Goal: Information Seeking & Learning: Learn about a topic

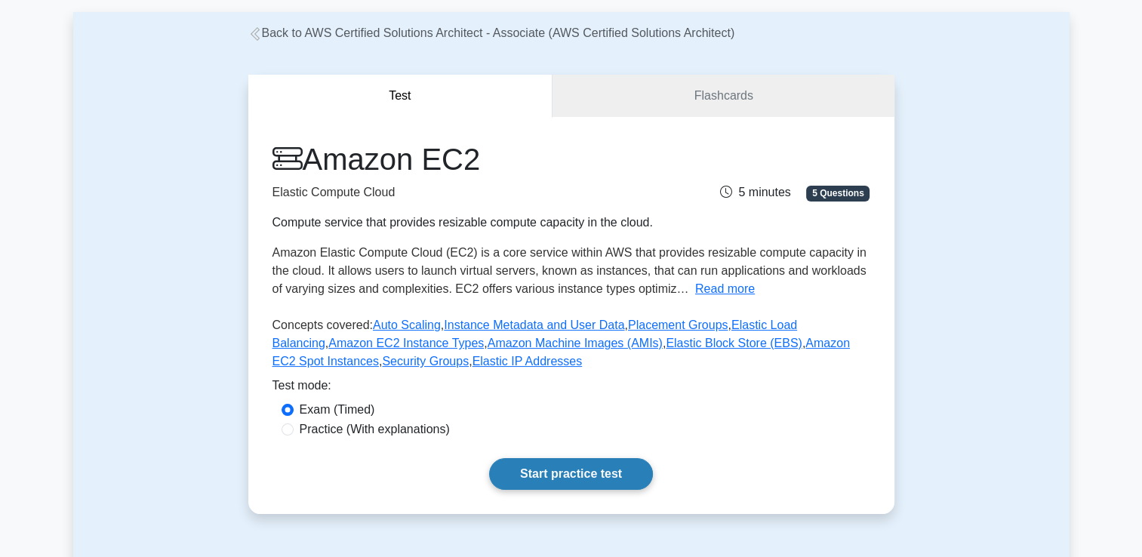
scroll to position [100, 0]
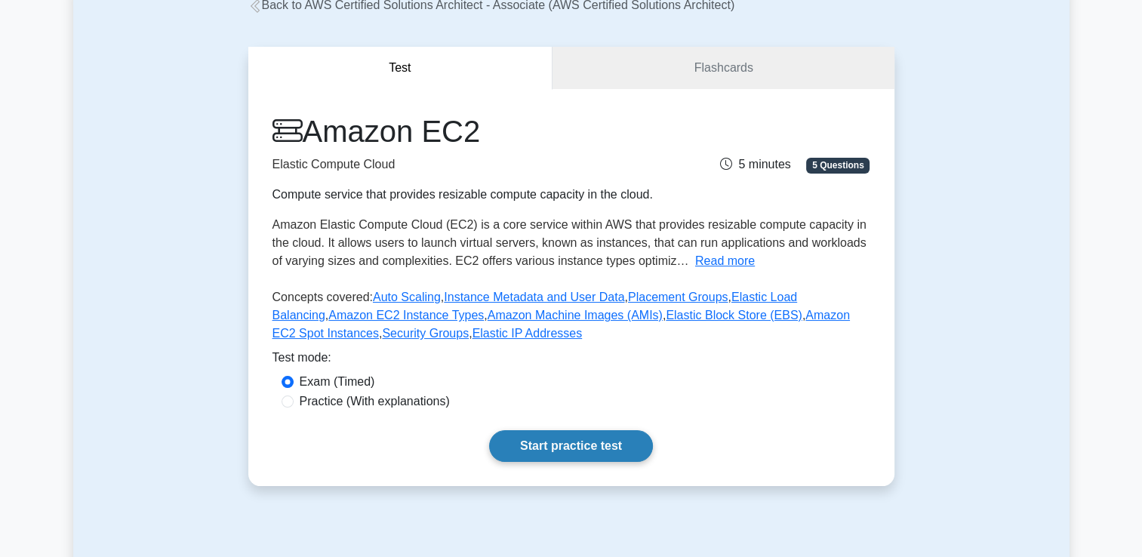
click at [568, 452] on link "Start practice test" at bounding box center [571, 446] width 164 height 32
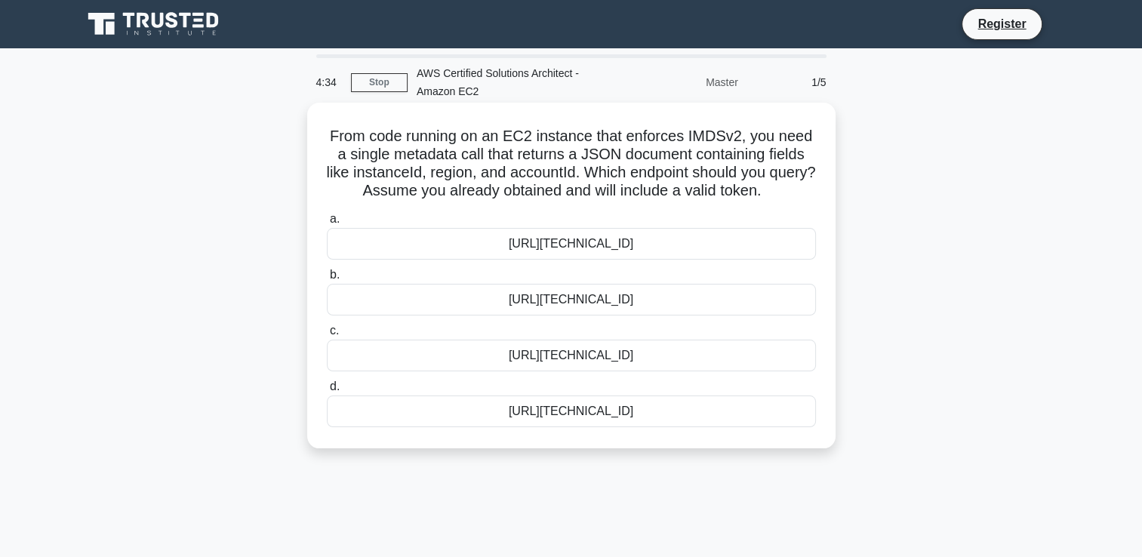
click at [743, 243] on div "http://169.254.169.254/latest/meta-data/instance-id" at bounding box center [571, 244] width 489 height 32
click at [327, 224] on input "a. http://169.254.169.254/latest/meta-data/instance-id" at bounding box center [327, 219] width 0 height 10
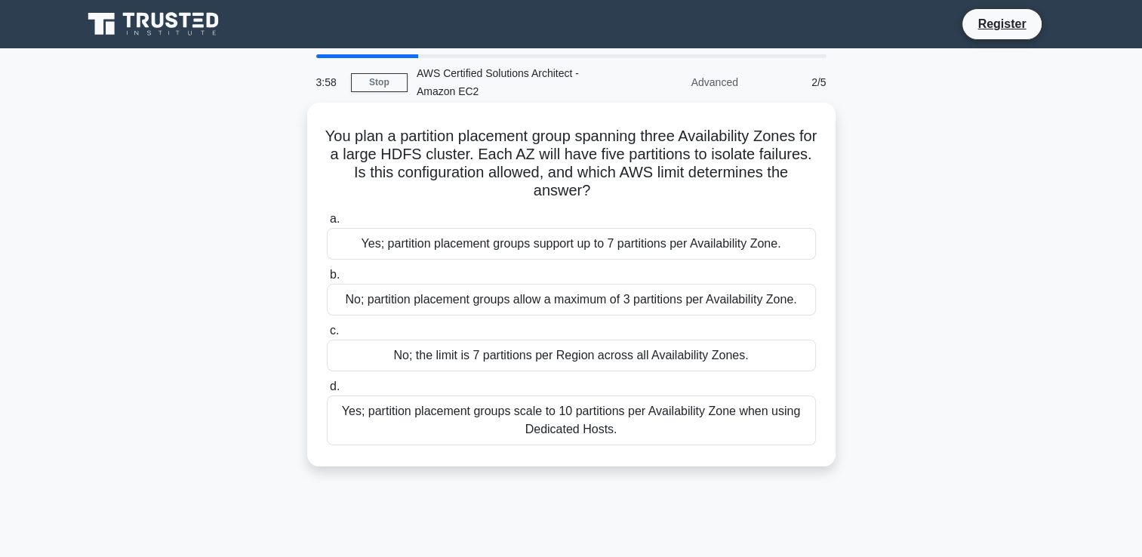
click at [567, 248] on div "Yes; partition placement groups support up to 7 partitions per Availability Zon…" at bounding box center [571, 244] width 489 height 32
click at [327, 224] on input "a. Yes; partition placement groups support up to 7 partitions per Availability …" at bounding box center [327, 219] width 0 height 10
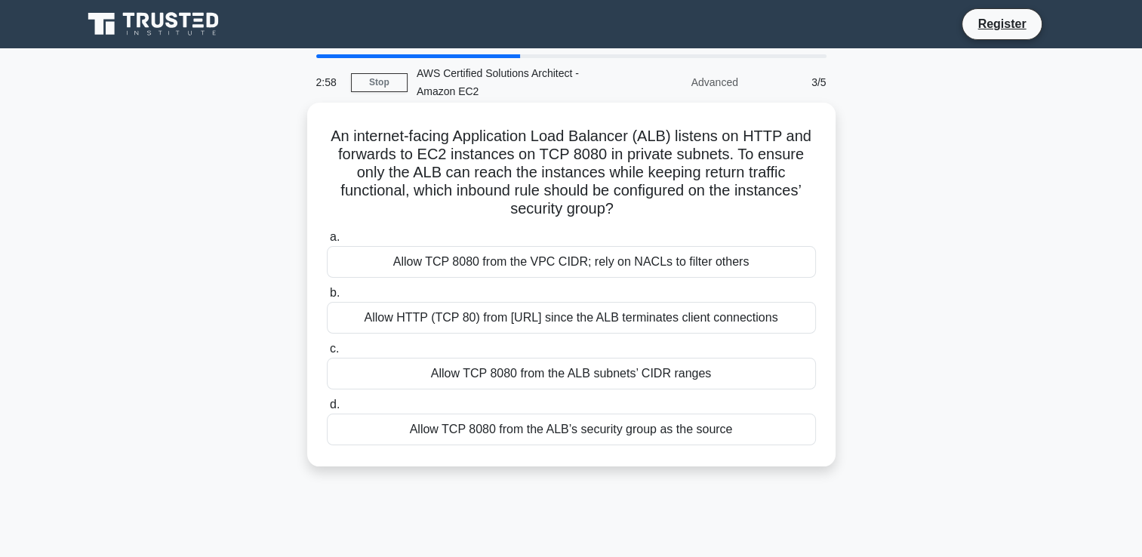
click at [597, 429] on div "Allow TCP 8080 from the ALB’s security group as the source" at bounding box center [571, 430] width 489 height 32
click at [327, 410] on input "d. Allow TCP 8080 from the ALB’s security group as the source" at bounding box center [327, 405] width 0 height 10
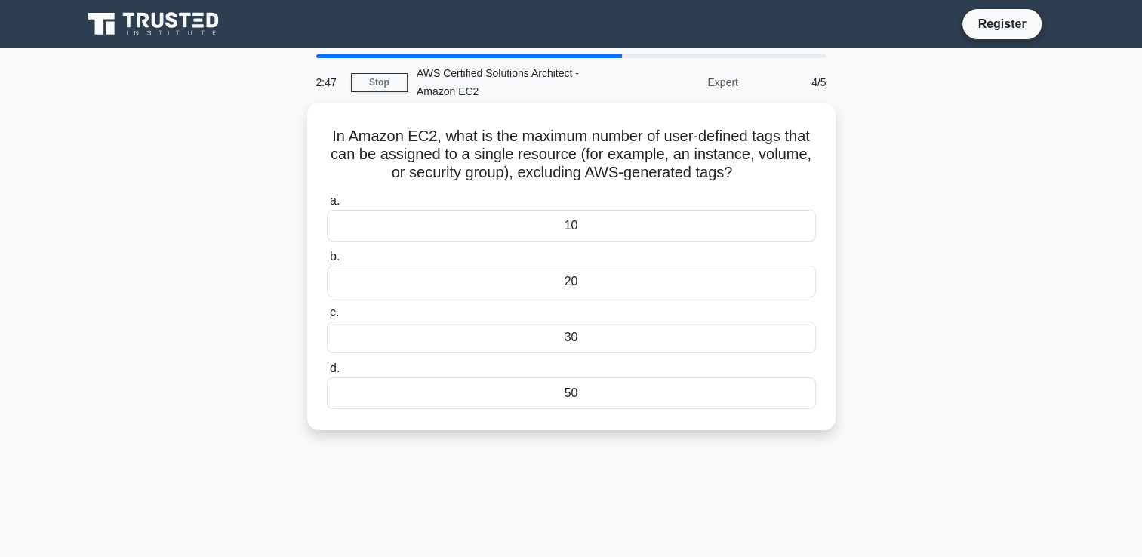
click at [677, 227] on div "10" at bounding box center [571, 226] width 489 height 32
click at [327, 206] on input "a. 10" at bounding box center [327, 201] width 0 height 10
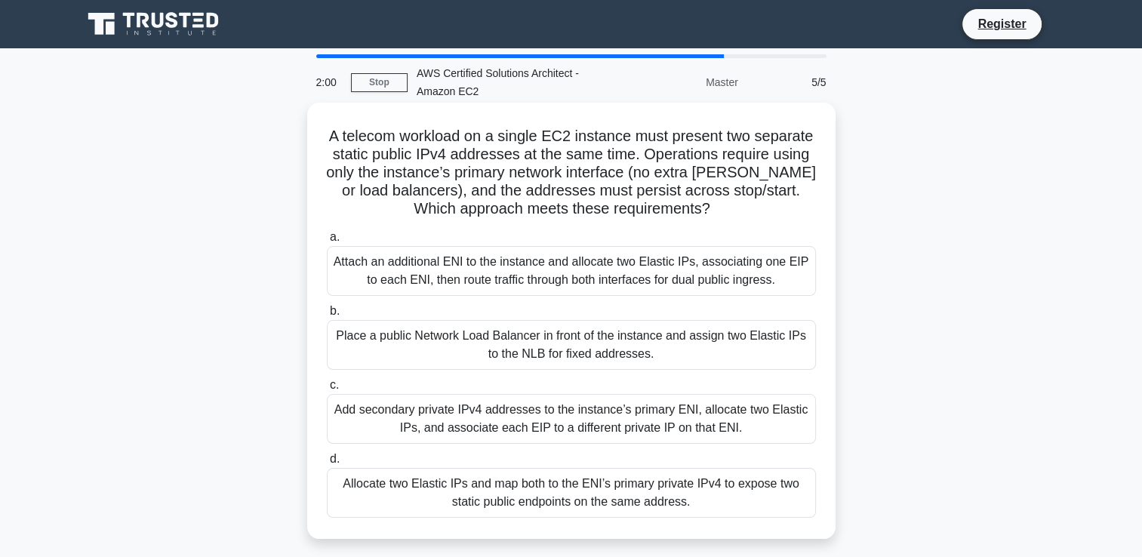
click at [678, 273] on div "Attach an additional ENI to the instance and allocate two Elastic IPs, associat…" at bounding box center [571, 271] width 489 height 50
click at [327, 242] on input "a. Attach an additional ENI to the instance and allocate two Elastic IPs, assoc…" at bounding box center [327, 238] width 0 height 10
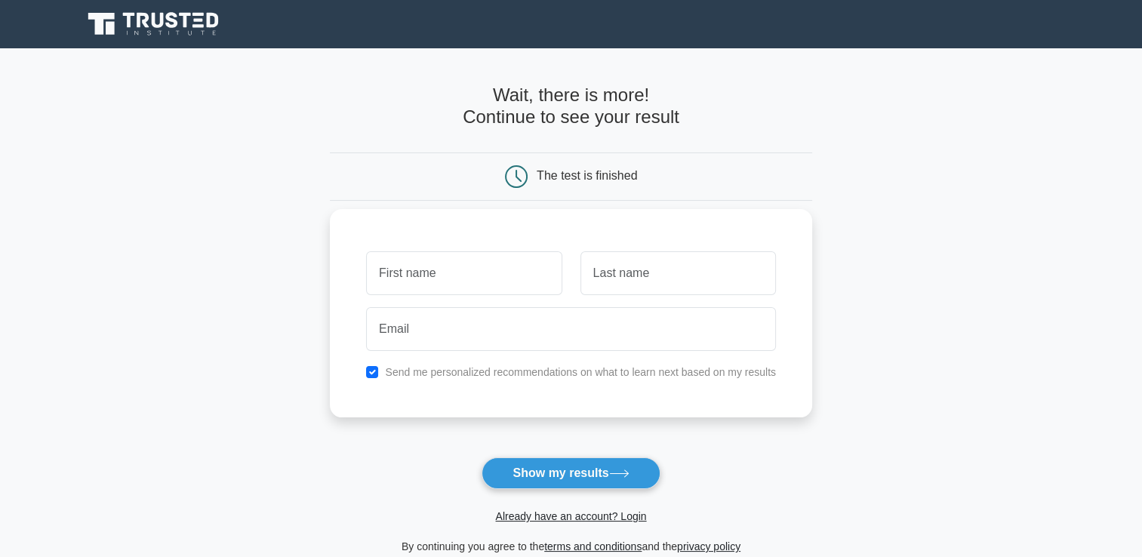
click at [439, 279] on input "text" at bounding box center [464, 273] width 196 height 44
type input "Soundrapandian S"
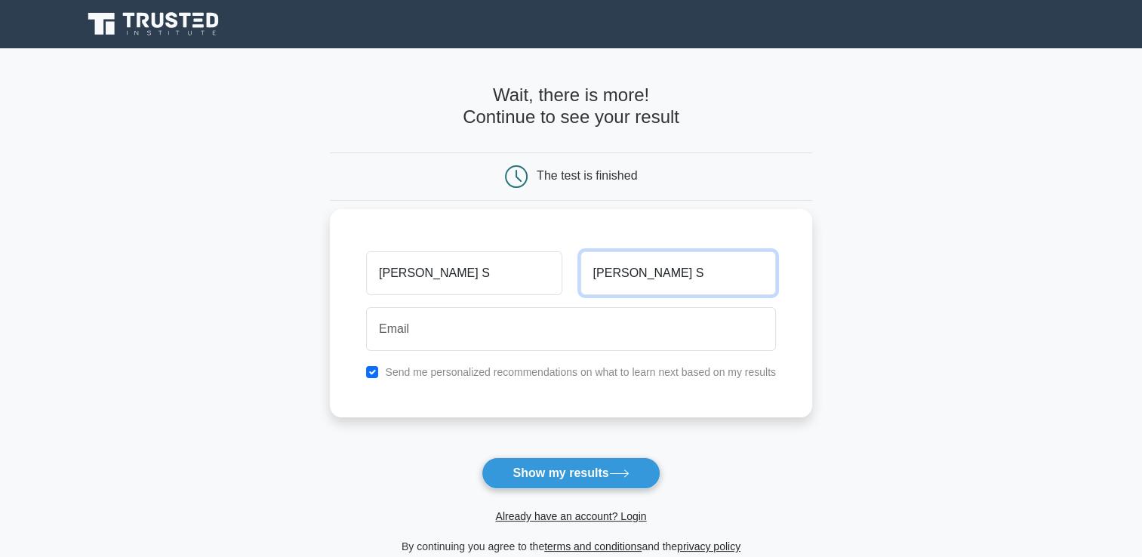
type input "soundrapandian2001@gmail.com"
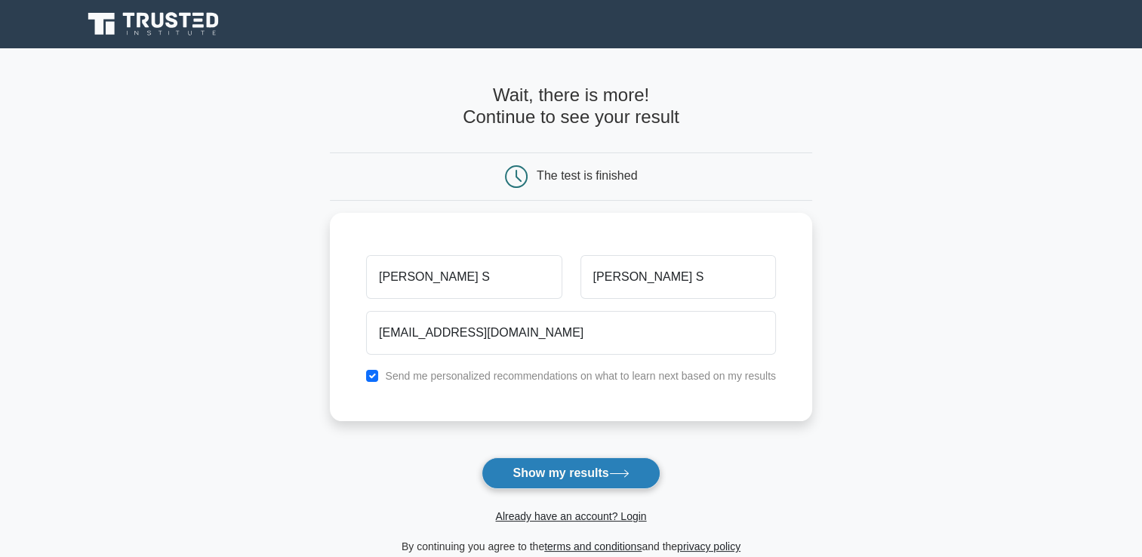
click at [535, 476] on button "Show my results" at bounding box center [571, 474] width 178 height 32
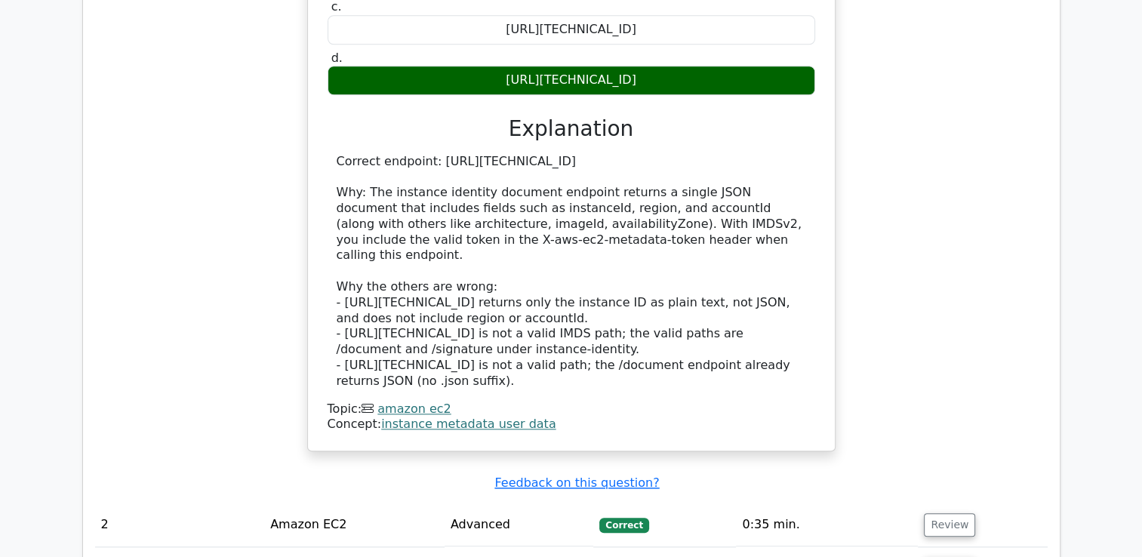
scroll to position [1510, 0]
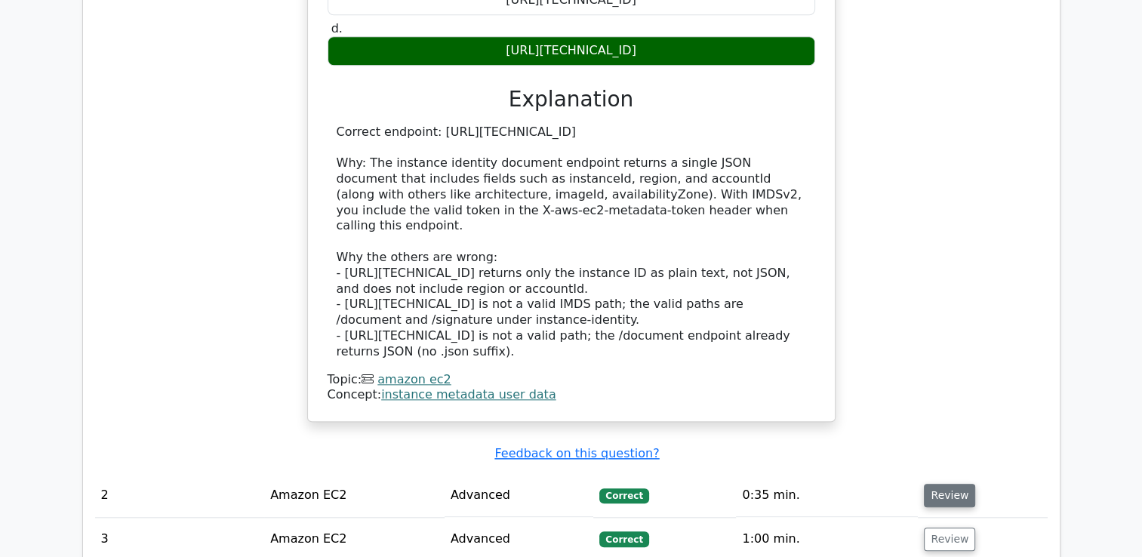
click at [924, 484] on button "Review" at bounding box center [949, 495] width 51 height 23
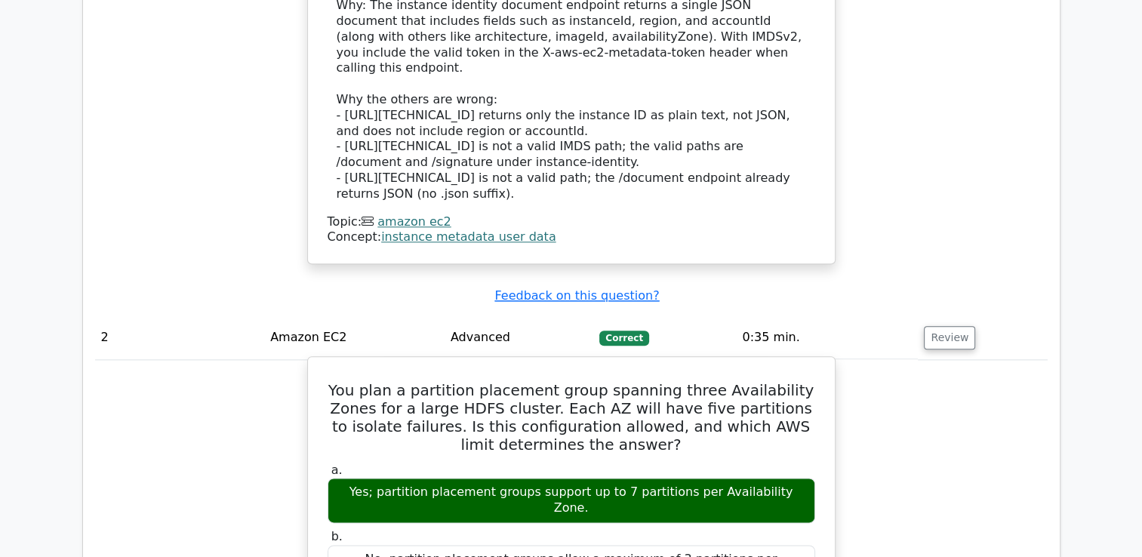
scroll to position [1711, 0]
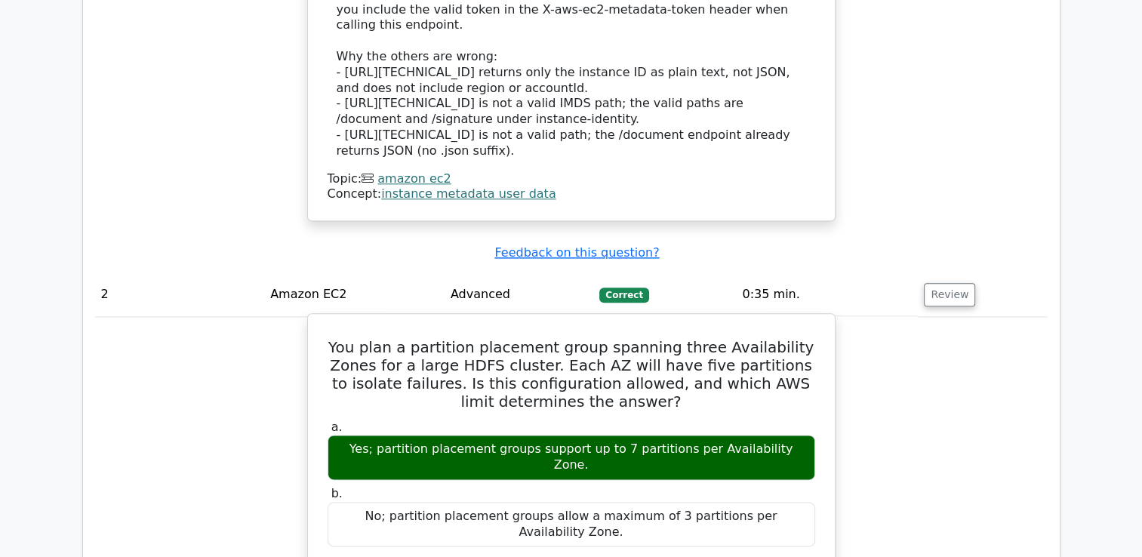
drag, startPoint x: 465, startPoint y: 343, endPoint x: 581, endPoint y: 348, distance: 116.4
click at [581, 435] on div "Yes; partition placement groups support up to 7 partitions per Availability Zon…" at bounding box center [572, 457] width 488 height 45
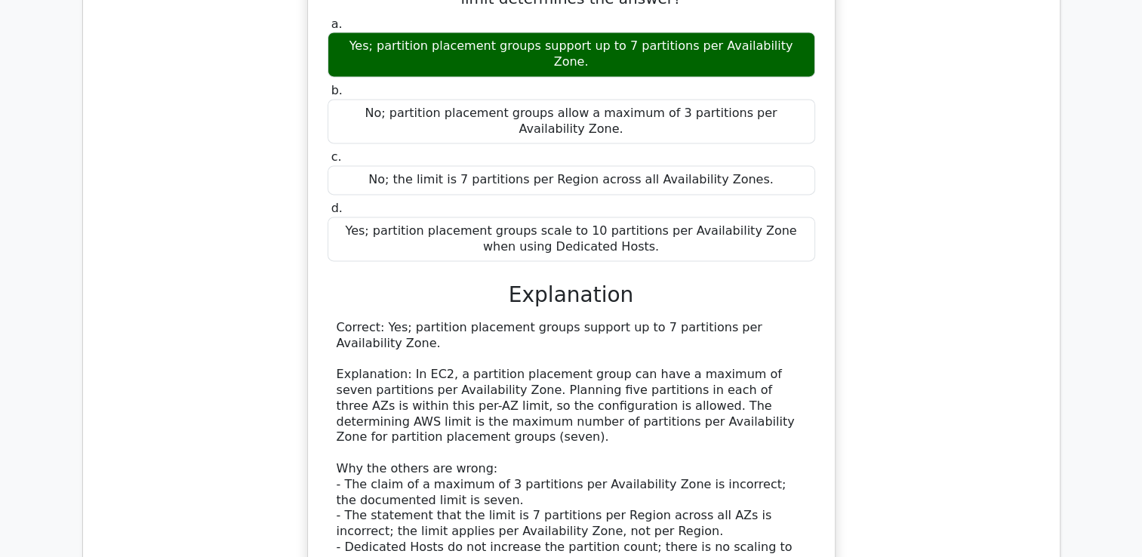
scroll to position [2416, 0]
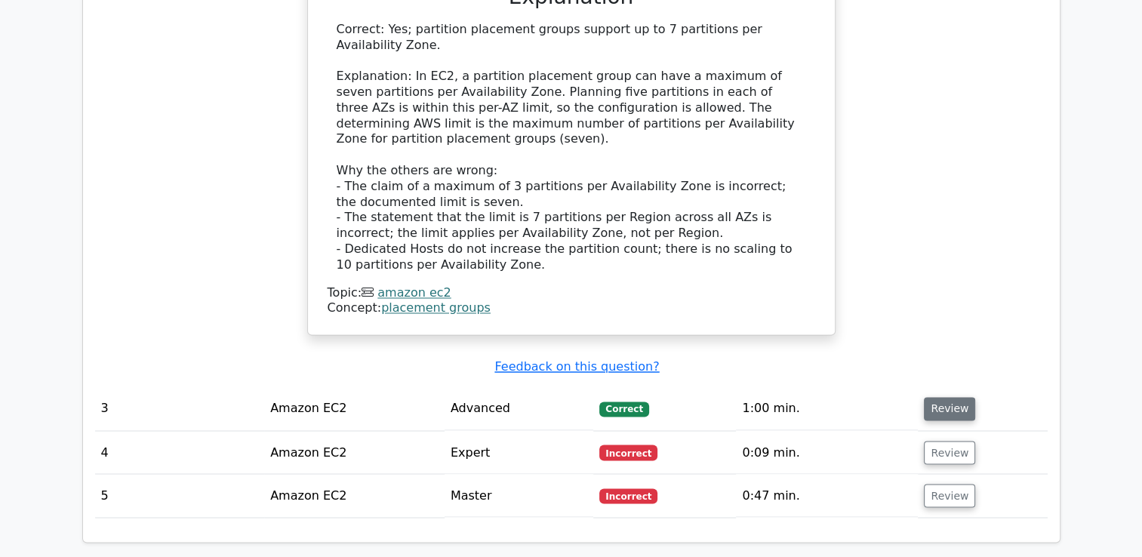
click at [963, 397] on button "Review" at bounding box center [949, 408] width 51 height 23
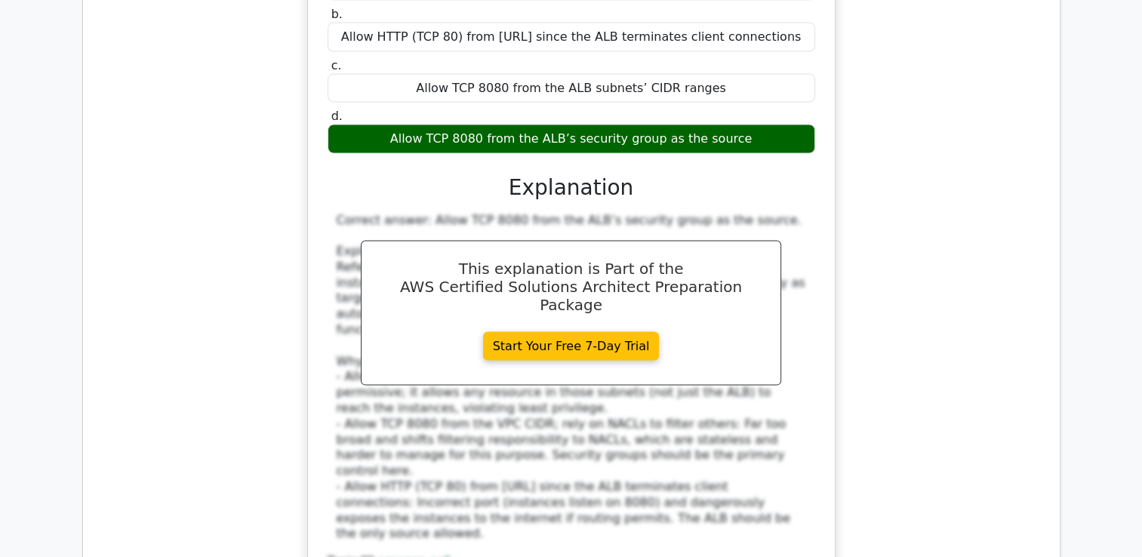
scroll to position [3221, 0]
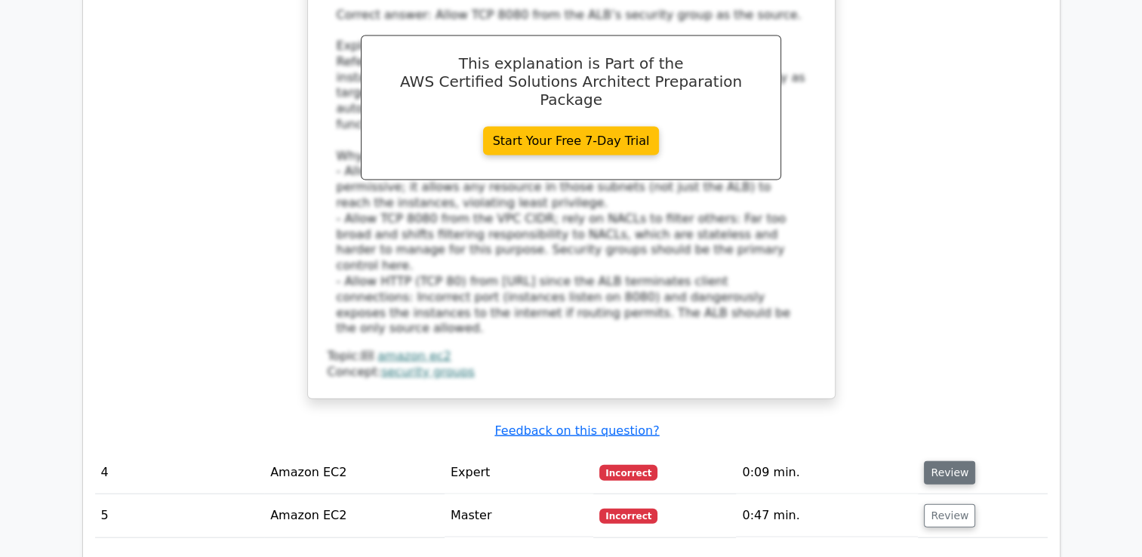
click at [939, 461] on button "Review" at bounding box center [949, 472] width 51 height 23
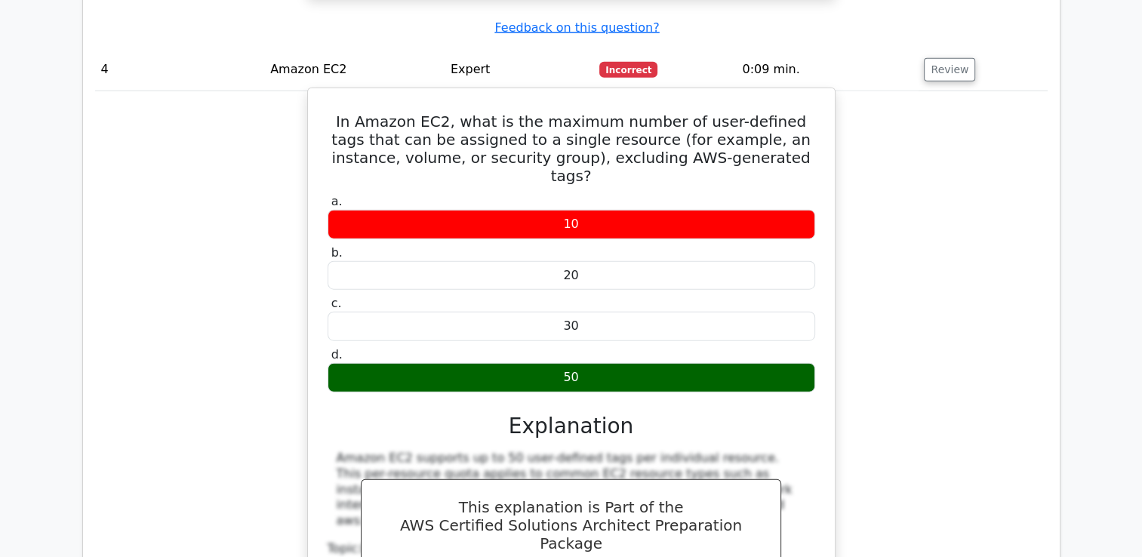
scroll to position [4027, 0]
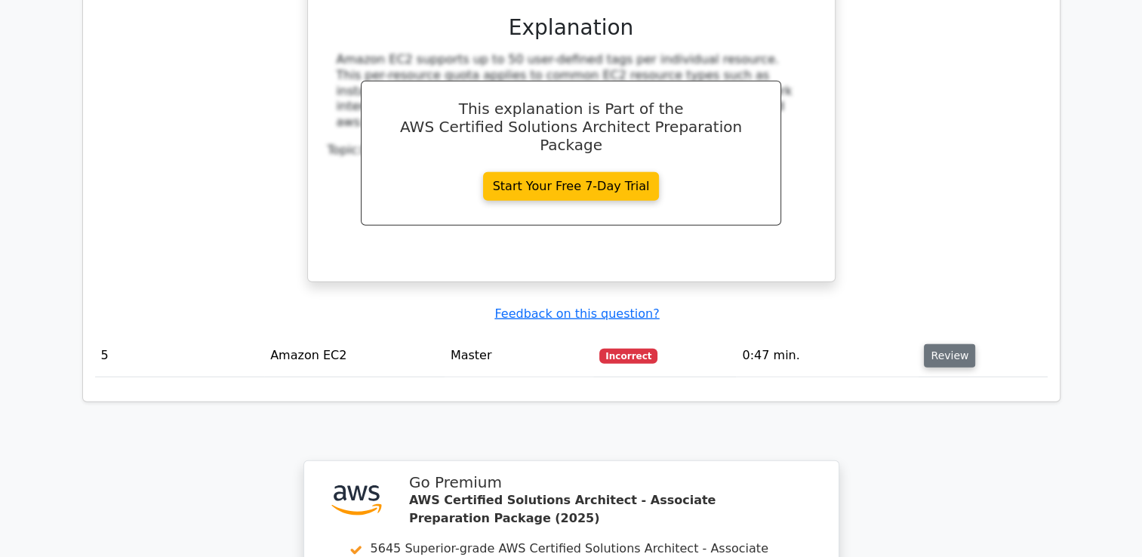
click at [929, 344] on button "Review" at bounding box center [949, 355] width 51 height 23
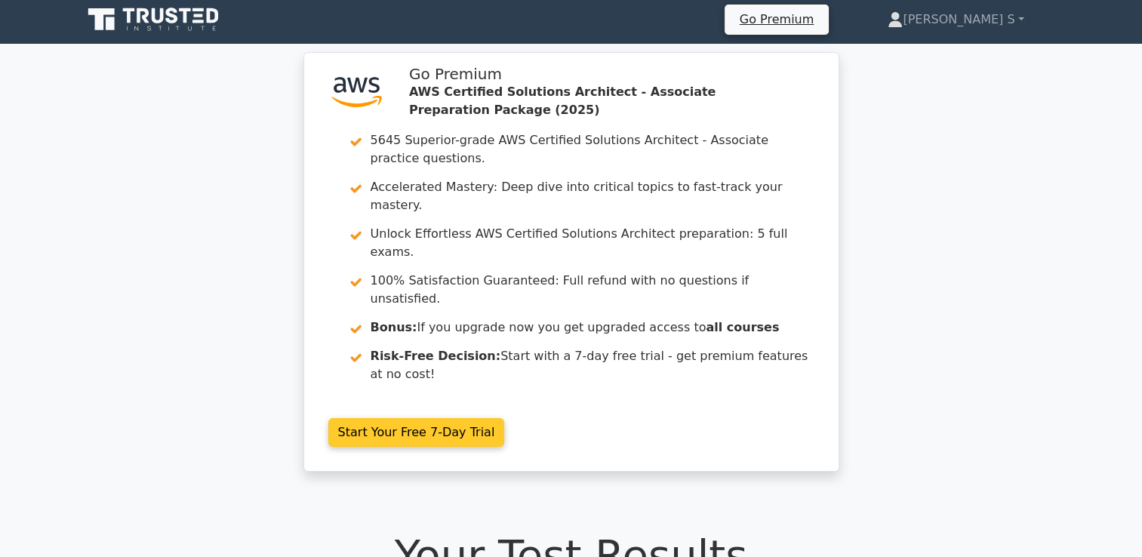
scroll to position [0, 0]
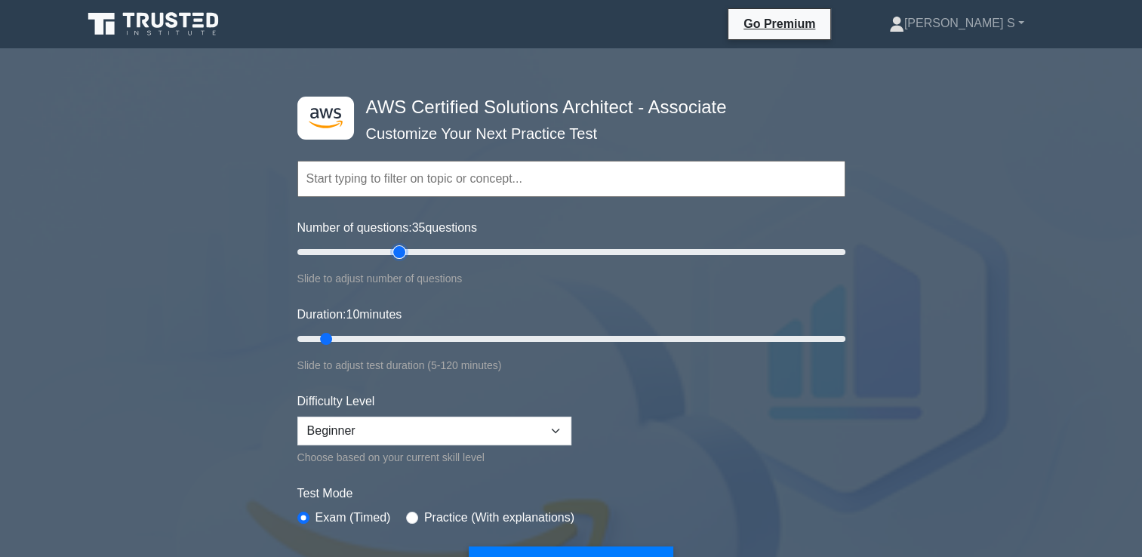
drag, startPoint x: 317, startPoint y: 249, endPoint x: 402, endPoint y: 267, distance: 86.3
click at [402, 261] on input "Number of questions: 35 questions" at bounding box center [572, 252] width 548 height 18
drag, startPoint x: 402, startPoint y: 250, endPoint x: 449, endPoint y: 257, distance: 46.6
type input "60"
click at [449, 257] on input "Number of questions: 60 questions" at bounding box center [572, 252] width 548 height 18
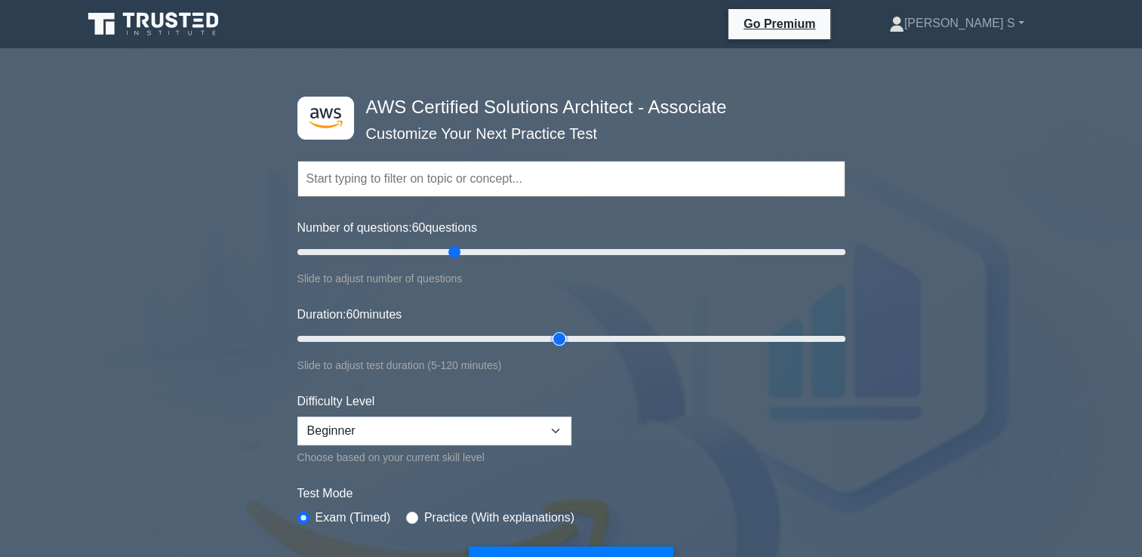
drag, startPoint x: 332, startPoint y: 337, endPoint x: 553, endPoint y: 342, distance: 221.3
type input "60"
click at [553, 342] on input "Duration: 60 minutes" at bounding box center [572, 339] width 548 height 18
click at [444, 424] on select "Beginner Intermediate Expert" at bounding box center [435, 431] width 274 height 29
click at [298, 417] on select "Beginner Intermediate Expert" at bounding box center [435, 431] width 274 height 29
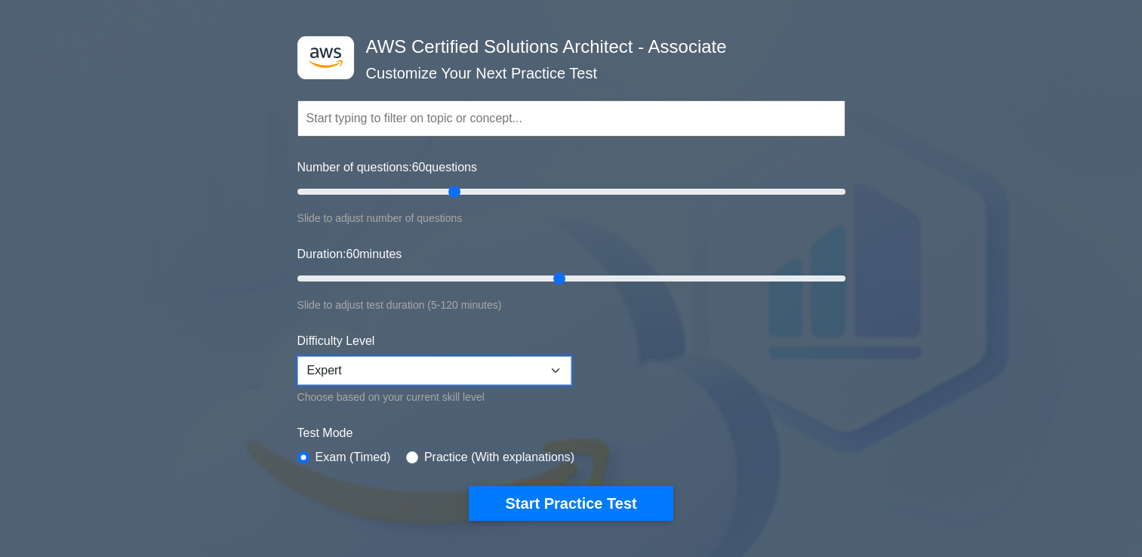
scroll to position [100, 0]
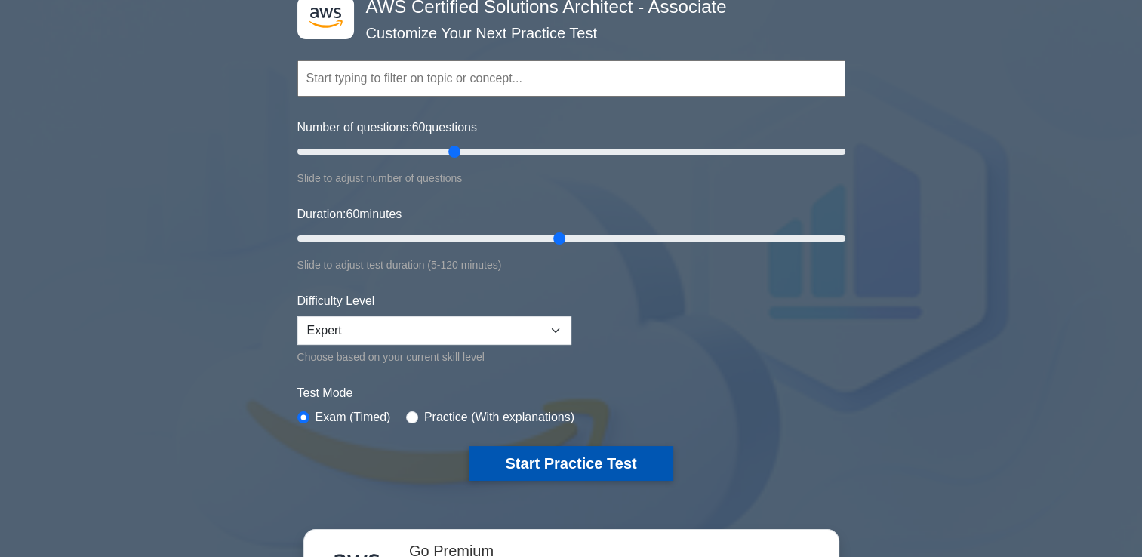
click at [630, 450] on button "Start Practice Test" at bounding box center [571, 463] width 204 height 35
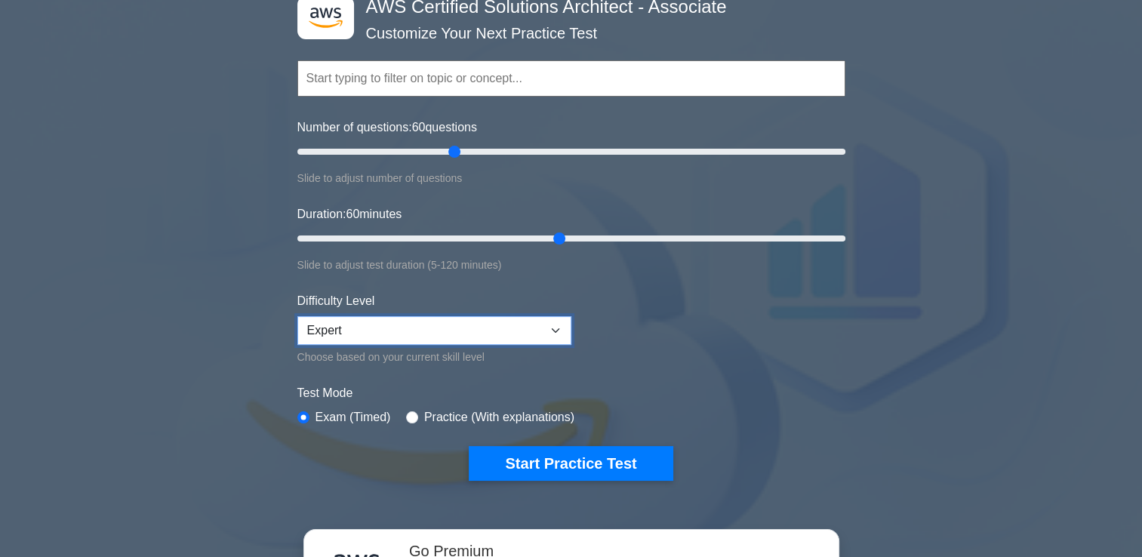
drag, startPoint x: 431, startPoint y: 319, endPoint x: 399, endPoint y: 343, distance: 39.9
click at [432, 321] on select "Beginner Intermediate Expert" at bounding box center [435, 330] width 274 height 29
select select "intermediate"
click at [298, 316] on select "Beginner Intermediate Expert" at bounding box center [435, 330] width 274 height 29
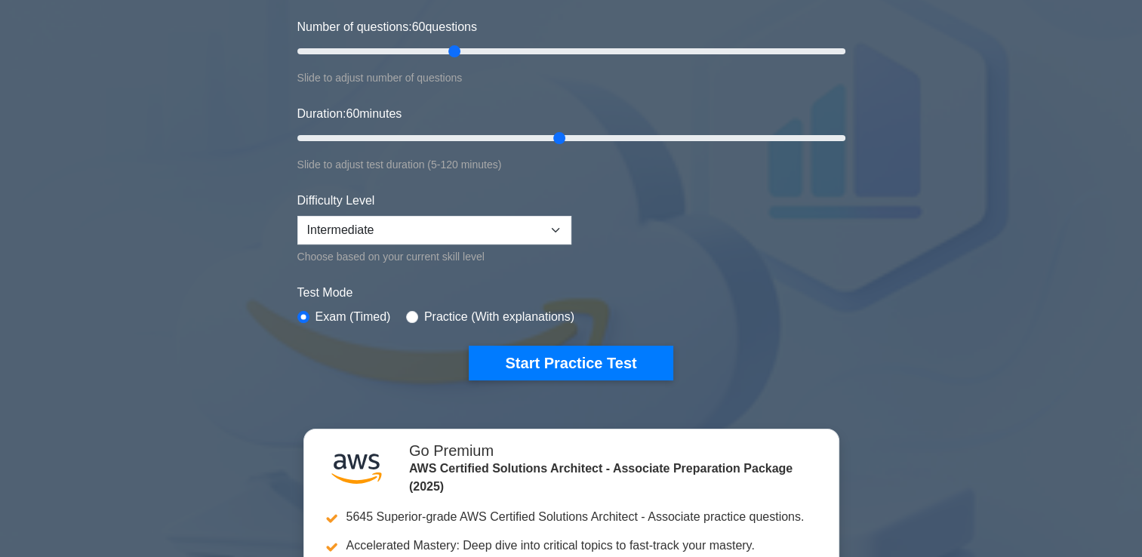
click at [455, 318] on label "Practice (With explanations)" at bounding box center [499, 317] width 150 height 18
click at [450, 317] on label "Practice (With explanations)" at bounding box center [499, 317] width 150 height 18
click at [408, 315] on input "radio" at bounding box center [412, 317] width 12 height 12
radio input "true"
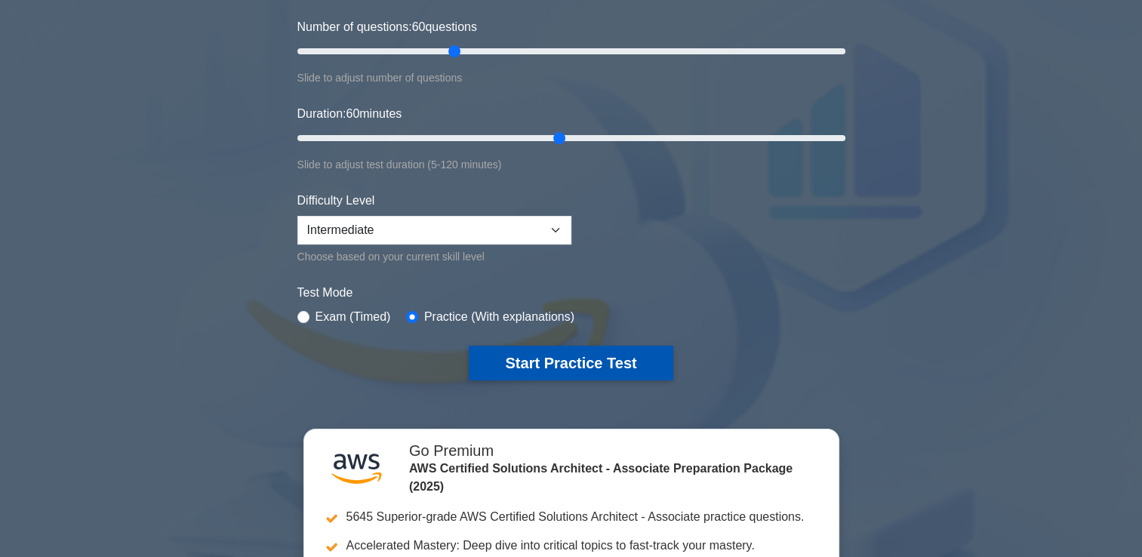
click at [523, 358] on button "Start Practice Test" at bounding box center [571, 363] width 204 height 35
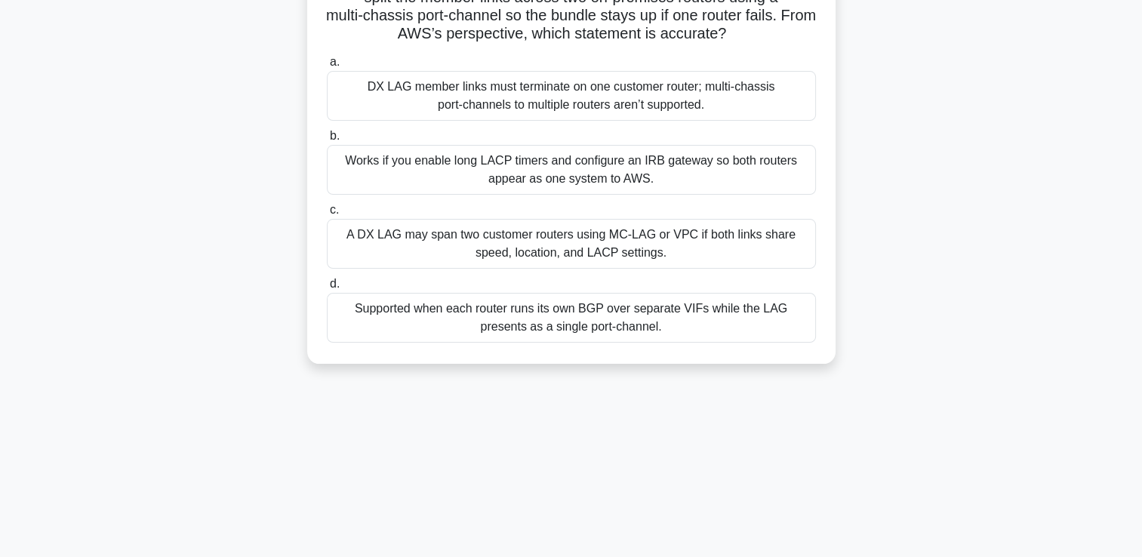
click at [612, 210] on label "c. A DX LAG may span two customer routers using MC‑LAG or VPC if both links sha…" at bounding box center [571, 235] width 489 height 68
click at [327, 210] on input "c. A DX LAG may span two customer routers using MC‑LAG or VPC if both links sha…" at bounding box center [327, 210] width 0 height 10
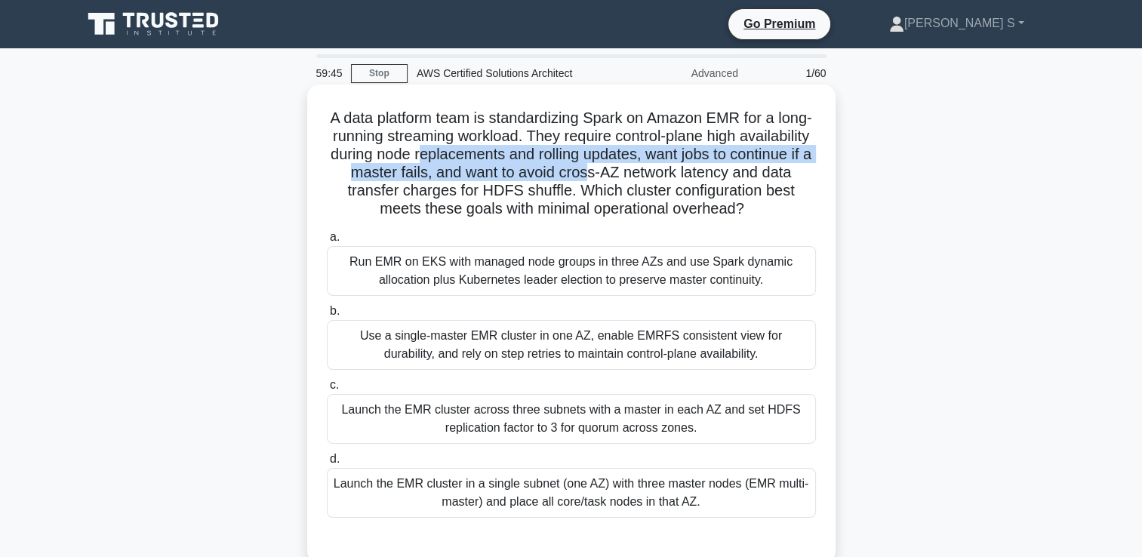
drag, startPoint x: 510, startPoint y: 156, endPoint x: 664, endPoint y: 175, distance: 154.5
click at [664, 175] on h5 "A data platform team is standardizing Spark on Amazon EMR for a long-running st…" at bounding box center [571, 164] width 492 height 110
drag, startPoint x: 664, startPoint y: 175, endPoint x: 726, endPoint y: 165, distance: 62.7
click at [726, 165] on h5 "A data platform team is standardizing Spark on Amazon EMR for a long-running st…" at bounding box center [571, 164] width 492 height 110
click at [390, 168] on h5 "A data platform team is standardizing Spark on Amazon EMR for a long-running st…" at bounding box center [571, 164] width 492 height 110
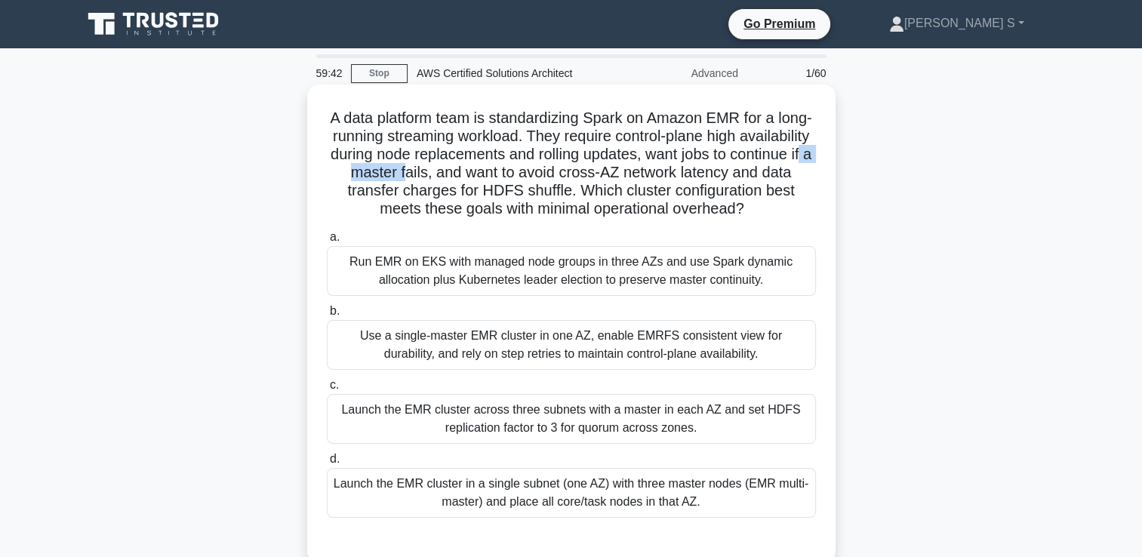
drag, startPoint x: 405, startPoint y: 171, endPoint x: 478, endPoint y: 177, distance: 72.7
click at [478, 177] on h5 "A data platform team is standardizing Spark on Amazon EMR for a long-running st…" at bounding box center [571, 164] width 492 height 110
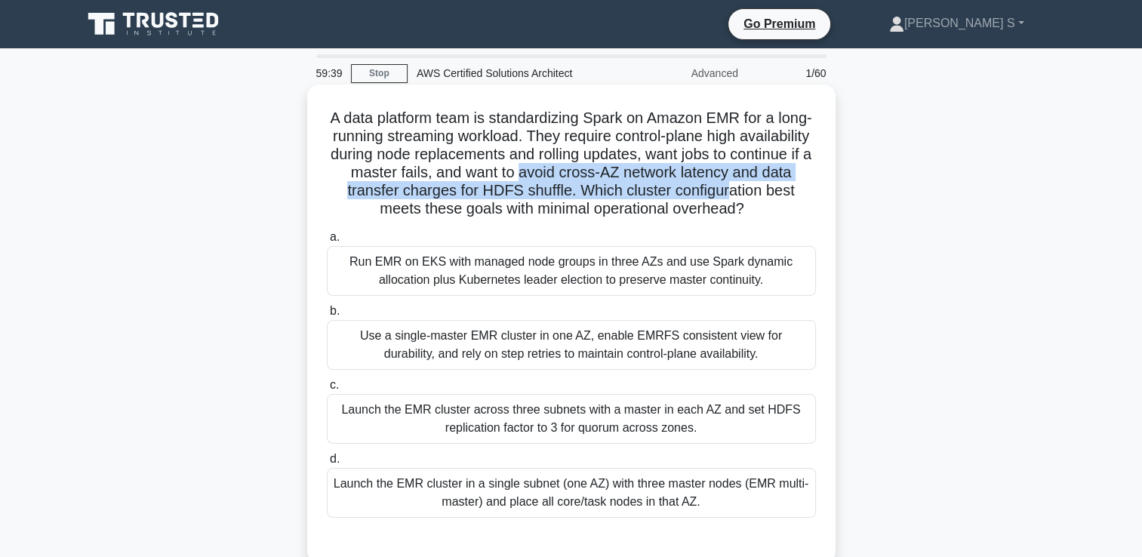
drag, startPoint x: 478, startPoint y: 177, endPoint x: 782, endPoint y: 185, distance: 304.4
click at [782, 185] on h5 "A data platform team is standardizing Spark on Amazon EMR for a long-running st…" at bounding box center [571, 164] width 492 height 110
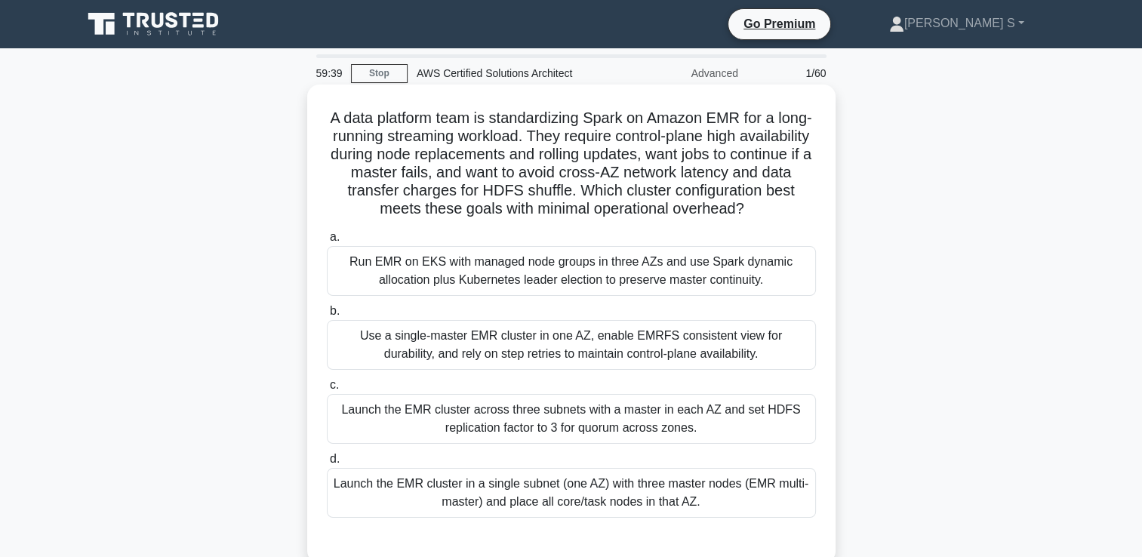
click at [383, 183] on h5 "A data platform team is standardizing Spark on Amazon EMR for a long-running st…" at bounding box center [571, 164] width 492 height 110
drag, startPoint x: 371, startPoint y: 190, endPoint x: 608, endPoint y: 196, distance: 236.4
click at [608, 196] on h5 "A data platform team is standardizing Spark on Amazon EMR for a long-running st…" at bounding box center [571, 164] width 492 height 110
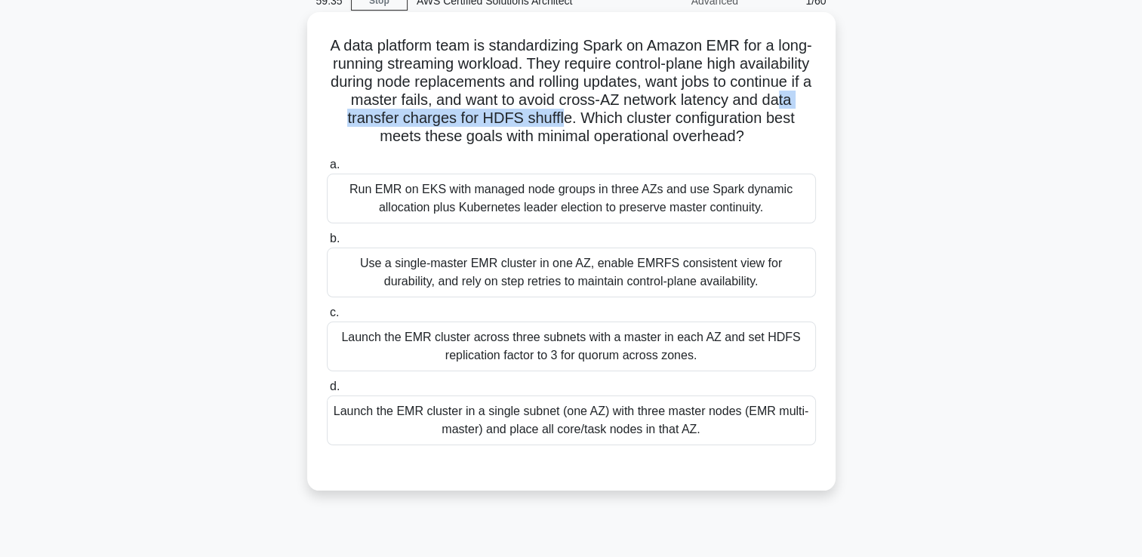
scroll to position [100, 0]
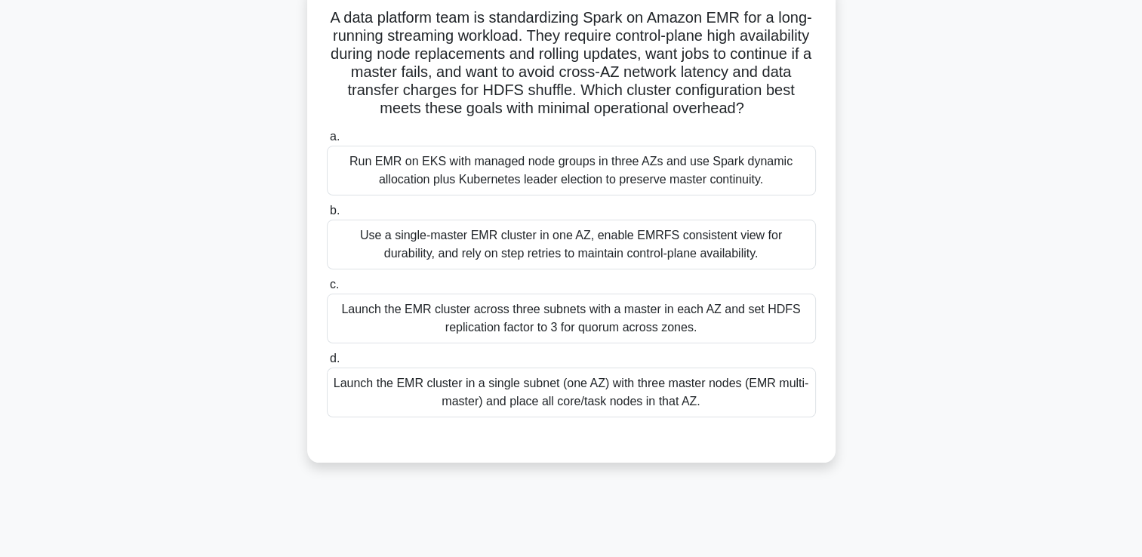
click at [563, 313] on div "Launch the EMR cluster across three subnets with a master in each AZ and set HD…" at bounding box center [571, 319] width 489 height 50
click at [327, 290] on input "c. Launch the EMR cluster across three subnets with a master in each AZ and set…" at bounding box center [327, 285] width 0 height 10
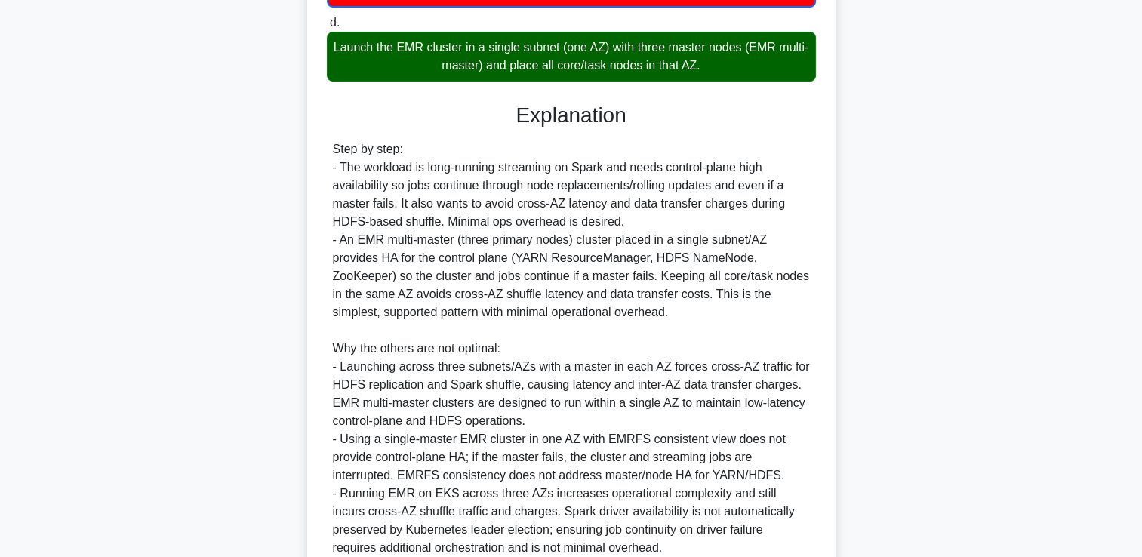
scroll to position [573, 0]
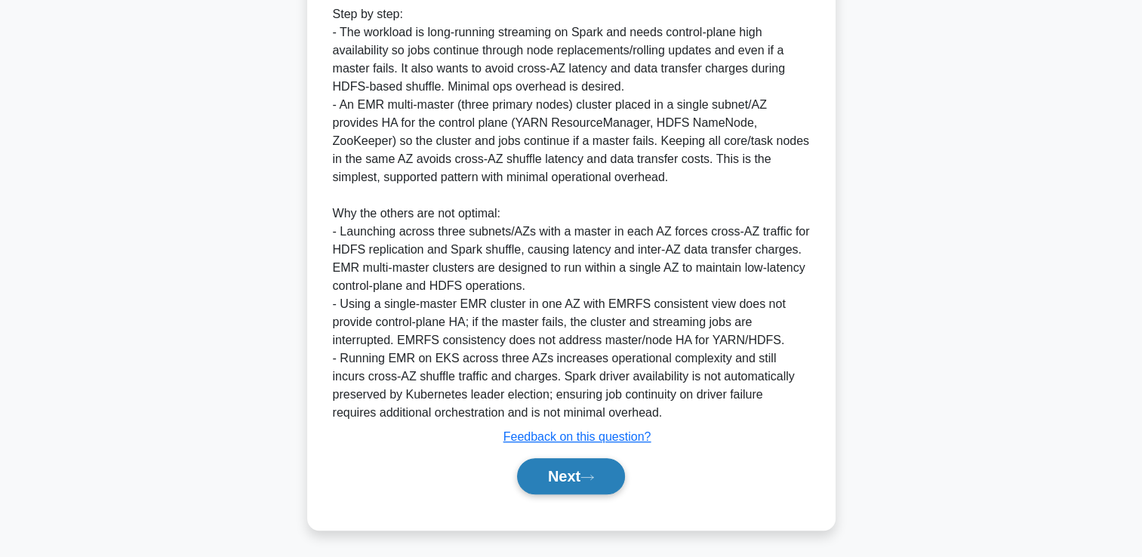
click at [577, 480] on button "Next" at bounding box center [571, 476] width 108 height 36
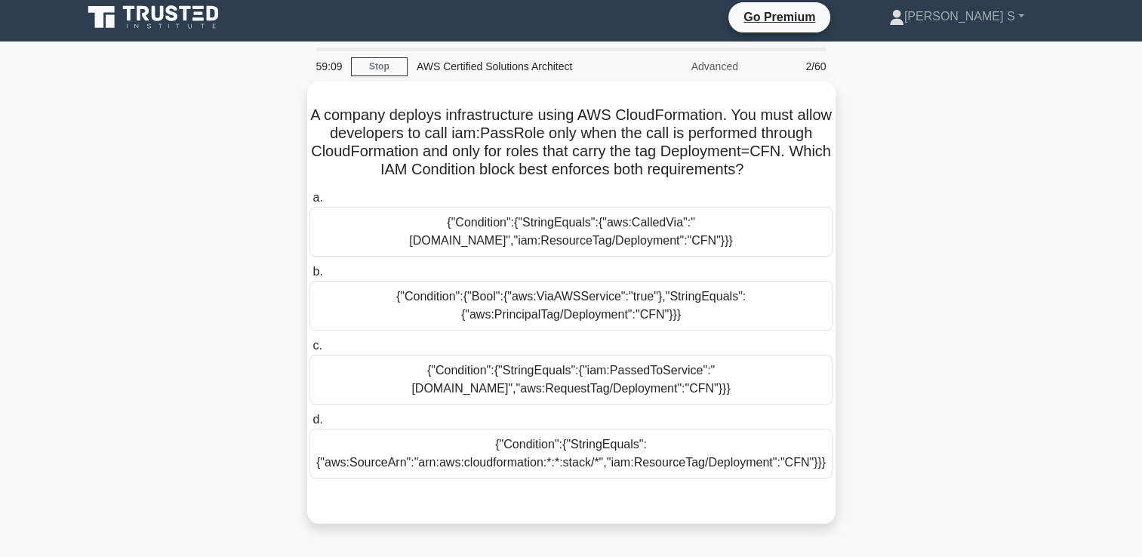
scroll to position [0, 0]
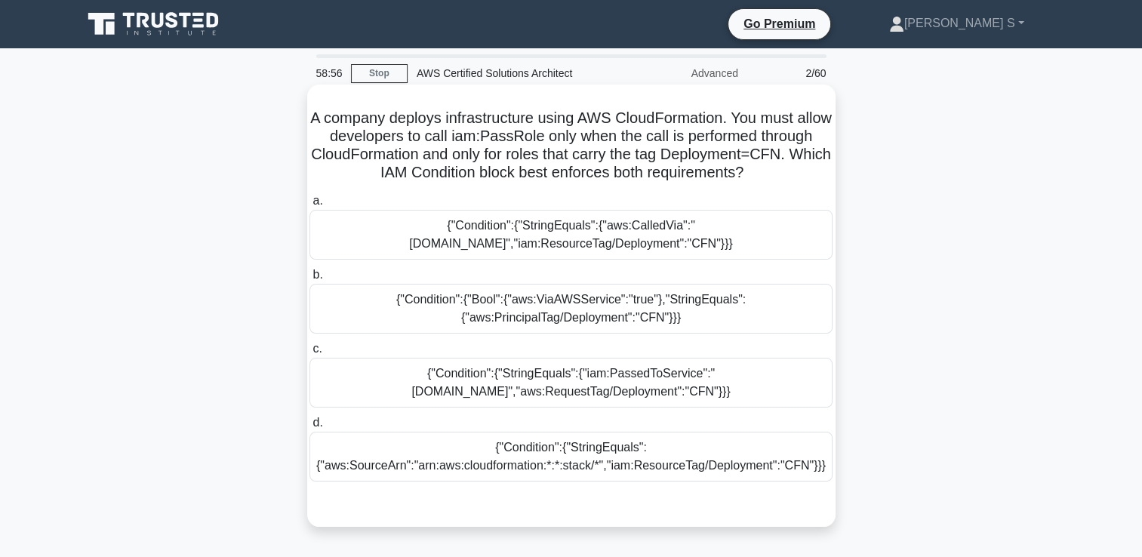
drag, startPoint x: 694, startPoint y: 295, endPoint x: 701, endPoint y: 299, distance: 7.8
click at [694, 297] on div "{"Condition":{"Bool":{"aws:ViaAWSService":"true"},"StringEquals":{"aws:Principa…" at bounding box center [571, 309] width 523 height 50
click at [310, 280] on input "b. {"Condition":{"Bool":{"aws:ViaAWSService":"true"},"StringEquals":{"aws:Princ…" at bounding box center [310, 275] width 0 height 10
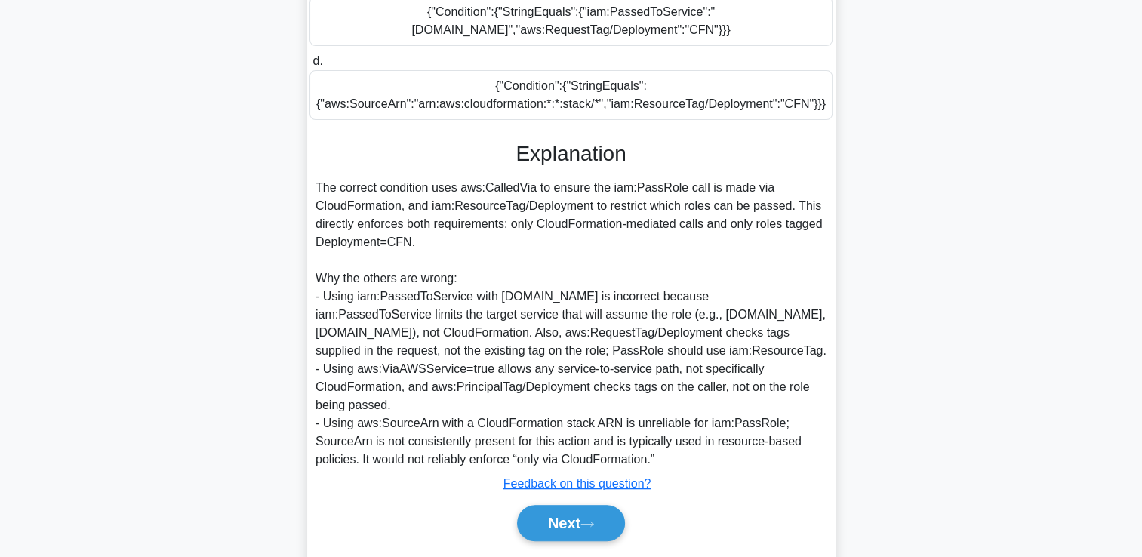
scroll to position [410, 0]
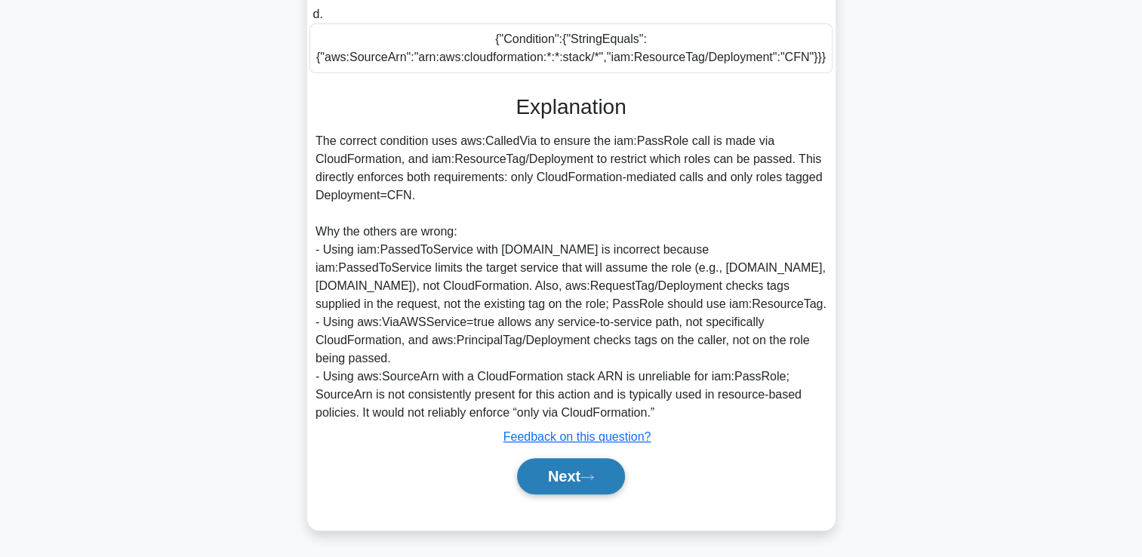
click at [589, 480] on icon at bounding box center [588, 477] width 14 height 8
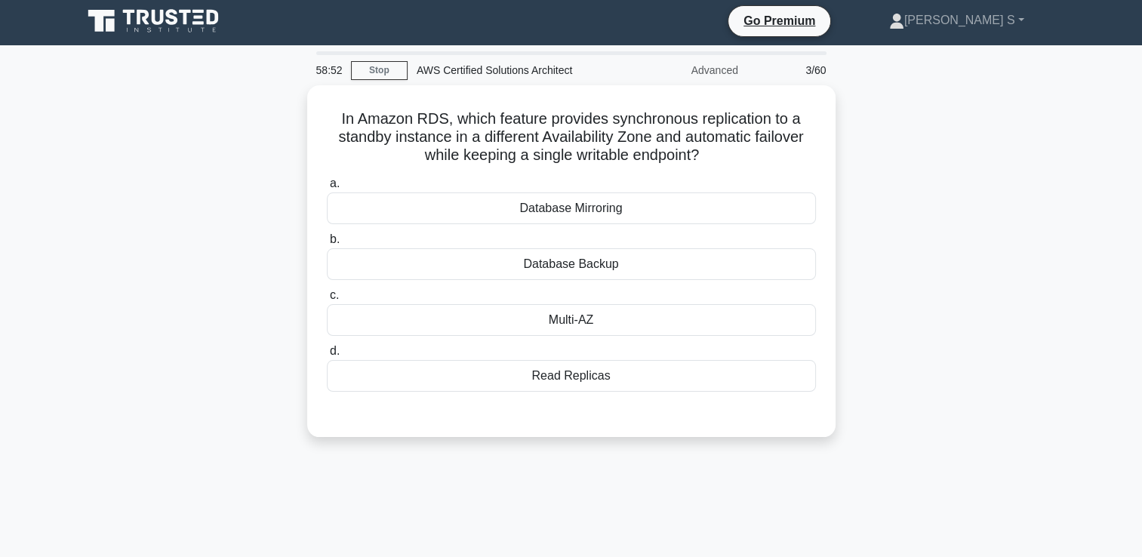
scroll to position [0, 0]
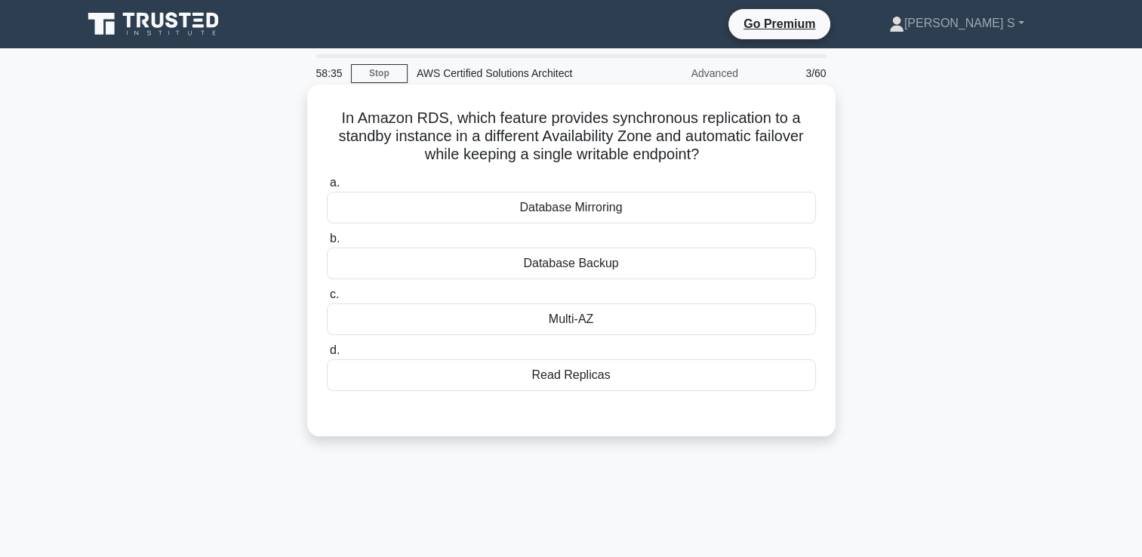
click at [600, 324] on div "Multi-AZ" at bounding box center [571, 320] width 489 height 32
click at [327, 300] on input "c. Multi-AZ" at bounding box center [327, 295] width 0 height 10
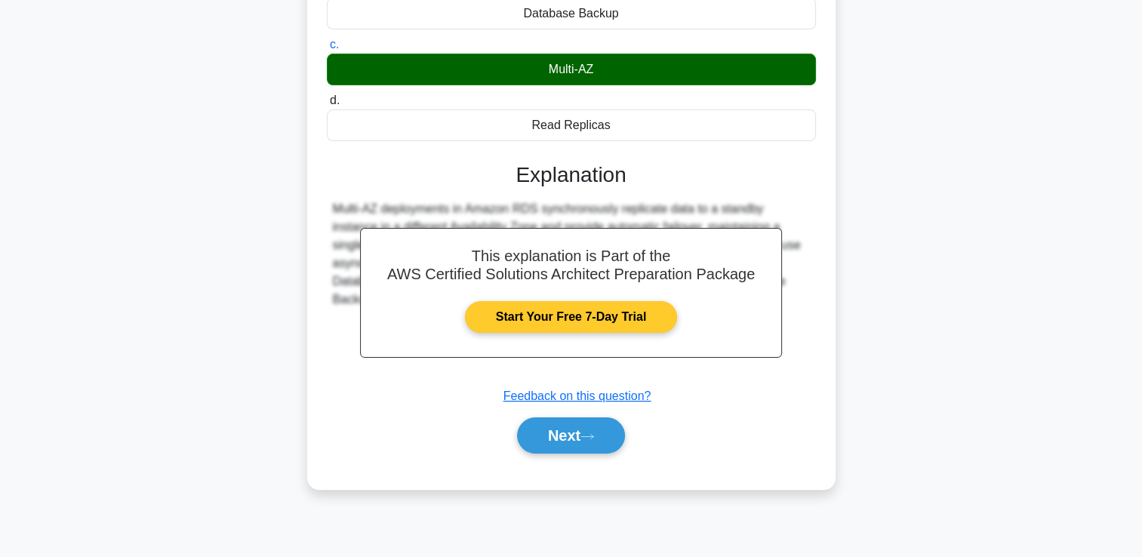
scroll to position [258, 0]
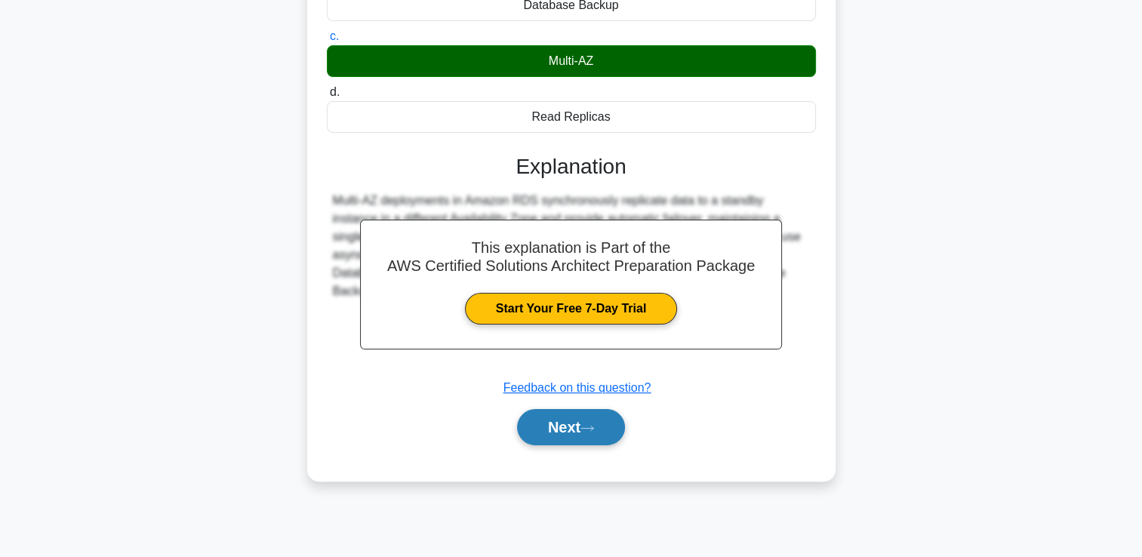
click at [578, 427] on button "Next" at bounding box center [571, 427] width 108 height 36
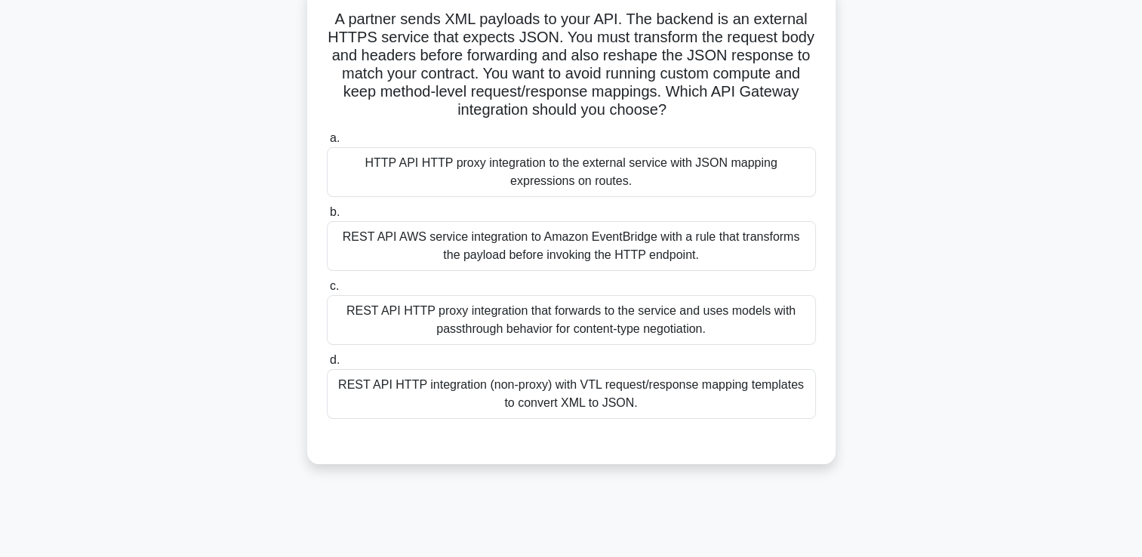
scroll to position [100, 0]
click at [604, 313] on div "REST API HTTP proxy integration that forwards to the service and uses models wi…" at bounding box center [571, 319] width 489 height 50
click at [327, 290] on input "c. REST API HTTP proxy integration that forwards to the service and uses models…" at bounding box center [327, 285] width 0 height 10
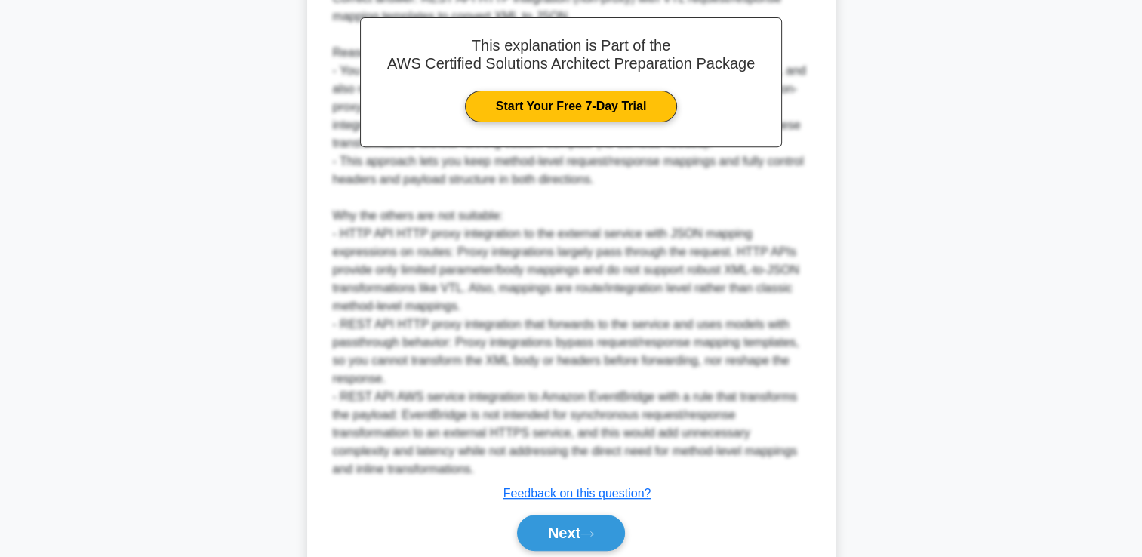
scroll to position [646, 0]
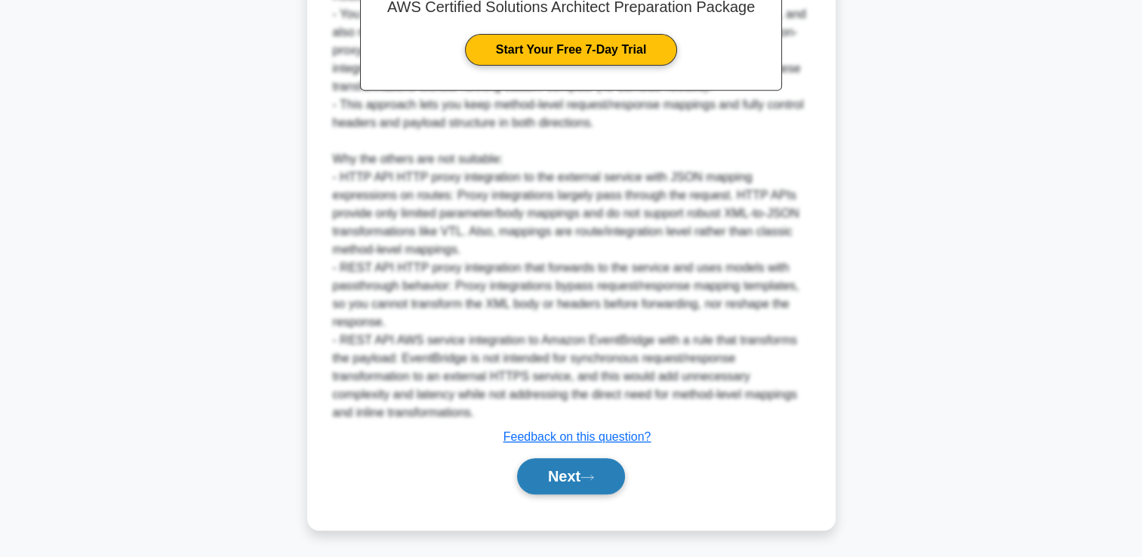
click at [600, 466] on button "Next" at bounding box center [571, 476] width 108 height 36
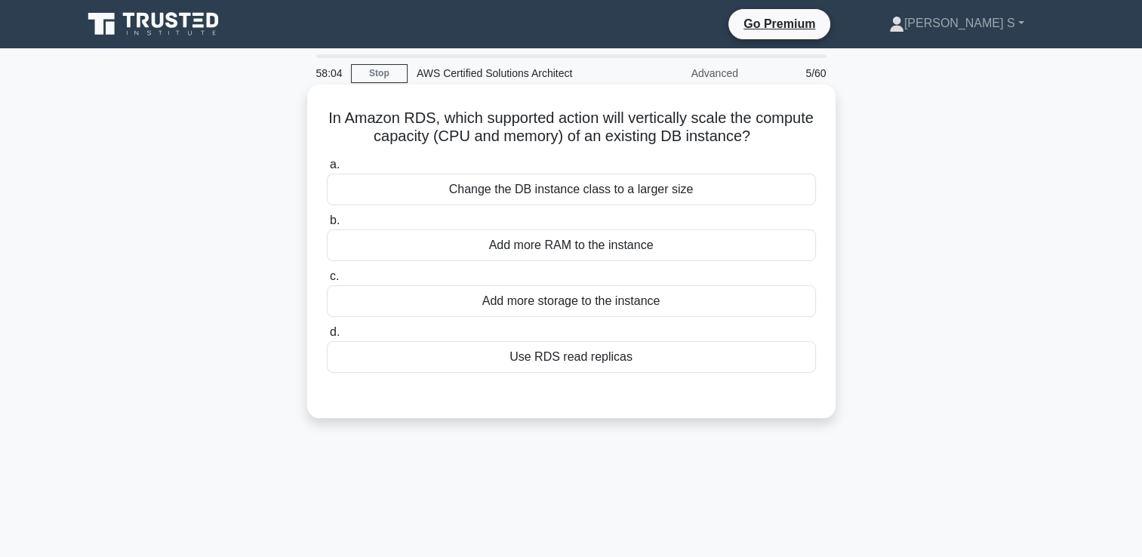
scroll to position [0, 0]
drag, startPoint x: 470, startPoint y: 117, endPoint x: 758, endPoint y: 119, distance: 288.4
click at [758, 119] on h5 "In Amazon RDS, which supported action will vertically scale the compute capacit…" at bounding box center [571, 128] width 492 height 38
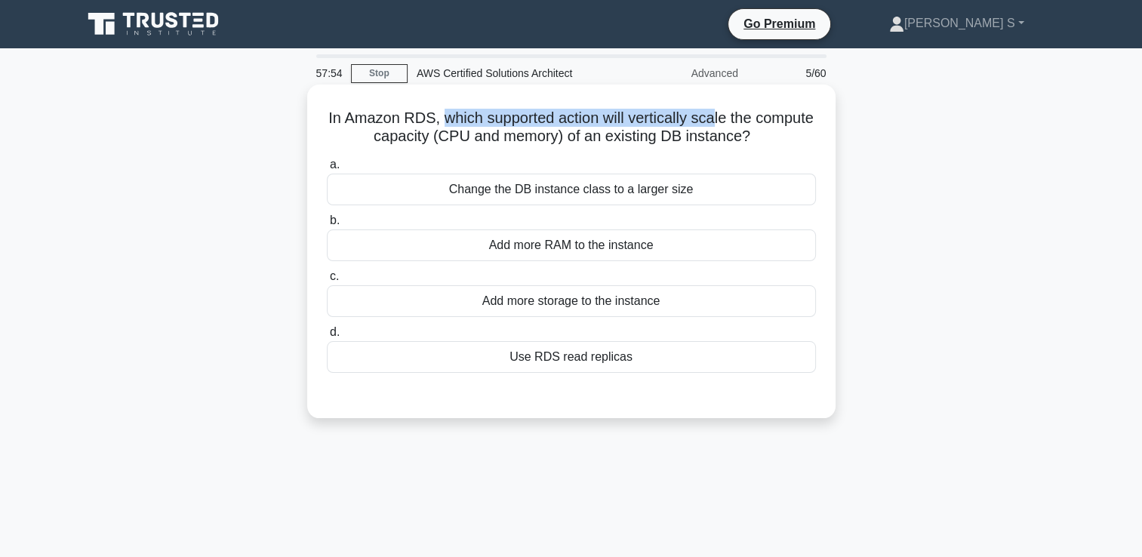
drag, startPoint x: 468, startPoint y: 122, endPoint x: 745, endPoint y: 125, distance: 277.1
click at [745, 125] on h5 "In Amazon RDS, which supported action will vertically scale the compute capacit…" at bounding box center [571, 128] width 492 height 38
drag, startPoint x: 745, startPoint y: 125, endPoint x: 783, endPoint y: 139, distance: 40.1
click at [783, 139] on h5 "In Amazon RDS, which supported action will vertically scale the compute capacit…" at bounding box center [571, 128] width 492 height 38
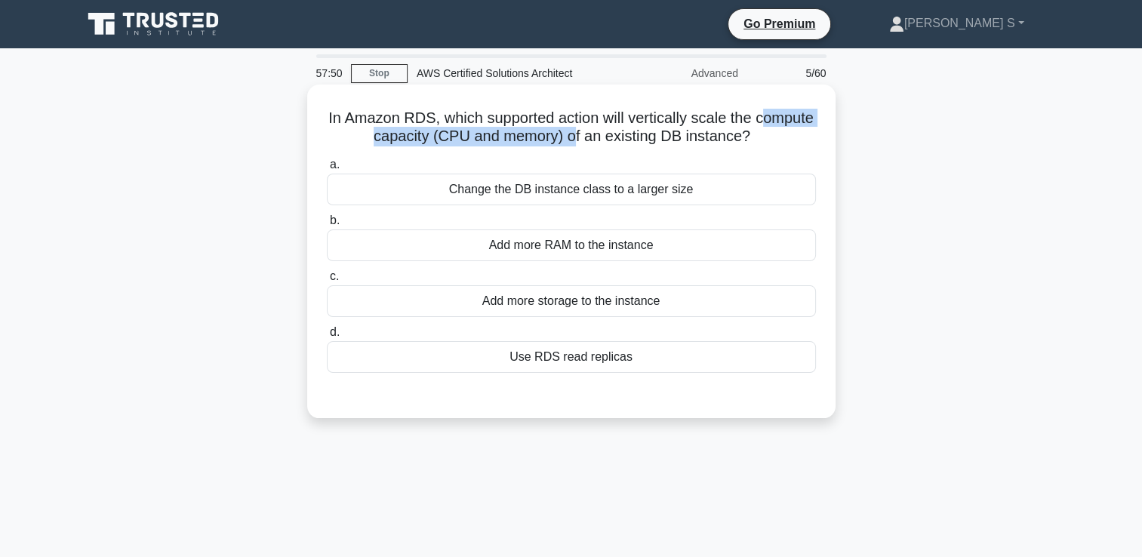
drag, startPoint x: 342, startPoint y: 137, endPoint x: 603, endPoint y: 141, distance: 260.5
click at [603, 141] on h5 "In Amazon RDS, which supported action will vertically scale the compute capacit…" at bounding box center [571, 128] width 492 height 38
click at [797, 150] on div "In Amazon RDS, which supported action will vertically scale the compute capacit…" at bounding box center [571, 252] width 516 height 322
click at [606, 256] on div "Add more RAM to the instance" at bounding box center [571, 246] width 489 height 32
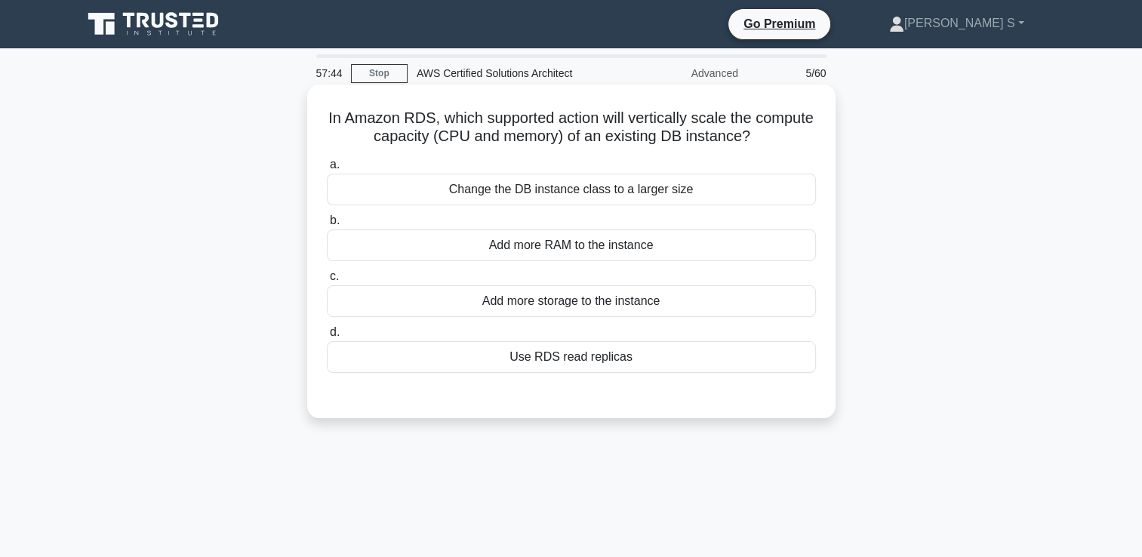
click at [327, 226] on input "b. Add more RAM to the instance" at bounding box center [327, 221] width 0 height 10
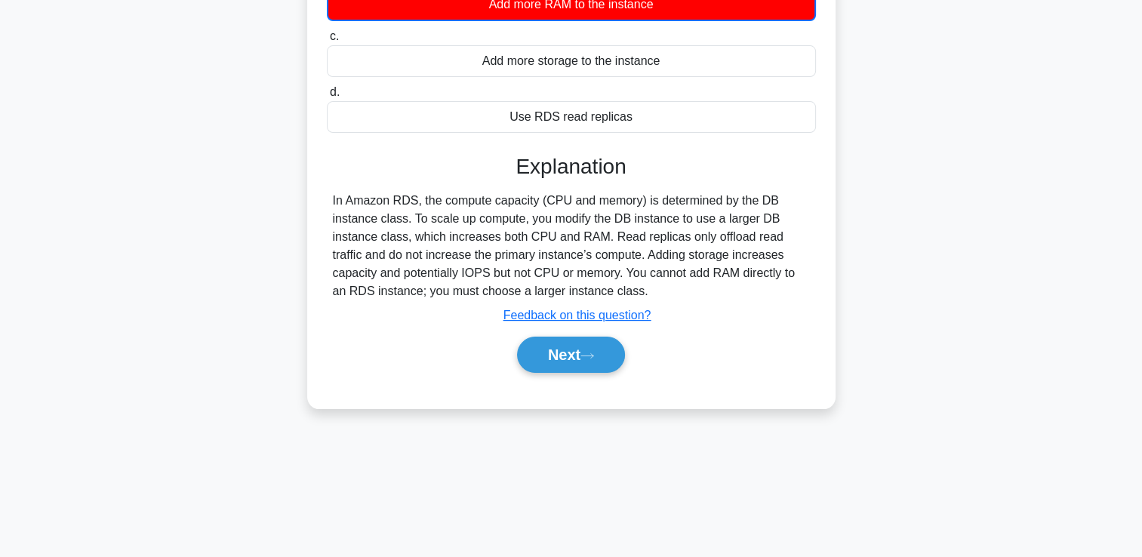
scroll to position [258, 0]
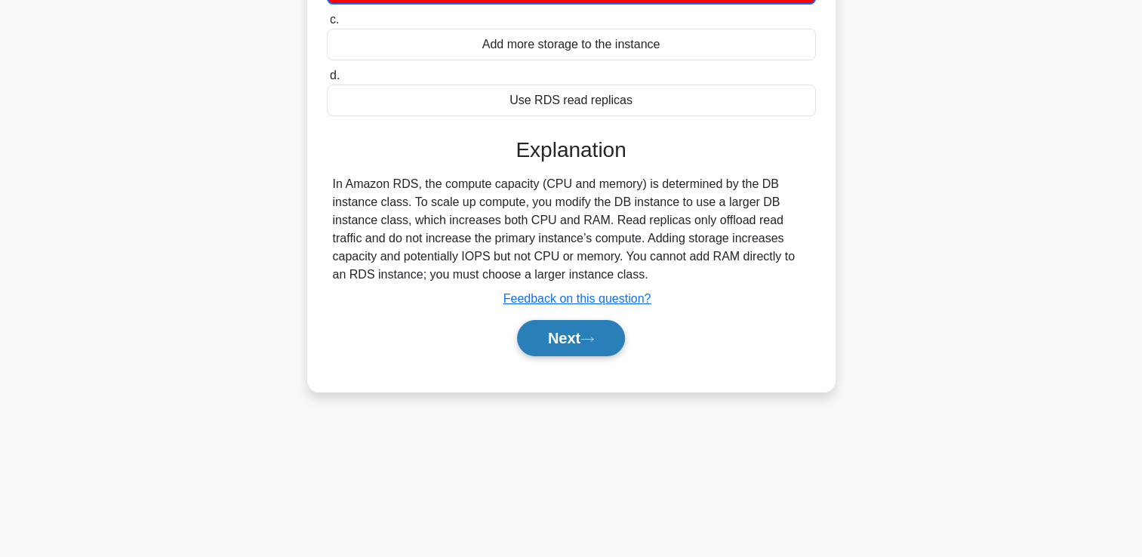
click at [594, 337] on icon at bounding box center [588, 339] width 14 height 8
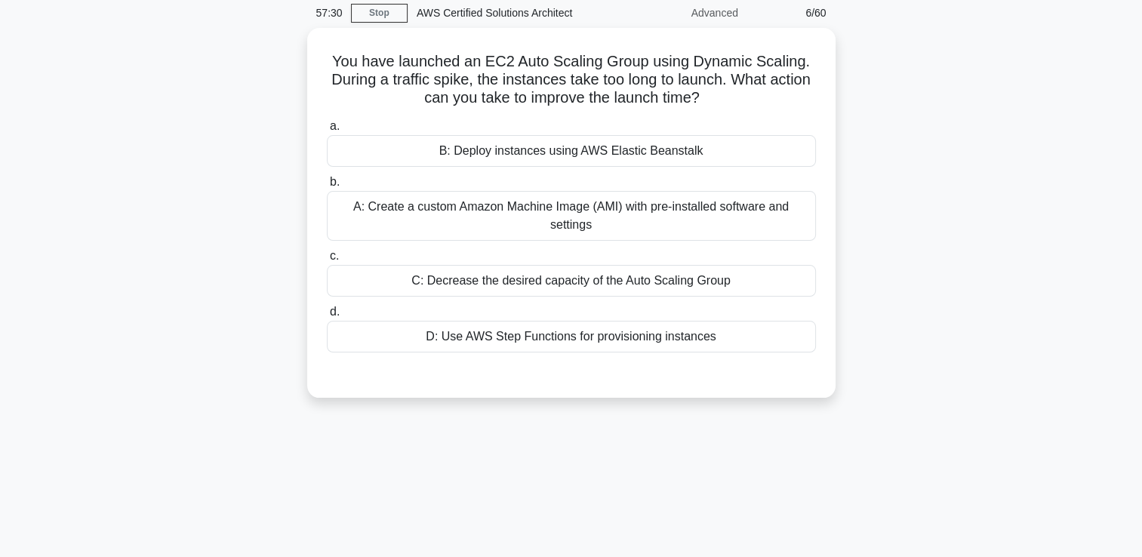
scroll to position [57, 0]
click at [674, 267] on div "C: Decrease the desired capacity of the Auto Scaling Group" at bounding box center [571, 280] width 489 height 32
click at [327, 261] on input "c. C: Decrease the desired capacity of the Auto Scaling Group" at bounding box center [327, 256] width 0 height 10
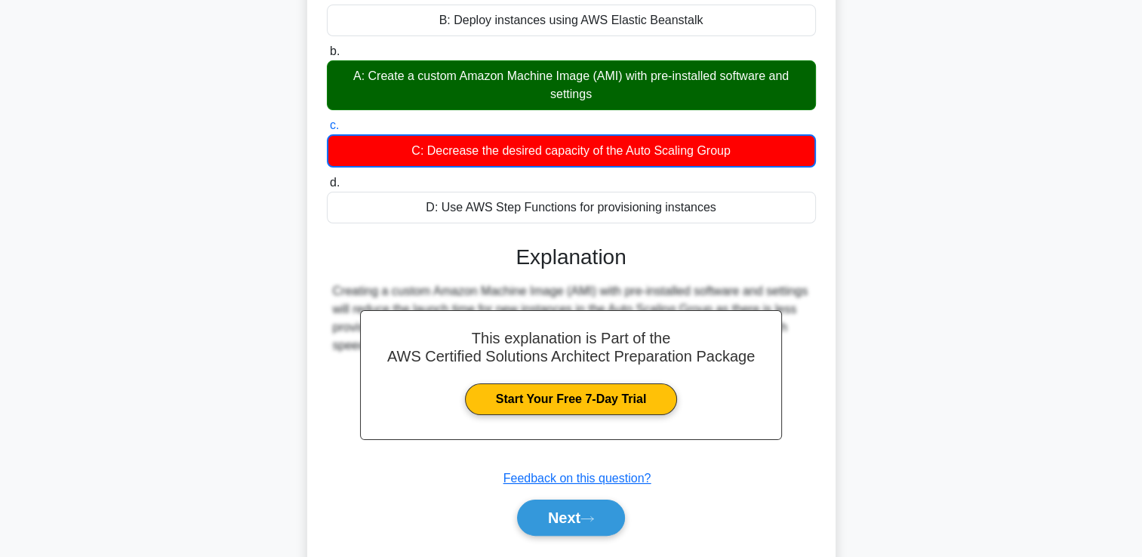
scroll to position [258, 0]
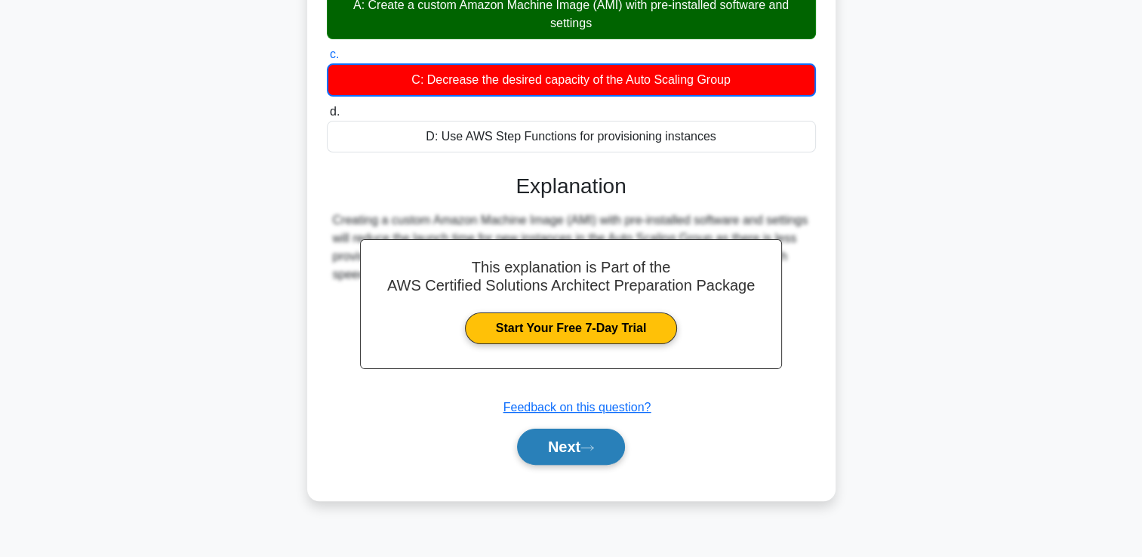
click at [587, 452] on button "Next" at bounding box center [571, 447] width 108 height 36
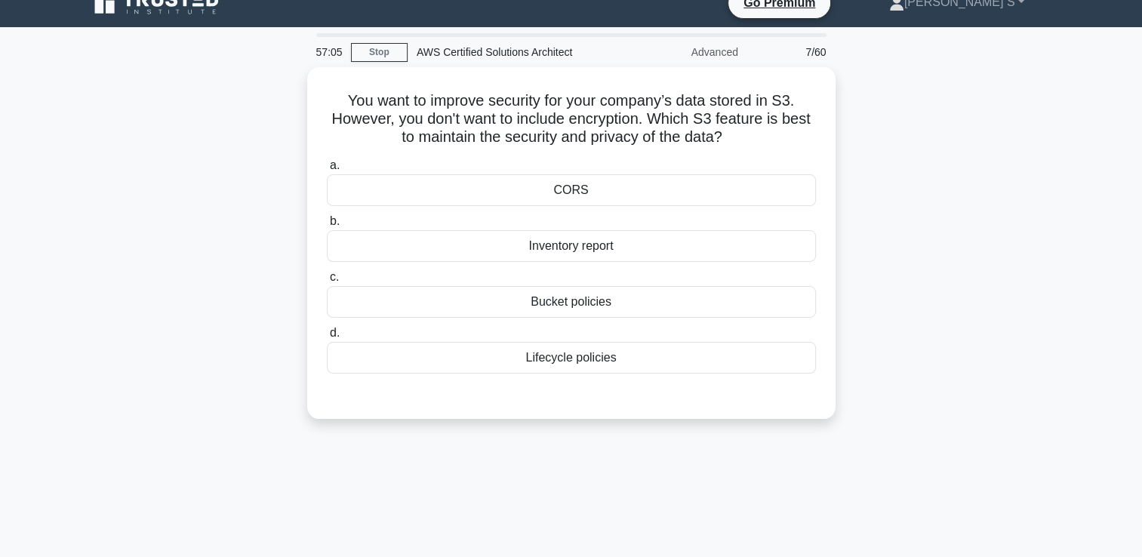
scroll to position [0, 0]
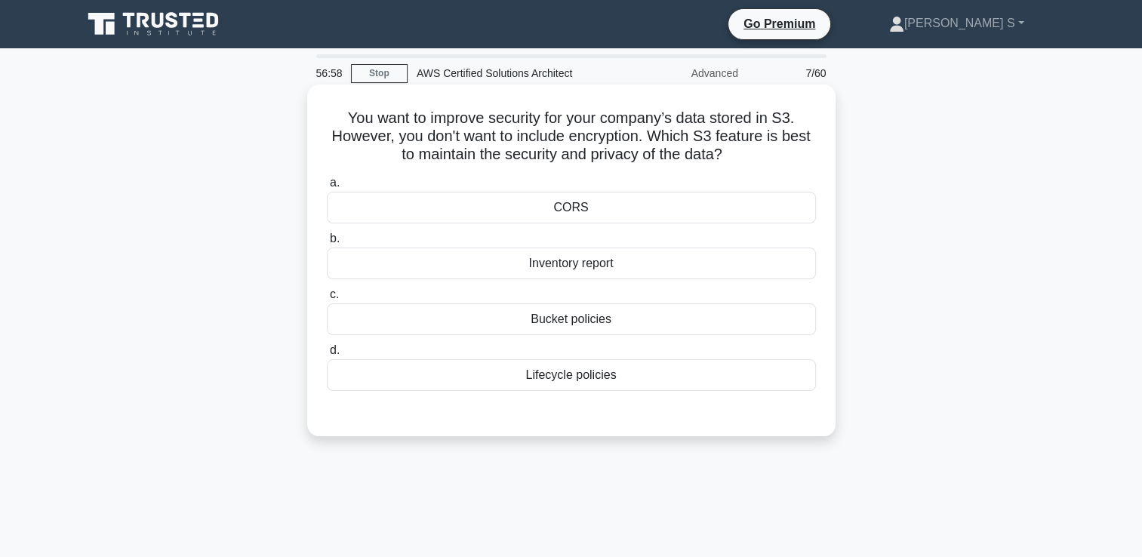
click at [555, 325] on div "Bucket policies" at bounding box center [571, 320] width 489 height 32
click at [327, 300] on input "c. Bucket policies" at bounding box center [327, 295] width 0 height 10
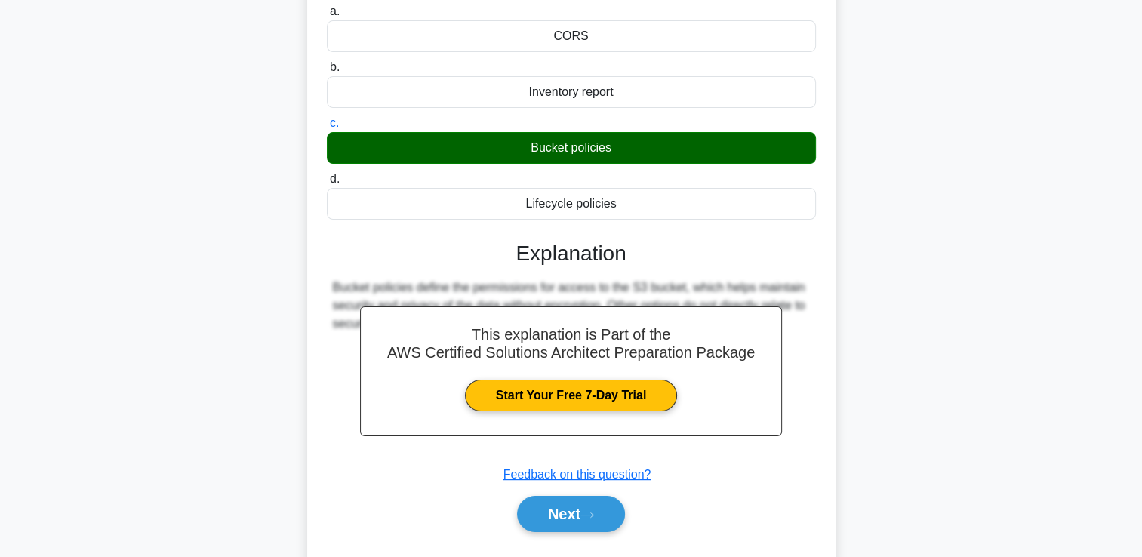
scroll to position [258, 0]
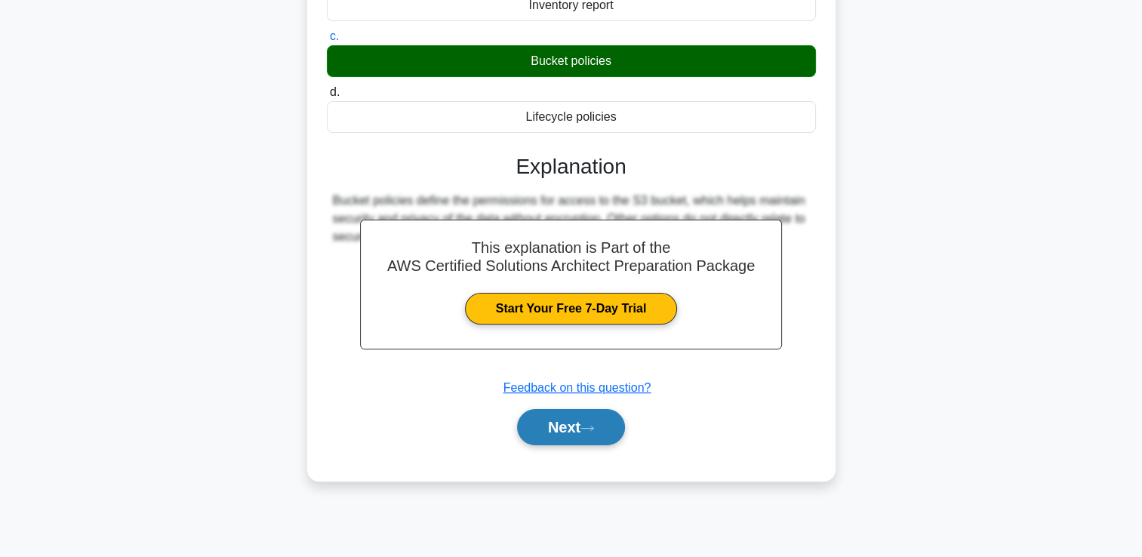
click at [577, 433] on button "Next" at bounding box center [571, 427] width 108 height 36
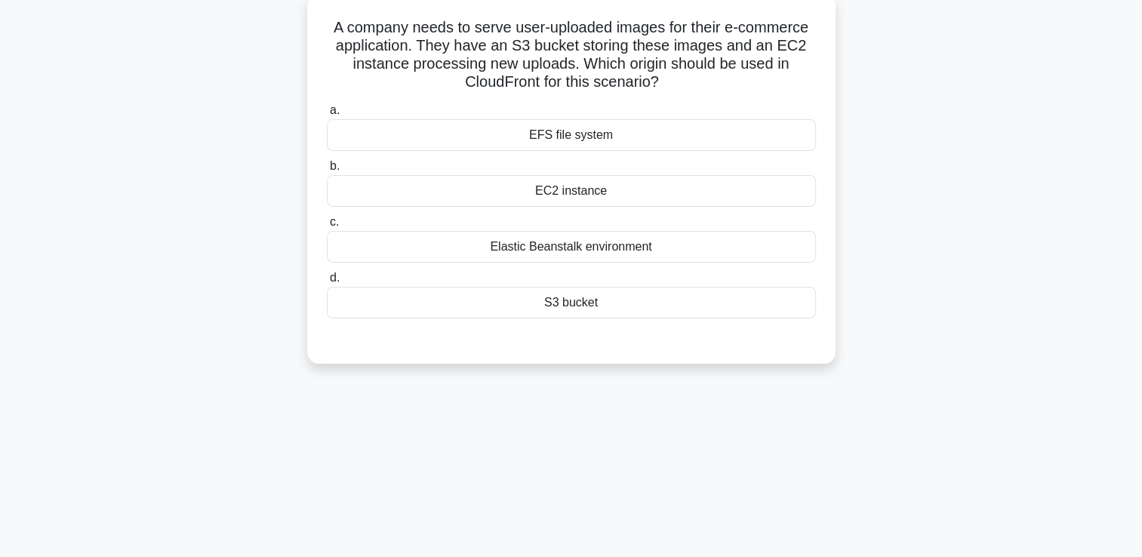
scroll to position [0, 0]
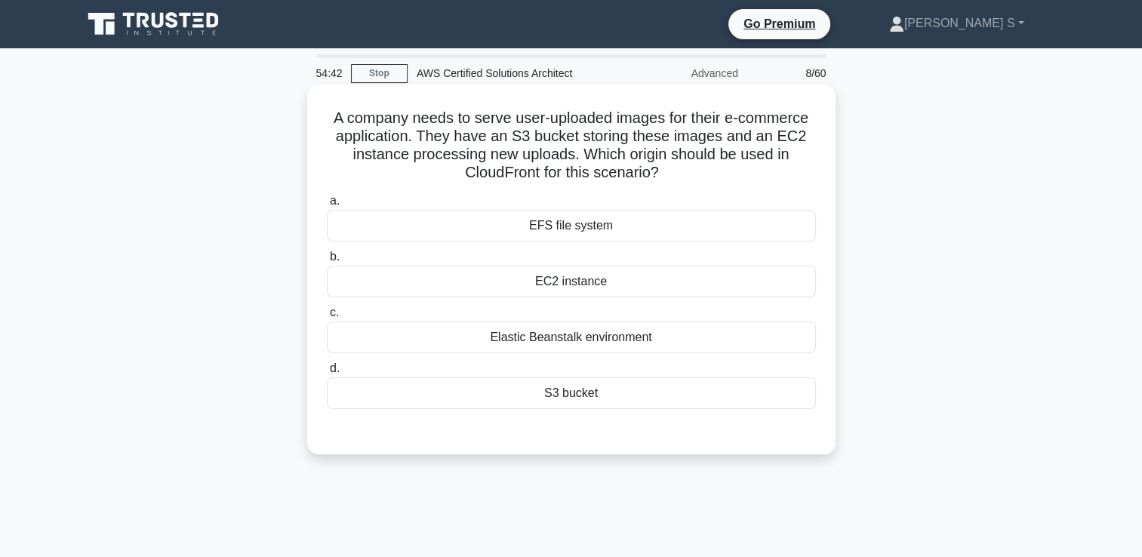
click at [491, 403] on div "S3 bucket" at bounding box center [571, 394] width 489 height 32
click at [327, 374] on input "d. S3 bucket" at bounding box center [327, 369] width 0 height 10
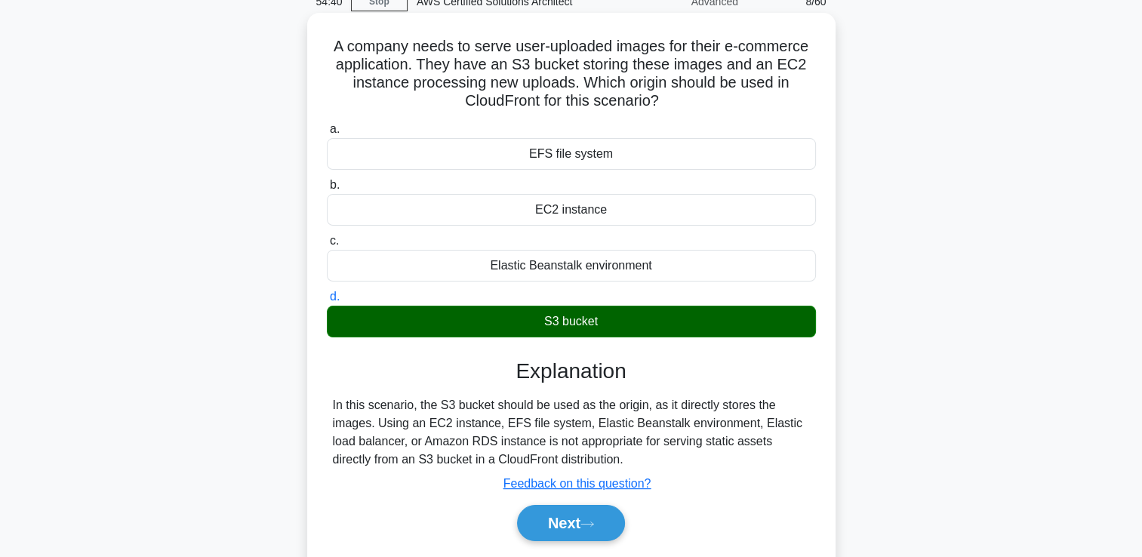
scroll to position [100, 0]
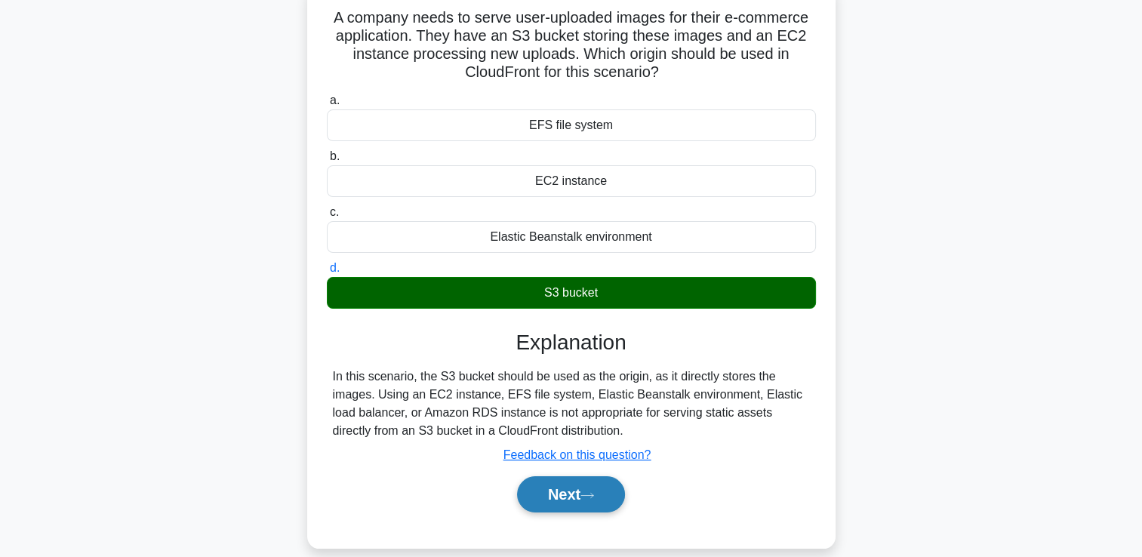
click at [597, 506] on button "Next" at bounding box center [571, 494] width 108 height 36
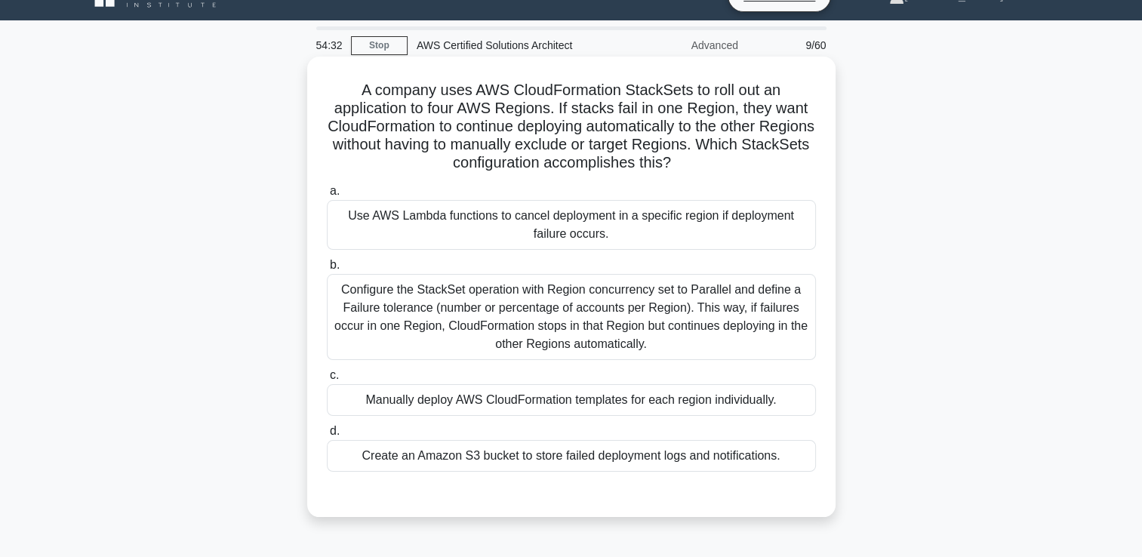
scroll to position [0, 0]
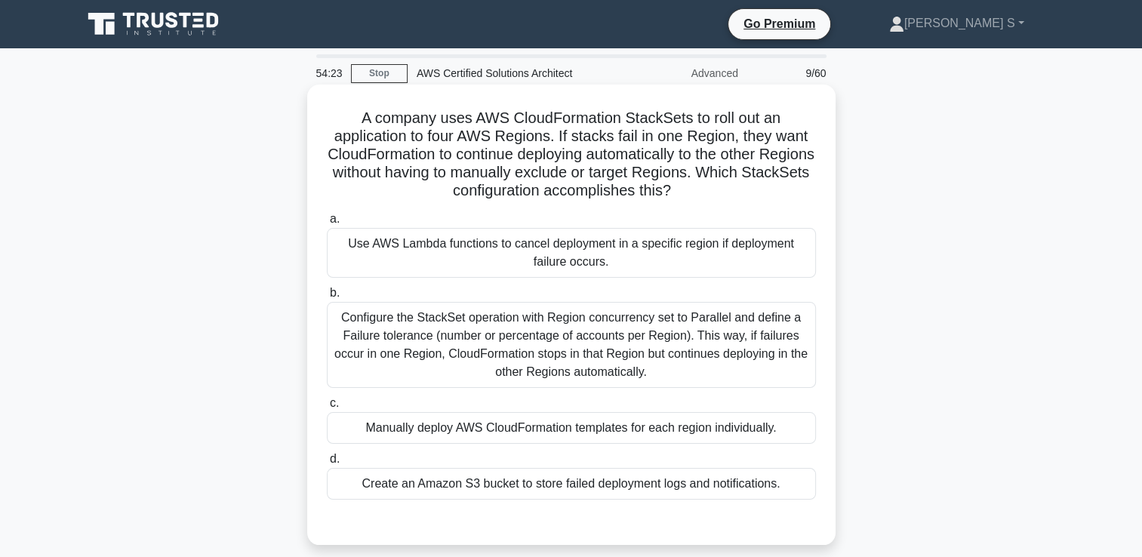
click at [504, 251] on div "Use AWS Lambda functions to cancel deployment in a specific region if deploymen…" at bounding box center [571, 253] width 489 height 50
click at [327, 224] on input "a. Use AWS Lambda functions to cancel deployment in a specific region if deploy…" at bounding box center [327, 219] width 0 height 10
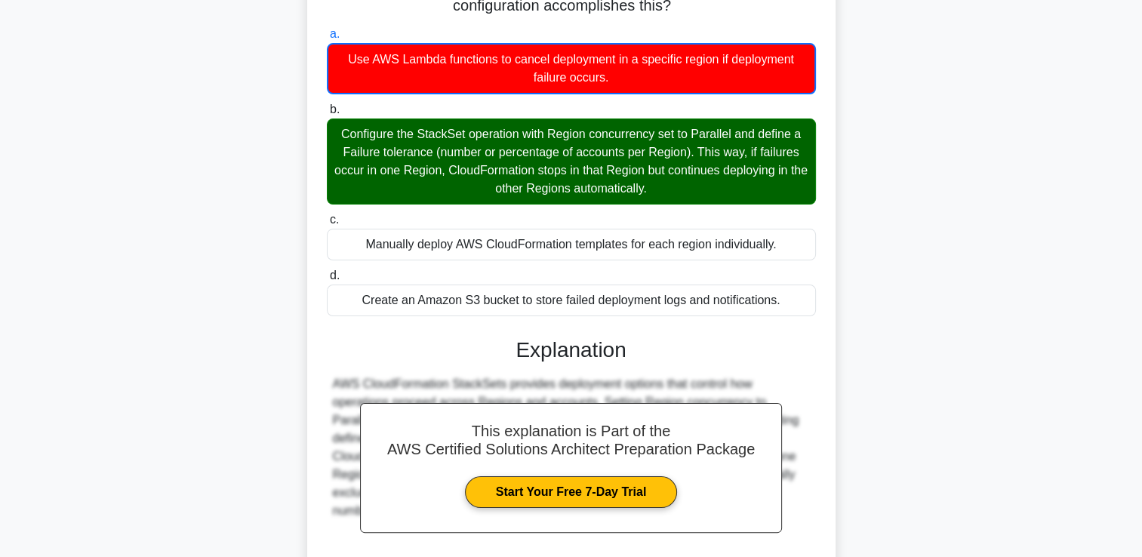
scroll to position [319, 0]
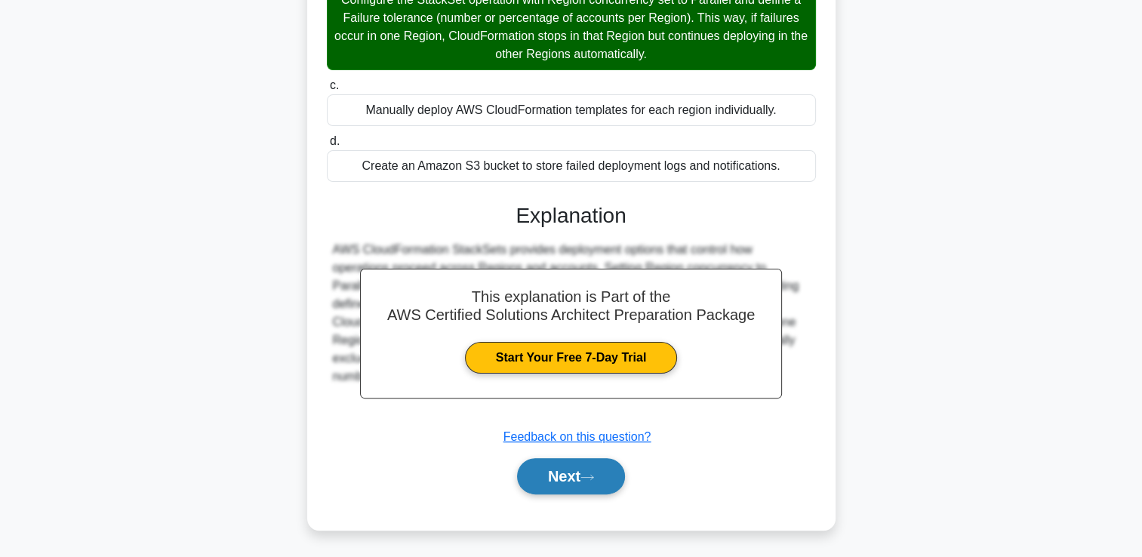
click at [572, 488] on button "Next" at bounding box center [571, 476] width 108 height 36
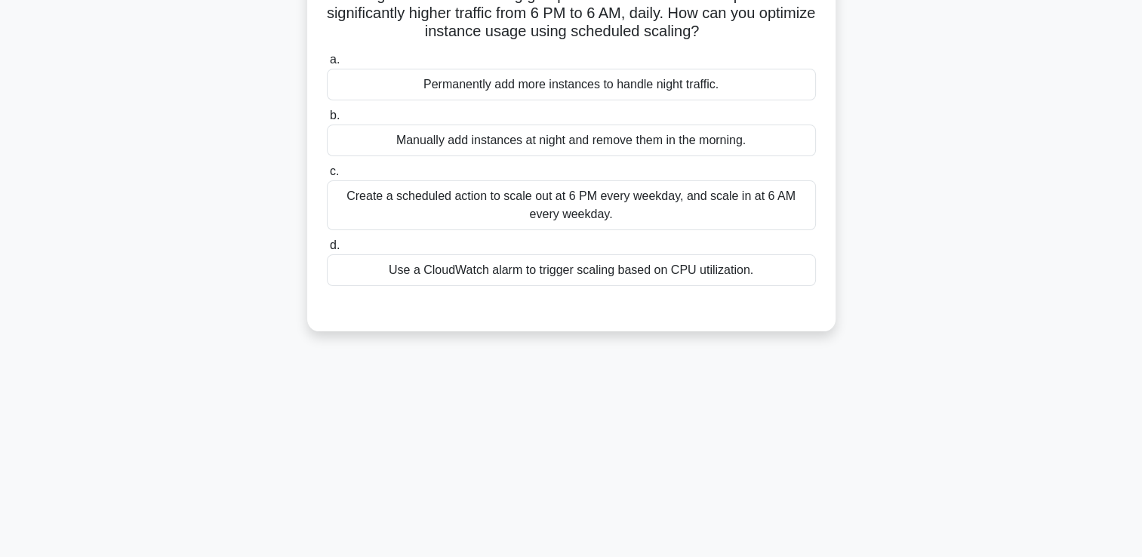
scroll to position [0, 0]
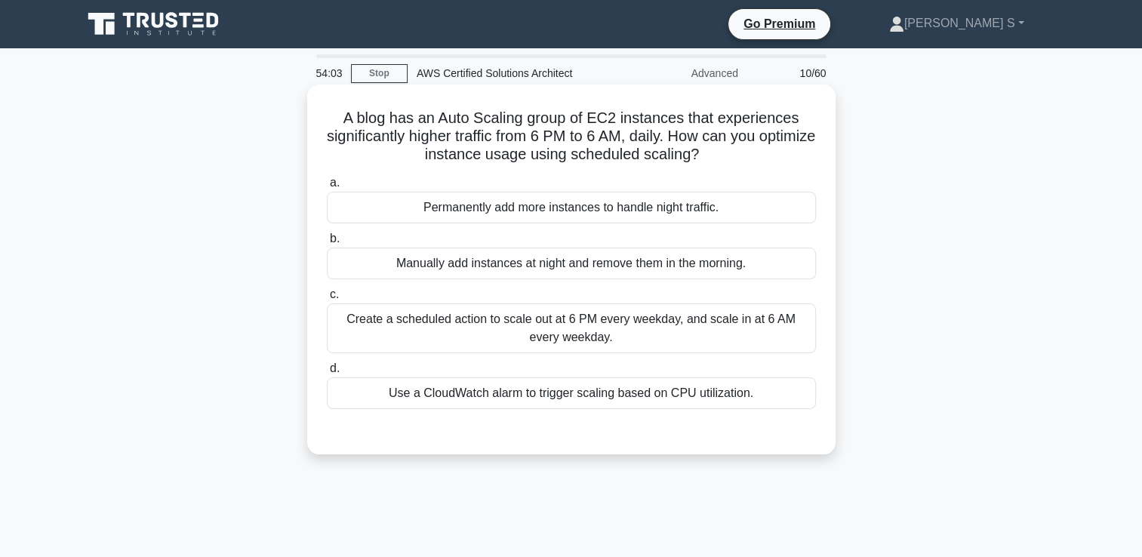
click at [452, 329] on div "Create a scheduled action to scale out at 6 PM every weekday, and scale in at 6…" at bounding box center [571, 329] width 489 height 50
click at [327, 300] on input "c. Create a scheduled action to scale out at 6 PM every weekday, and scale in a…" at bounding box center [327, 295] width 0 height 10
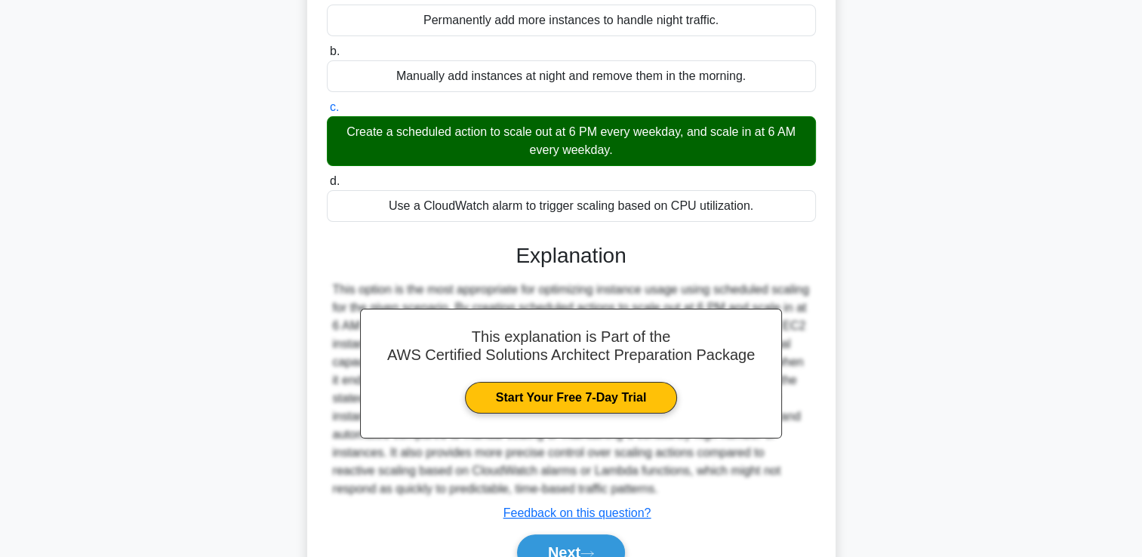
scroll to position [264, 0]
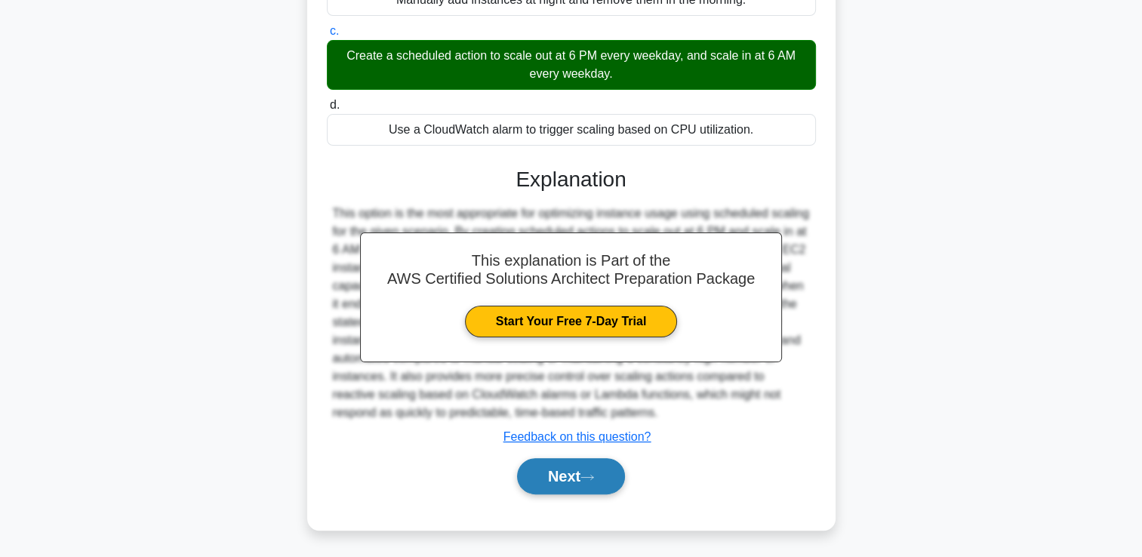
click at [586, 474] on icon at bounding box center [588, 477] width 14 height 8
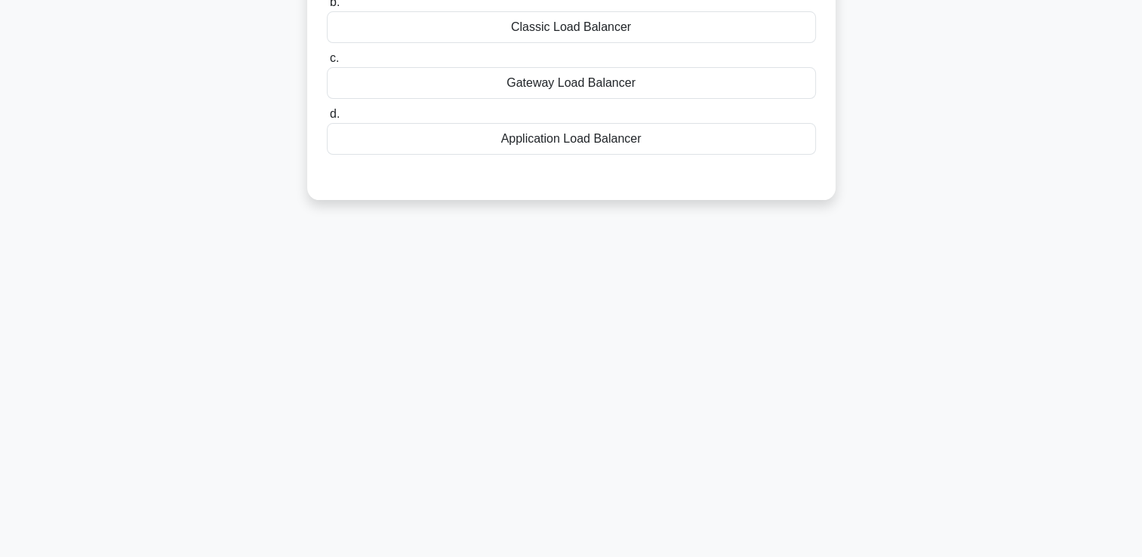
scroll to position [0, 0]
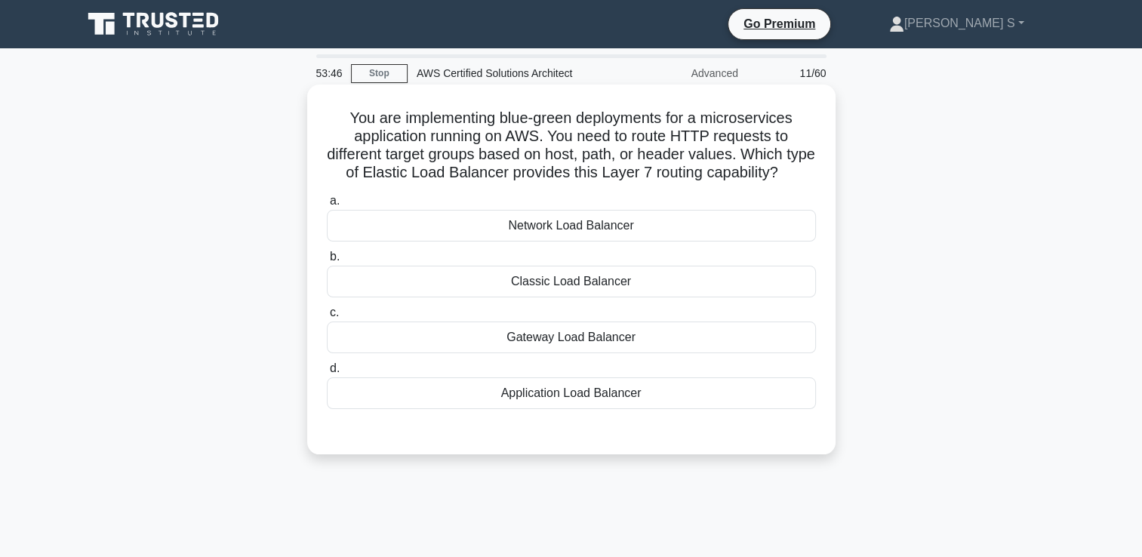
click at [592, 409] on div "Application Load Balancer" at bounding box center [571, 394] width 489 height 32
click at [327, 374] on input "d. Application Load Balancer" at bounding box center [327, 369] width 0 height 10
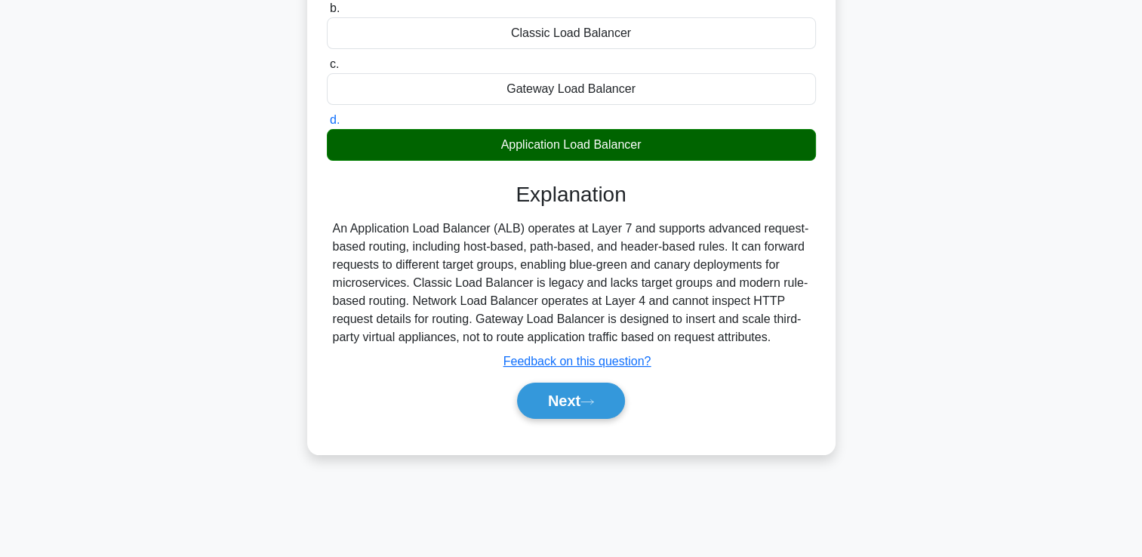
scroll to position [258, 0]
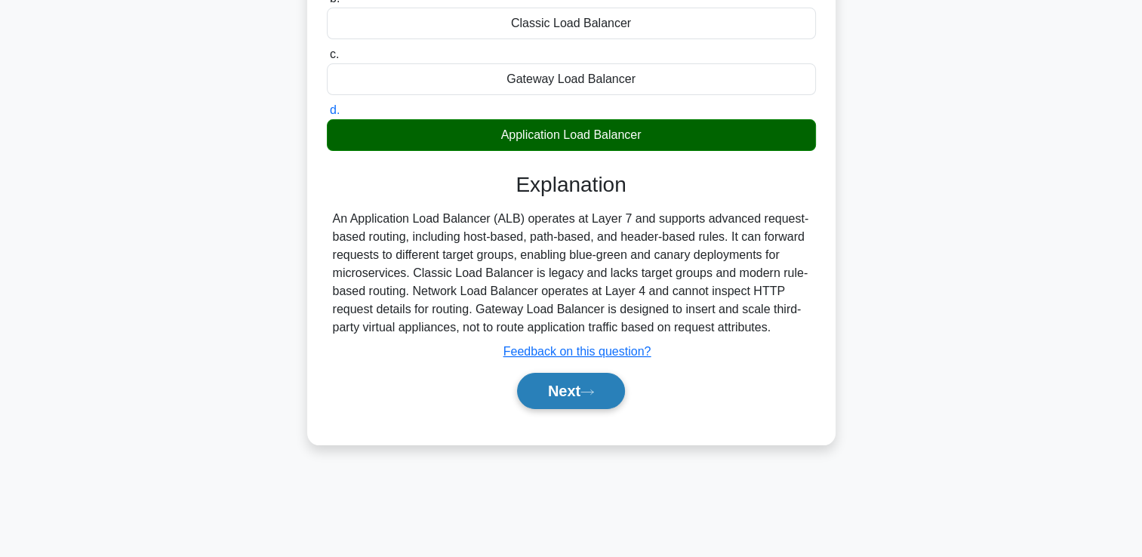
click at [566, 409] on button "Next" at bounding box center [571, 391] width 108 height 36
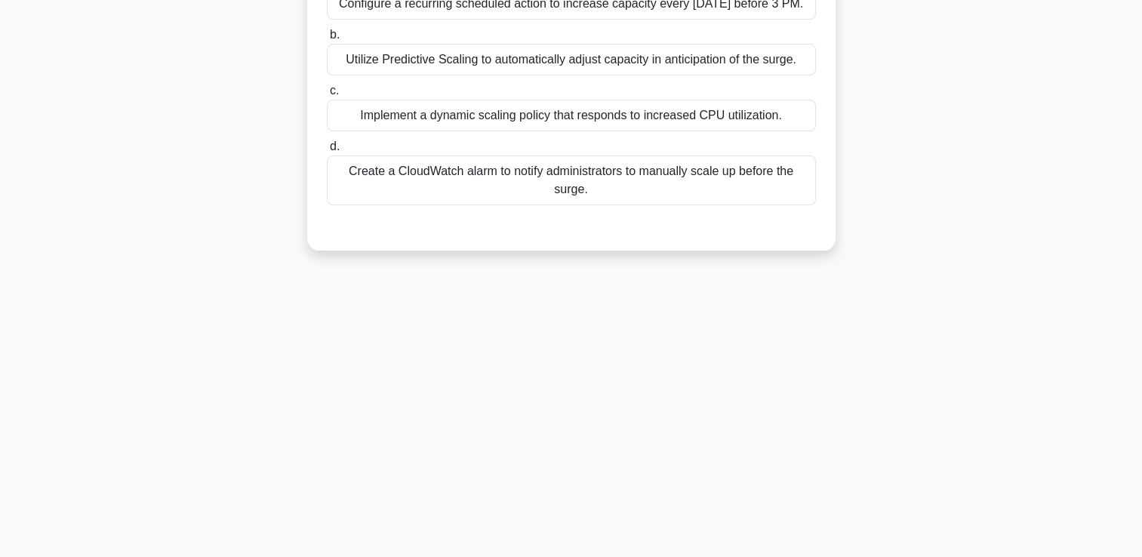
scroll to position [57, 0]
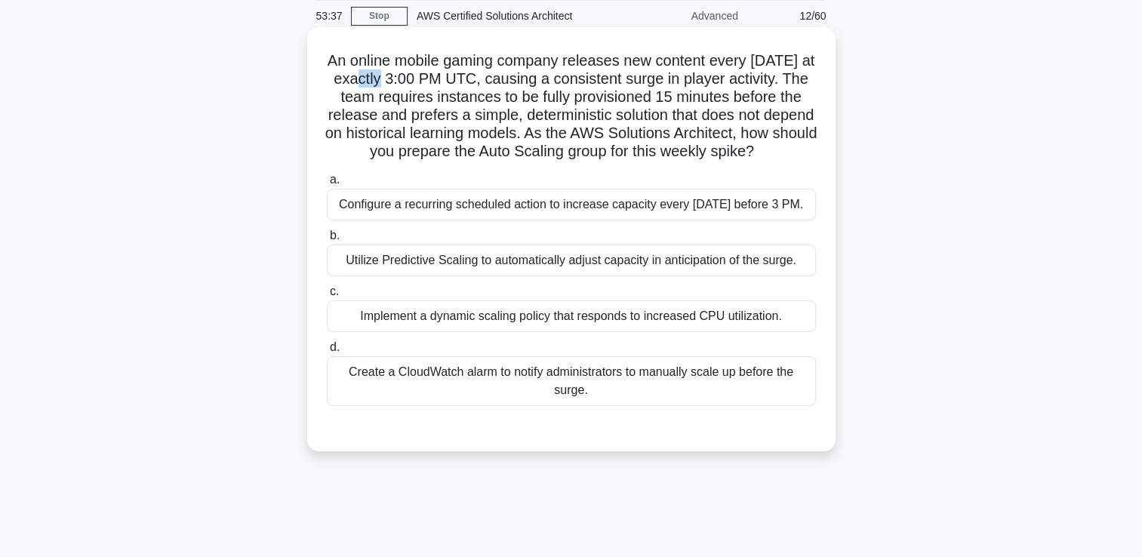
drag, startPoint x: 378, startPoint y: 82, endPoint x: 433, endPoint y: 80, distance: 55.2
click at [433, 80] on h5 "An online mobile gaming company releases new content every Friday at exactly 3:…" at bounding box center [571, 106] width 492 height 110
drag, startPoint x: 433, startPoint y: 80, endPoint x: 523, endPoint y: 80, distance: 90.6
click at [523, 80] on h5 "An online mobile gaming company releases new content every Friday at exactly 3:…" at bounding box center [571, 106] width 492 height 110
drag, startPoint x: 523, startPoint y: 80, endPoint x: 474, endPoint y: 92, distance: 50.5
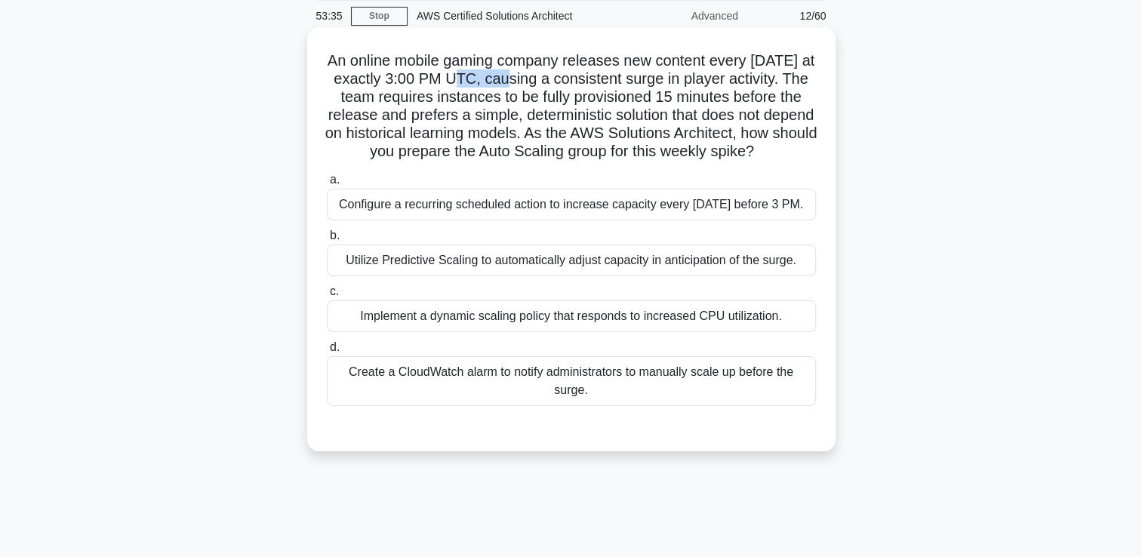
click at [474, 92] on h5 "An online mobile gaming company releases new content every Friday at exactly 3:…" at bounding box center [571, 106] width 492 height 110
click at [487, 276] on div "Utilize Predictive Scaling to automatically adjust capacity in anticipation of …" at bounding box center [571, 261] width 489 height 32
drag, startPoint x: 487, startPoint y: 283, endPoint x: 660, endPoint y: 279, distance: 173.0
click at [660, 276] on div "Utilize Predictive Scaling to automatically adjust capacity in anticipation of …" at bounding box center [571, 261] width 489 height 32
click at [327, 241] on input "b. Utilize Predictive Scaling to automatically adjust capacity in anticipation …" at bounding box center [327, 236] width 0 height 10
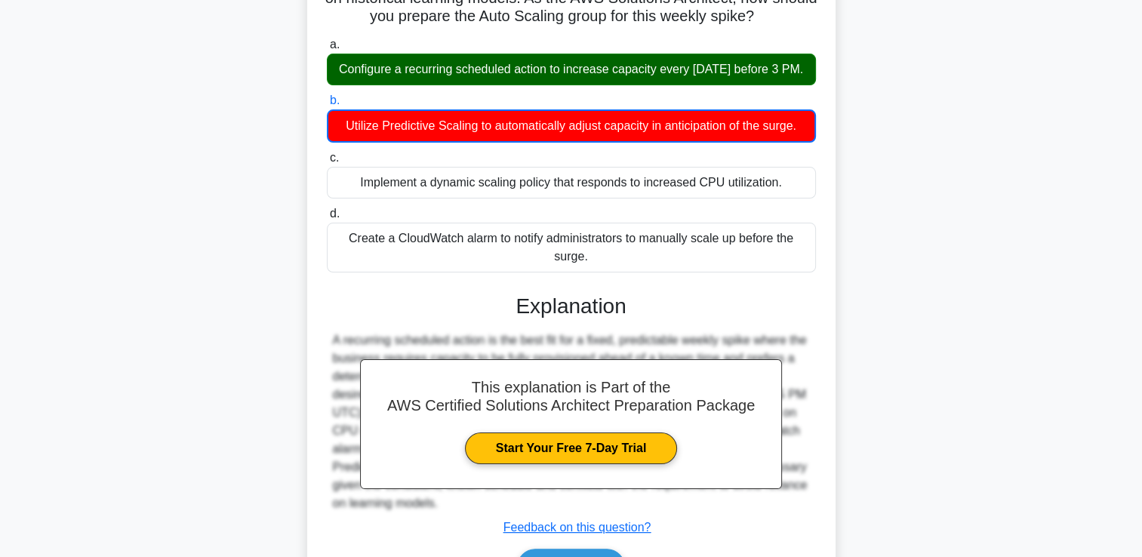
scroll to position [301, 0]
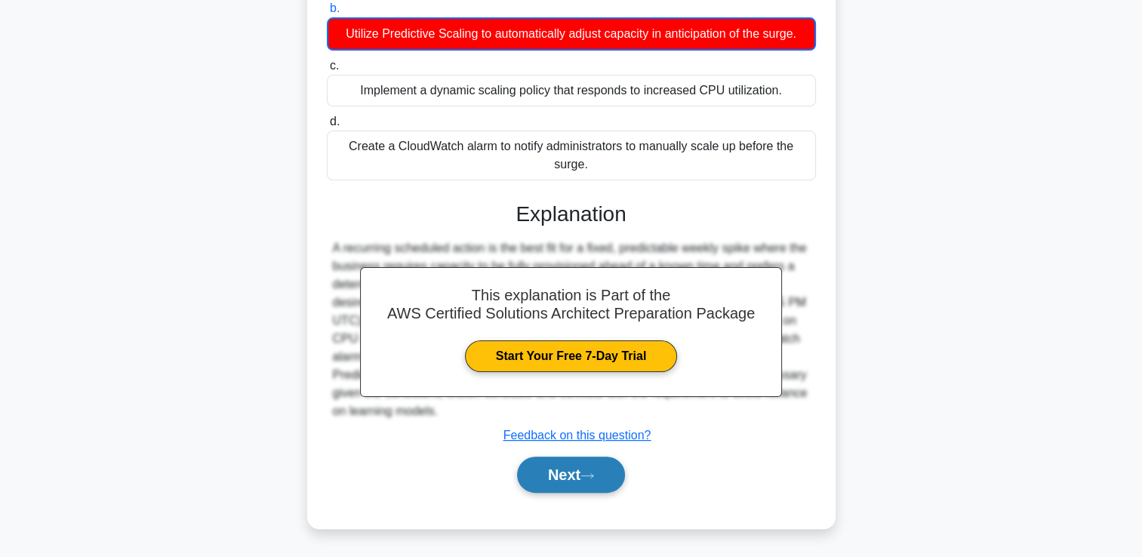
click at [609, 489] on button "Next" at bounding box center [571, 475] width 108 height 36
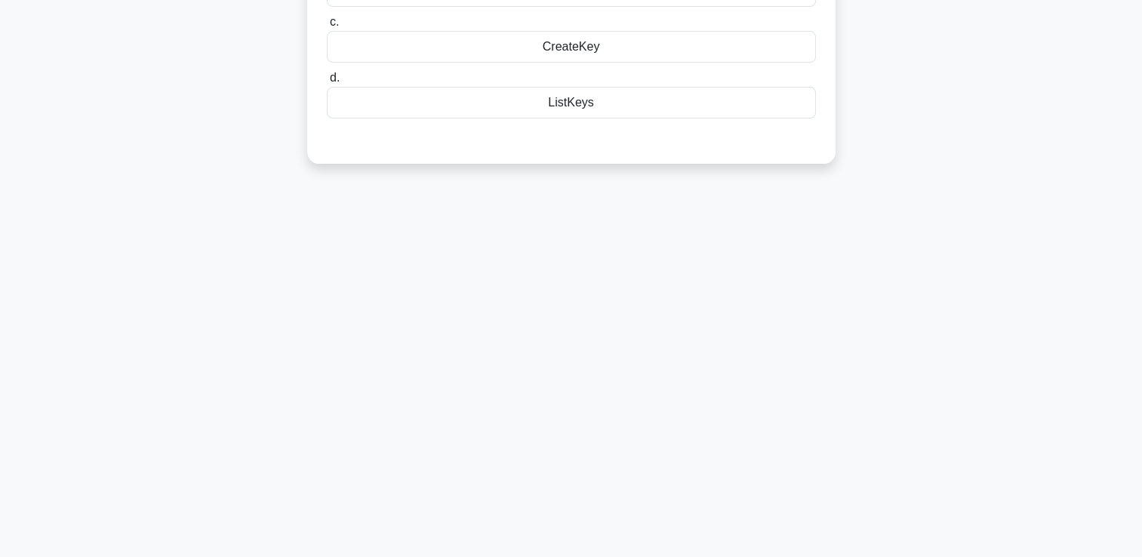
scroll to position [0, 0]
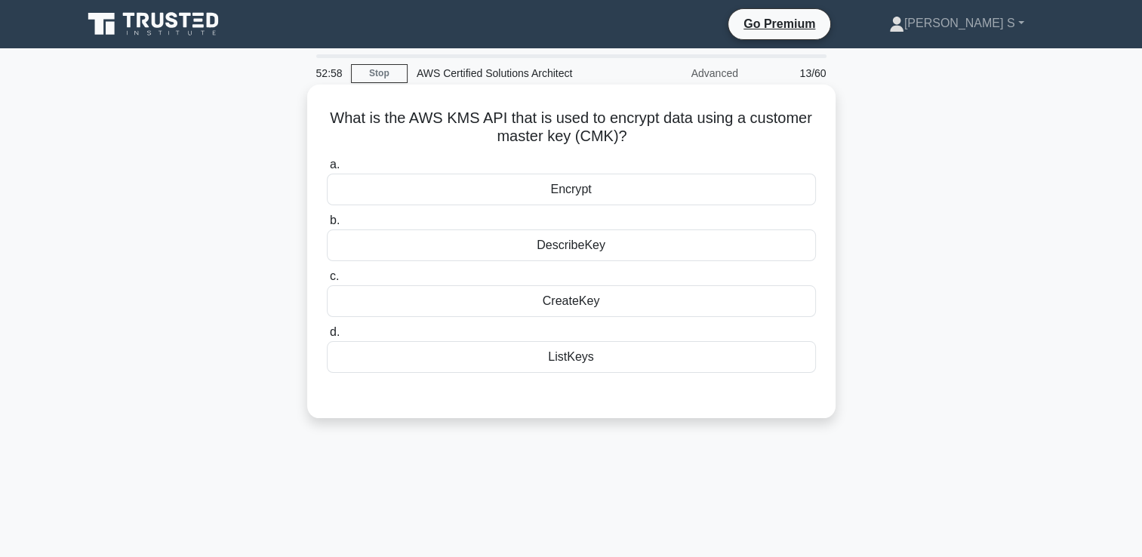
click at [559, 194] on div "Encrypt" at bounding box center [571, 190] width 489 height 32
click at [327, 170] on input "a. Encrypt" at bounding box center [327, 165] width 0 height 10
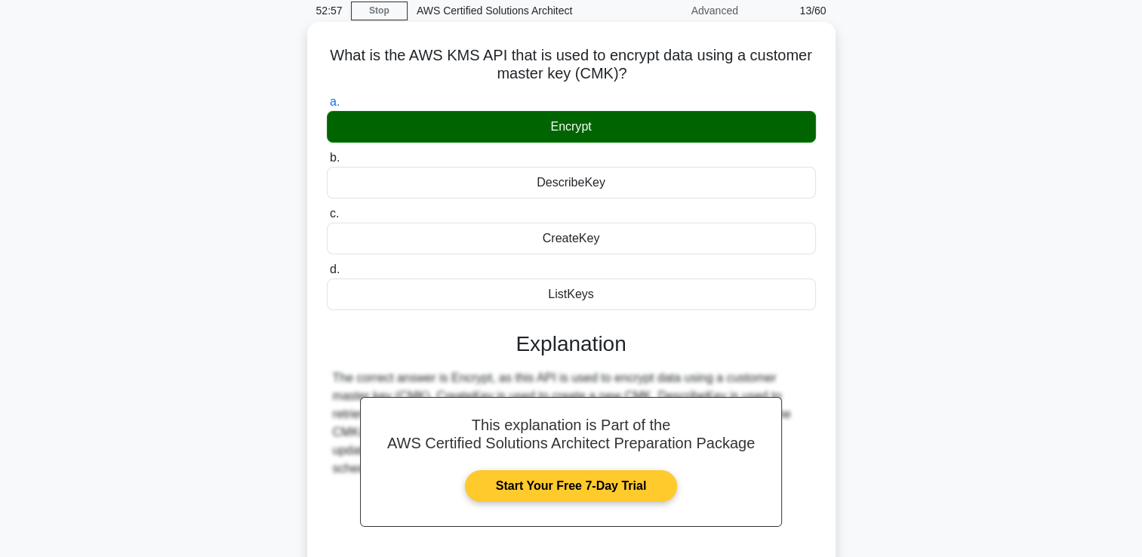
scroll to position [258, 0]
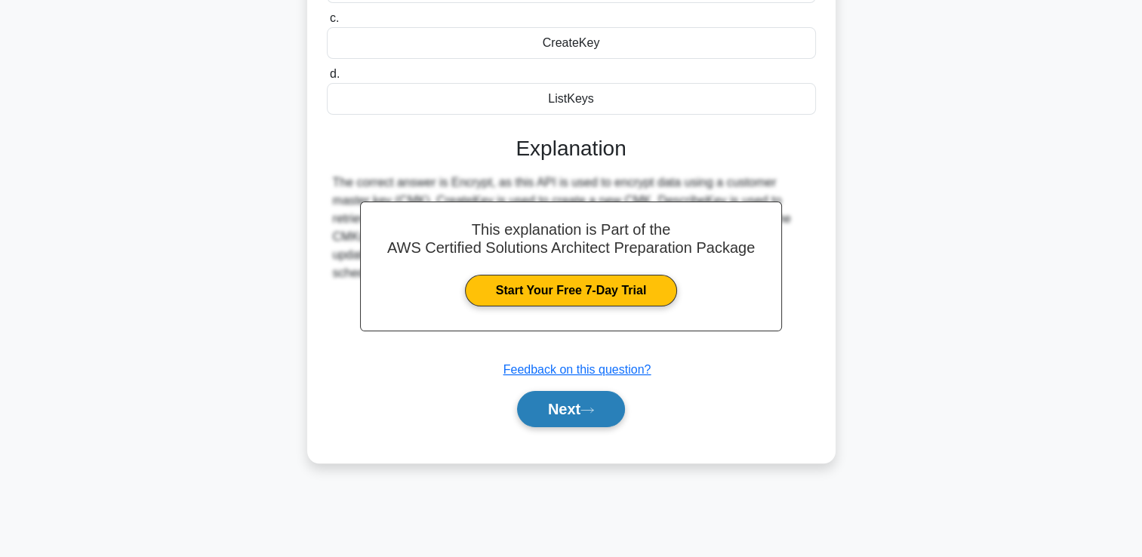
click at [581, 406] on button "Next" at bounding box center [571, 409] width 108 height 36
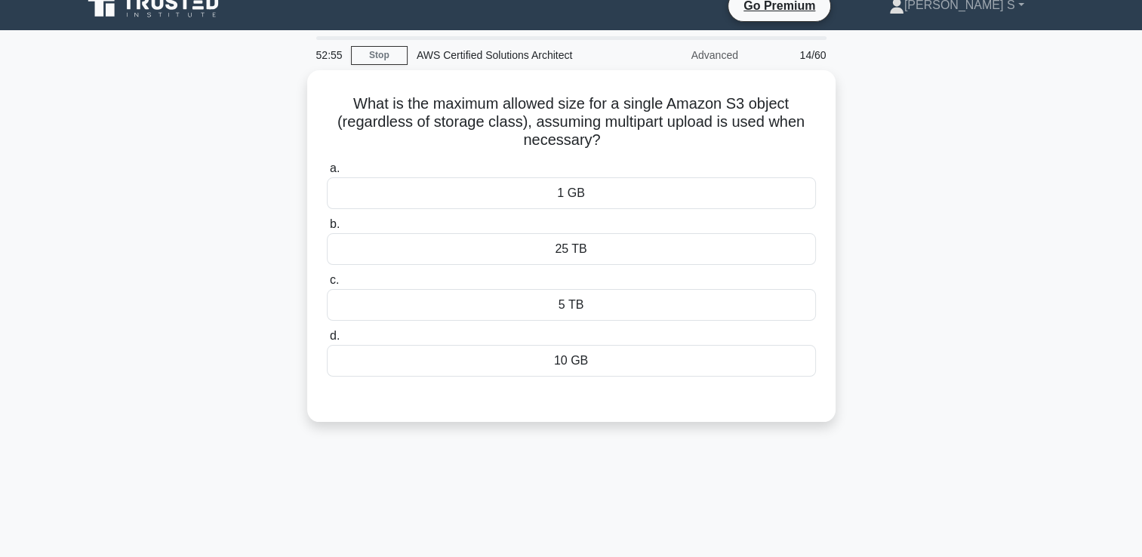
scroll to position [0, 0]
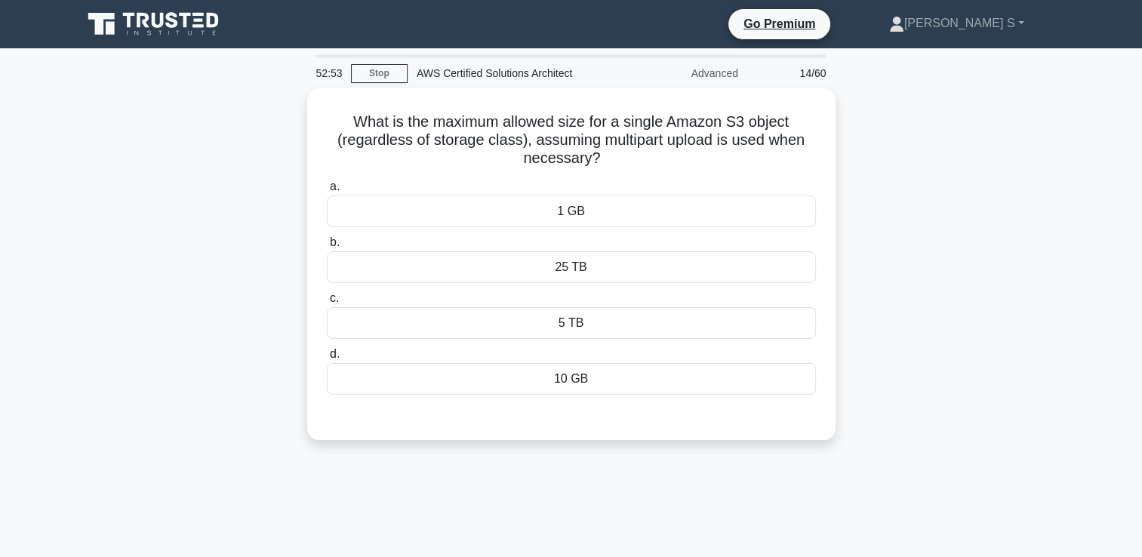
drag, startPoint x: 695, startPoint y: 74, endPoint x: 740, endPoint y: 77, distance: 44.7
click at [740, 77] on div "Advanced" at bounding box center [681, 73] width 132 height 30
drag, startPoint x: 740, startPoint y: 77, endPoint x: 1000, endPoint y: 195, distance: 285.2
click at [1000, 195] on div "What is the maximum allowed size for a single Amazon S3 object (regardless of s…" at bounding box center [571, 273] width 997 height 370
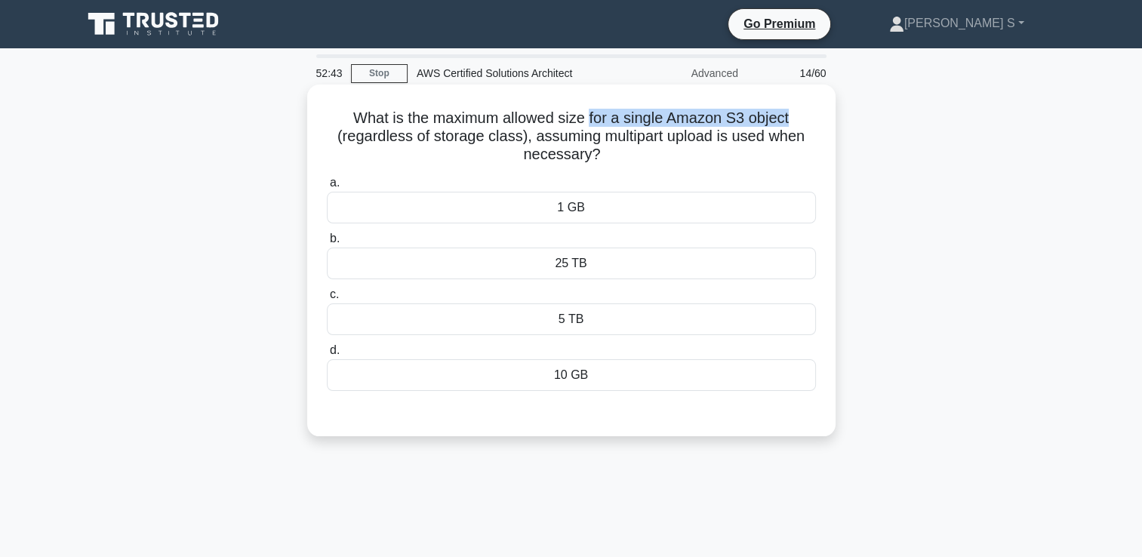
drag, startPoint x: 591, startPoint y: 116, endPoint x: 800, endPoint y: 116, distance: 209.2
click at [800, 116] on h5 "What is the maximum allowed size for a single Amazon S3 object (regardless of s…" at bounding box center [571, 137] width 492 height 56
click at [589, 136] on h5 "What is the maximum allowed size for a single Amazon S3 object (regardless of s…" at bounding box center [571, 137] width 492 height 56
drag, startPoint x: 567, startPoint y: 136, endPoint x: 689, endPoint y: 152, distance: 123.3
click at [689, 152] on h5 "What is the maximum allowed size for a single Amazon S3 object (regardless of s…" at bounding box center [571, 137] width 492 height 56
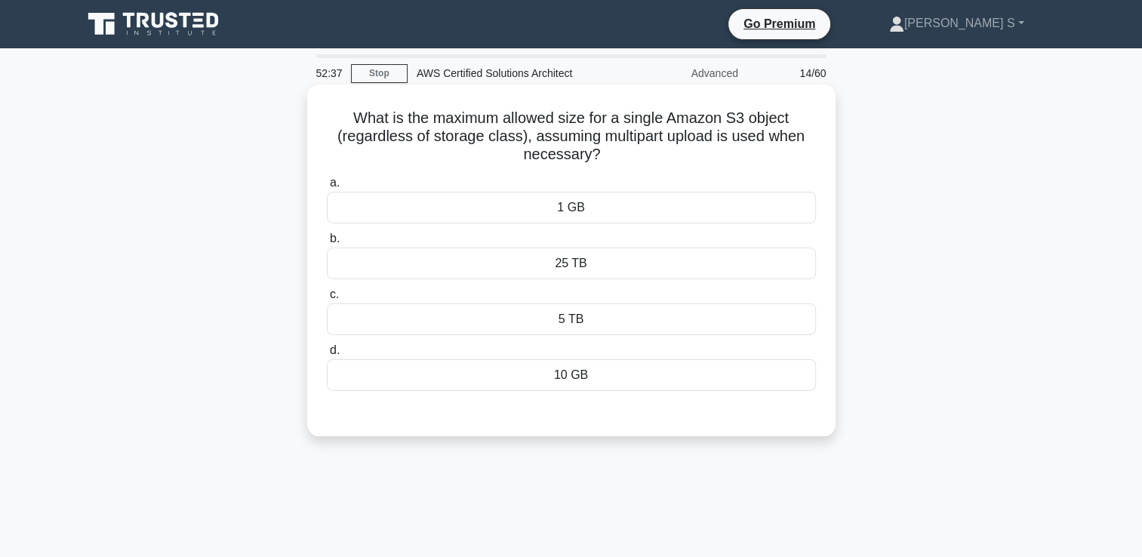
click at [568, 322] on div "5 TB" at bounding box center [571, 320] width 489 height 32
click at [327, 300] on input "c. 5 TB" at bounding box center [327, 295] width 0 height 10
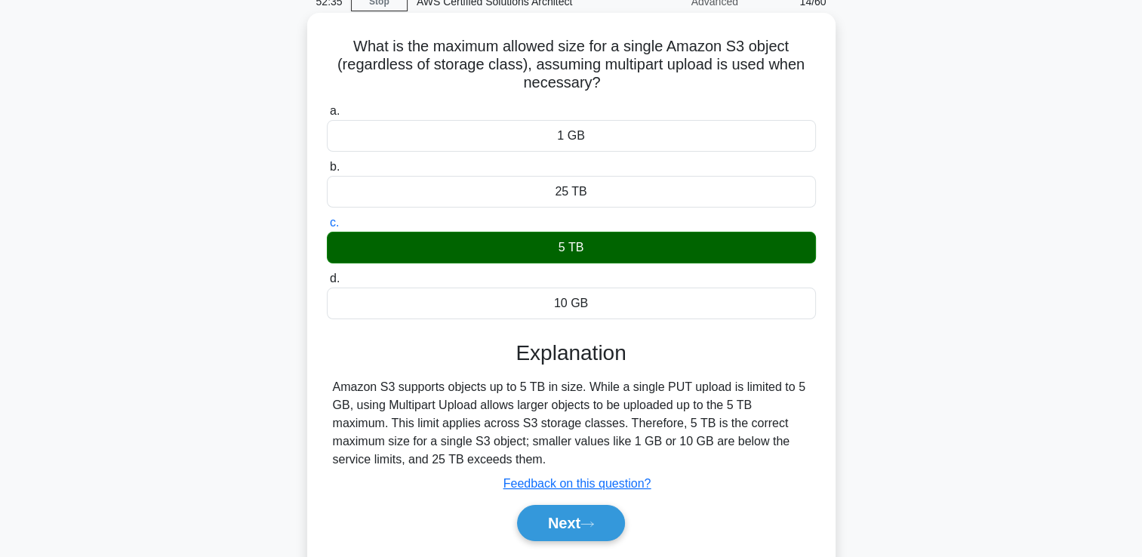
scroll to position [100, 0]
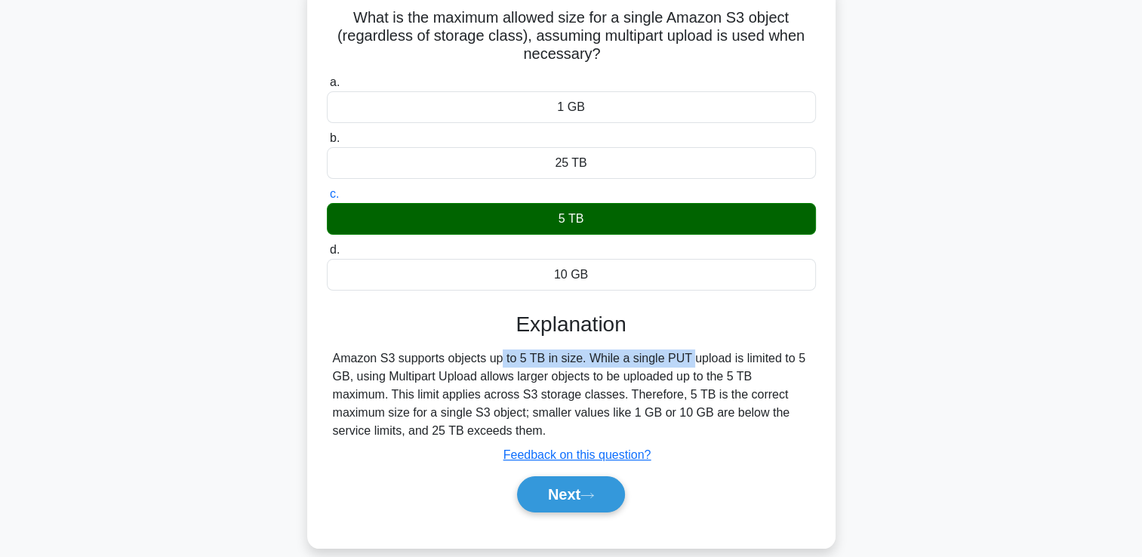
drag, startPoint x: 457, startPoint y: 355, endPoint x: 599, endPoint y: 357, distance: 142.0
click at [599, 357] on div "Amazon S3 supports objects up to 5 TB in size. While a single PUT upload is lim…" at bounding box center [571, 395] width 477 height 91
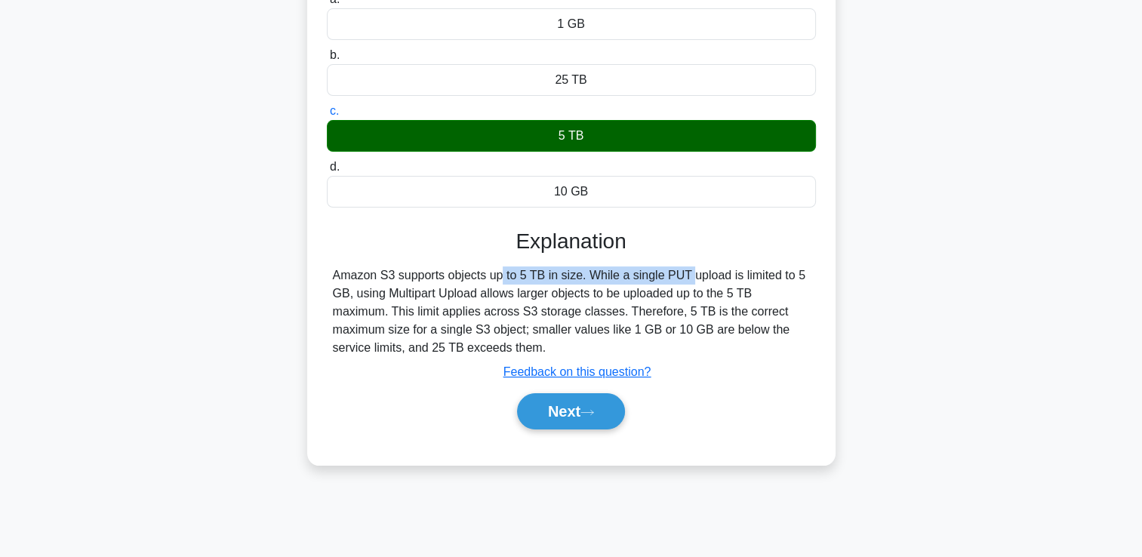
scroll to position [258, 0]
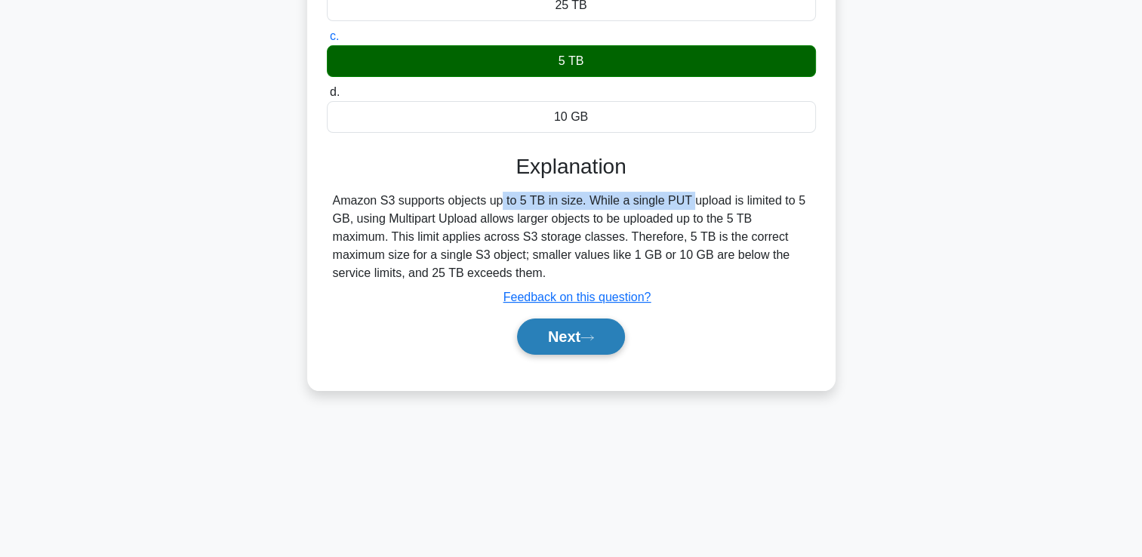
click at [572, 329] on button "Next" at bounding box center [571, 337] width 108 height 36
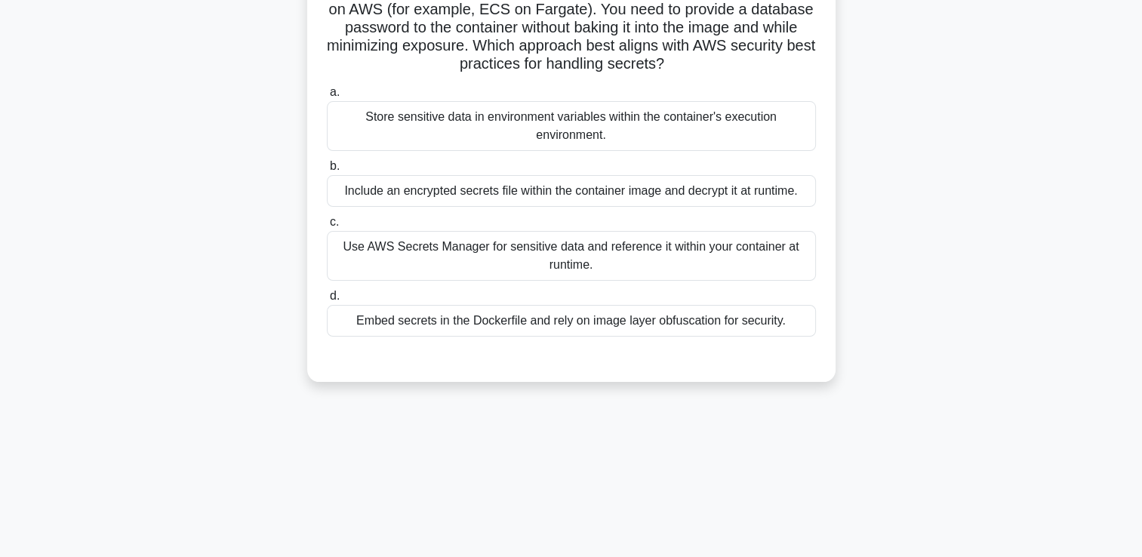
scroll to position [57, 0]
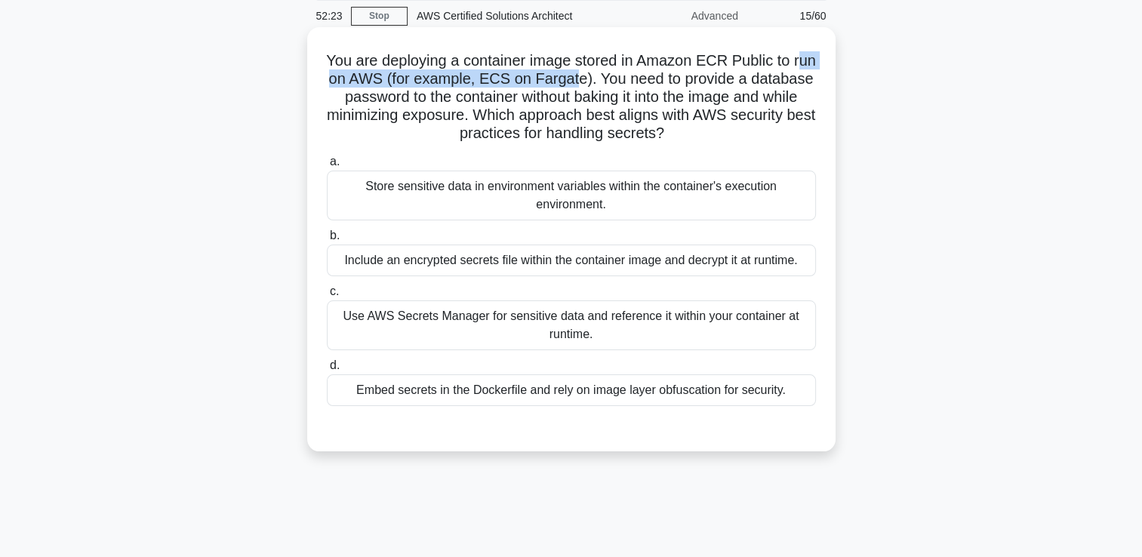
drag, startPoint x: 350, startPoint y: 81, endPoint x: 621, endPoint y: 87, distance: 271.1
click at [621, 87] on h5 "You are deploying a container image stored in Amazon ECR Public to run on AWS (…" at bounding box center [571, 97] width 492 height 92
click at [365, 109] on h5 "You are deploying a container image stored in Amazon ECR Public to run on AWS (…" at bounding box center [571, 97] width 492 height 92
click at [480, 359] on label "d. Embed secrets in the Dockerfile and rely on image layer obfuscation for secu…" at bounding box center [571, 381] width 489 height 50
click at [327, 361] on input "d. Embed secrets in the Dockerfile and rely on image layer obfuscation for secu…" at bounding box center [327, 366] width 0 height 10
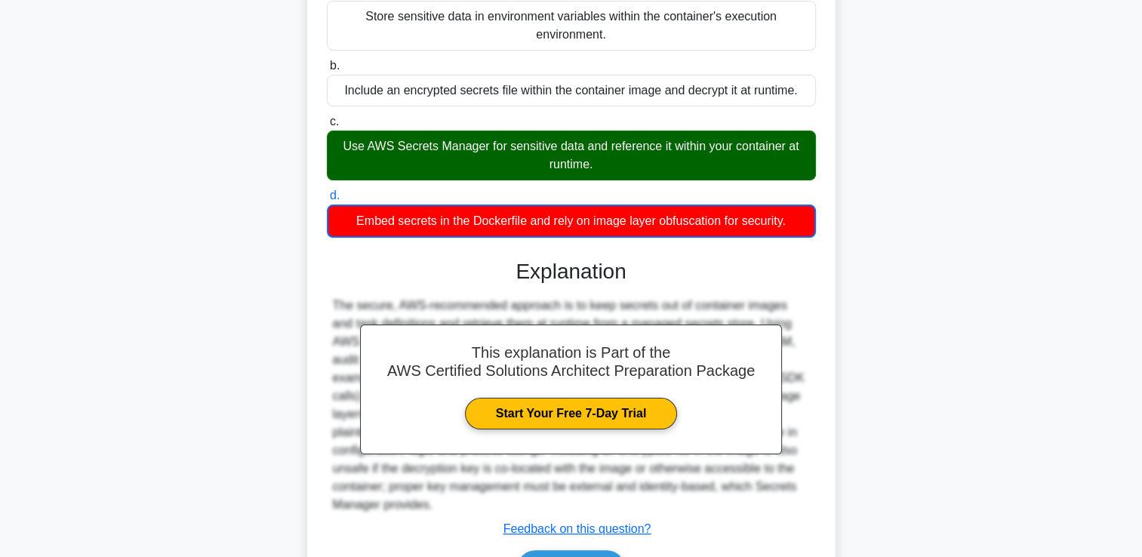
scroll to position [319, 0]
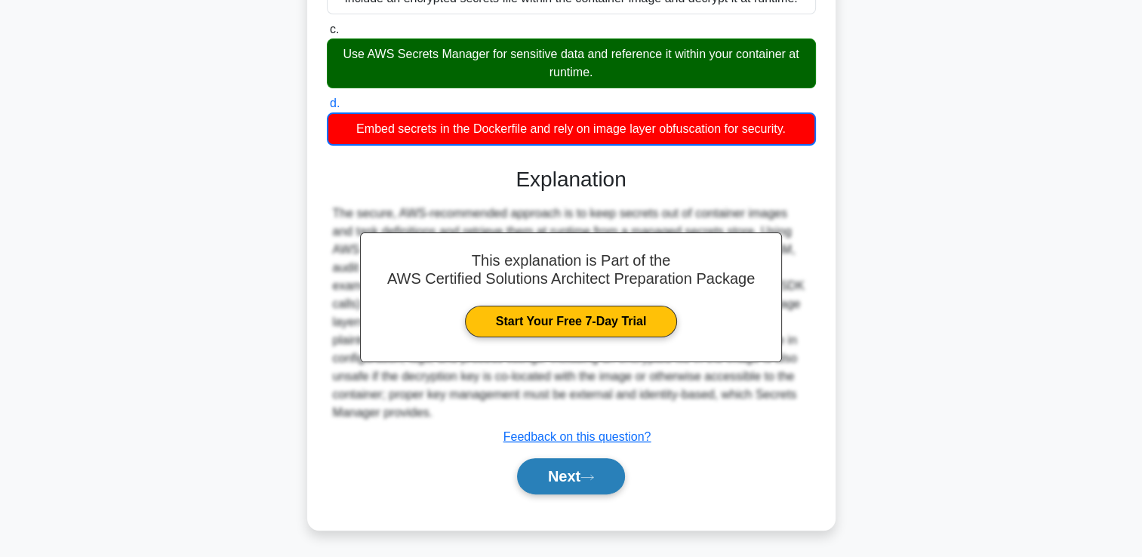
click at [577, 477] on button "Next" at bounding box center [571, 476] width 108 height 36
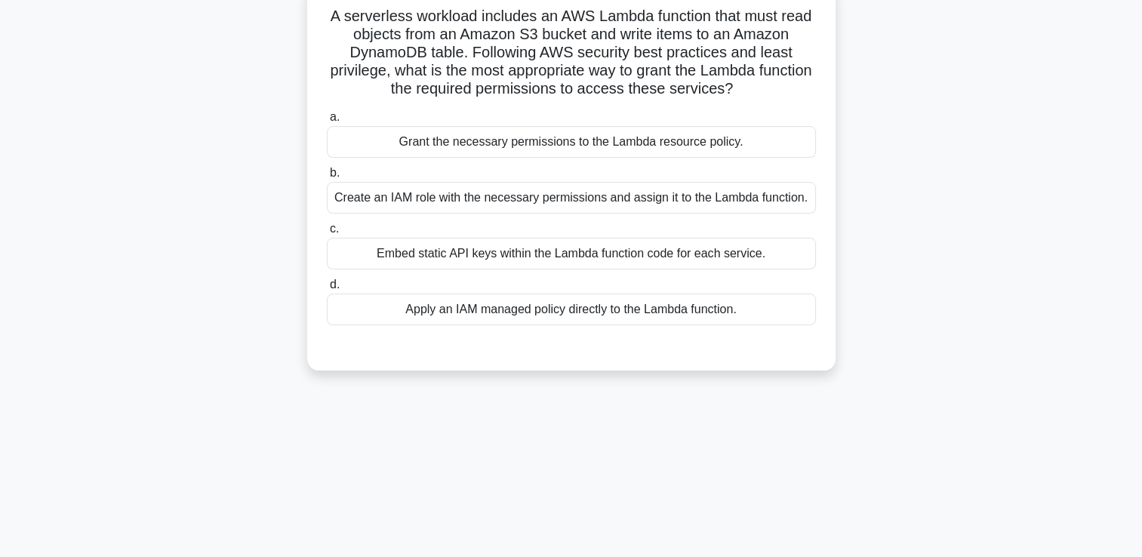
scroll to position [0, 0]
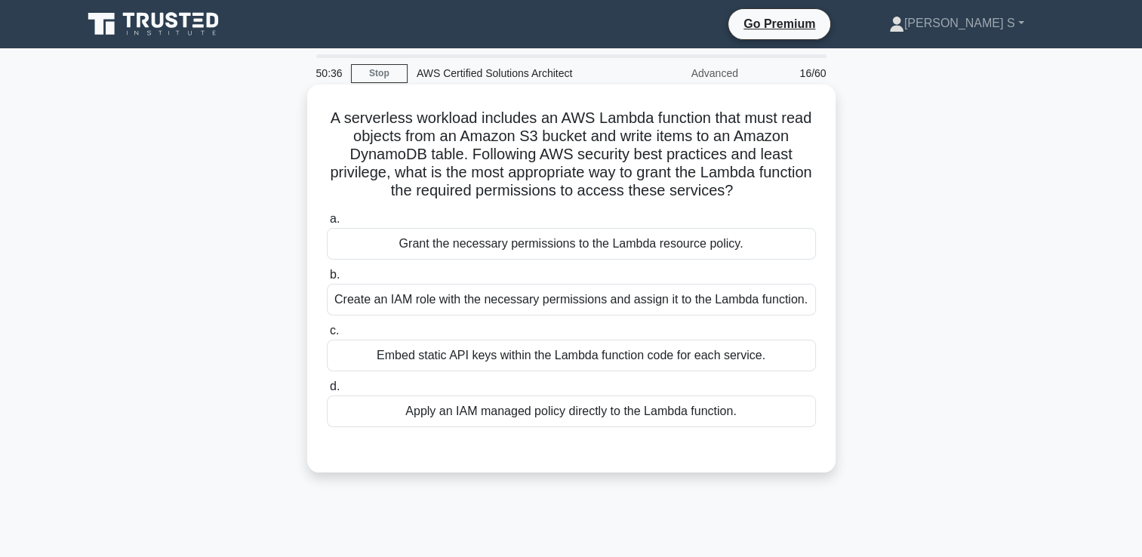
click at [527, 301] on div "Create an IAM role with the necessary permissions and assign it to the Lambda f…" at bounding box center [571, 300] width 489 height 32
click at [327, 280] on input "b. Create an IAM role with the necessary permissions and assign it to the Lambd…" at bounding box center [327, 275] width 0 height 10
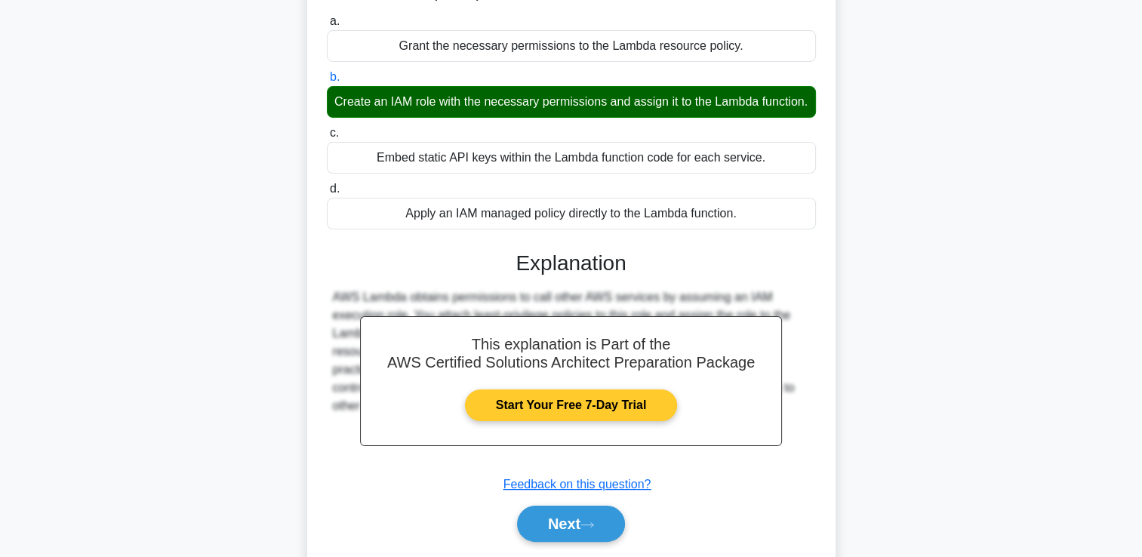
scroll to position [264, 0]
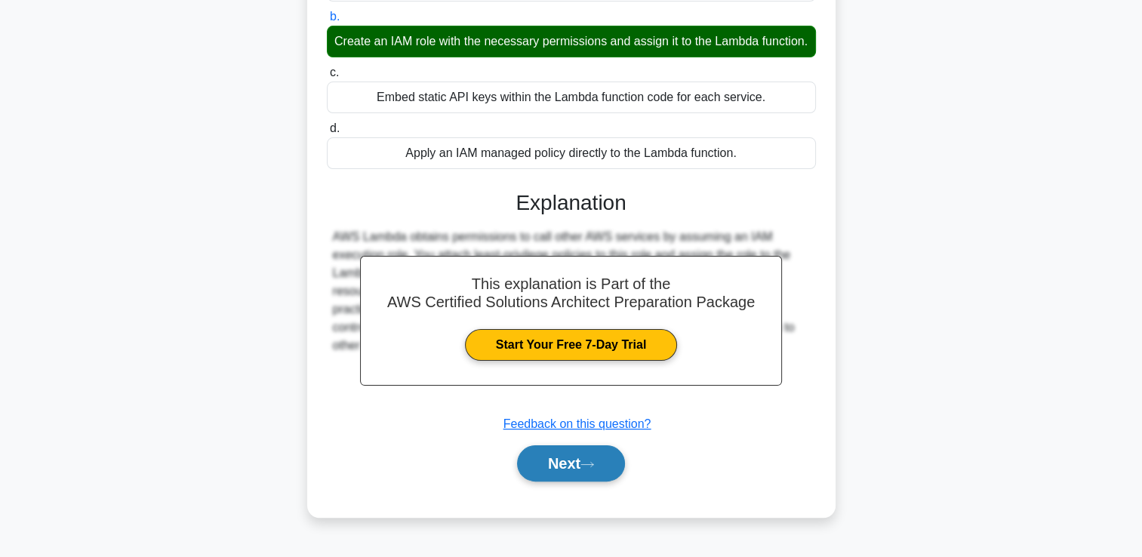
drag, startPoint x: 558, startPoint y: 467, endPoint x: 567, endPoint y: 458, distance: 13.4
click at [558, 467] on button "Next" at bounding box center [571, 463] width 108 height 36
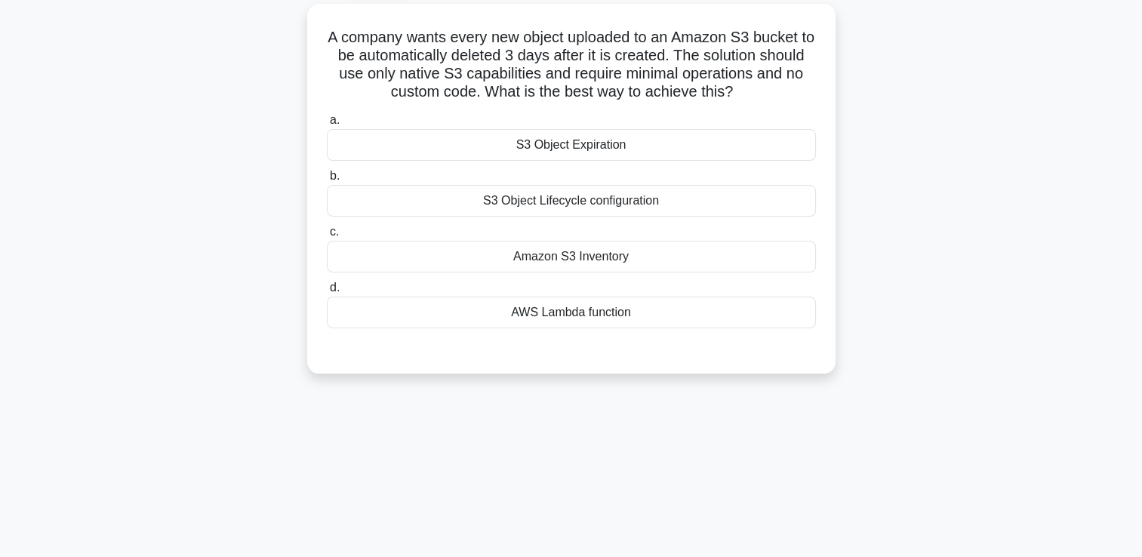
scroll to position [0, 0]
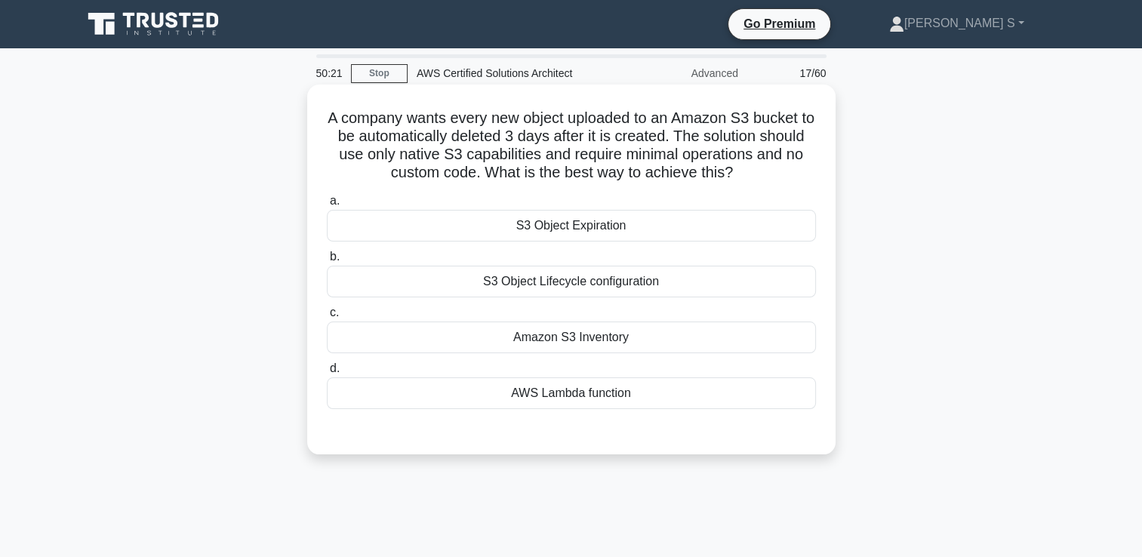
click at [541, 288] on div "S3 Object Lifecycle configuration" at bounding box center [571, 282] width 489 height 32
click at [327, 262] on input "b. S3 Object Lifecycle configuration" at bounding box center [327, 257] width 0 height 10
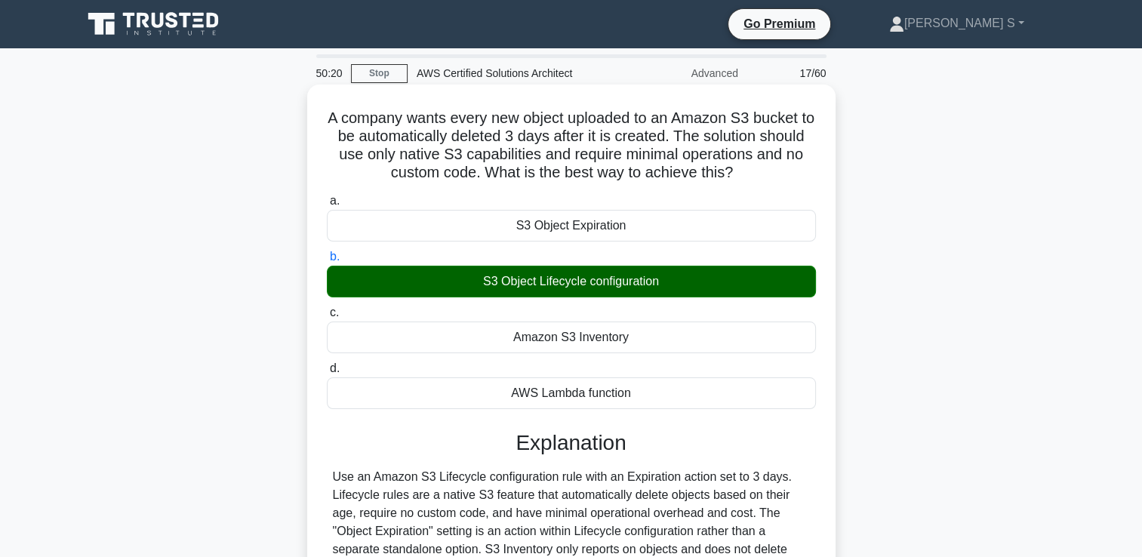
scroll to position [258, 0]
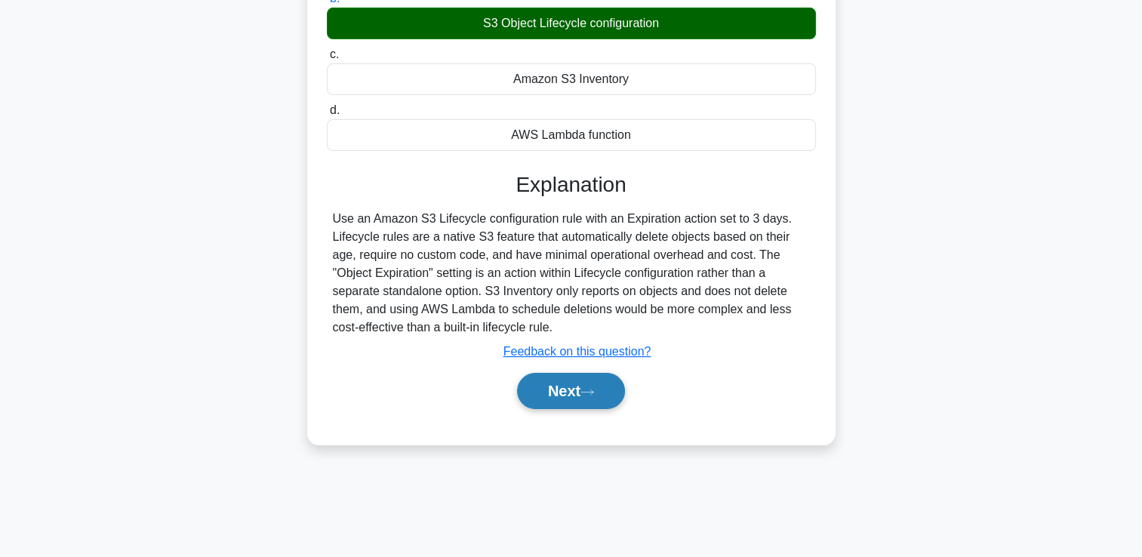
click at [581, 400] on button "Next" at bounding box center [571, 391] width 108 height 36
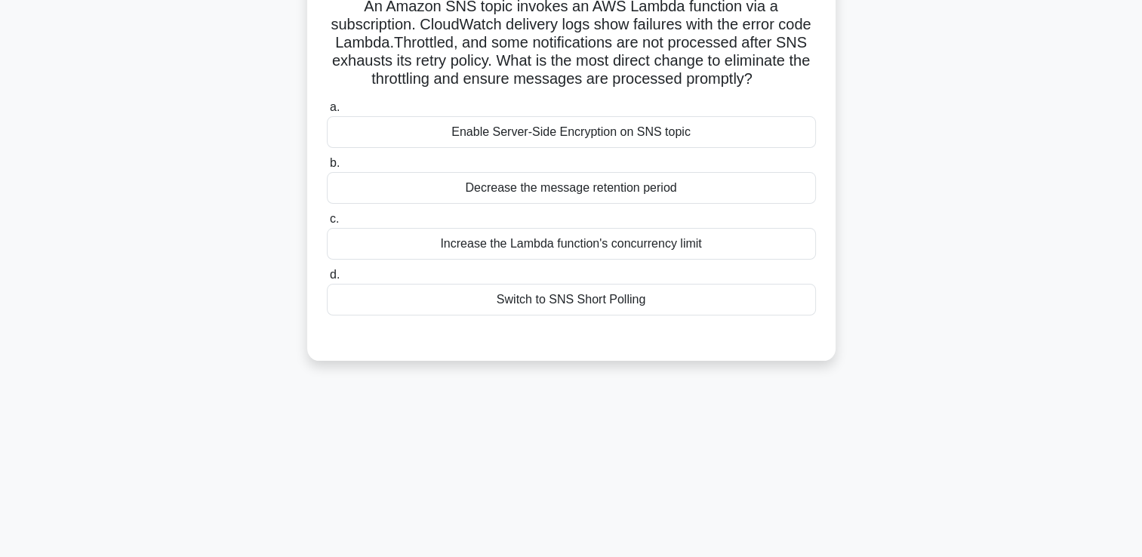
scroll to position [0, 0]
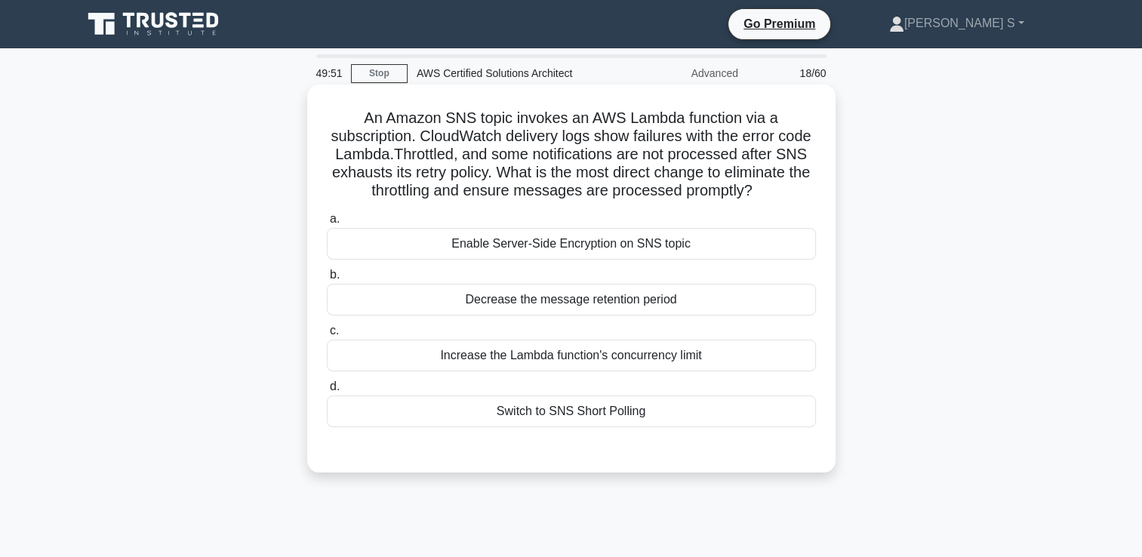
click at [497, 371] on div "Increase the Lambda function's concurrency limit" at bounding box center [571, 356] width 489 height 32
click at [327, 336] on input "c. Increase the Lambda function's concurrency limit" at bounding box center [327, 331] width 0 height 10
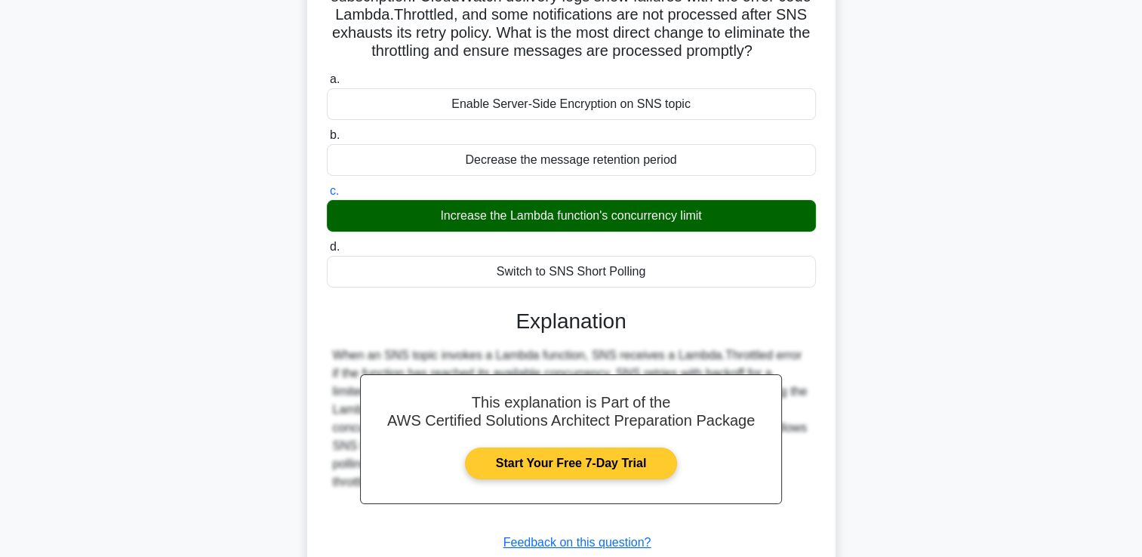
scroll to position [264, 0]
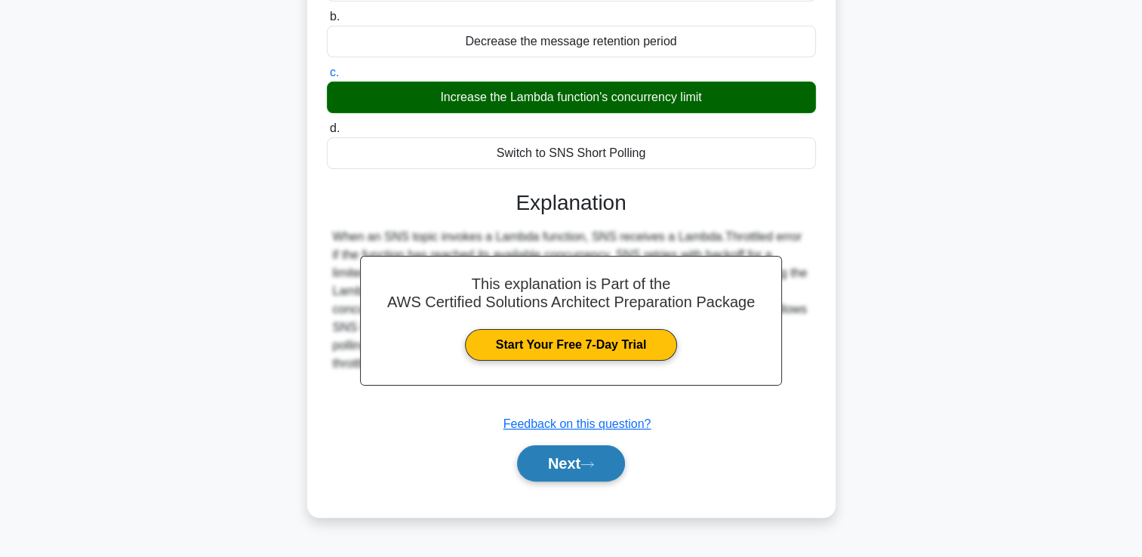
click at [590, 482] on button "Next" at bounding box center [571, 463] width 108 height 36
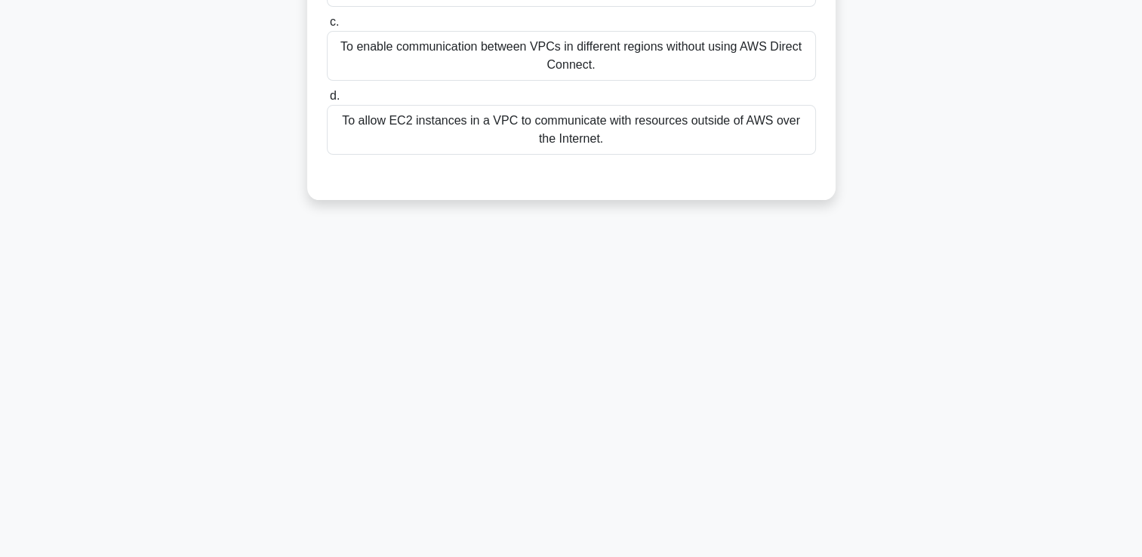
scroll to position [0, 0]
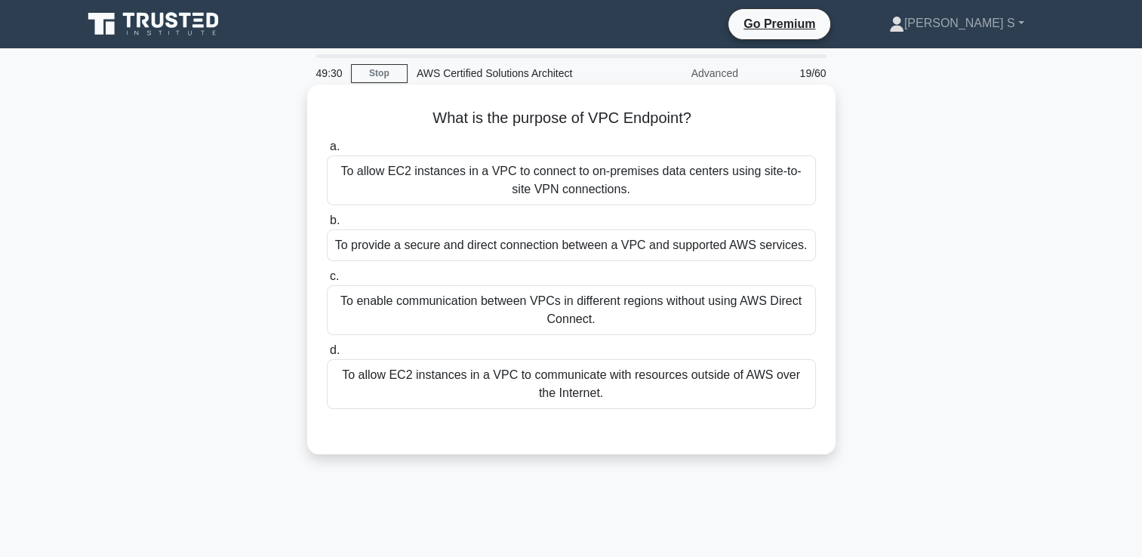
click at [661, 250] on div "To provide a secure and direct connection between a VPC and supported AWS servi…" at bounding box center [571, 246] width 489 height 32
click at [327, 226] on input "b. To provide a secure and direct connection between a VPC and supported AWS se…" at bounding box center [327, 221] width 0 height 10
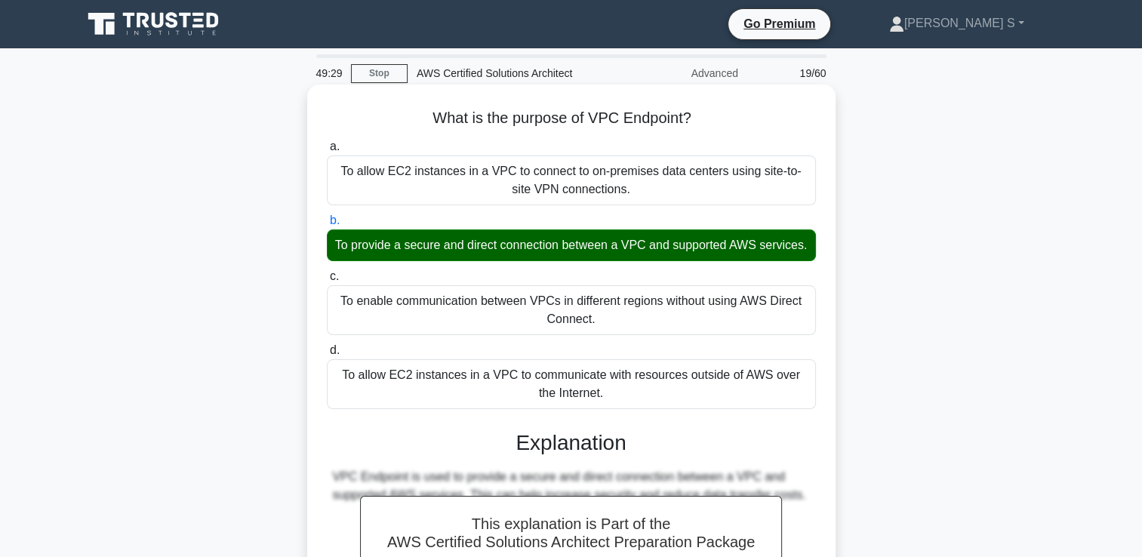
scroll to position [258, 0]
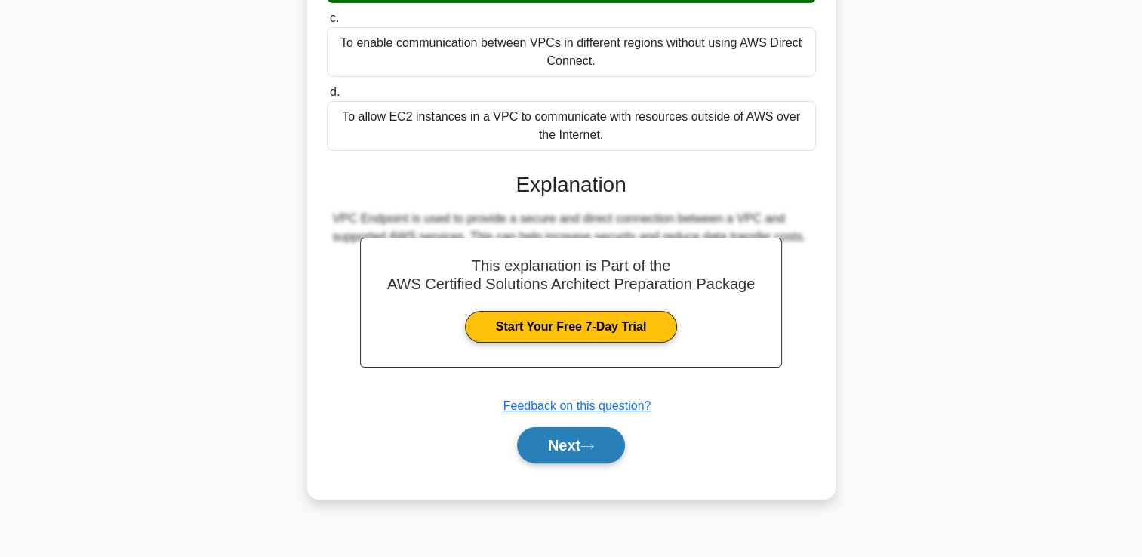
click at [588, 450] on button "Next" at bounding box center [571, 445] width 108 height 36
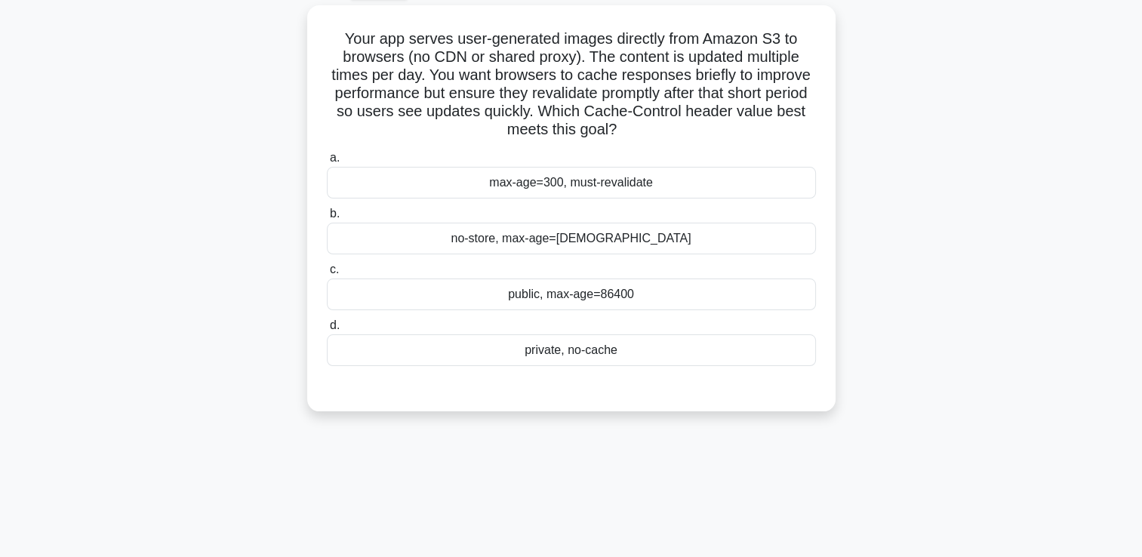
scroll to position [0, 0]
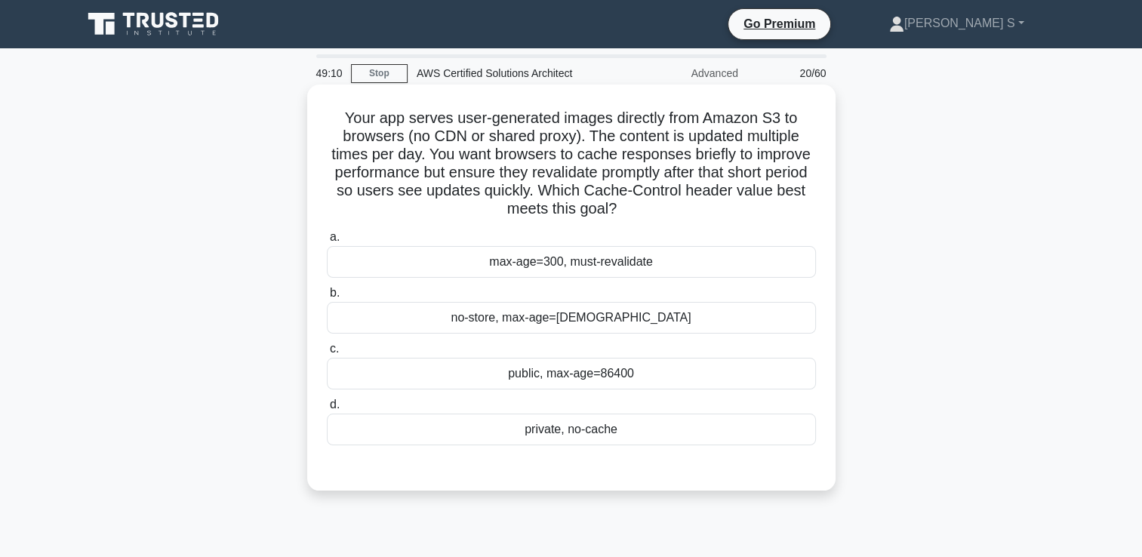
click at [667, 257] on div "max-age=300, must-revalidate" at bounding box center [571, 262] width 489 height 32
click at [327, 242] on input "a. max-age=300, must-revalidate" at bounding box center [327, 238] width 0 height 10
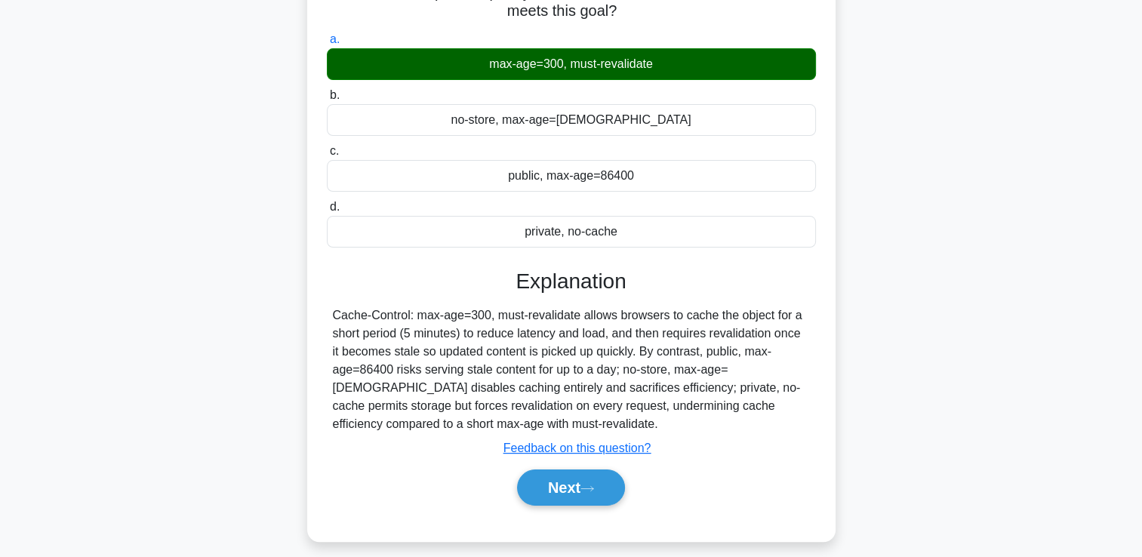
scroll to position [201, 0]
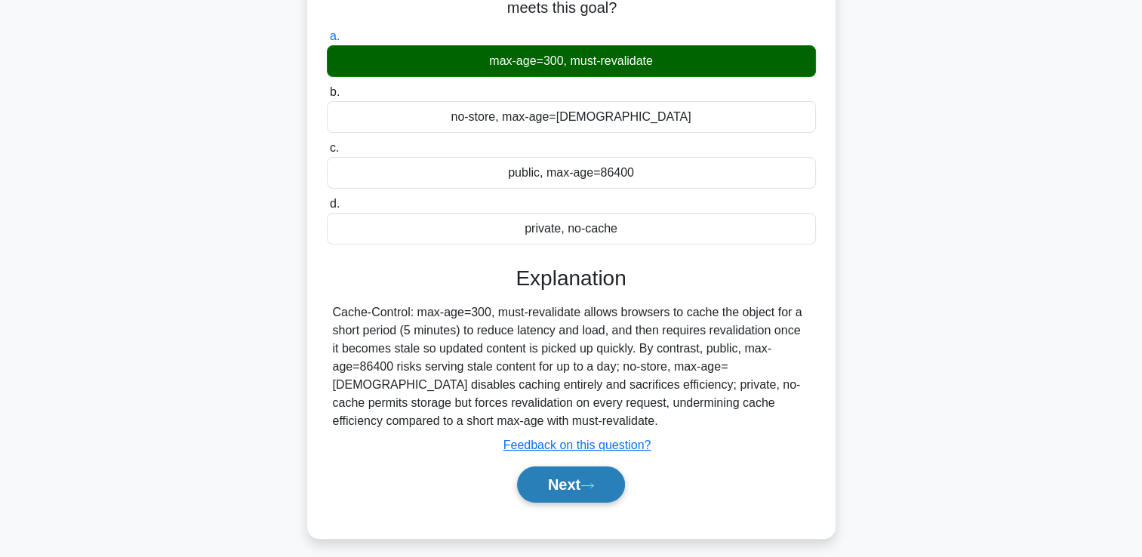
click at [548, 491] on button "Next" at bounding box center [571, 485] width 108 height 36
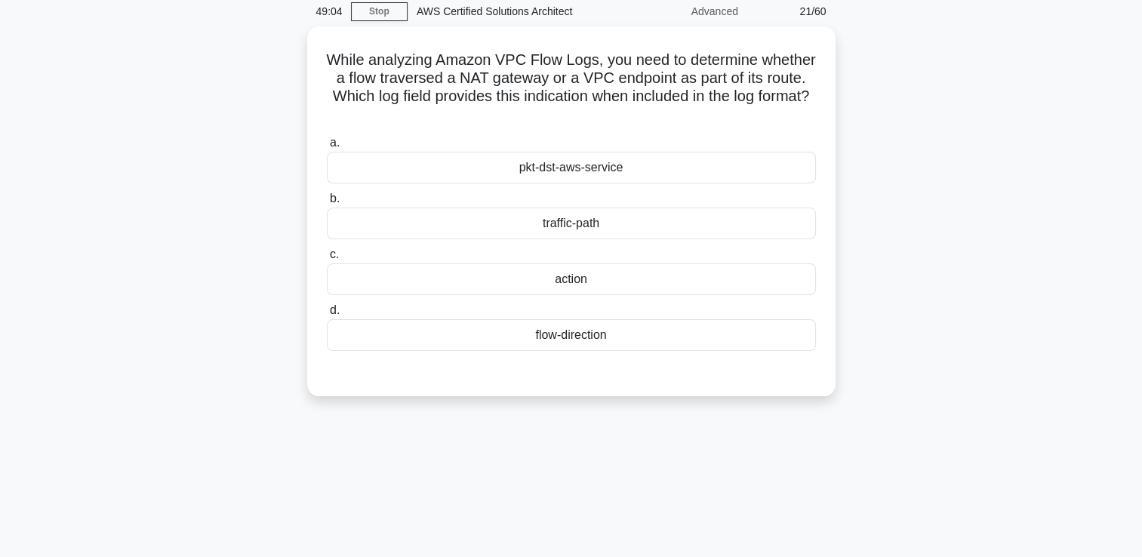
scroll to position [0, 0]
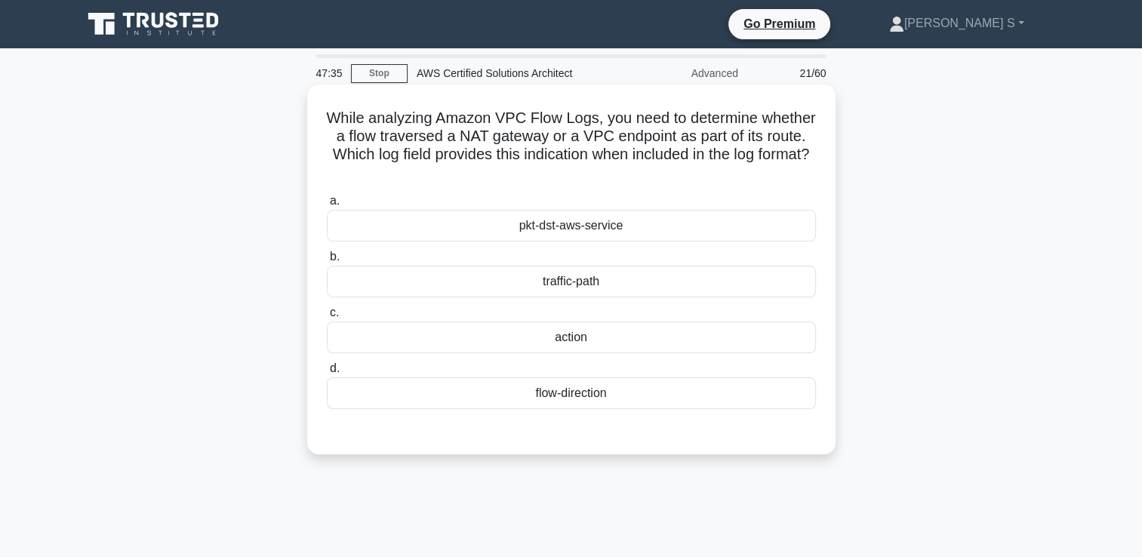
click at [597, 399] on div "flow-direction" at bounding box center [571, 394] width 489 height 32
click at [327, 374] on input "d. flow-direction" at bounding box center [327, 369] width 0 height 10
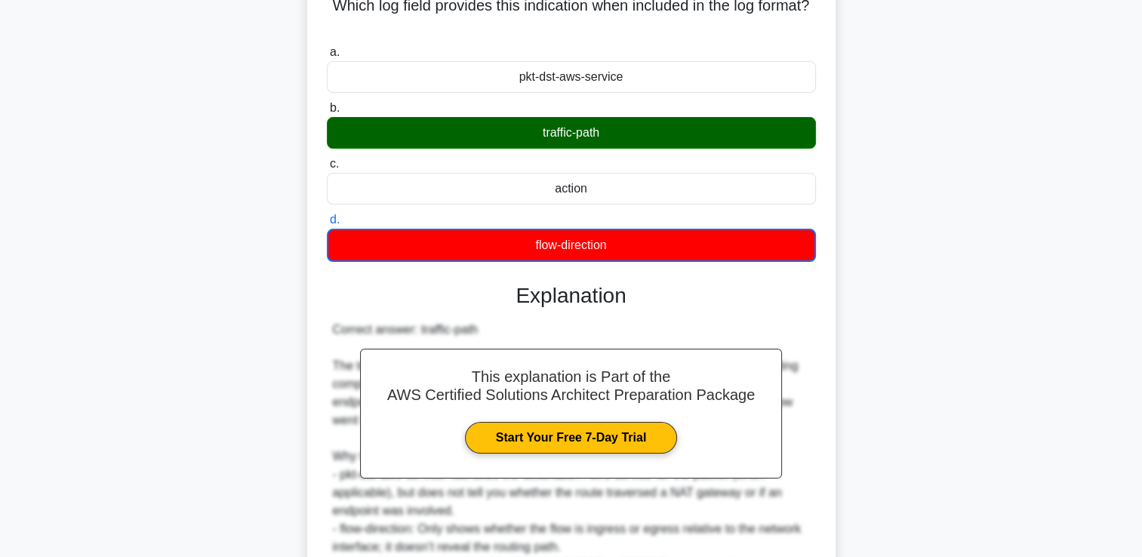
scroll to position [302, 0]
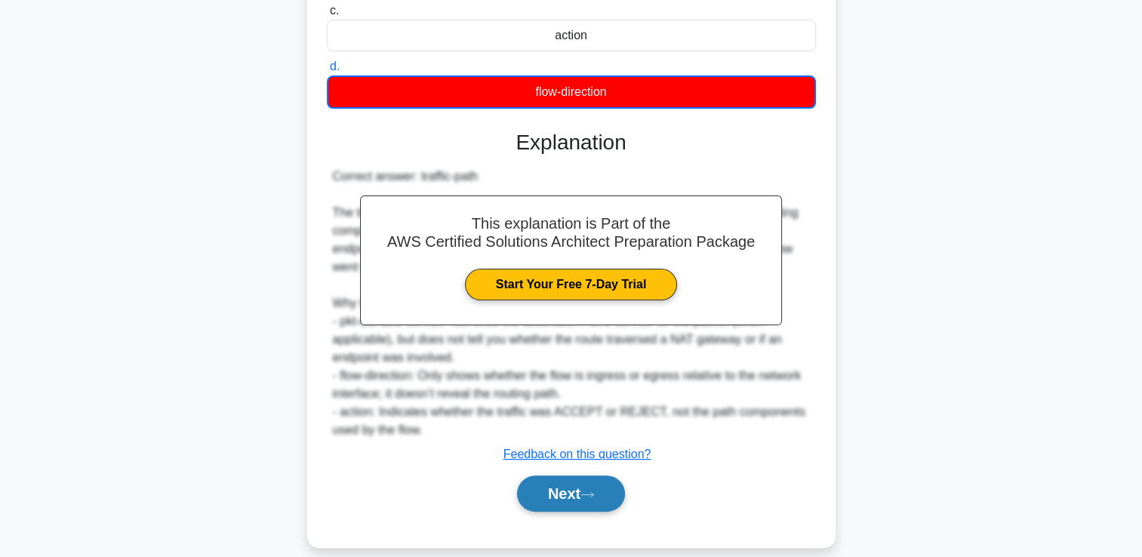
click at [600, 500] on button "Next" at bounding box center [571, 494] width 108 height 36
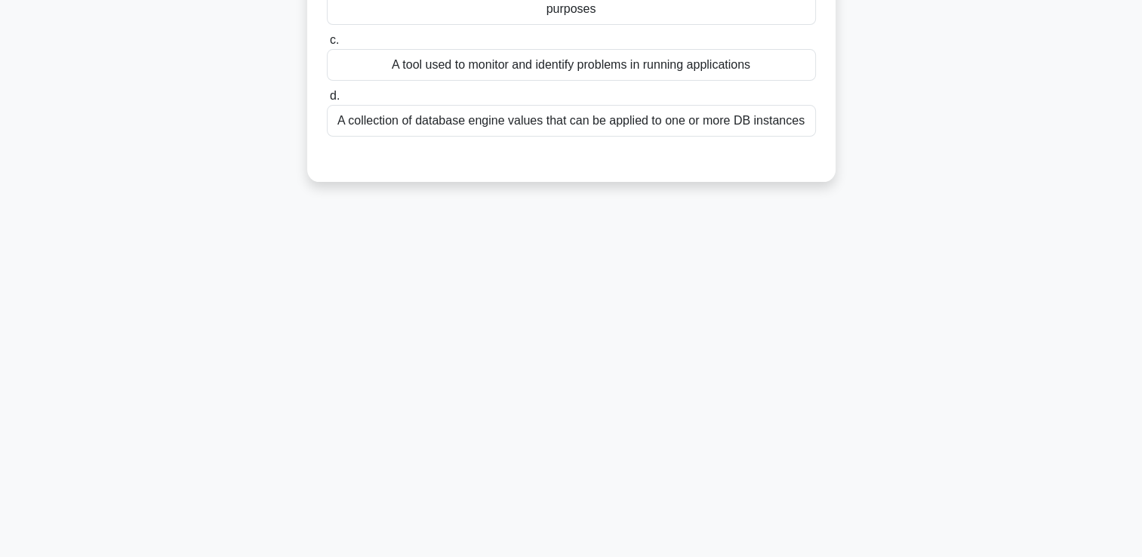
scroll to position [0, 0]
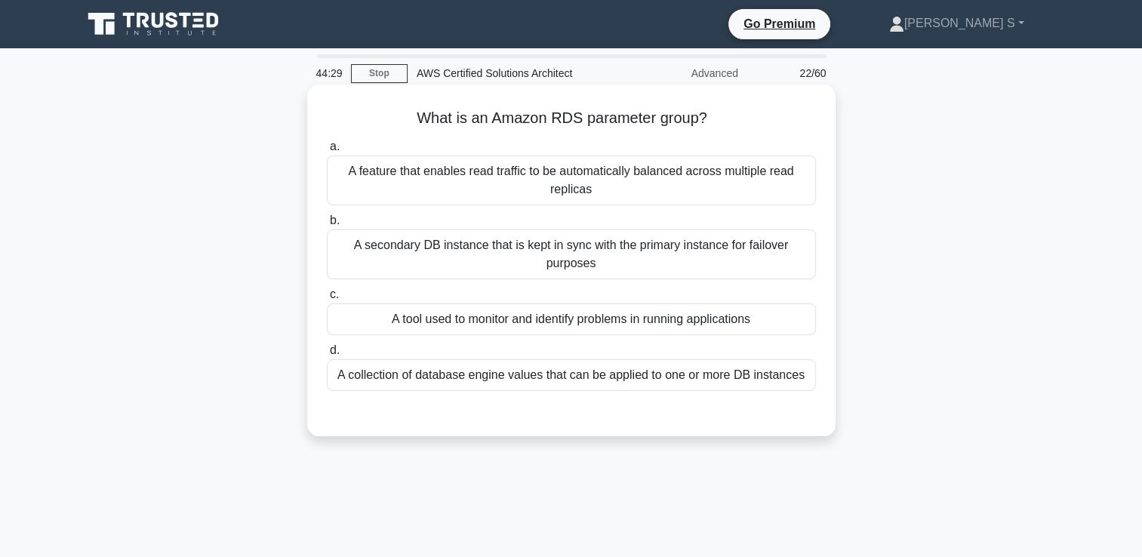
click at [537, 326] on div "A tool used to monitor and identify problems in running applications" at bounding box center [571, 320] width 489 height 32
click at [327, 300] on input "c. A tool used to monitor and identify problems in running applications" at bounding box center [327, 295] width 0 height 10
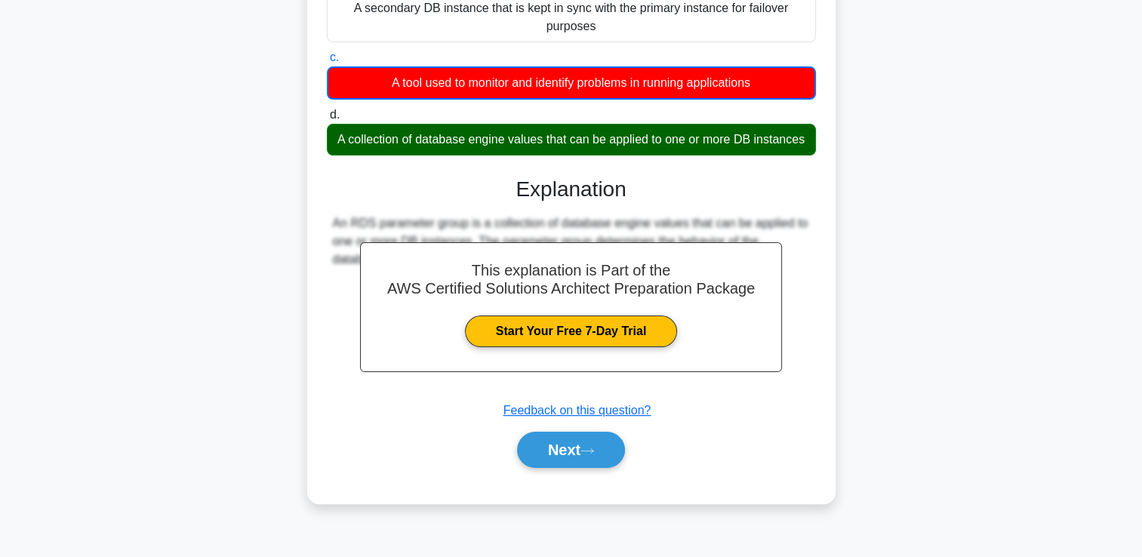
scroll to position [258, 0]
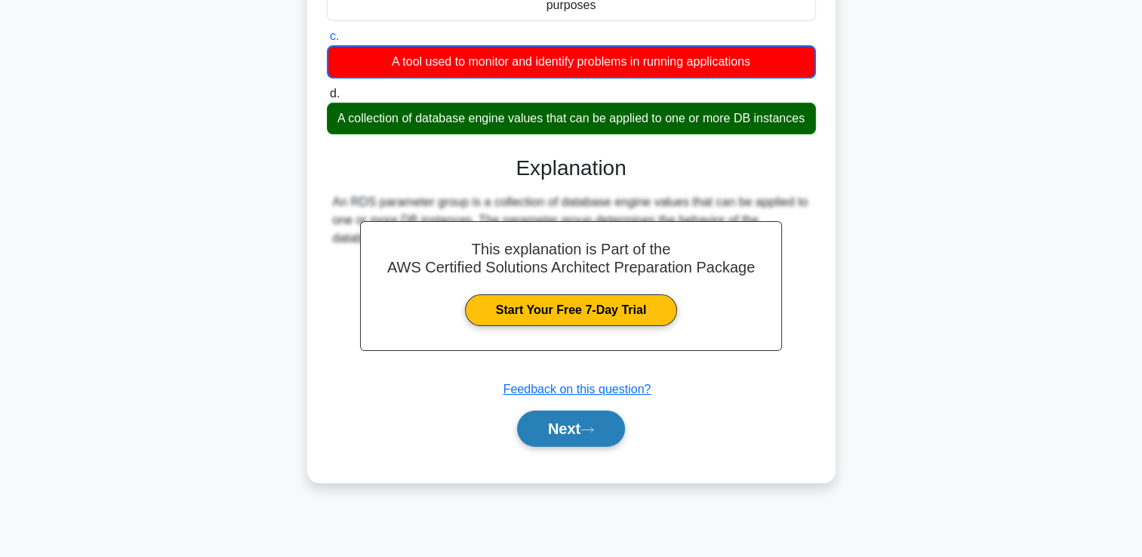
click at [577, 436] on button "Next" at bounding box center [571, 429] width 108 height 36
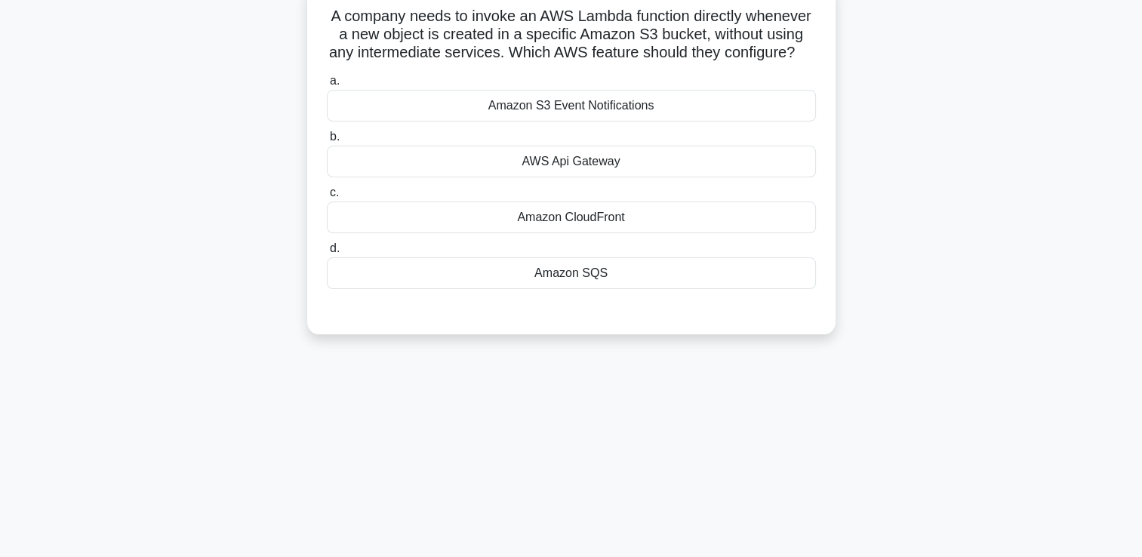
scroll to position [0, 0]
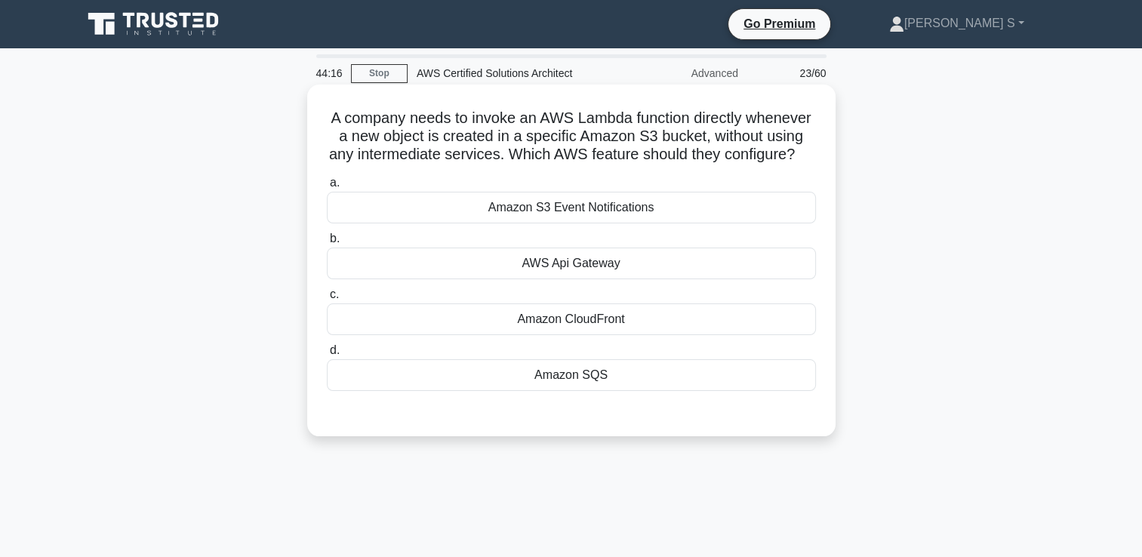
click at [606, 224] on div "Amazon S3 Event Notifications" at bounding box center [571, 208] width 489 height 32
click at [327, 188] on input "a. Amazon S3 Event Notifications" at bounding box center [327, 183] width 0 height 10
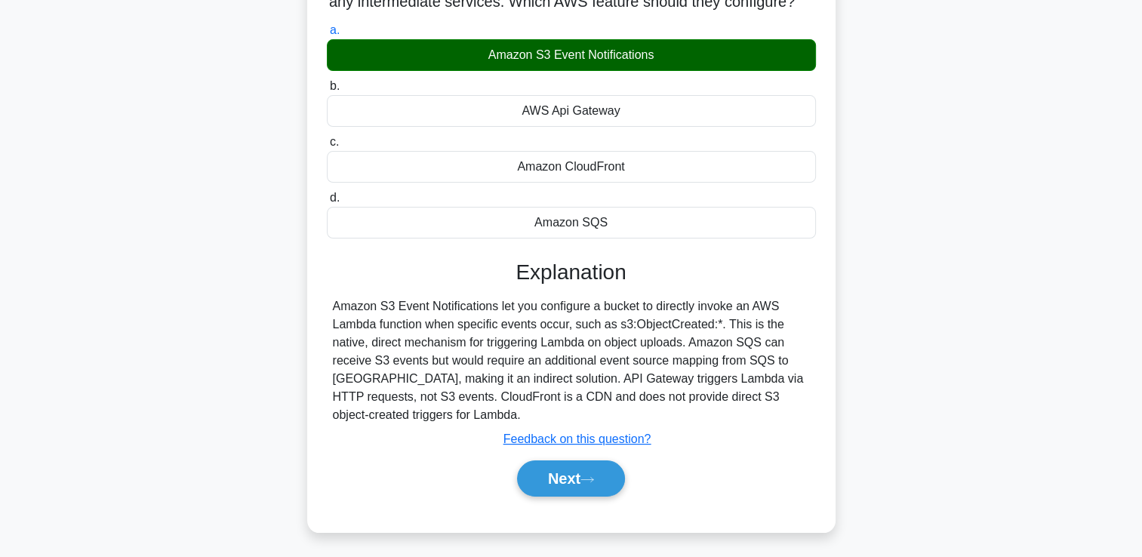
scroll to position [258, 0]
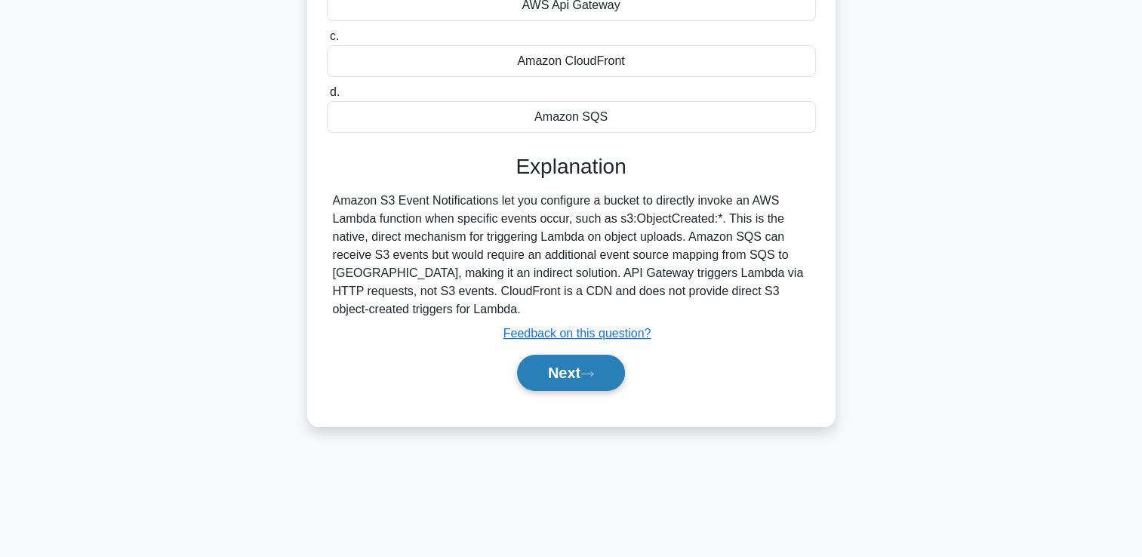
click at [578, 391] on button "Next" at bounding box center [571, 373] width 108 height 36
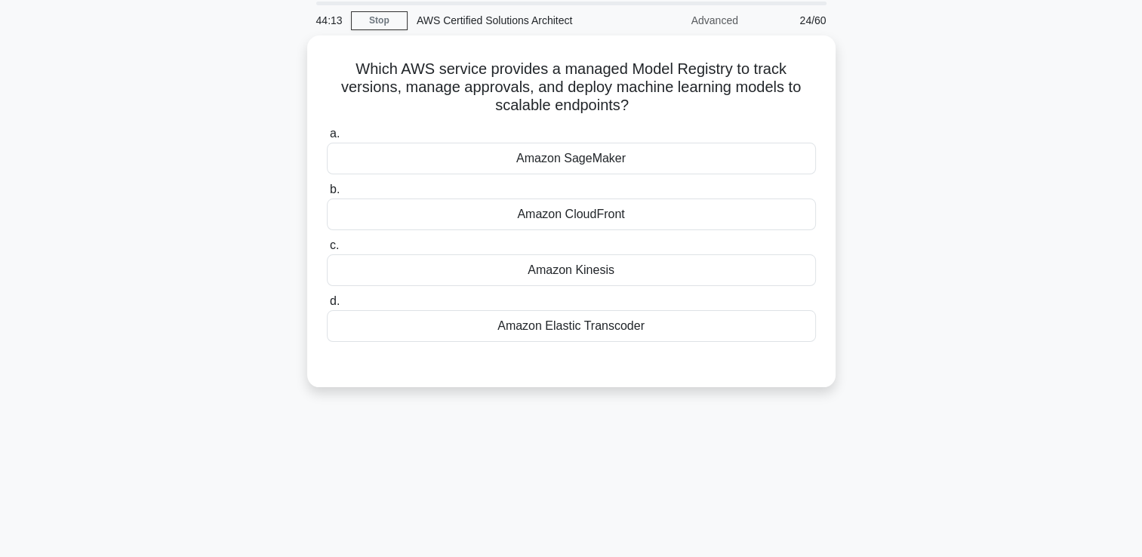
scroll to position [0, 0]
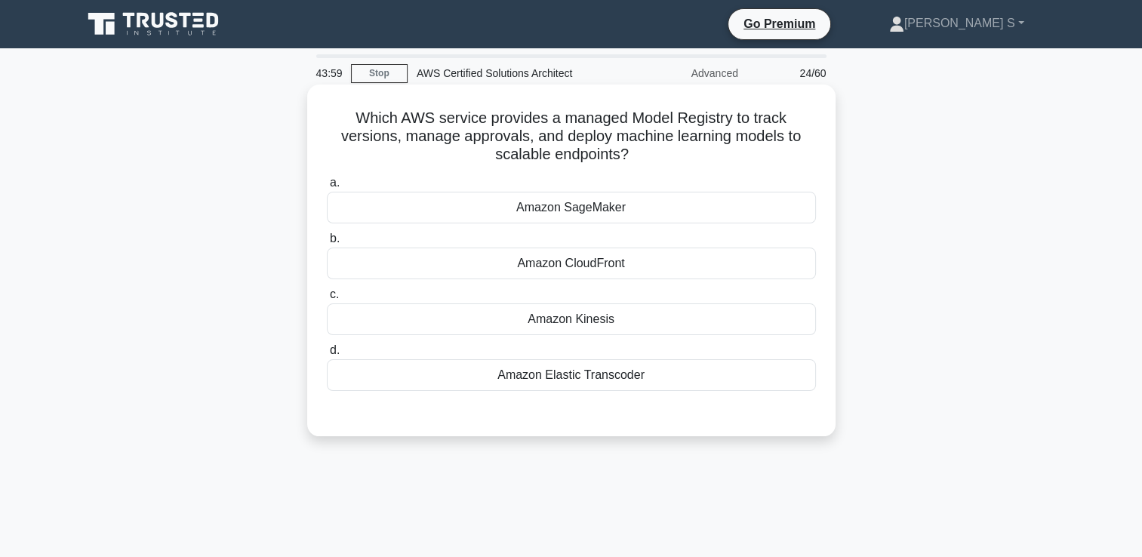
click at [658, 214] on div "Amazon SageMaker" at bounding box center [571, 208] width 489 height 32
click at [327, 188] on input "a. Amazon SageMaker" at bounding box center [327, 183] width 0 height 10
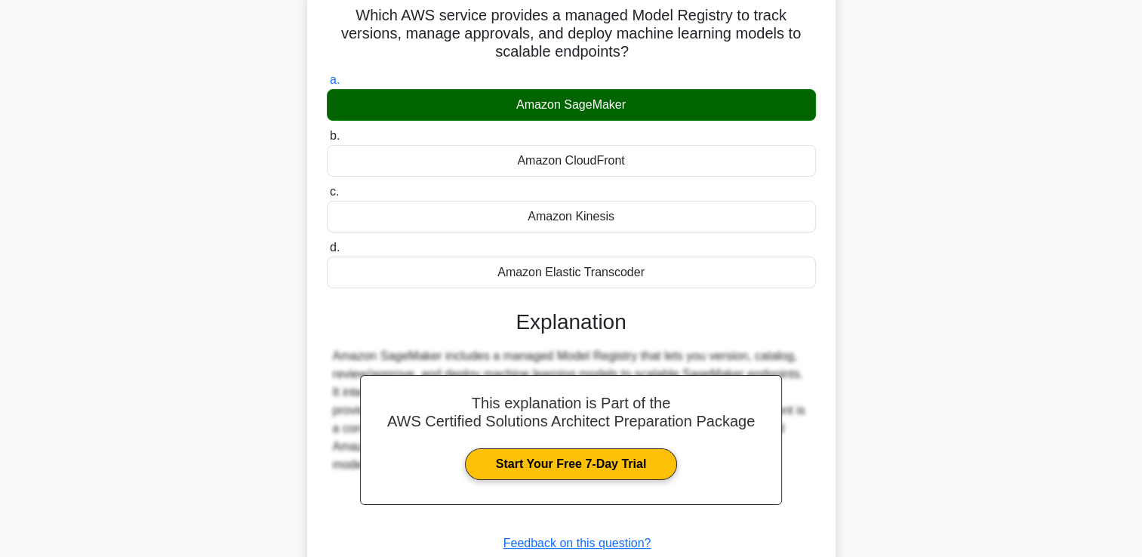
scroll to position [258, 0]
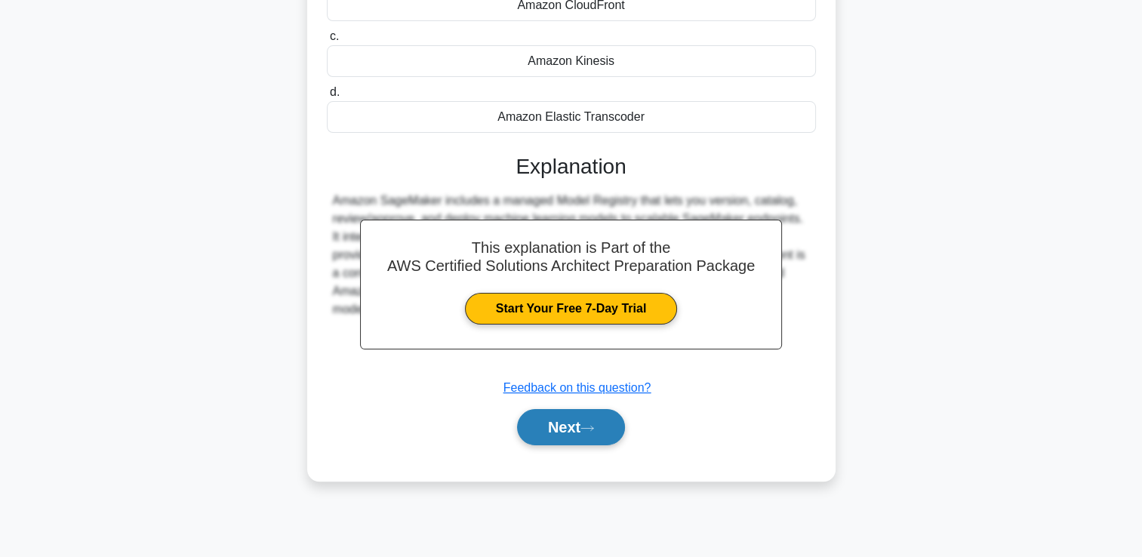
click at [579, 436] on button "Next" at bounding box center [571, 427] width 108 height 36
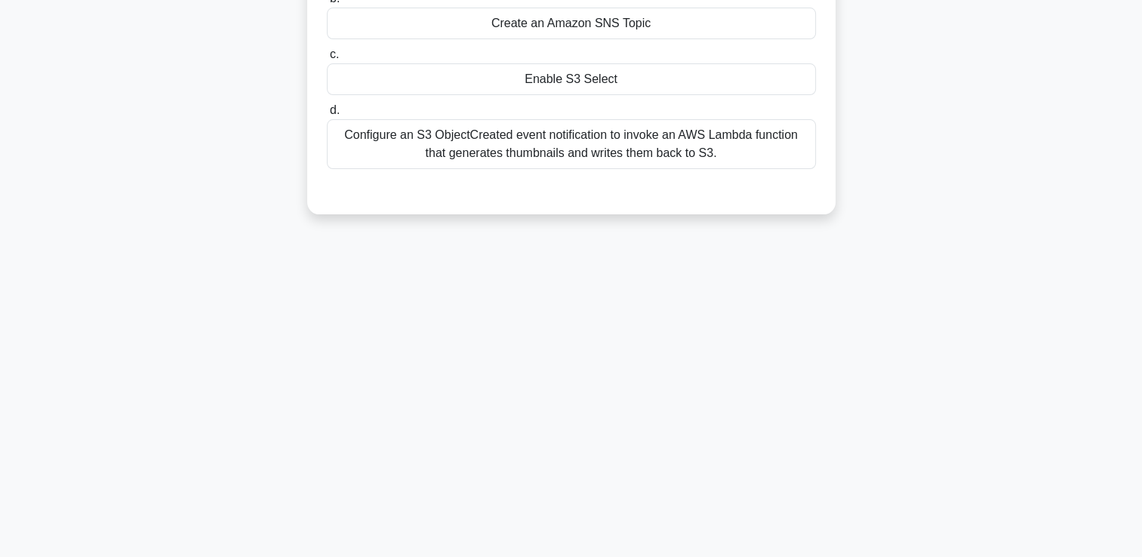
scroll to position [57, 0]
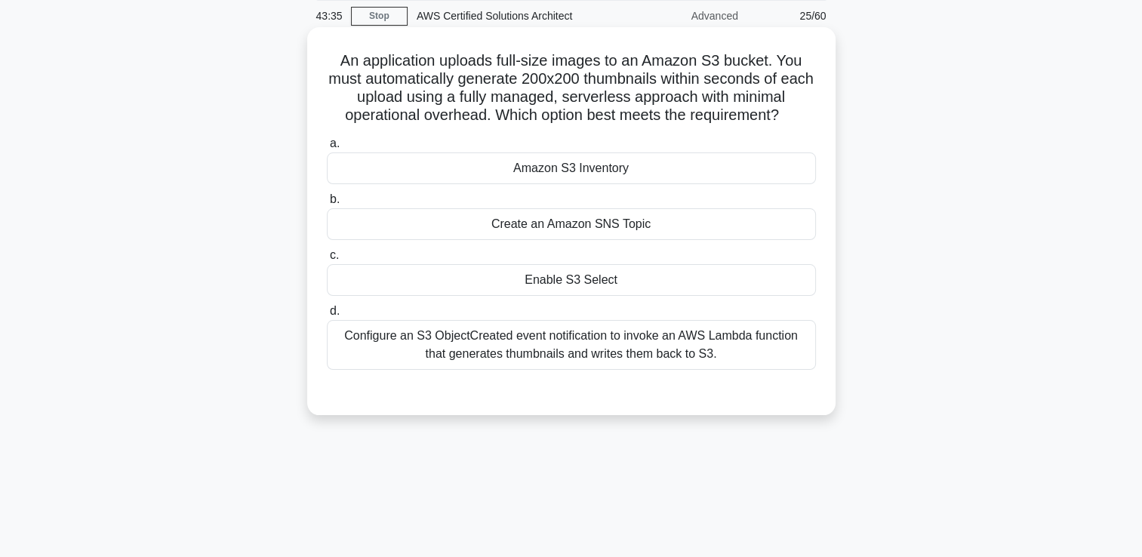
click at [567, 351] on div "Configure an S3 ObjectCreated event notification to invoke an AWS Lambda functi…" at bounding box center [571, 345] width 489 height 50
click at [327, 316] on input "d. Configure an S3 ObjectCreated event notification to invoke an AWS Lambda fun…" at bounding box center [327, 312] width 0 height 10
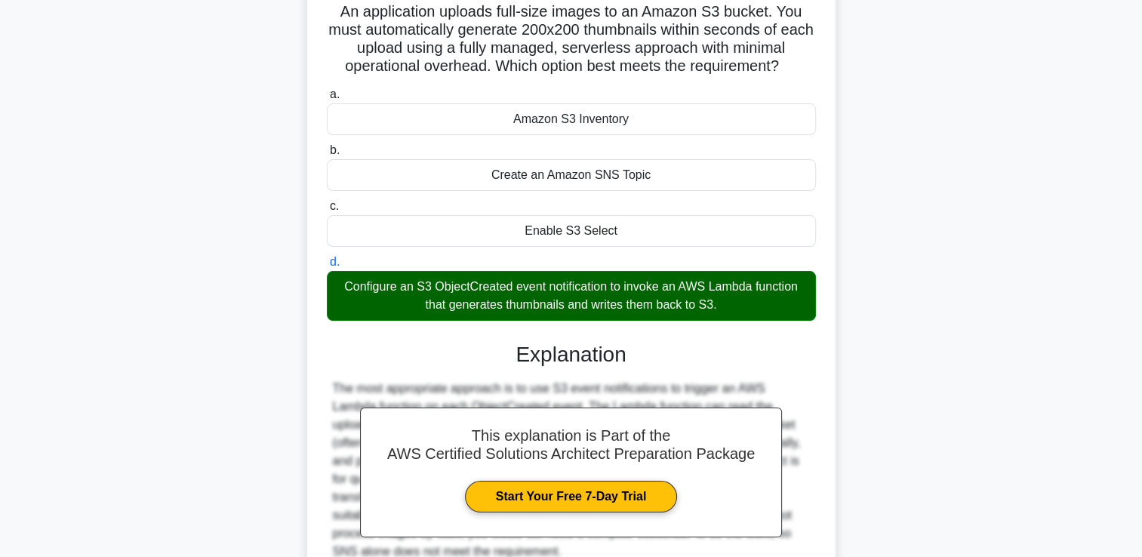
scroll to position [258, 0]
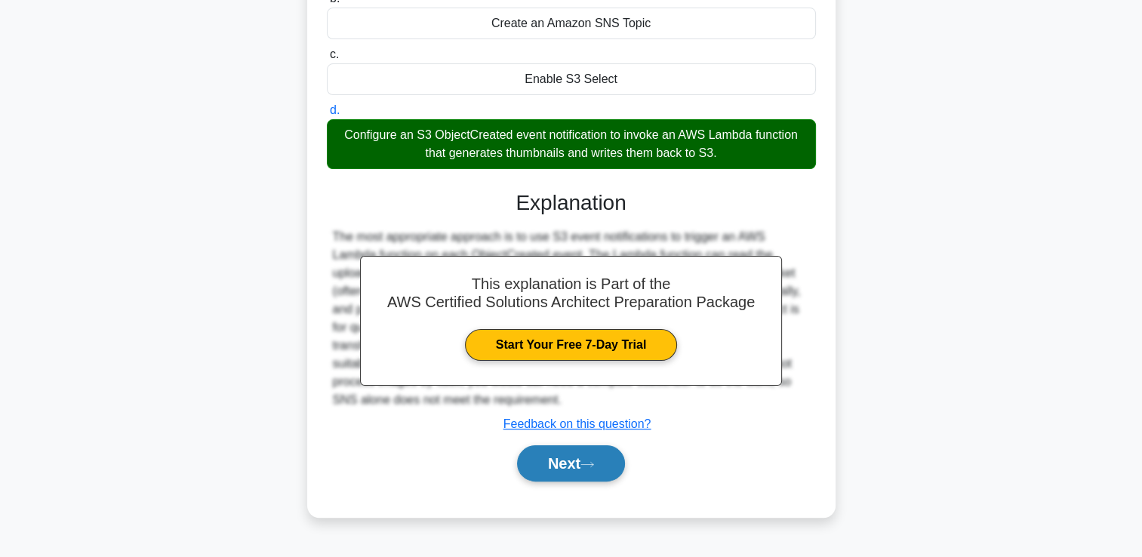
click at [553, 452] on button "Next" at bounding box center [571, 463] width 108 height 36
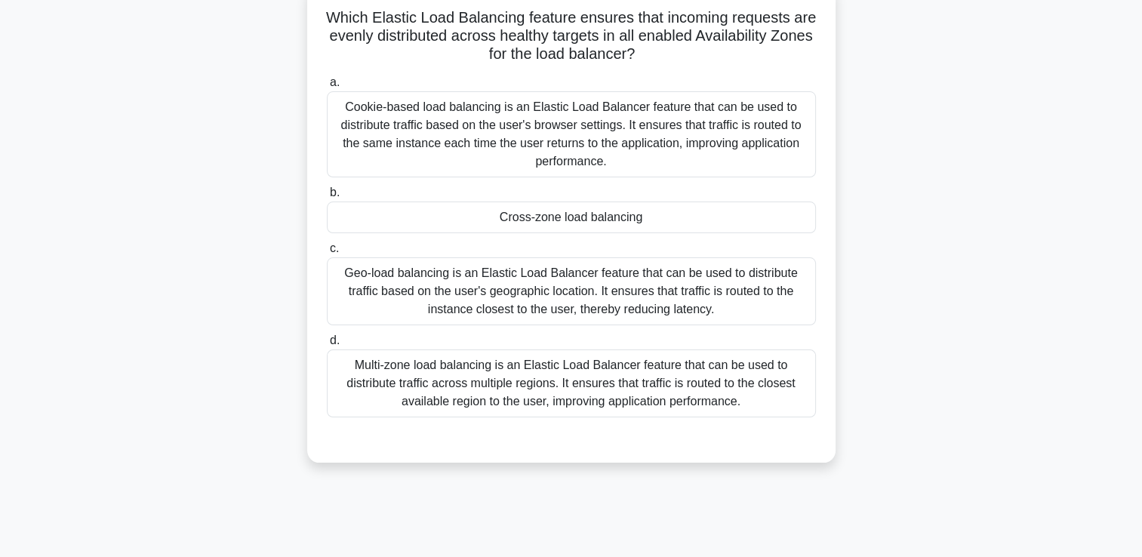
scroll to position [0, 0]
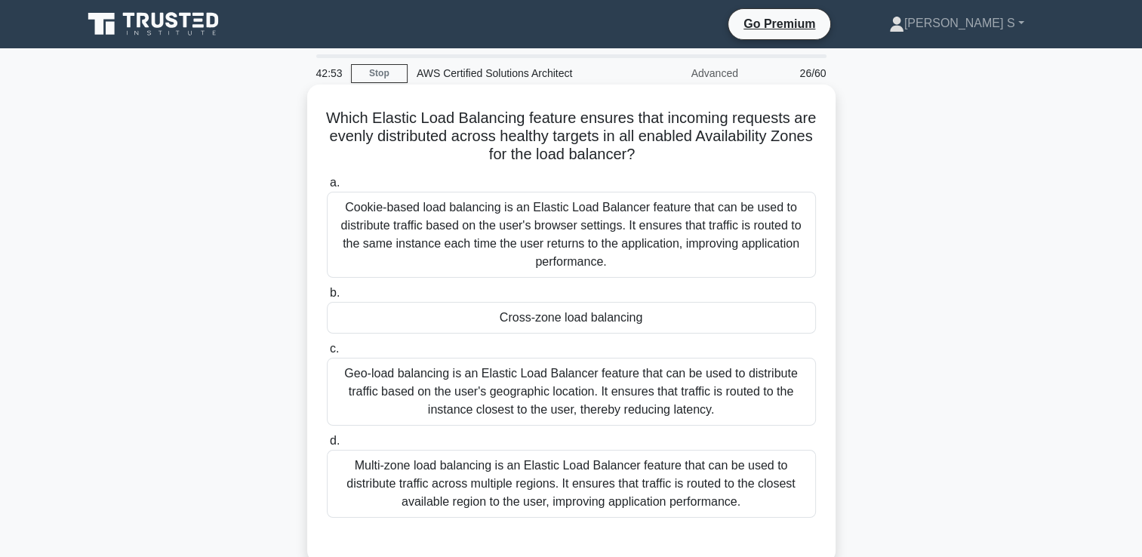
drag, startPoint x: 570, startPoint y: 291, endPoint x: 570, endPoint y: 301, distance: 9.1
click at [570, 298] on label "b. Cross-zone load balancing" at bounding box center [571, 309] width 489 height 50
click at [327, 298] on input "b. Cross-zone load balancing" at bounding box center [327, 293] width 0 height 10
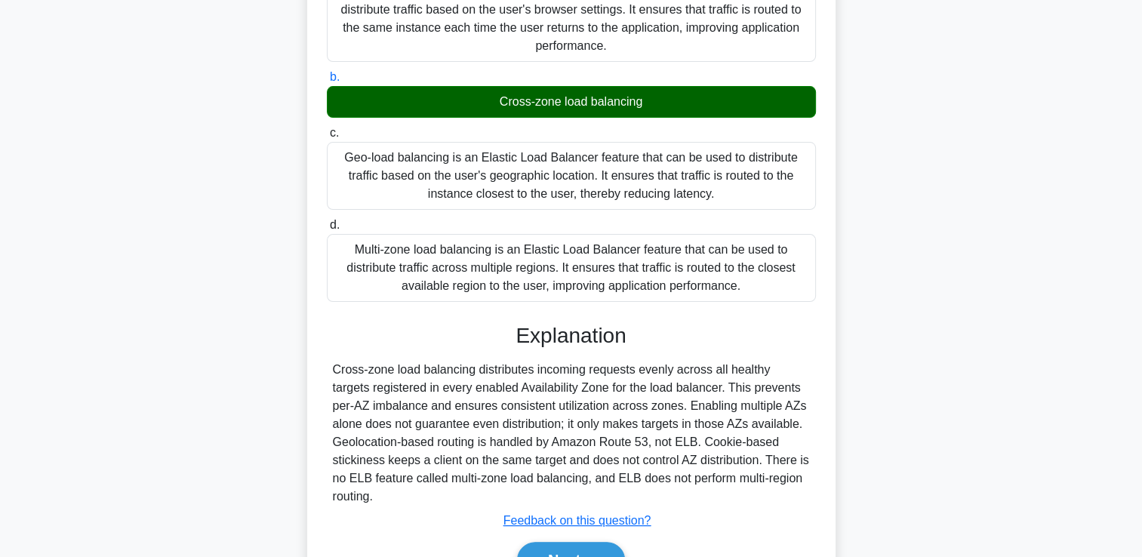
scroll to position [300, 0]
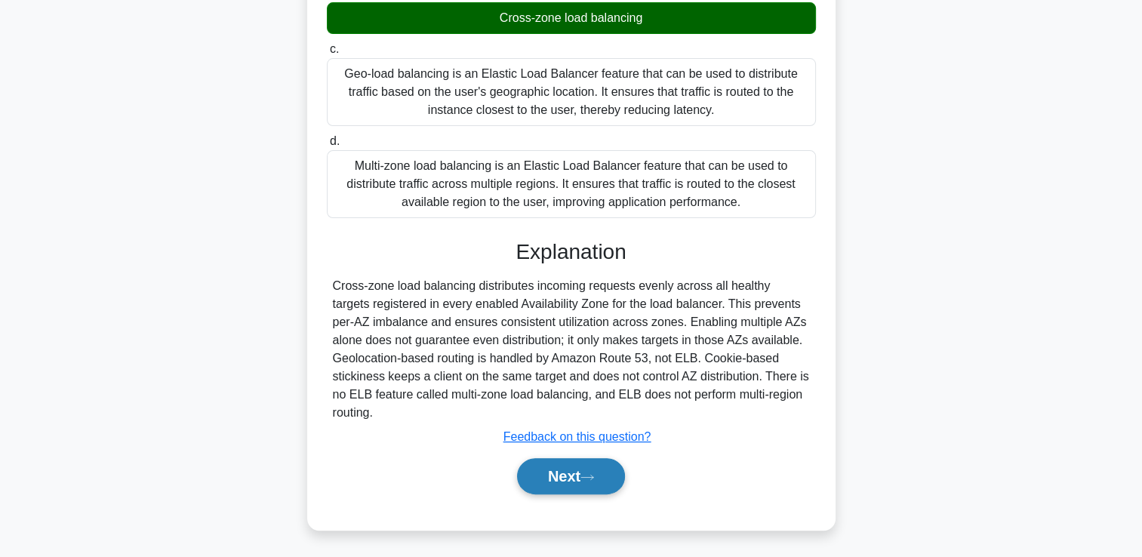
click at [576, 482] on button "Next" at bounding box center [571, 476] width 108 height 36
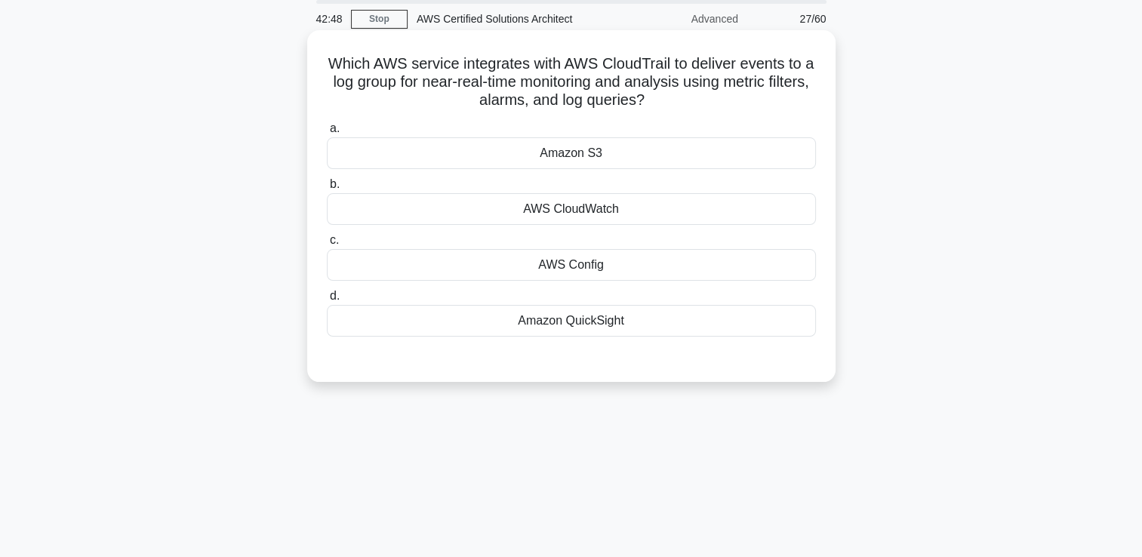
scroll to position [0, 0]
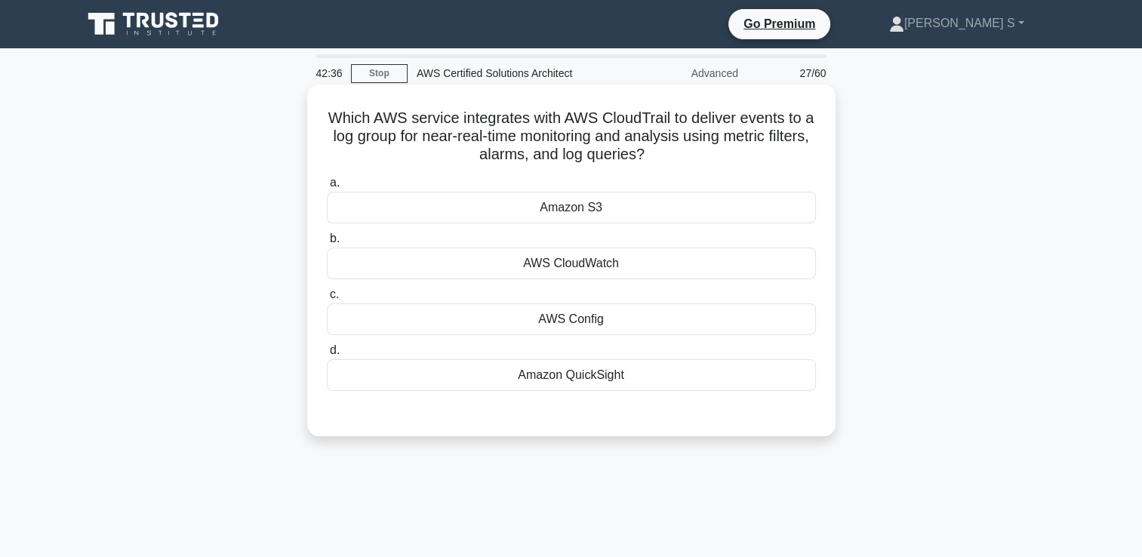
click at [568, 264] on div "AWS CloudWatch" at bounding box center [571, 264] width 489 height 32
click at [327, 244] on input "b. AWS CloudWatch" at bounding box center [327, 239] width 0 height 10
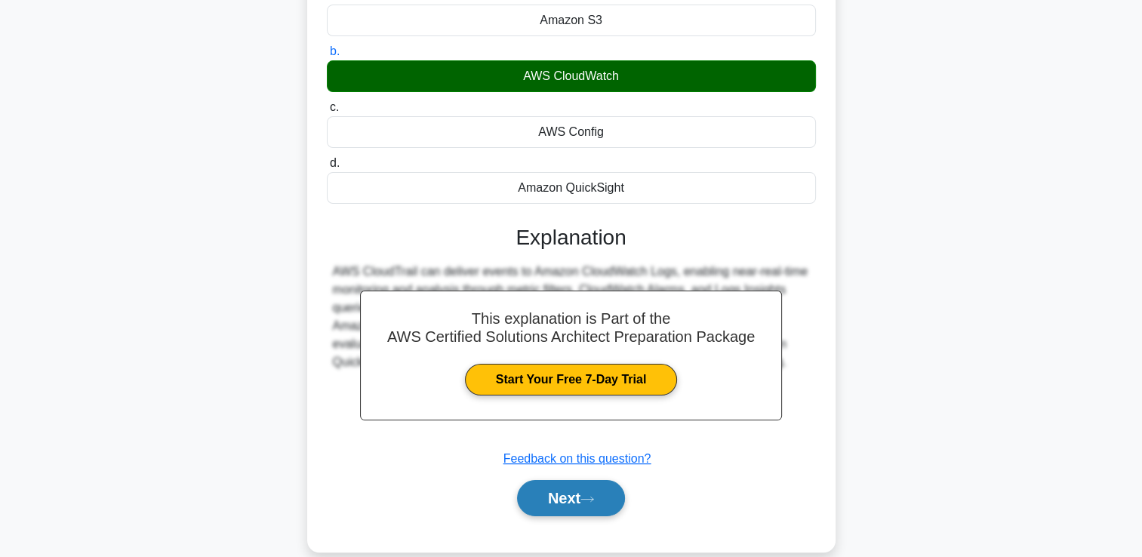
scroll to position [258, 0]
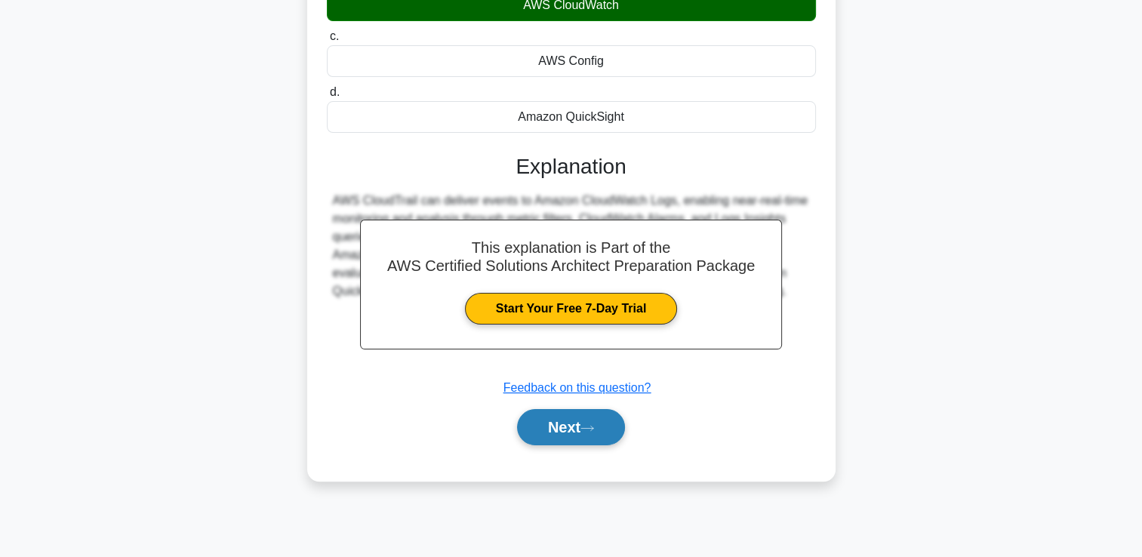
click at [580, 425] on button "Next" at bounding box center [571, 427] width 108 height 36
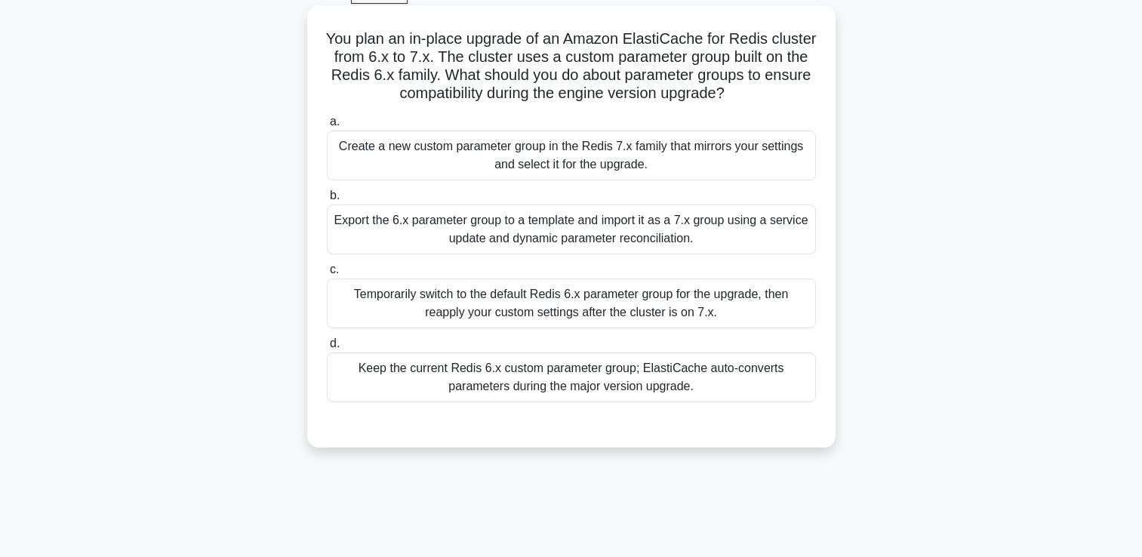
scroll to position [0, 0]
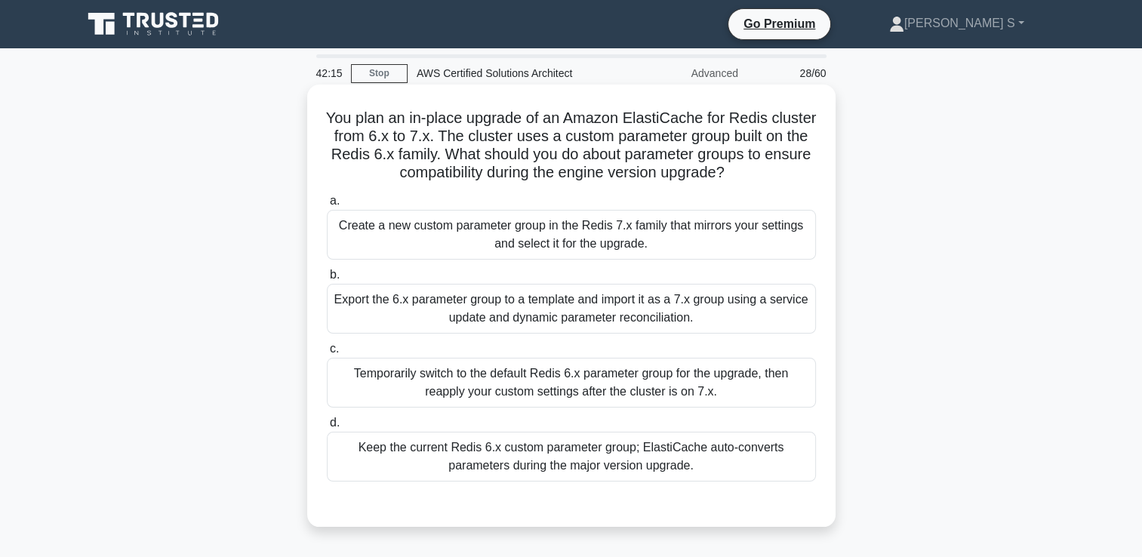
click at [513, 313] on div "Export the 6.x parameter group to a template and import it as a 7.x group using…" at bounding box center [571, 309] width 489 height 50
click at [327, 280] on input "b. Export the 6.x parameter group to a template and import it as a 7.x group us…" at bounding box center [327, 275] width 0 height 10
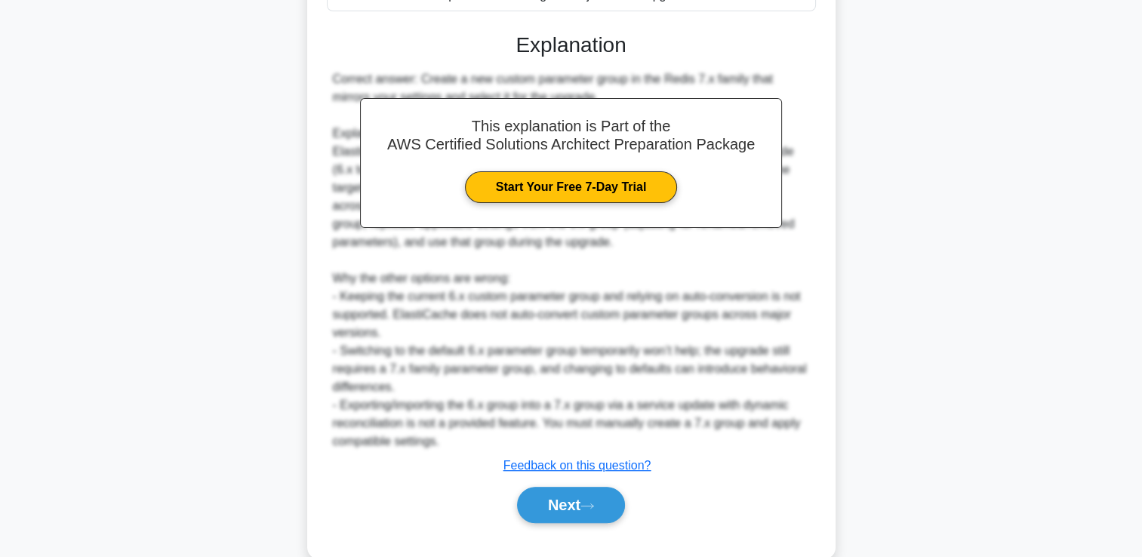
scroll to position [501, 0]
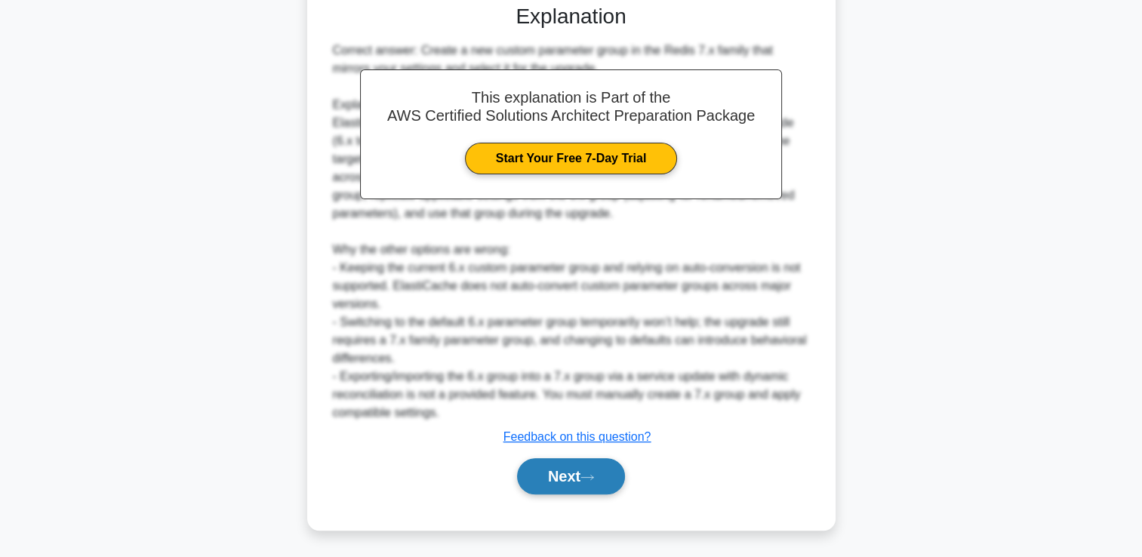
click at [590, 459] on button "Next" at bounding box center [571, 476] width 108 height 36
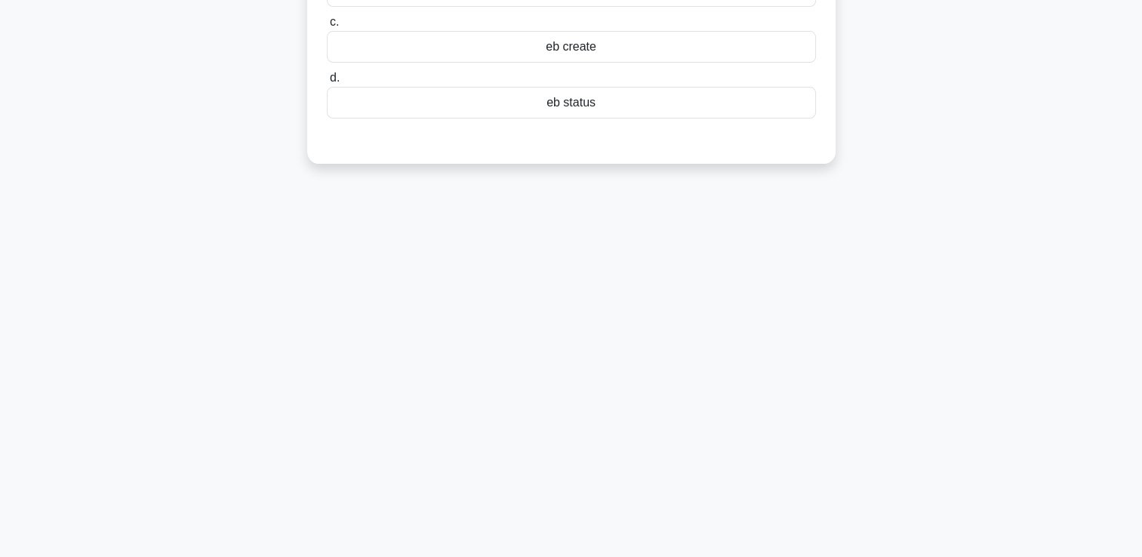
scroll to position [0, 0]
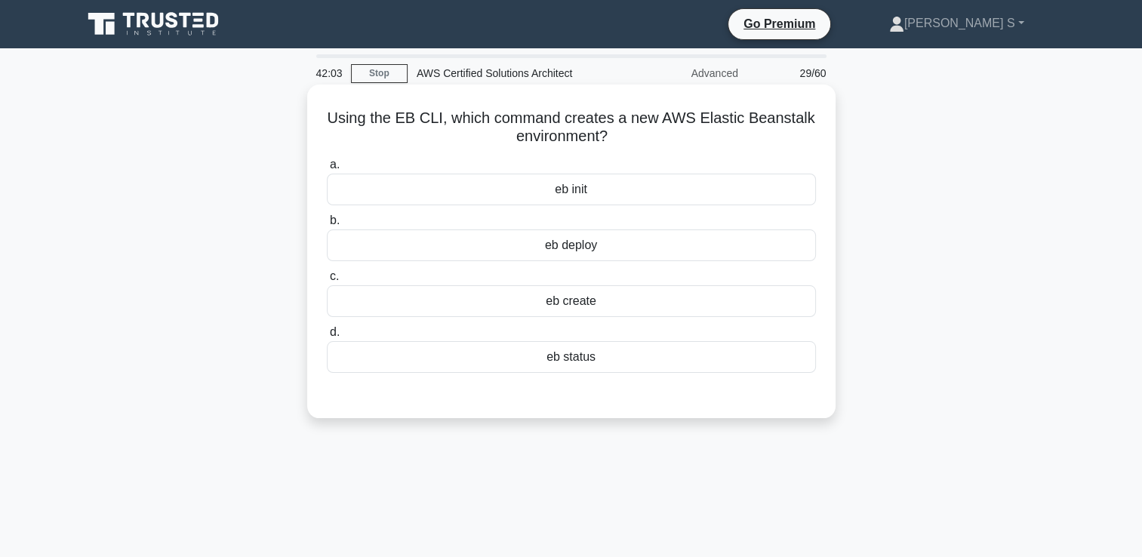
click at [599, 304] on div "eb create" at bounding box center [571, 301] width 489 height 32
click at [327, 282] on input "c. eb create" at bounding box center [327, 277] width 0 height 10
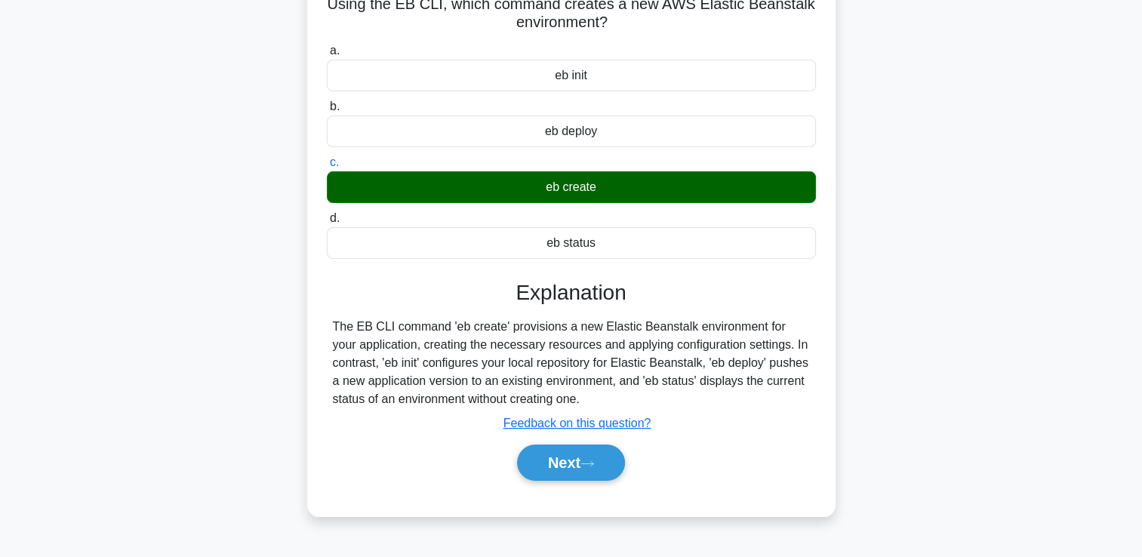
scroll to position [201, 0]
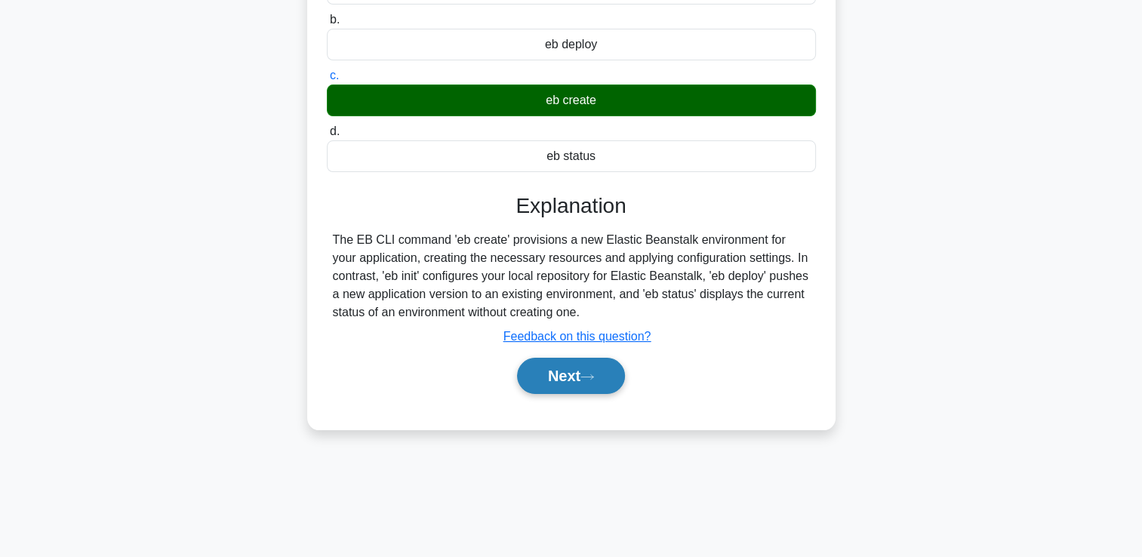
click at [553, 382] on button "Next" at bounding box center [571, 376] width 108 height 36
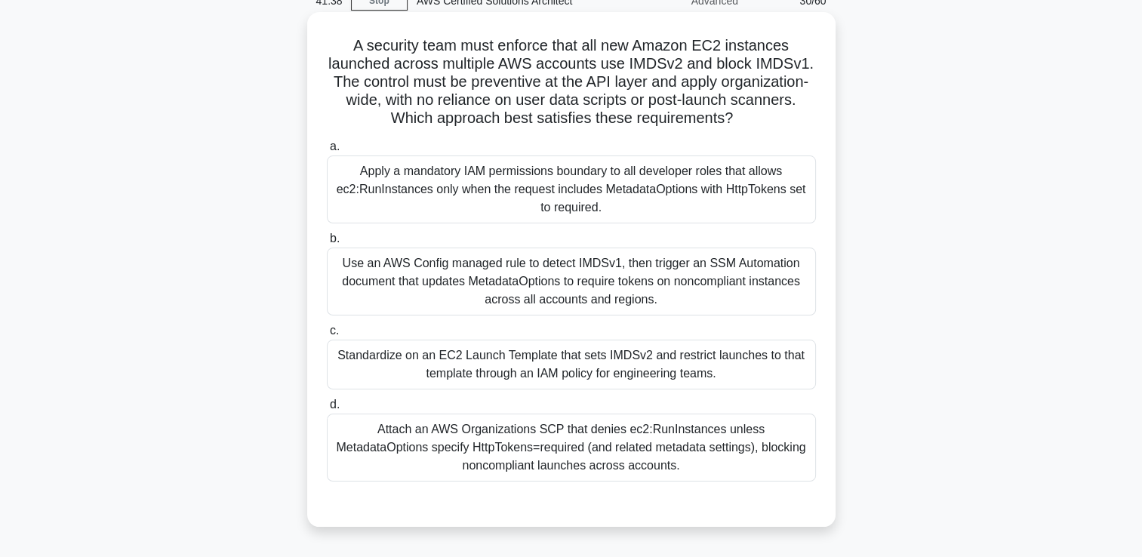
scroll to position [100, 0]
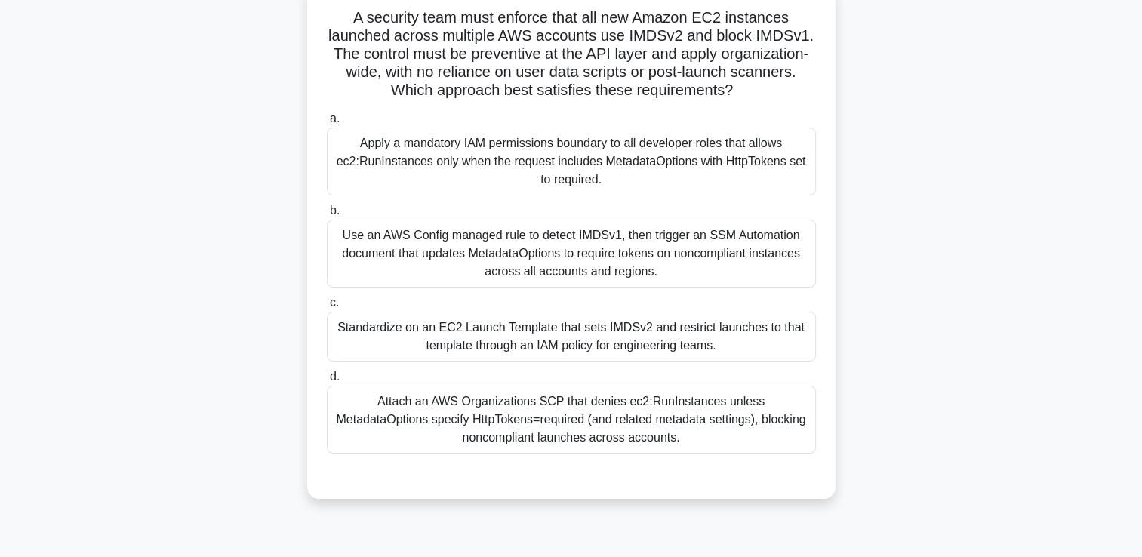
click at [628, 434] on div "Attach an AWS Organizations SCP that denies ec2:RunInstances unless MetadataOpt…" at bounding box center [571, 420] width 489 height 68
click at [327, 382] on input "d. Attach an AWS Organizations SCP that denies ec2:RunInstances unless Metadata…" at bounding box center [327, 377] width 0 height 10
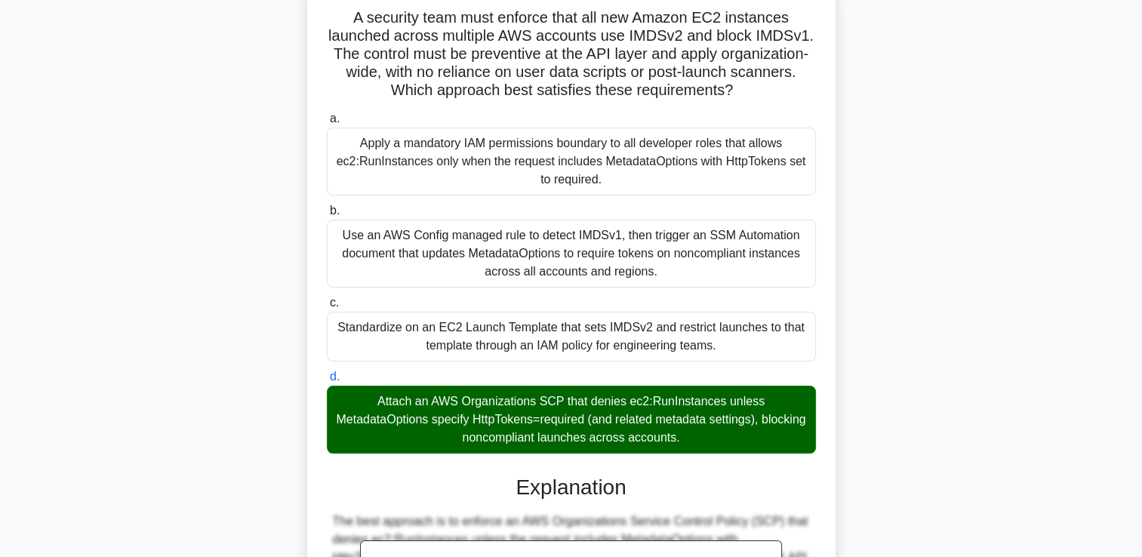
click at [565, 197] on div "a. Apply a mandatory IAM permissions boundary to all developer roles that allow…" at bounding box center [571, 281] width 507 height 350
click at [559, 235] on div "Use an AWS Config managed rule to detect IMDSv1, then trigger an SSM Automation…" at bounding box center [571, 254] width 489 height 68
click at [327, 216] on input "b. Use an AWS Config managed rule to detect IMDSv1, then trigger an SSM Automat…" at bounding box center [327, 211] width 0 height 10
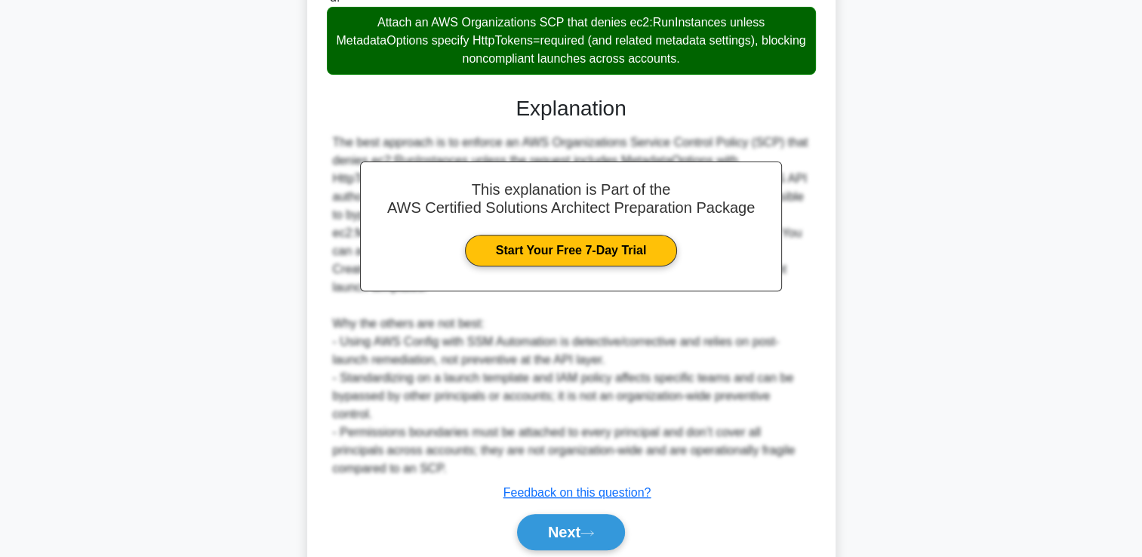
scroll to position [537, 0]
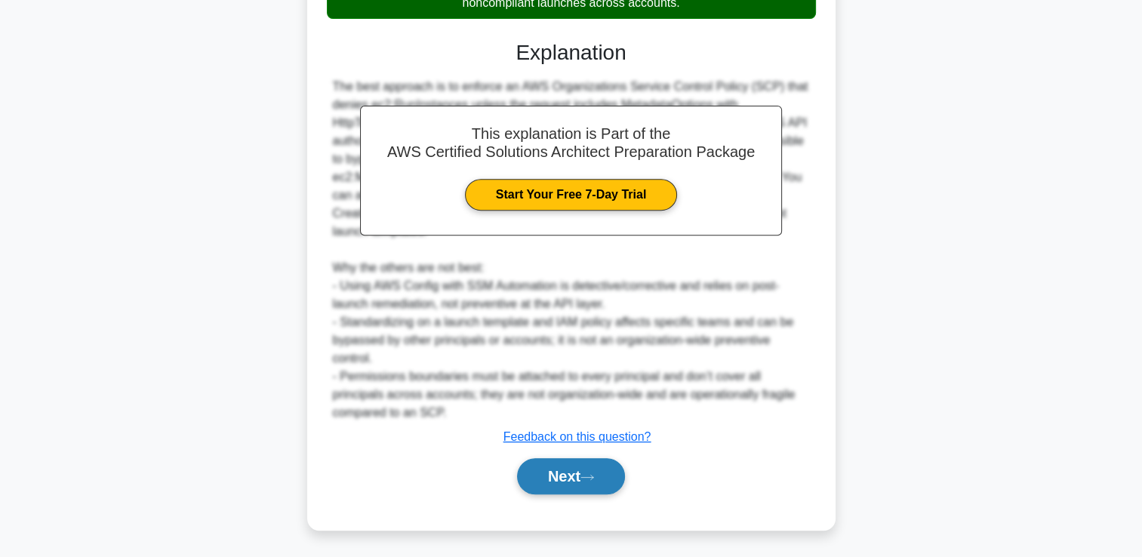
click at [566, 476] on button "Next" at bounding box center [571, 476] width 108 height 36
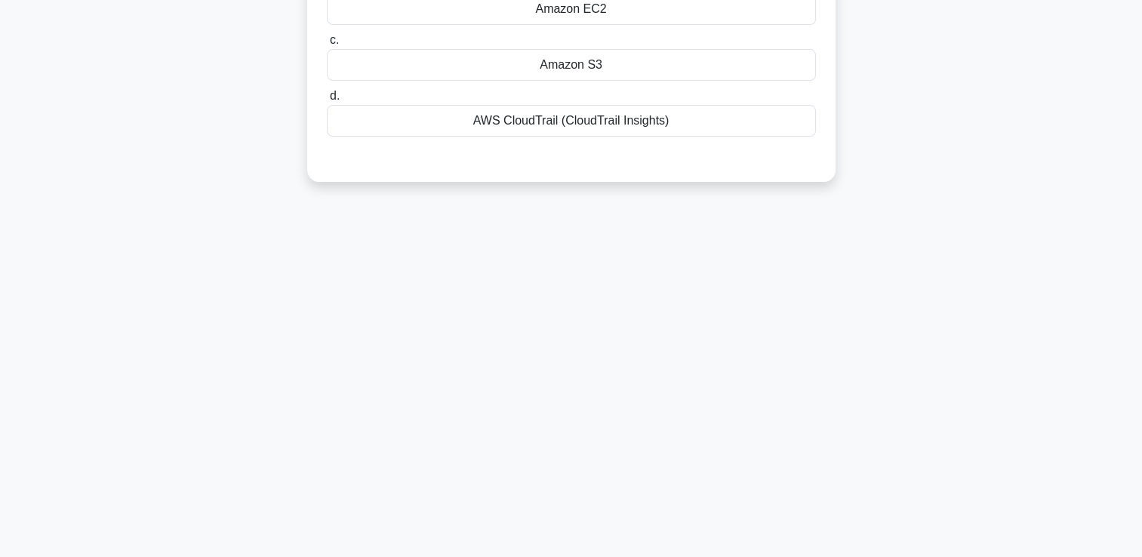
scroll to position [0, 0]
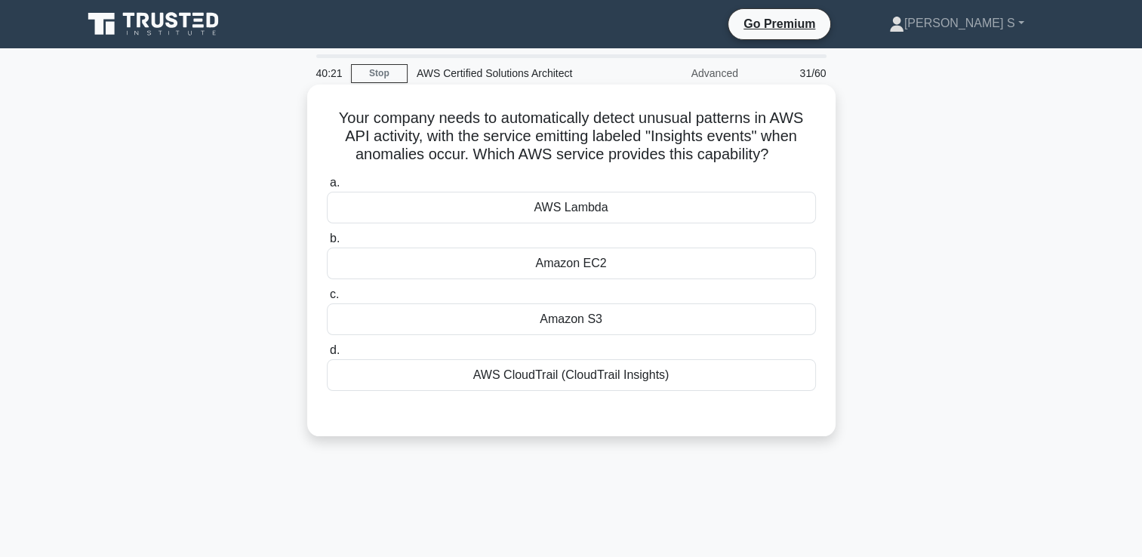
click at [529, 386] on div "AWS CloudTrail (CloudTrail Insights)" at bounding box center [571, 375] width 489 height 32
click at [327, 356] on input "d. AWS CloudTrail (CloudTrail Insights)" at bounding box center [327, 351] width 0 height 10
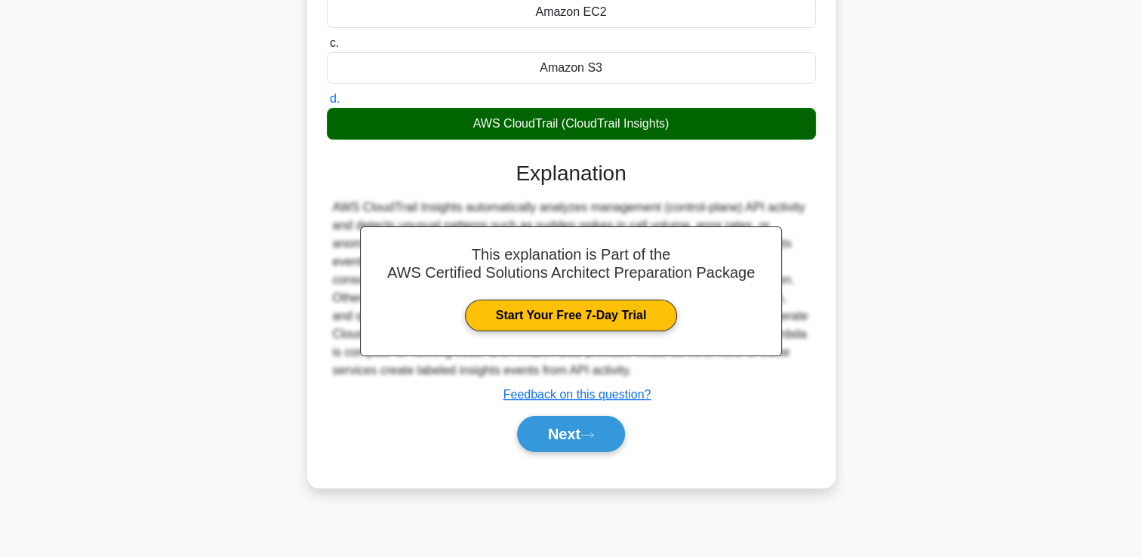
scroll to position [258, 0]
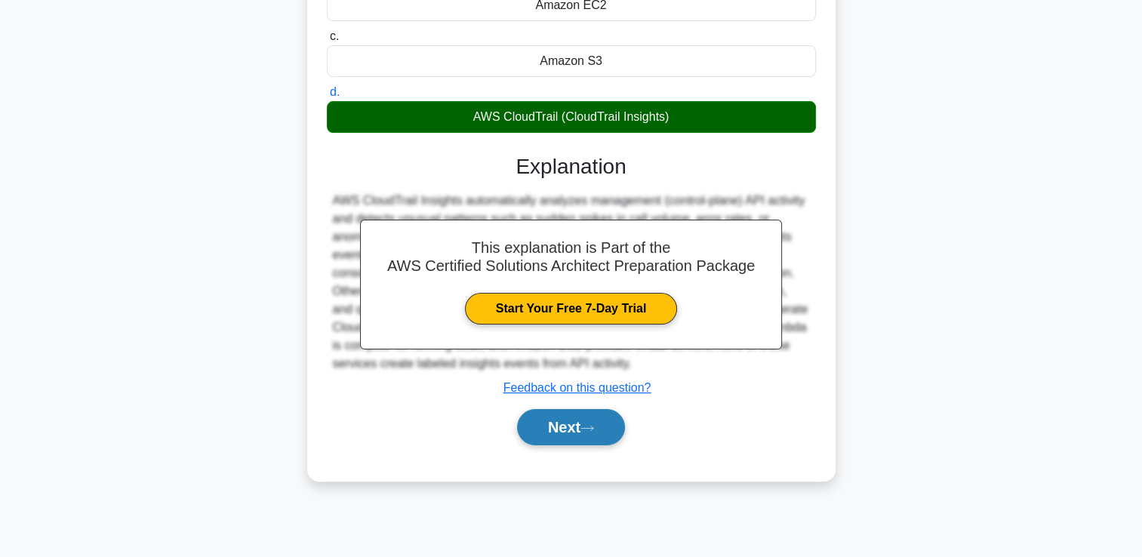
click at [559, 430] on button "Next" at bounding box center [571, 427] width 108 height 36
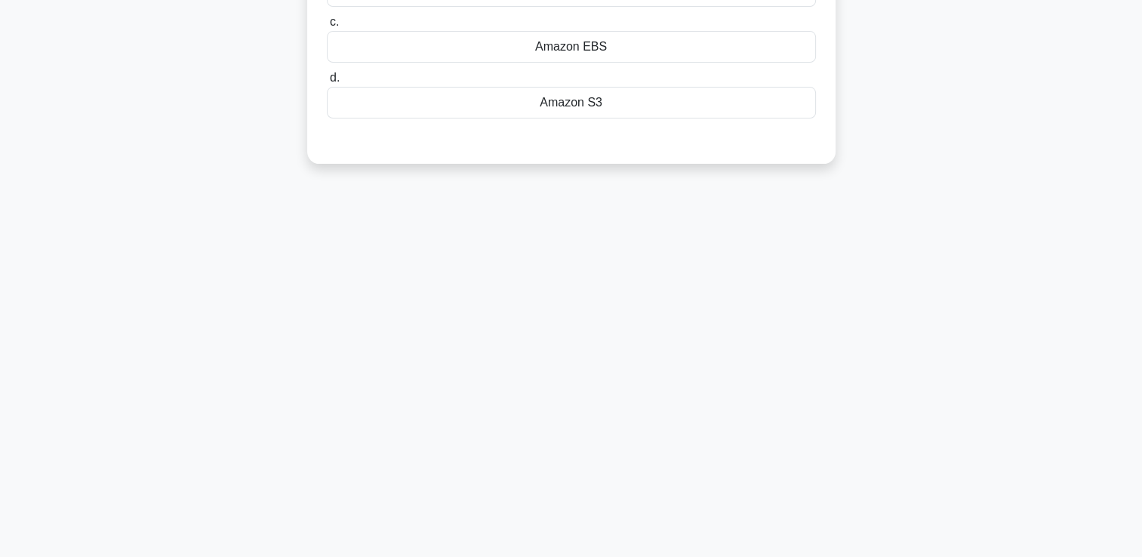
scroll to position [0, 0]
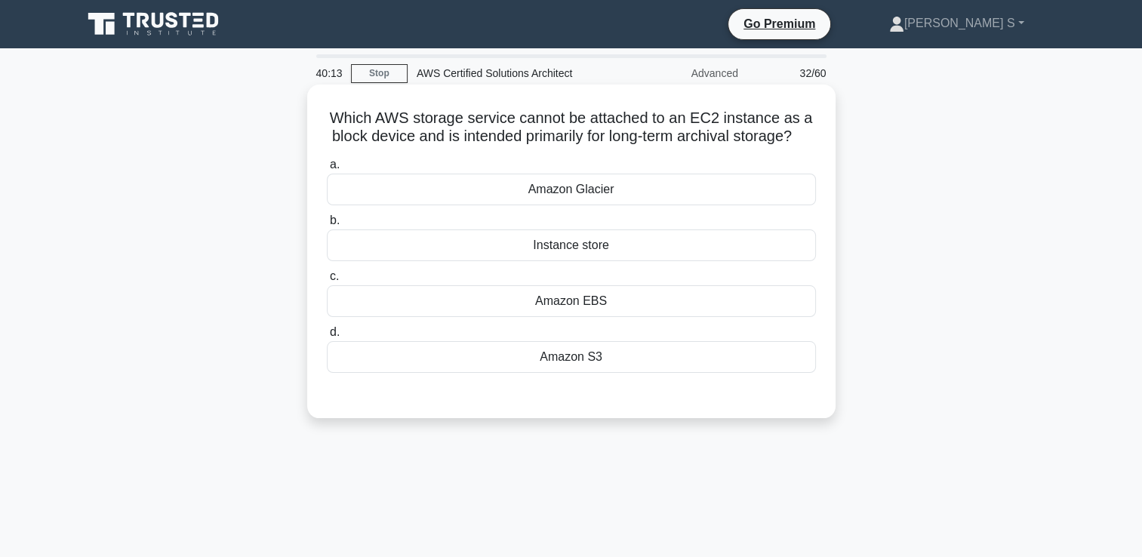
click at [595, 373] on div "Amazon S3" at bounding box center [571, 357] width 489 height 32
click at [327, 338] on input "d. Amazon S3" at bounding box center [327, 333] width 0 height 10
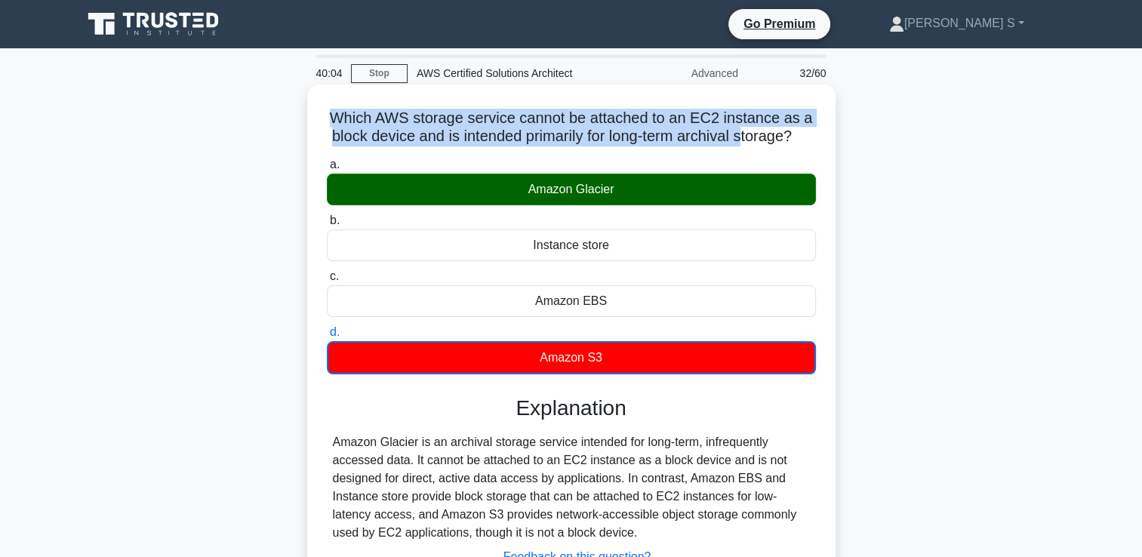
drag, startPoint x: 760, startPoint y: 140, endPoint x: 314, endPoint y: 125, distance: 445.8
click at [314, 125] on div "Which AWS storage service cannot be attached to an EC2 instance as a block devi…" at bounding box center [571, 367] width 516 height 553
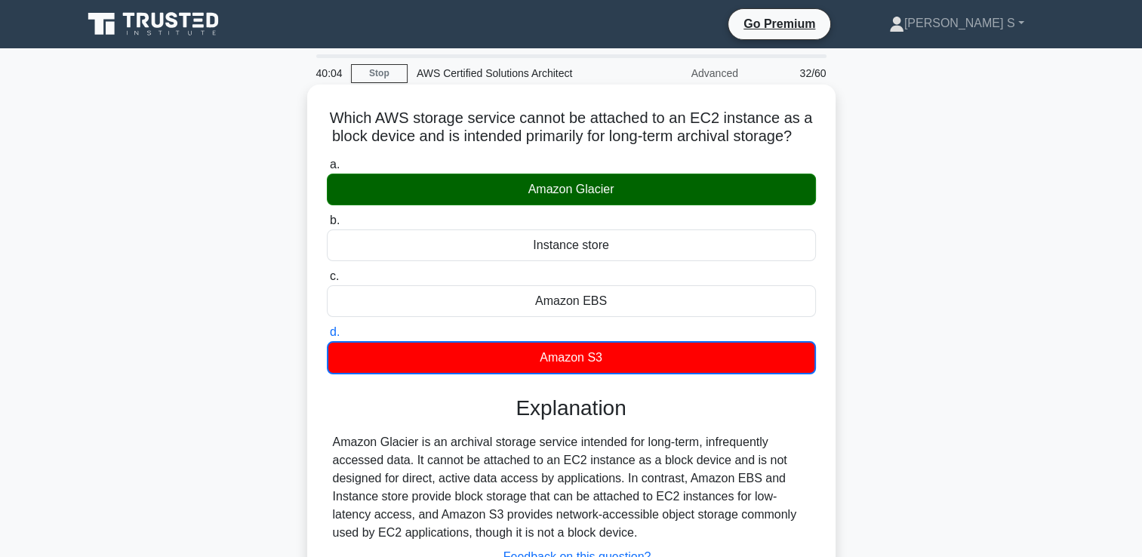
click at [582, 146] on h5 "Which AWS storage service cannot be attached to an EC2 instance as a block devi…" at bounding box center [571, 128] width 492 height 38
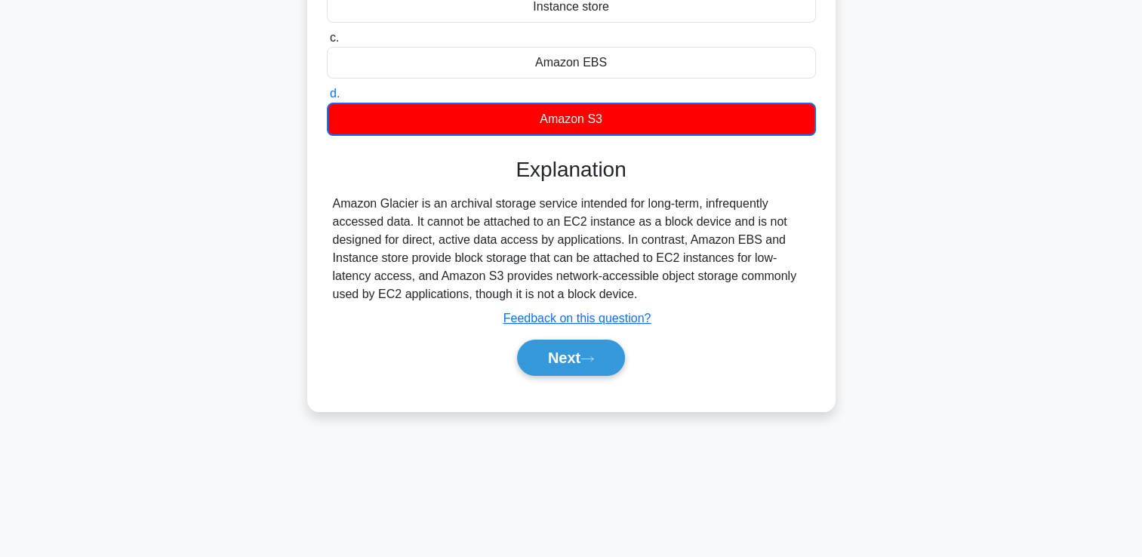
scroll to position [258, 0]
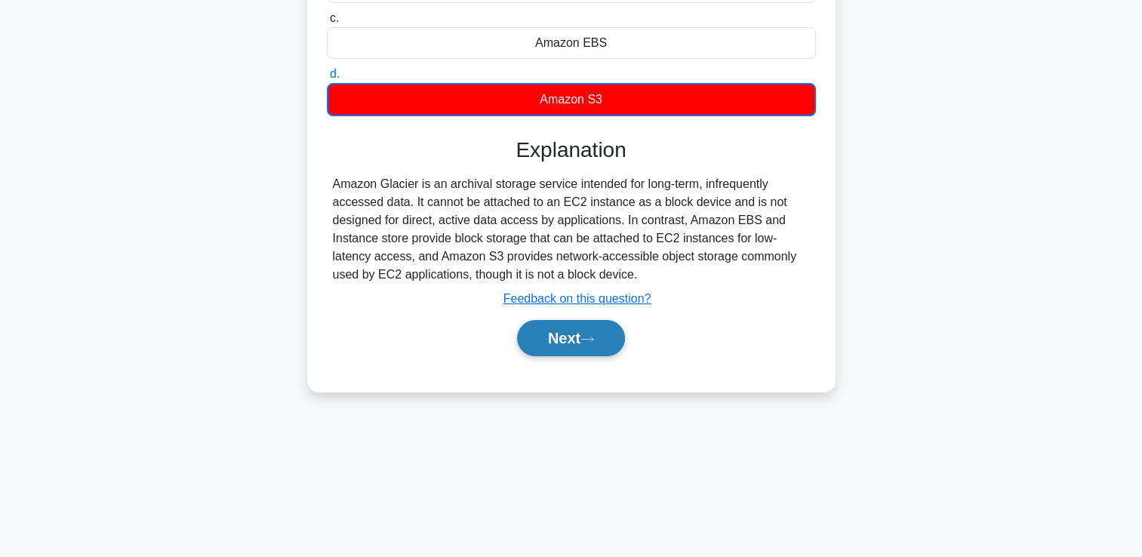
click at [562, 356] on button "Next" at bounding box center [571, 338] width 108 height 36
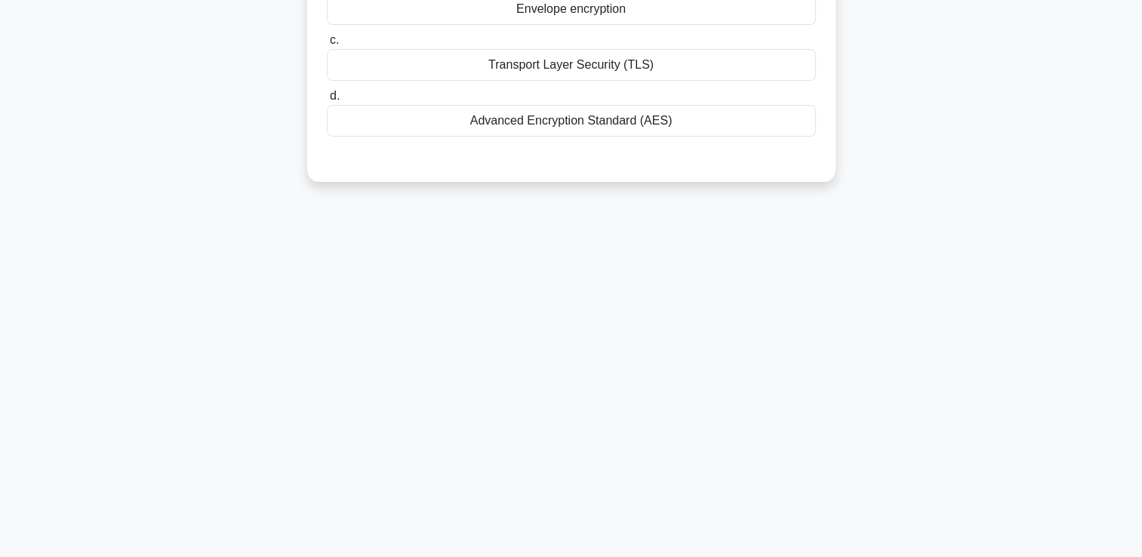
scroll to position [0, 0]
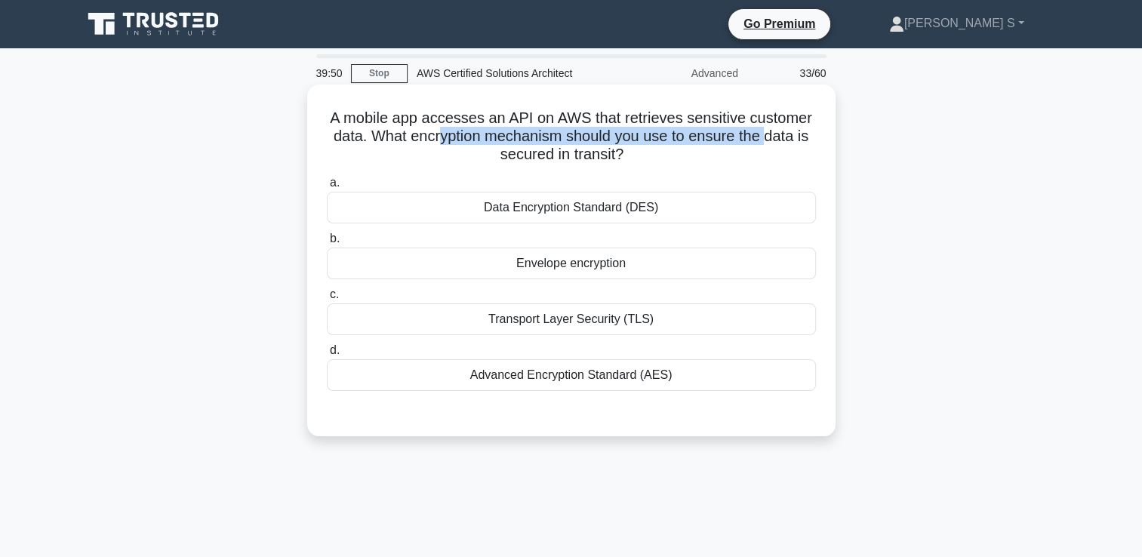
drag, startPoint x: 467, startPoint y: 141, endPoint x: 773, endPoint y: 146, distance: 305.8
click at [773, 146] on h5 "A mobile app accesses an API on AWS that retrieves sensitive customer data. Wha…" at bounding box center [571, 137] width 492 height 56
click at [629, 324] on div "Transport Layer Security (TLS)" at bounding box center [571, 320] width 489 height 32
click at [327, 300] on input "c. Transport Layer Security (TLS)" at bounding box center [327, 295] width 0 height 10
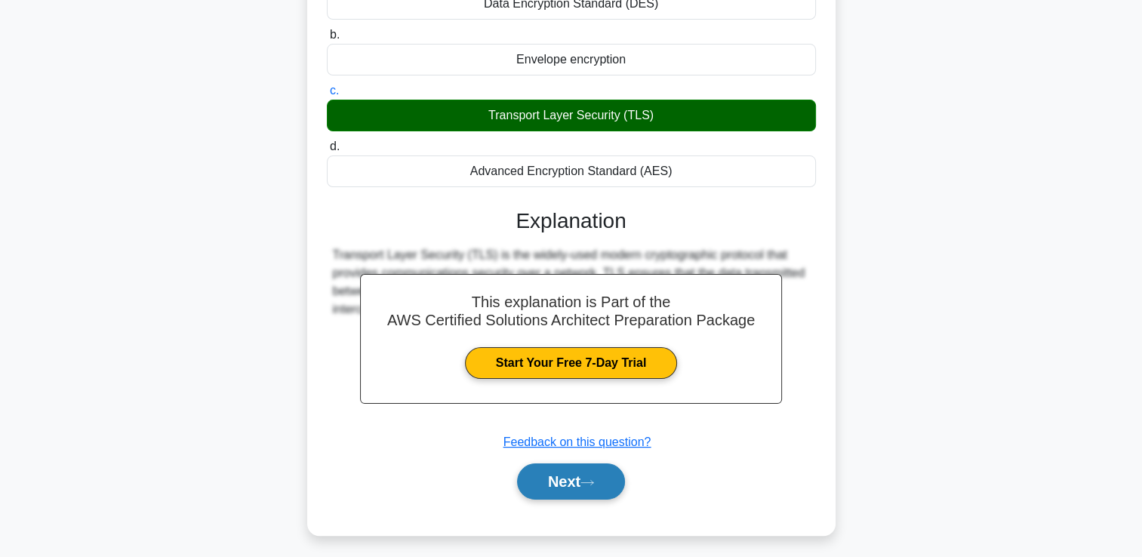
scroll to position [258, 0]
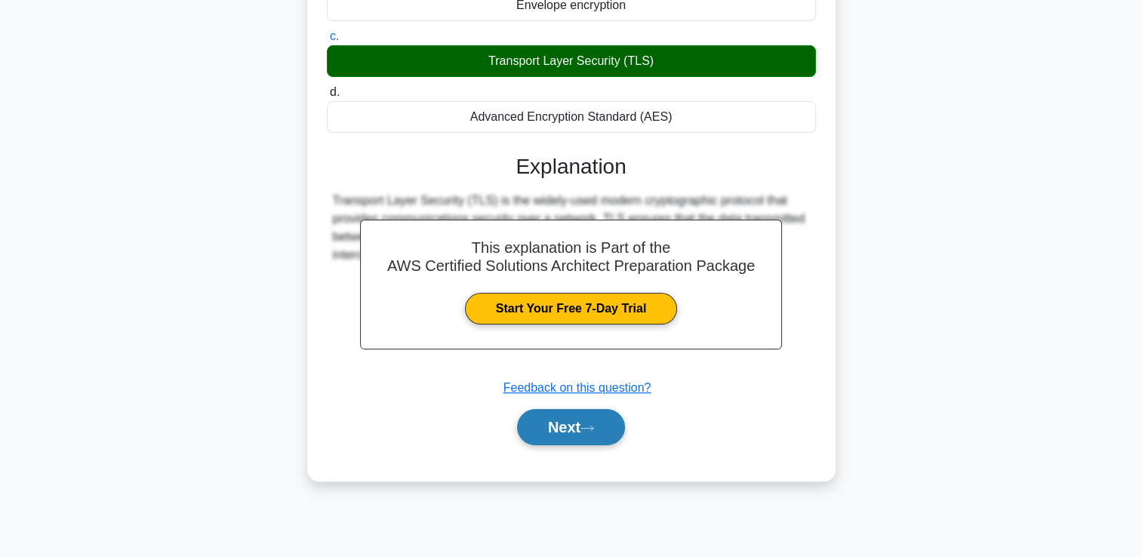
click at [578, 417] on button "Next" at bounding box center [571, 427] width 108 height 36
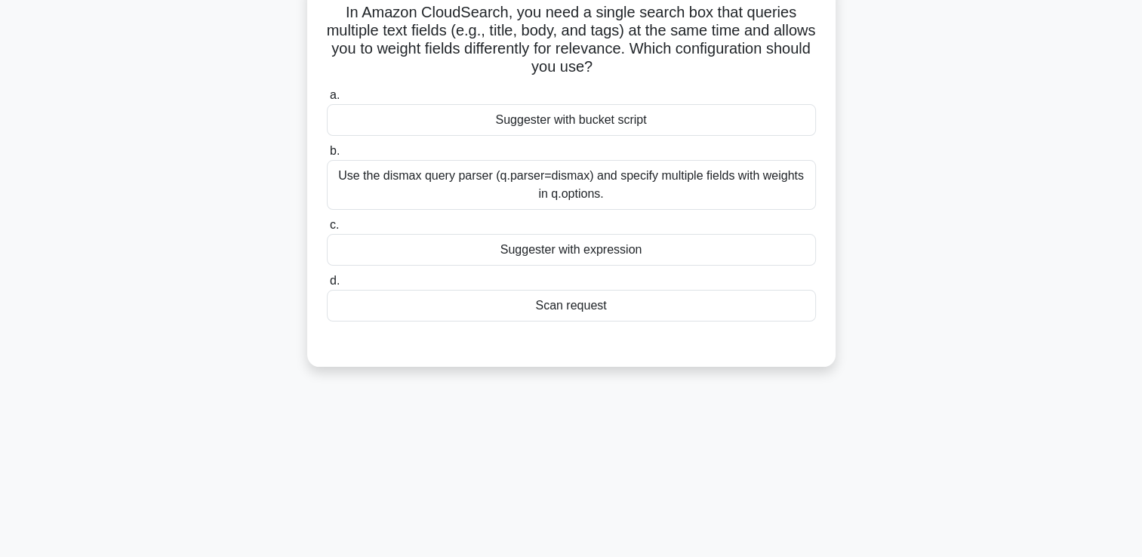
scroll to position [0, 0]
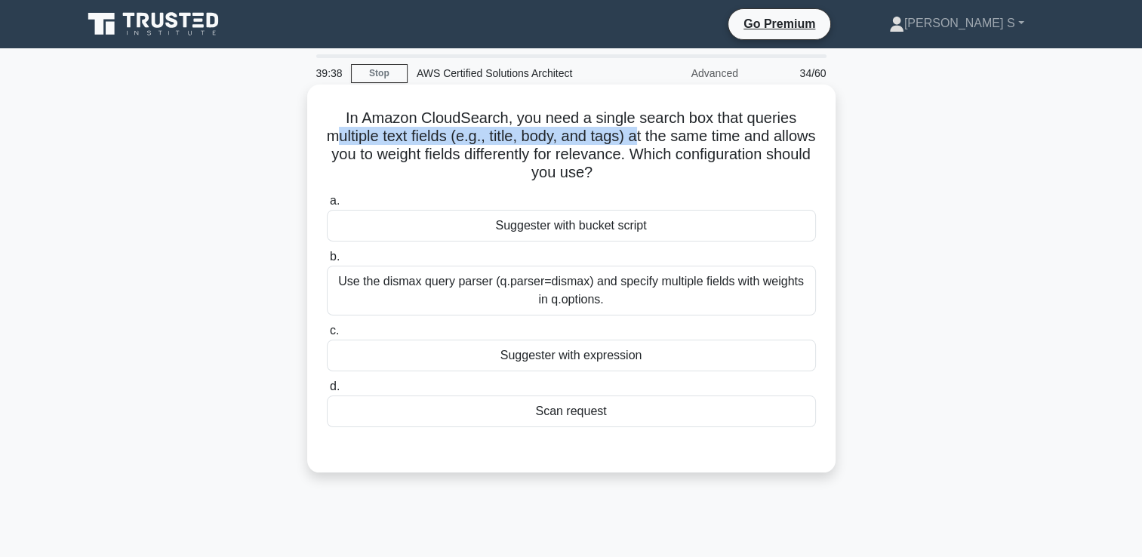
drag, startPoint x: 356, startPoint y: 137, endPoint x: 661, endPoint y: 132, distance: 304.3
click at [661, 132] on h5 "In Amazon CloudSearch, you need a single search box that queries multiple text …" at bounding box center [571, 146] width 492 height 74
drag, startPoint x: 368, startPoint y: 156, endPoint x: 766, endPoint y: 169, distance: 398.1
click at [766, 169] on h5 "In Amazon CloudSearch, you need a single search box that queries multiple text …" at bounding box center [571, 146] width 492 height 74
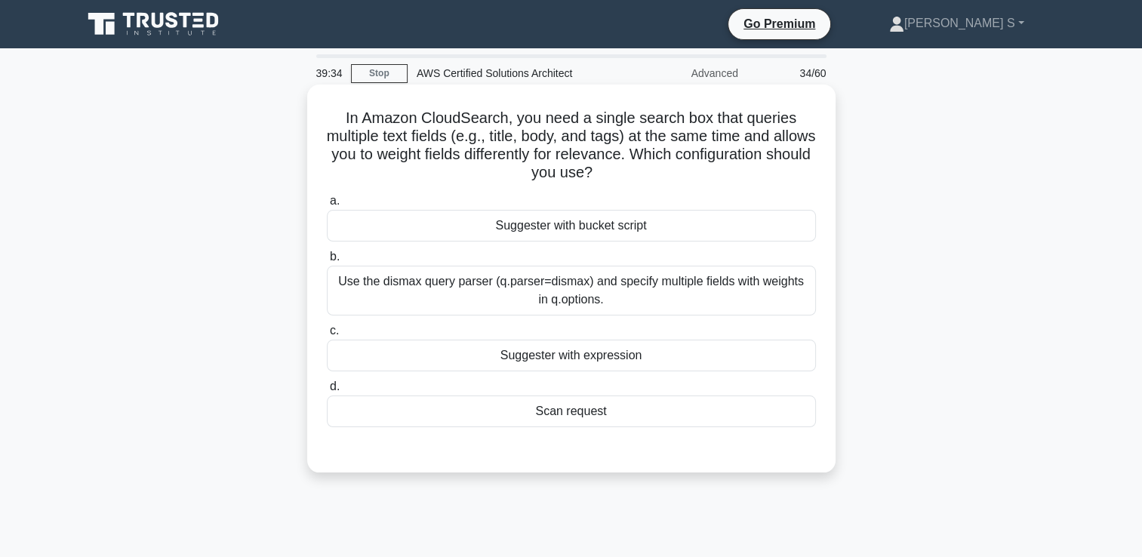
click at [525, 273] on div "Use the dismax query parser (q.parser=dismax) and specify multiple fields with …" at bounding box center [571, 291] width 489 height 50
click at [327, 262] on input "b. Use the dismax query parser (q.parser=dismax) and specify multiple fields wi…" at bounding box center [327, 257] width 0 height 10
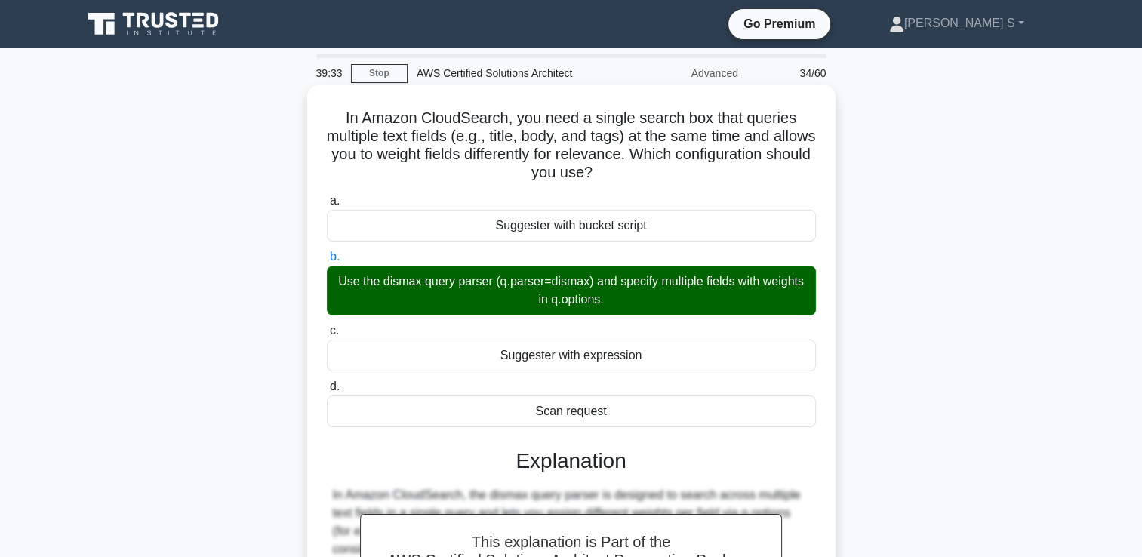
scroll to position [258, 0]
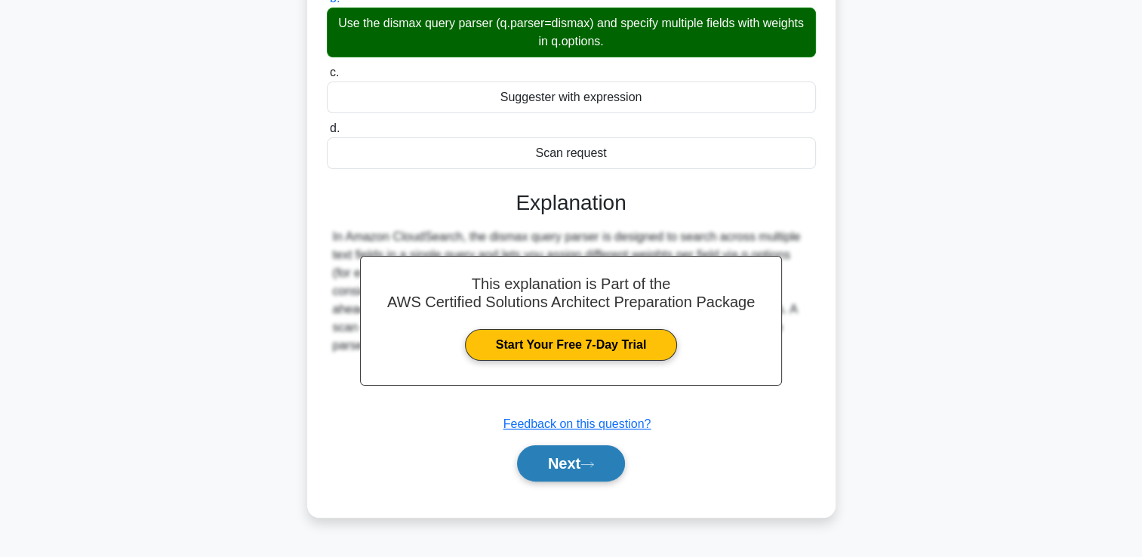
click at [570, 452] on button "Next" at bounding box center [571, 463] width 108 height 36
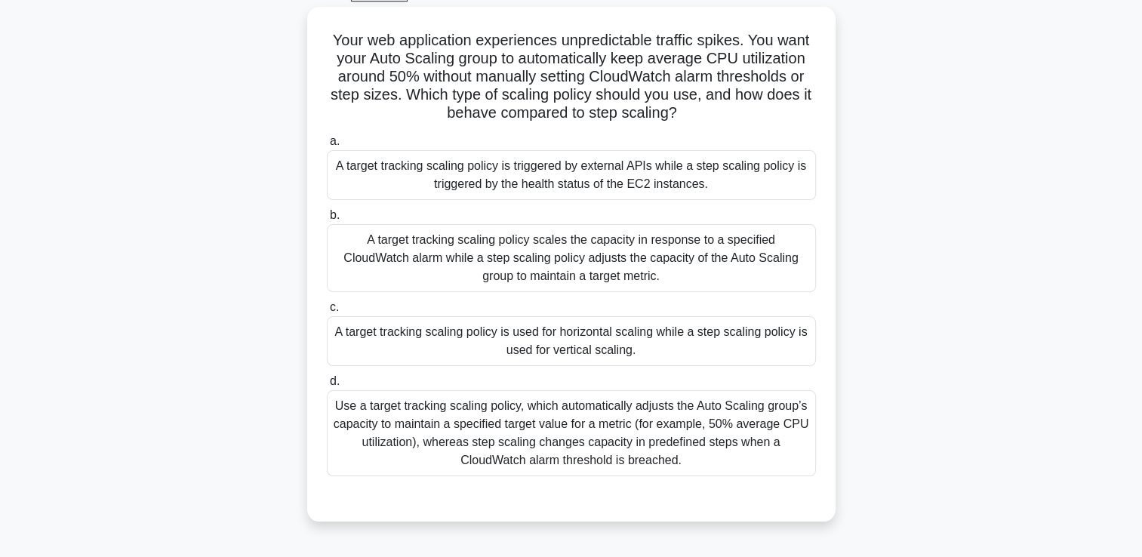
scroll to position [0, 0]
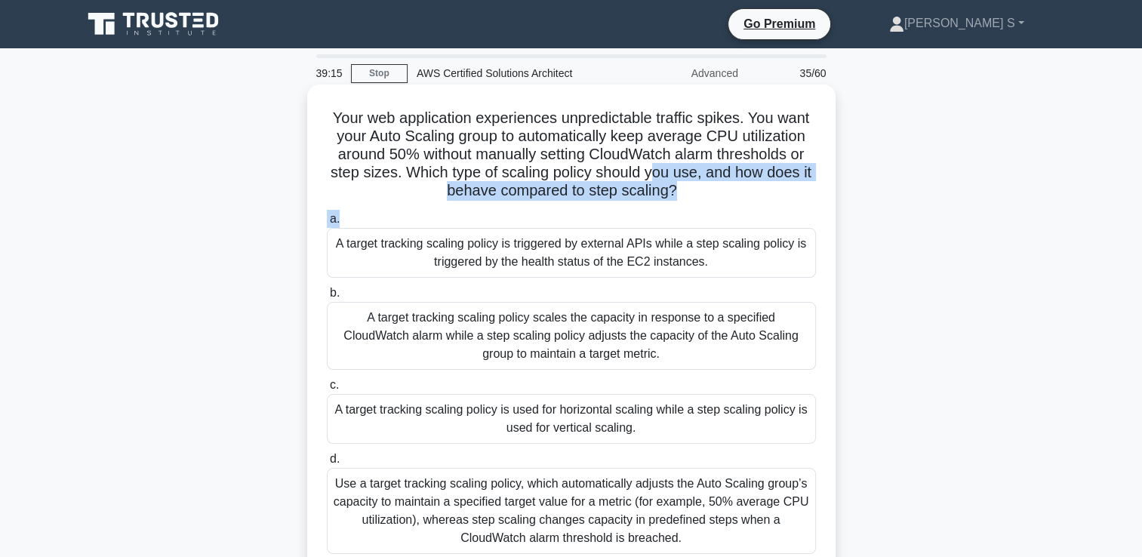
drag, startPoint x: 651, startPoint y: 174, endPoint x: 772, endPoint y: 207, distance: 125.1
click at [772, 207] on div "Your web application experiences unpredictable traffic spikes. You want your Au…" at bounding box center [571, 342] width 516 height 503
drag, startPoint x: 772, startPoint y: 207, endPoint x: 645, endPoint y: 216, distance: 127.2
click at [645, 216] on label "a. A target tracking scaling policy is triggered by external APIs while a step …" at bounding box center [571, 244] width 489 height 68
click at [327, 216] on input "a. A target tracking scaling policy is triggered by external APIs while a step …" at bounding box center [327, 219] width 0 height 10
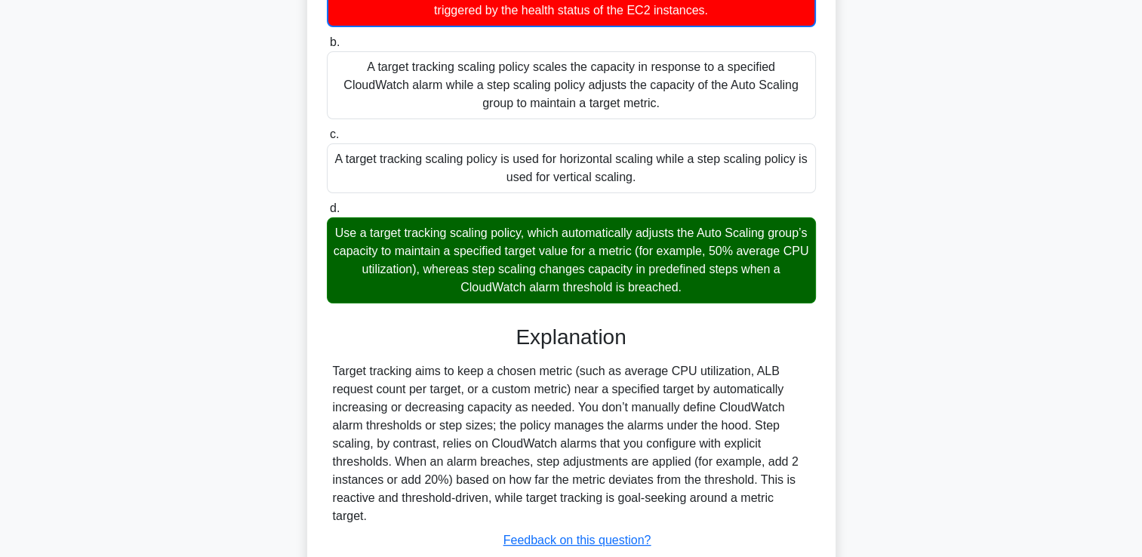
scroll to position [356, 0]
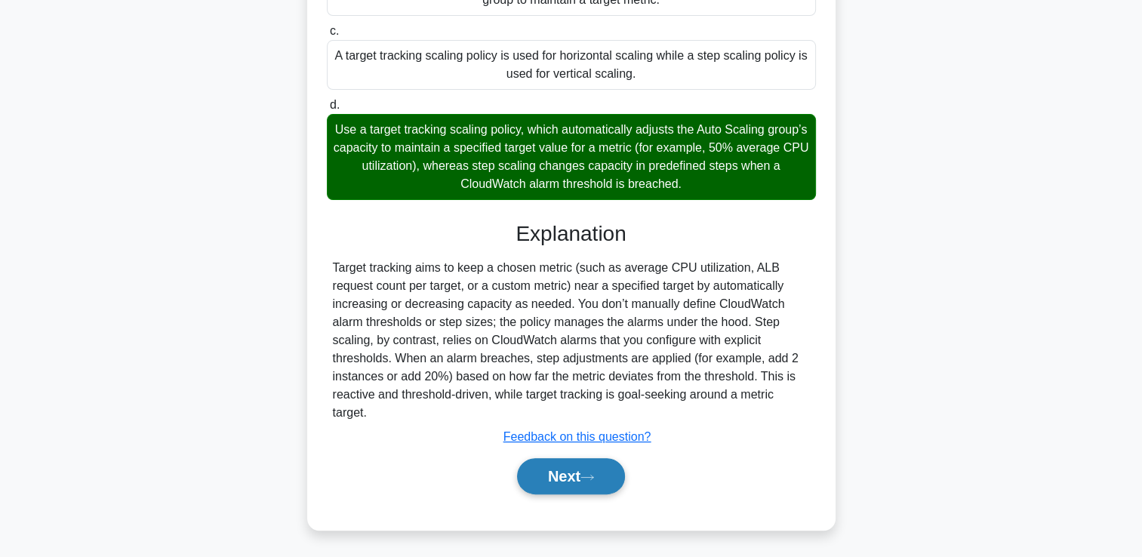
click at [584, 467] on button "Next" at bounding box center [571, 476] width 108 height 36
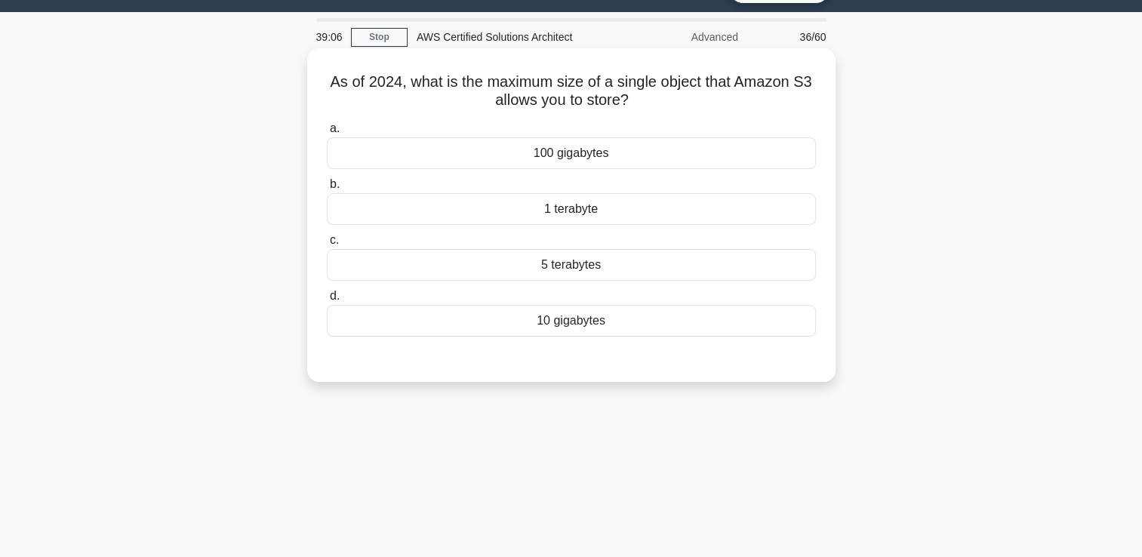
scroll to position [0, 0]
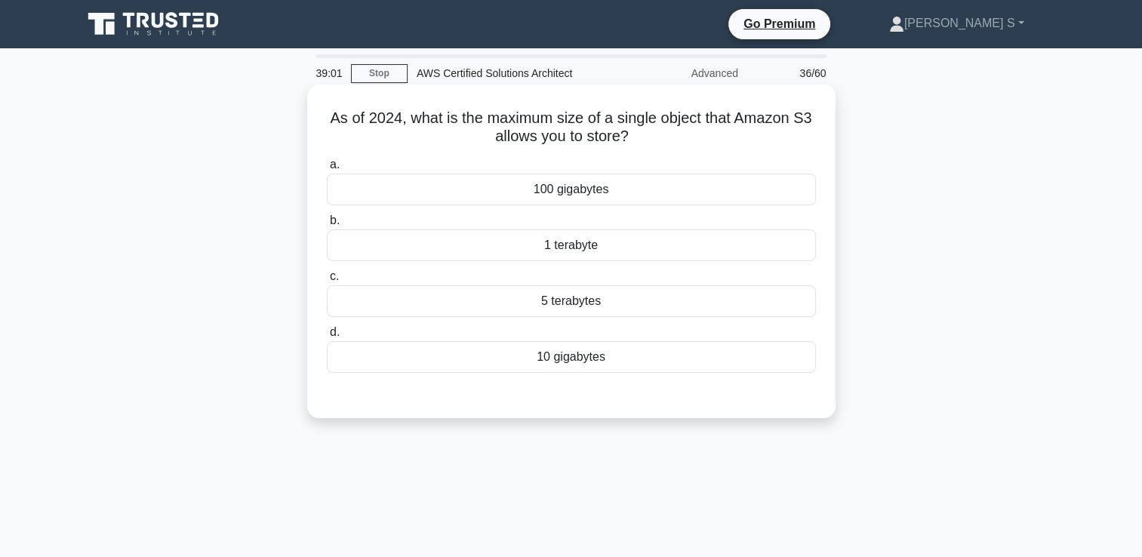
click at [614, 257] on div "1 terabyte" at bounding box center [571, 246] width 489 height 32
click at [327, 226] on input "b. 1 terabyte" at bounding box center [327, 221] width 0 height 10
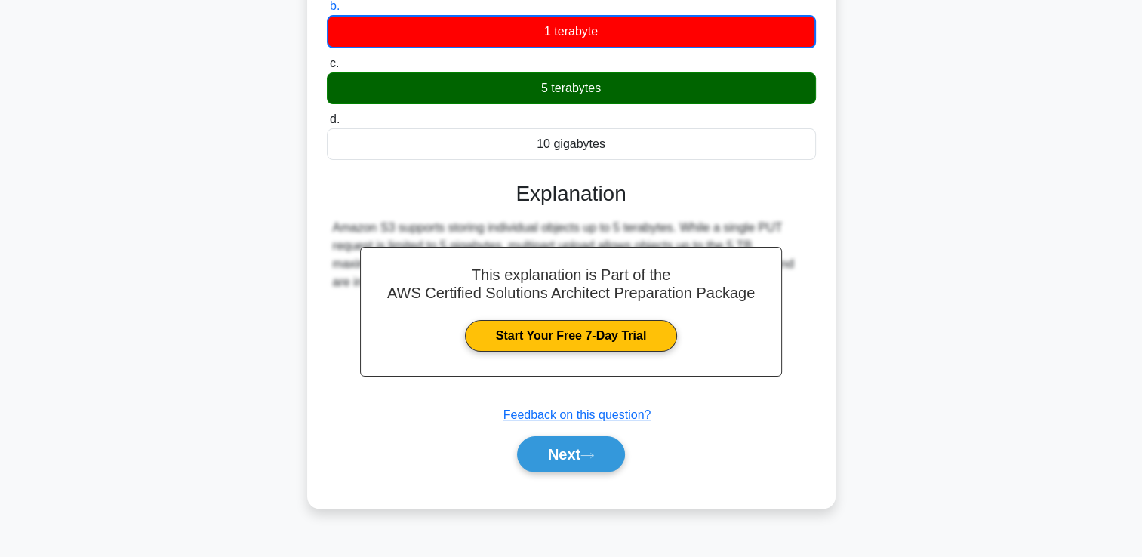
scroll to position [258, 0]
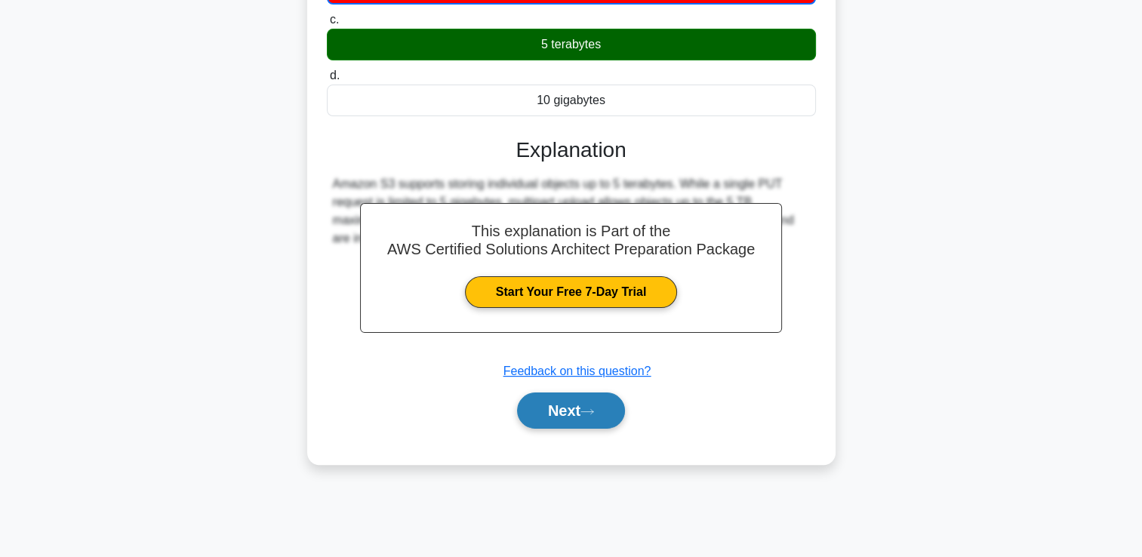
click at [589, 402] on button "Next" at bounding box center [571, 411] width 108 height 36
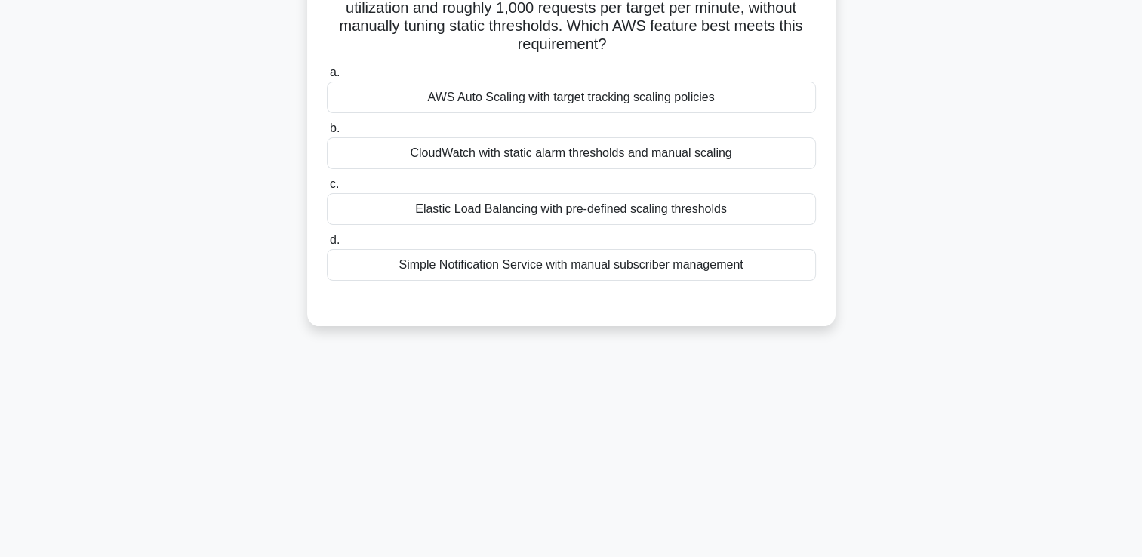
scroll to position [57, 0]
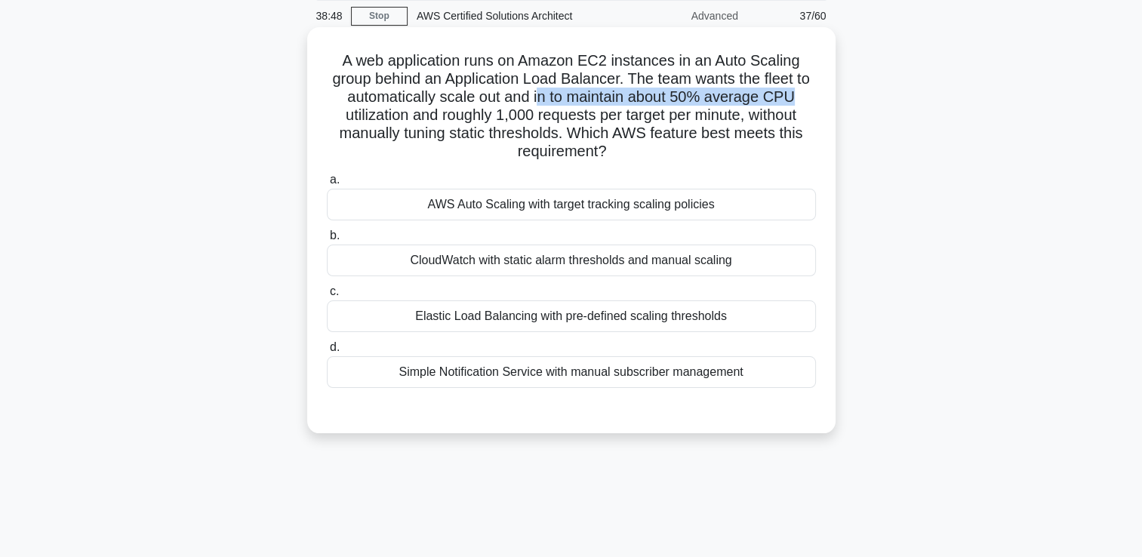
drag, startPoint x: 537, startPoint y: 96, endPoint x: 822, endPoint y: 101, distance: 284.7
click at [822, 101] on div "A web application runs on Amazon EC2 instances in an Auto Scaling group behind …" at bounding box center [571, 230] width 516 height 394
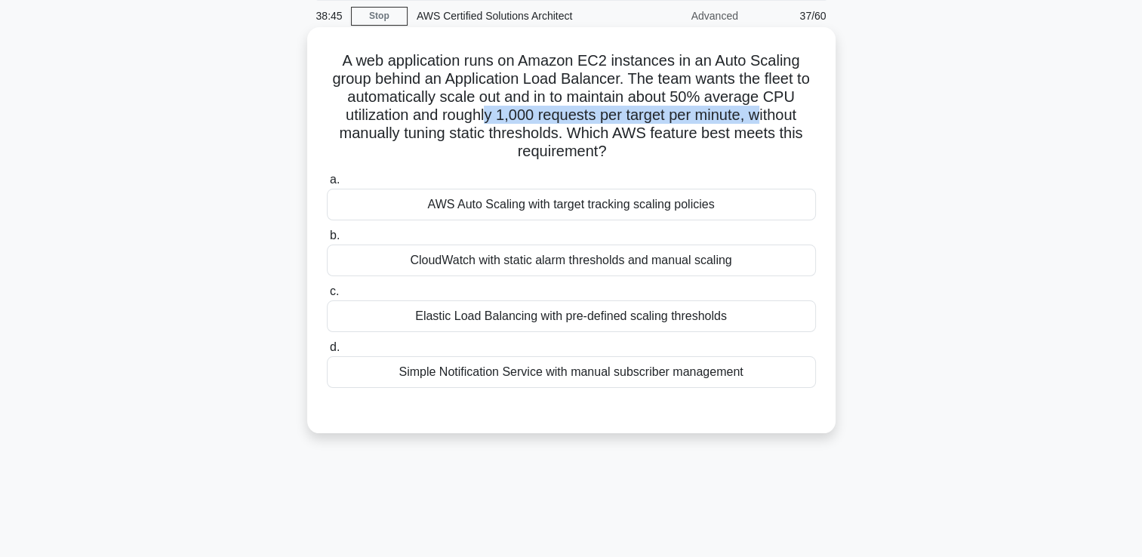
drag, startPoint x: 485, startPoint y: 122, endPoint x: 762, endPoint y: 125, distance: 277.1
click at [762, 125] on h5 "A web application runs on Amazon EC2 instances in an Auto Scaling group behind …" at bounding box center [571, 106] width 492 height 110
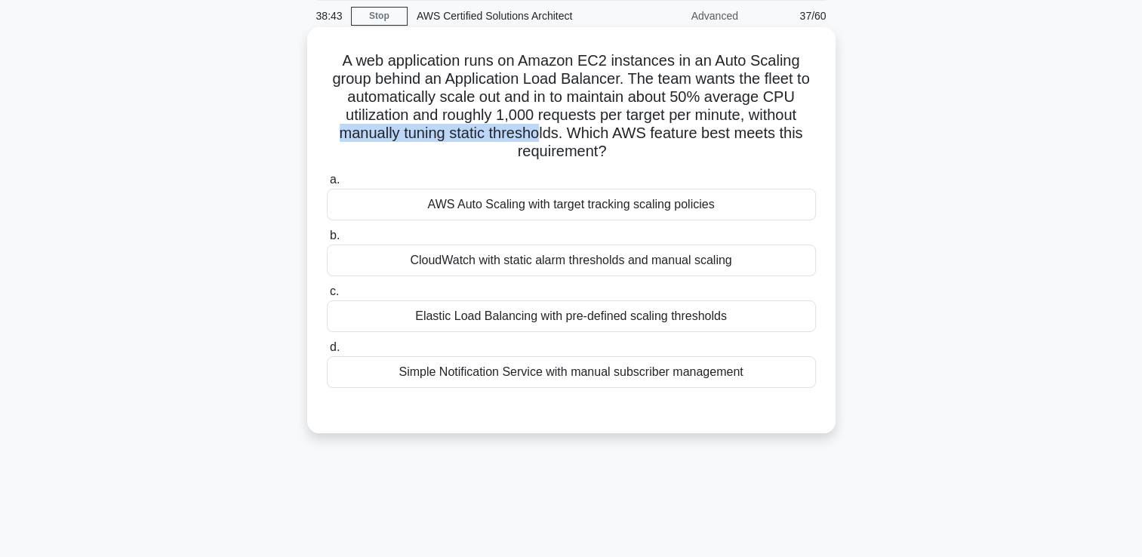
drag, startPoint x: 304, startPoint y: 130, endPoint x: 538, endPoint y: 140, distance: 233.5
click at [538, 140] on div "A web application runs on Amazon EC2 instances in an Auto Scaling group behind …" at bounding box center [571, 243] width 997 height 424
click at [555, 210] on div "AWS Auto Scaling with target tracking scaling policies" at bounding box center [571, 205] width 489 height 32
click at [327, 185] on input "a. AWS Auto Scaling with target tracking scaling policies" at bounding box center [327, 180] width 0 height 10
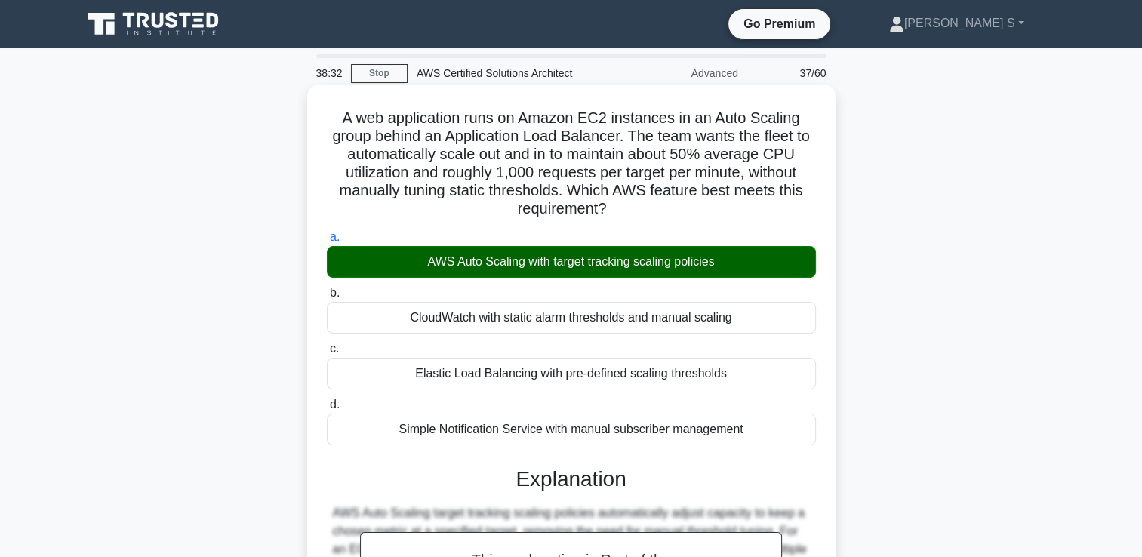
scroll to position [264, 0]
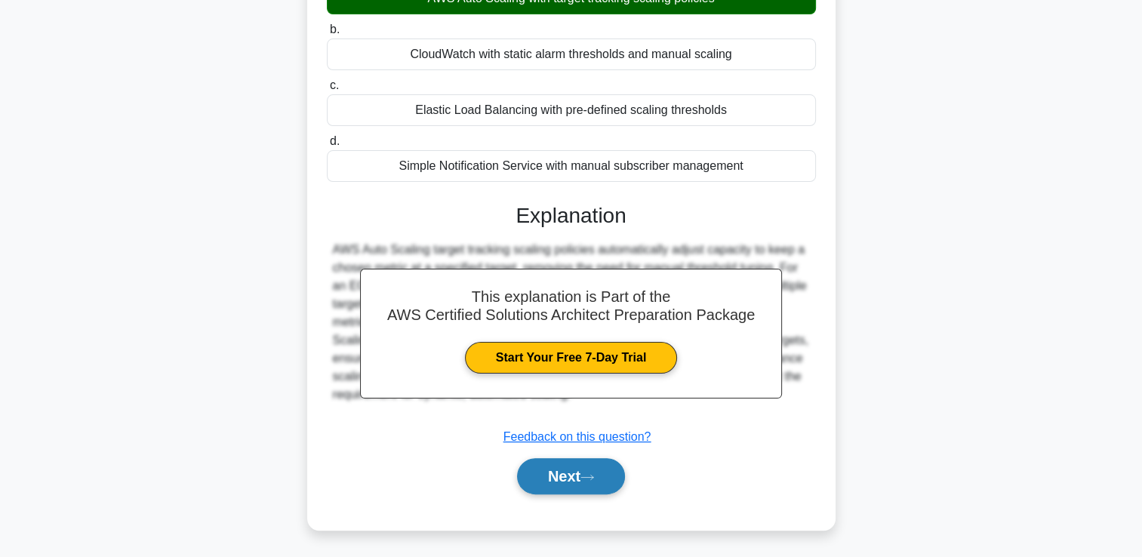
click at [584, 485] on button "Next" at bounding box center [571, 476] width 108 height 36
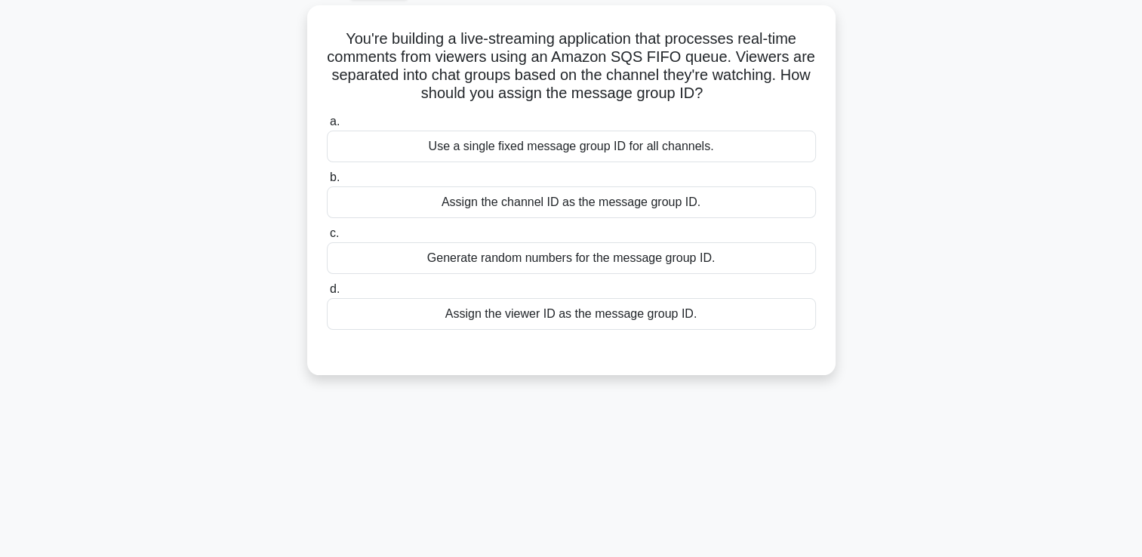
scroll to position [0, 0]
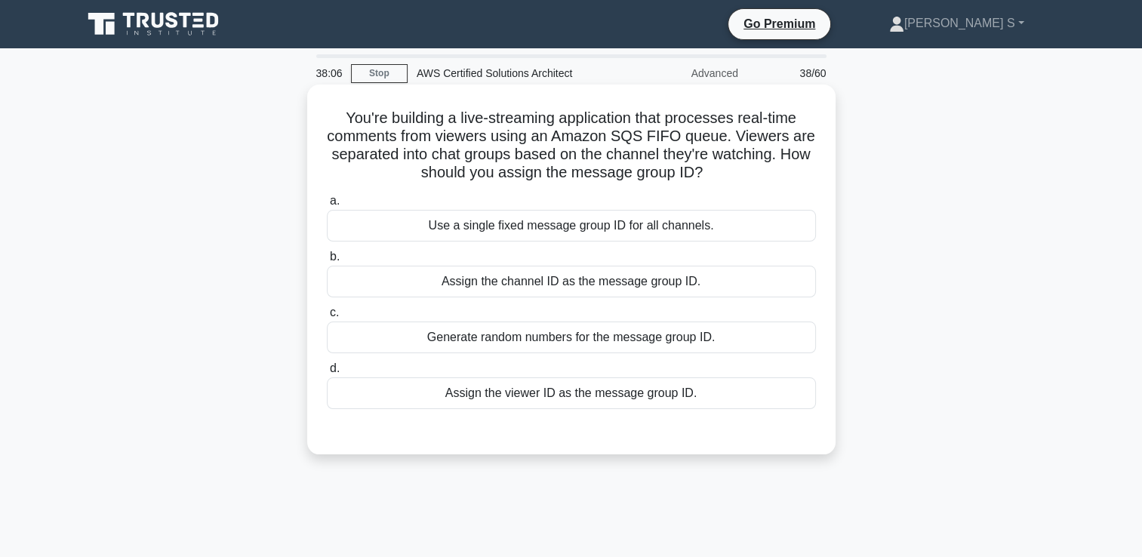
click at [553, 294] on div "Assign the channel ID as the message group ID." at bounding box center [571, 282] width 489 height 32
click at [327, 262] on input "b. Assign the channel ID as the message group ID." at bounding box center [327, 257] width 0 height 10
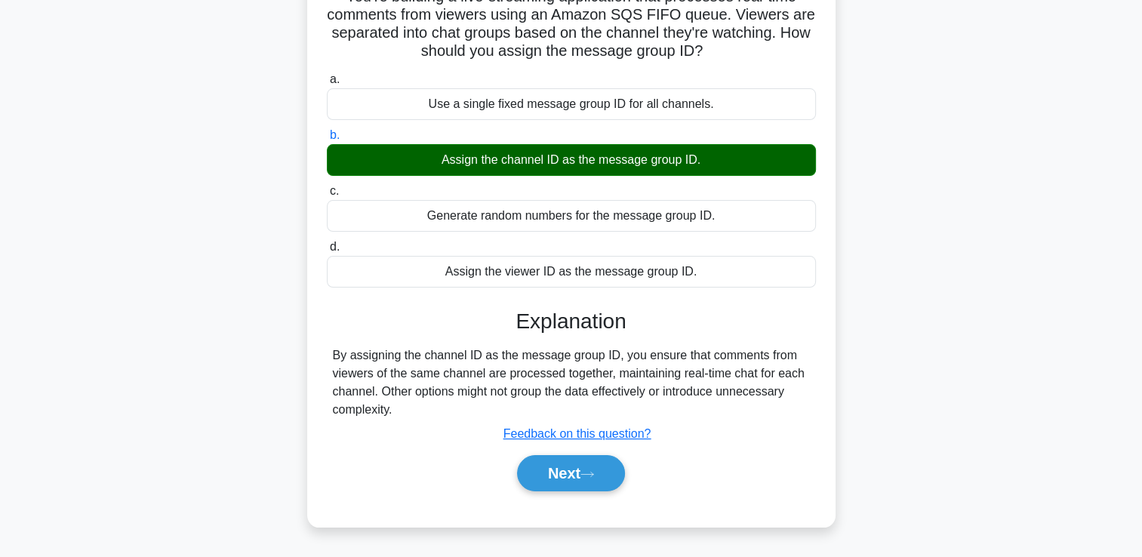
scroll to position [201, 0]
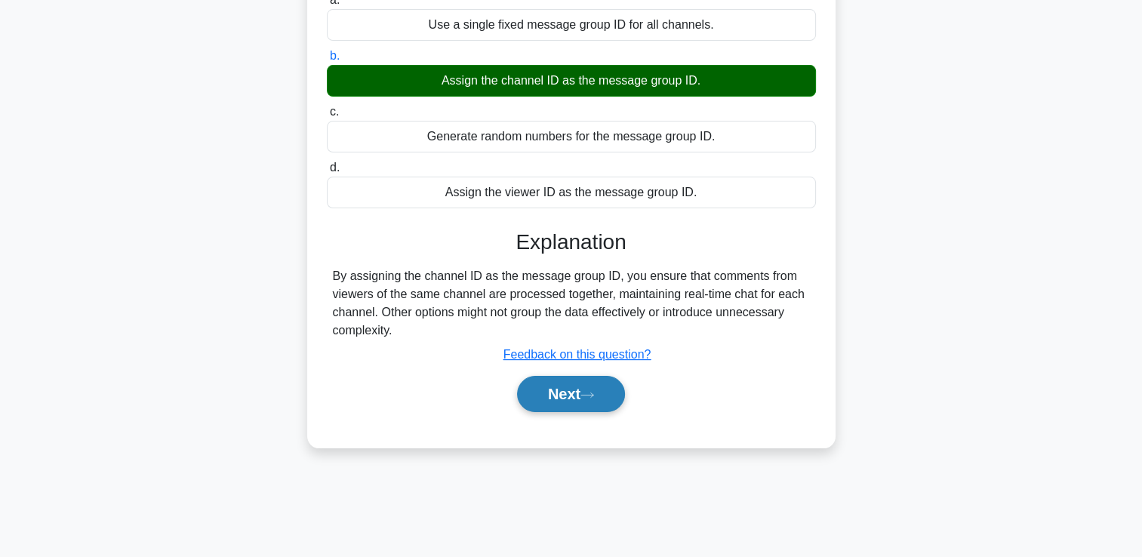
click at [577, 393] on button "Next" at bounding box center [571, 394] width 108 height 36
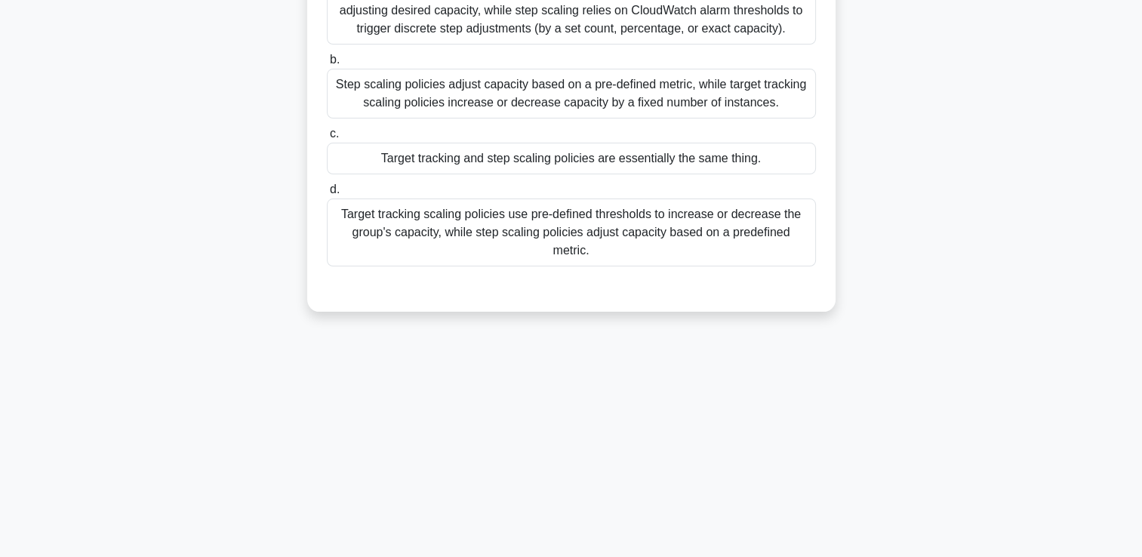
scroll to position [0, 0]
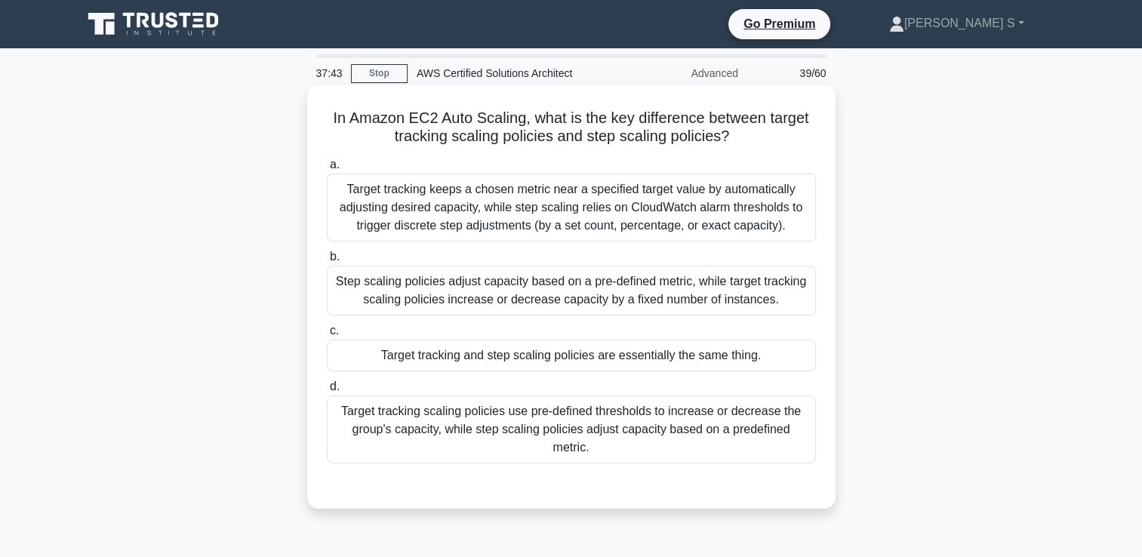
click at [442, 430] on div "Target tracking scaling policies use pre-defined thresholds to increase or decr…" at bounding box center [571, 430] width 489 height 68
click at [327, 392] on input "d. Target tracking scaling policies use pre-defined thresholds to increase or d…" at bounding box center [327, 387] width 0 height 10
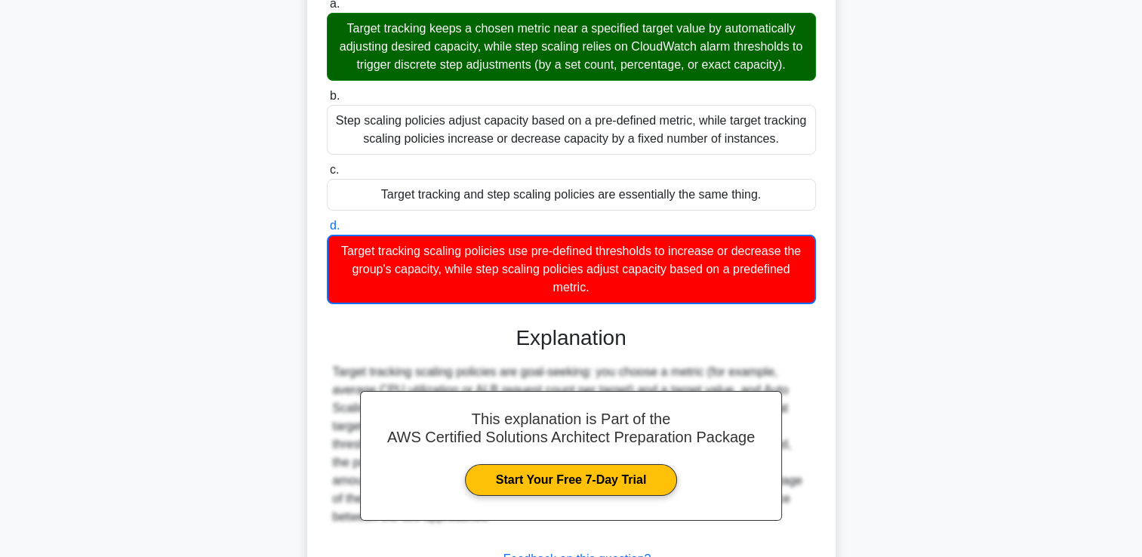
scroll to position [283, 0]
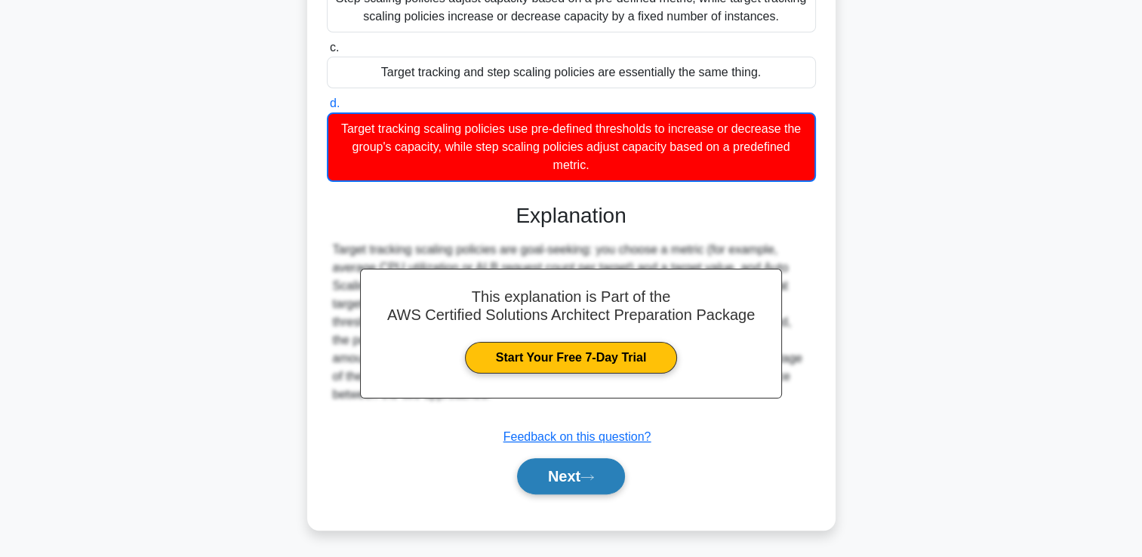
click at [582, 488] on button "Next" at bounding box center [571, 476] width 108 height 36
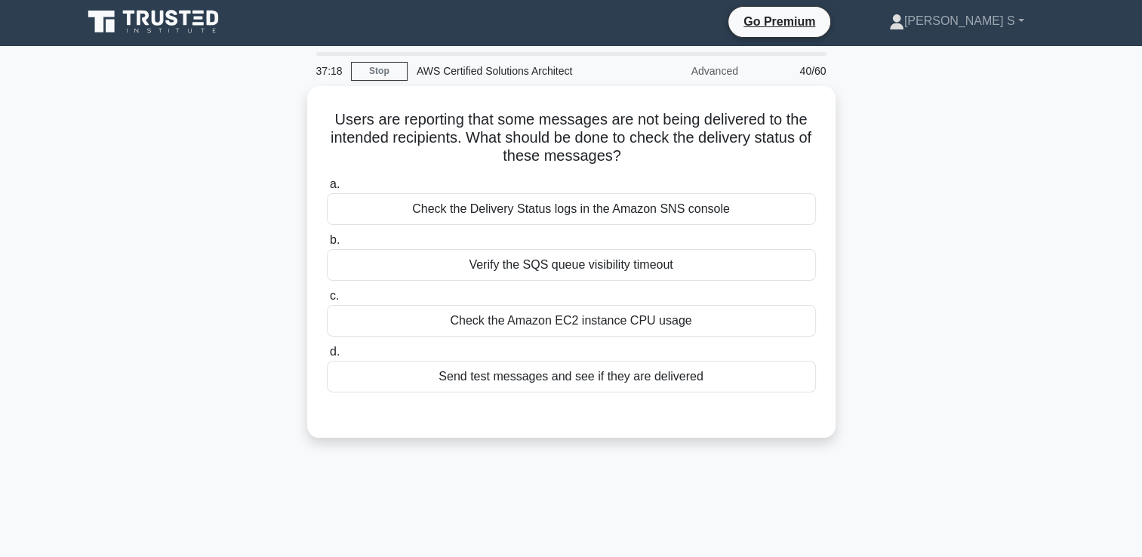
scroll to position [0, 0]
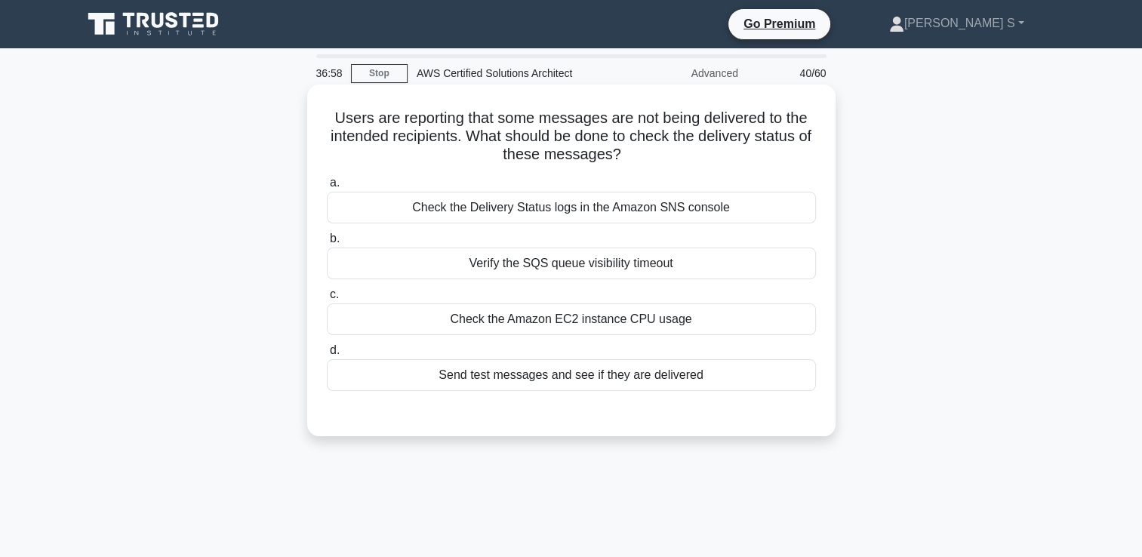
click at [535, 325] on div "Check the Amazon EC2 instance CPU usage" at bounding box center [571, 320] width 489 height 32
click at [327, 300] on input "c. Check the Amazon EC2 instance CPU usage" at bounding box center [327, 295] width 0 height 10
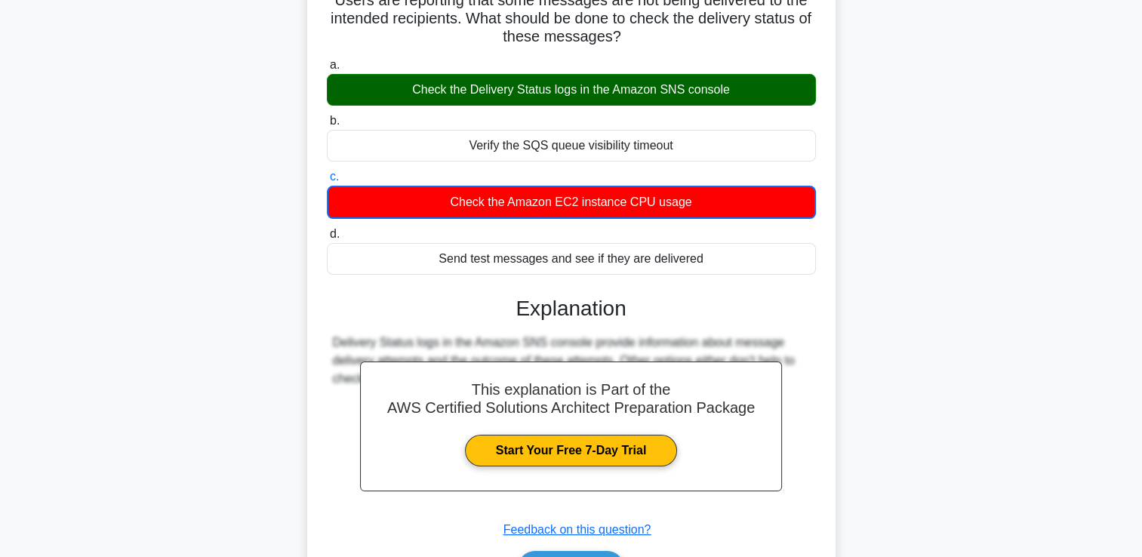
scroll to position [258, 0]
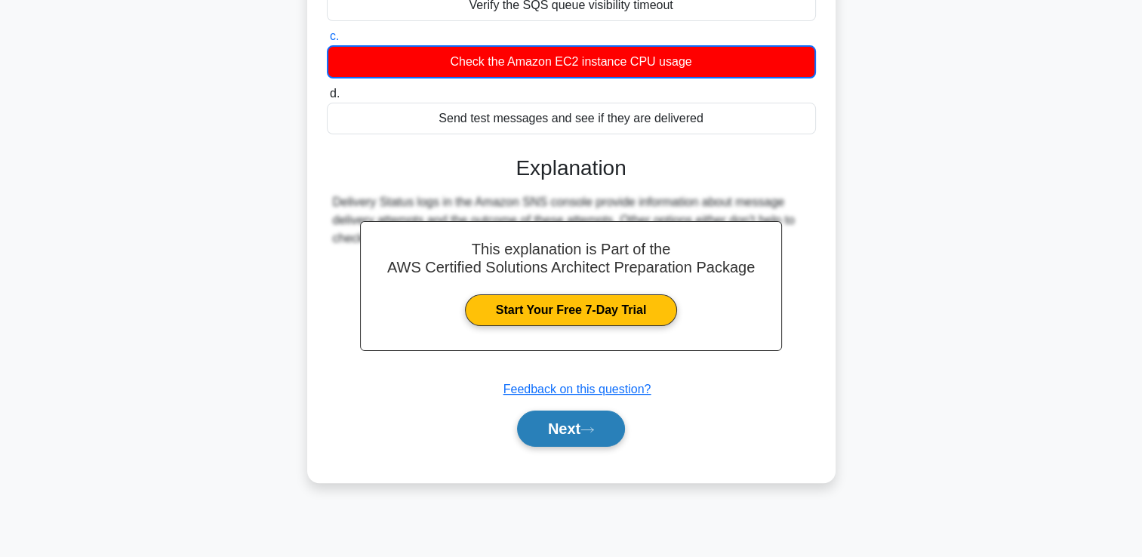
click at [590, 427] on icon at bounding box center [588, 430] width 14 height 8
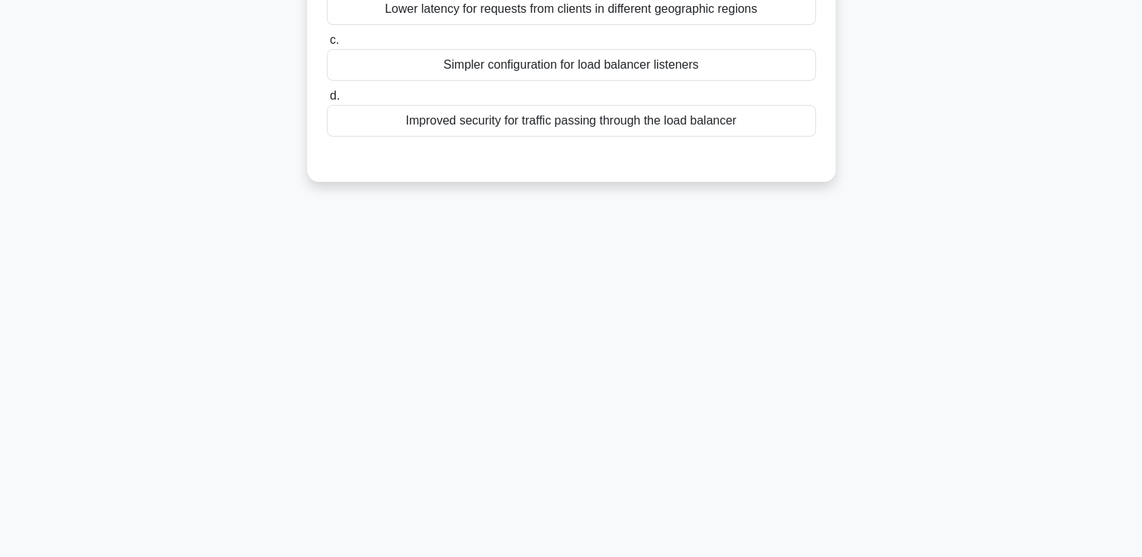
scroll to position [57, 0]
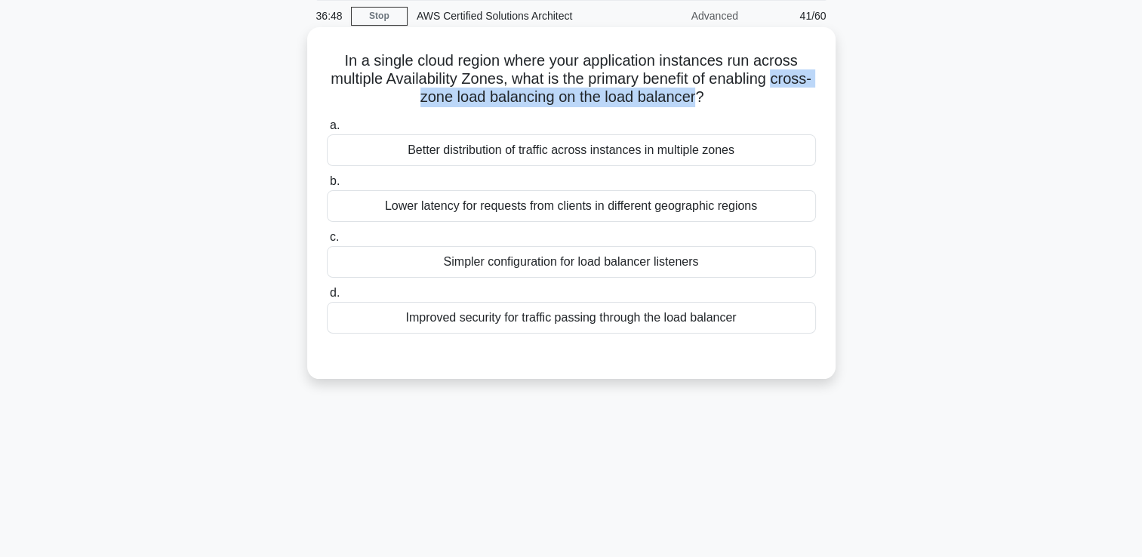
drag, startPoint x: 387, startPoint y: 104, endPoint x: 721, endPoint y: 103, distance: 333.7
click at [721, 103] on h5 "In a single cloud region where your application instances run across multiple A…" at bounding box center [571, 79] width 492 height 56
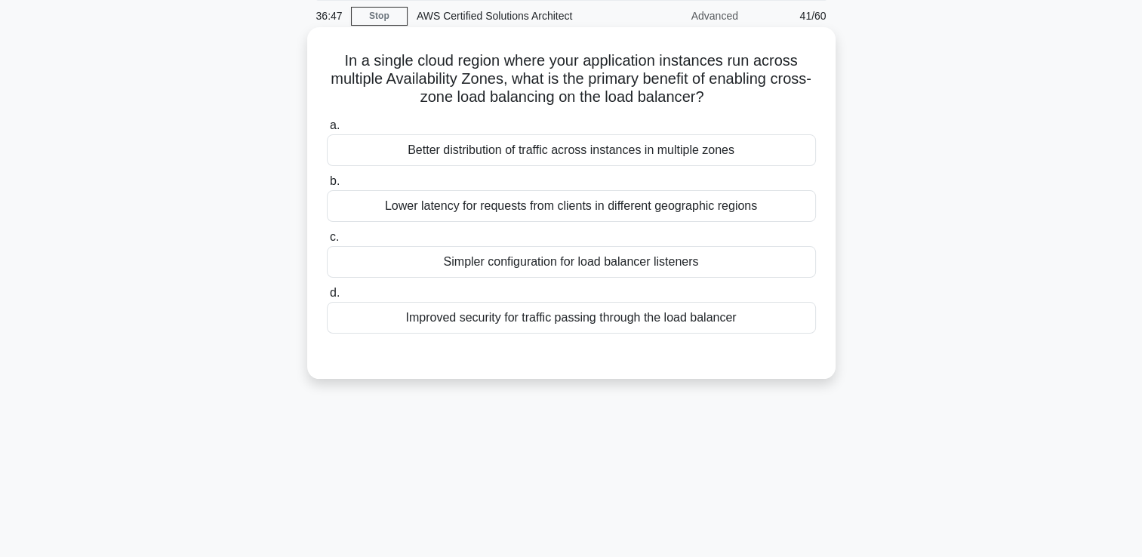
click at [563, 83] on h5 "In a single cloud region where your application instances run across multiple A…" at bounding box center [571, 79] width 492 height 56
click at [535, 208] on div "Lower latency for requests from clients in different geographic regions" at bounding box center [571, 206] width 489 height 32
click at [327, 187] on input "b. Lower latency for requests from clients in different geographic regions" at bounding box center [327, 182] width 0 height 10
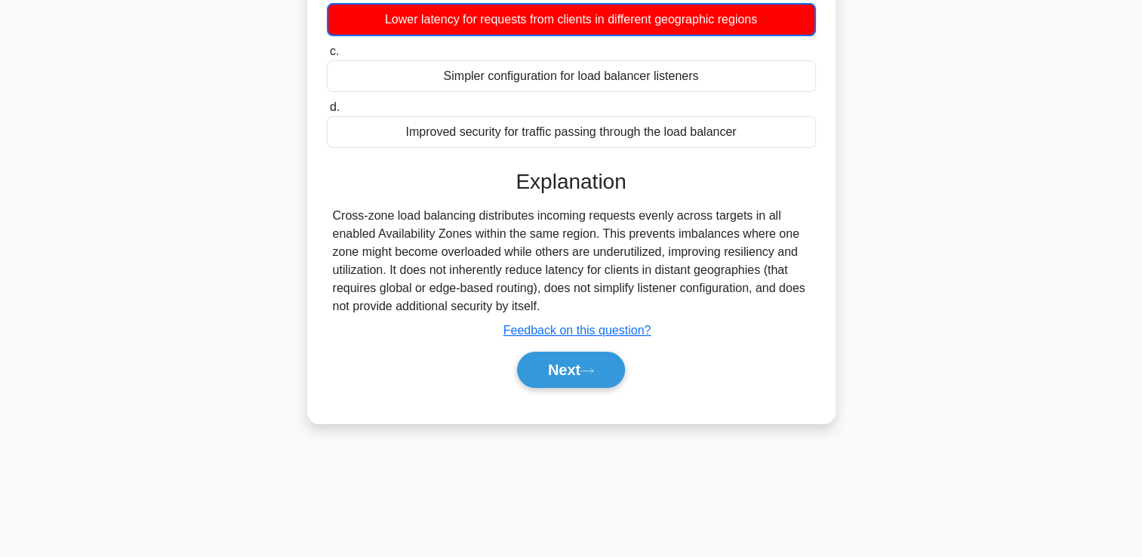
scroll to position [258, 0]
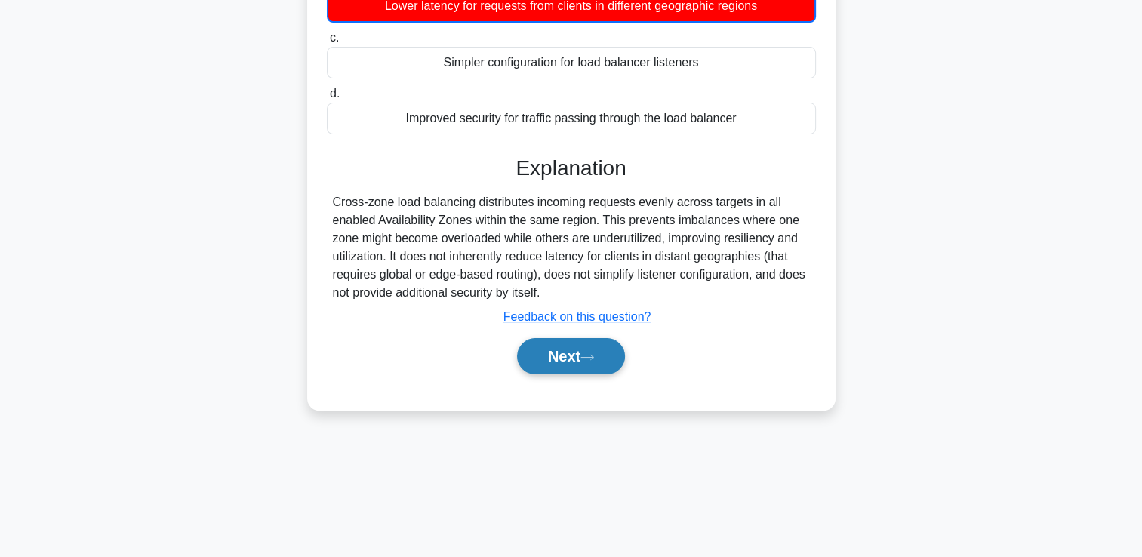
click at [549, 347] on button "Next" at bounding box center [571, 356] width 108 height 36
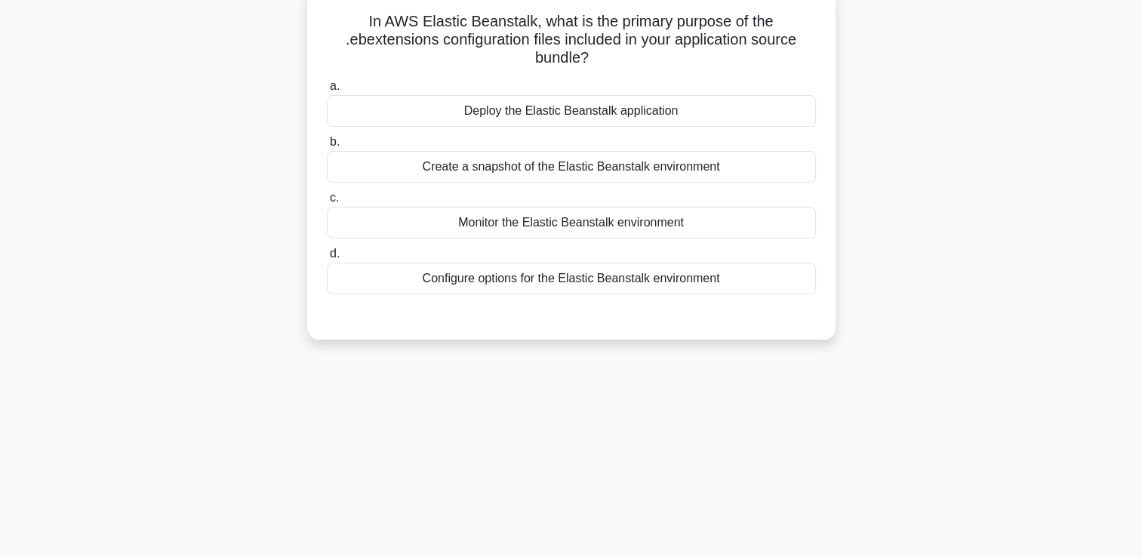
scroll to position [57, 0]
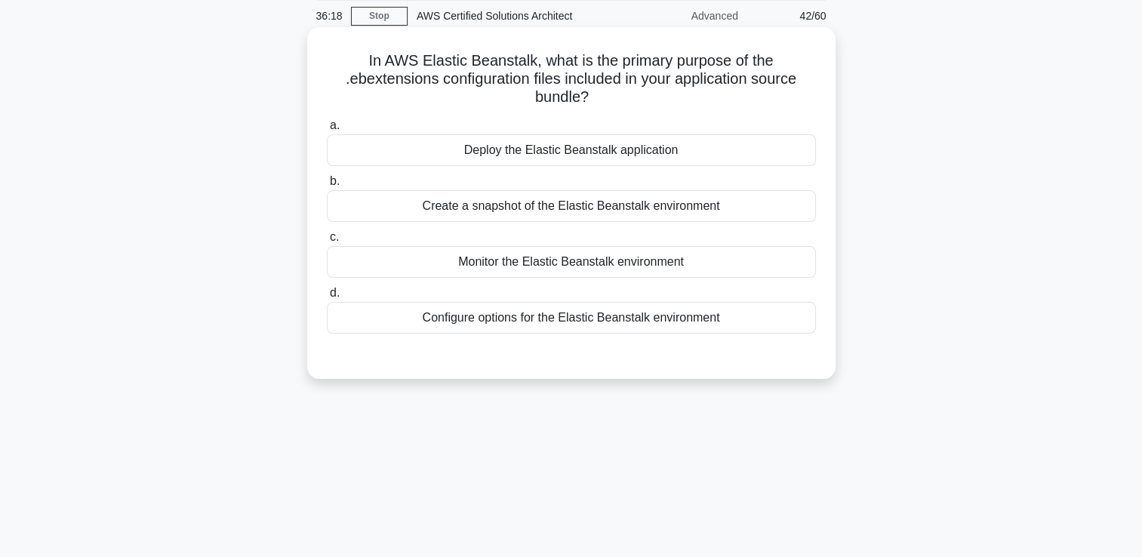
click at [535, 153] on div "Deploy the Elastic Beanstalk application" at bounding box center [571, 150] width 489 height 32
click at [327, 131] on input "a. Deploy the Elastic Beanstalk application" at bounding box center [327, 126] width 0 height 10
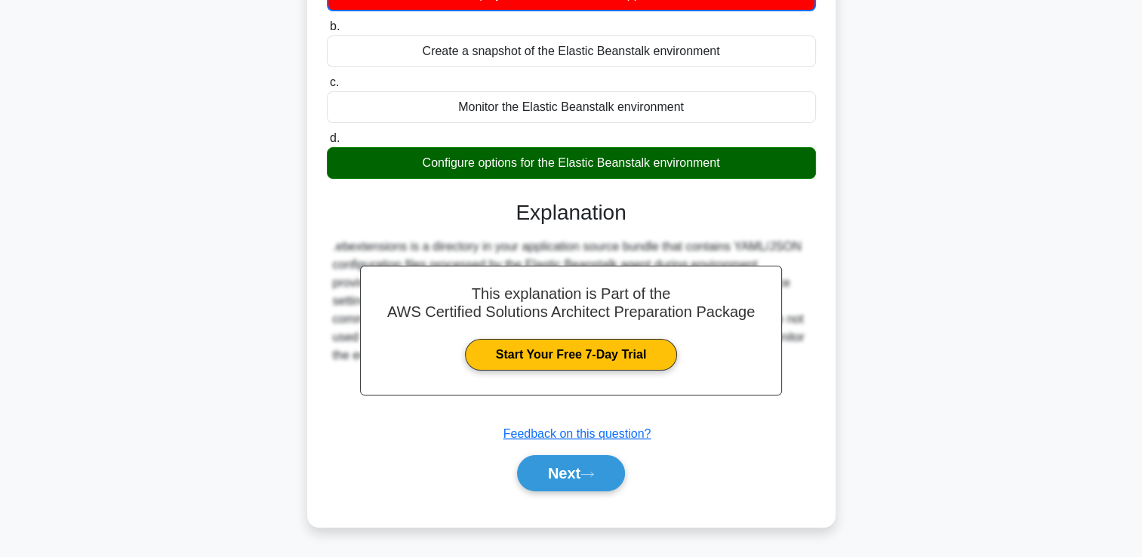
scroll to position [258, 0]
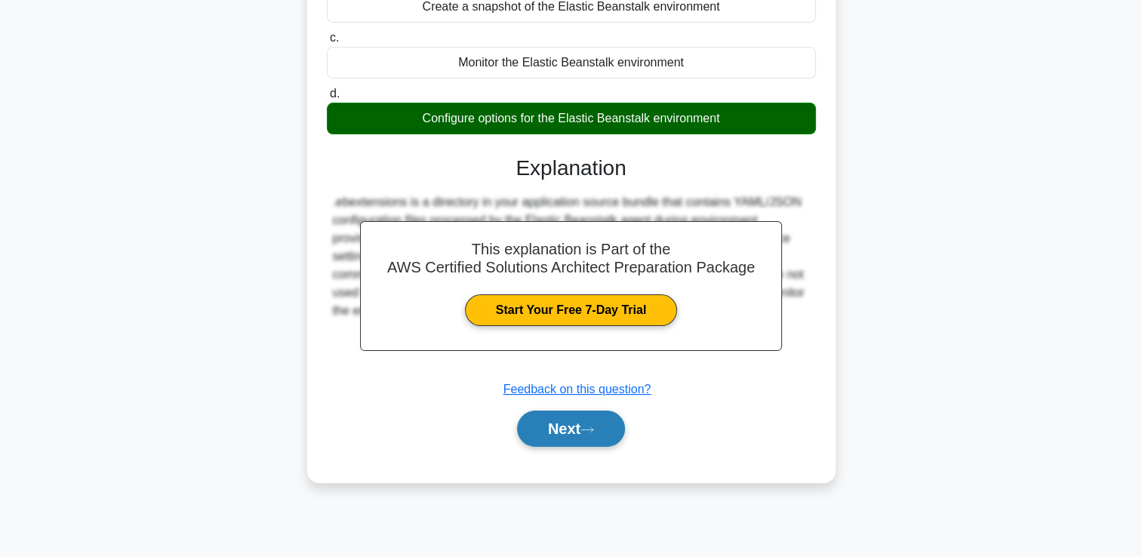
drag, startPoint x: 597, startPoint y: 430, endPoint x: 591, endPoint y: 418, distance: 13.9
click at [594, 430] on icon at bounding box center [588, 430] width 14 height 8
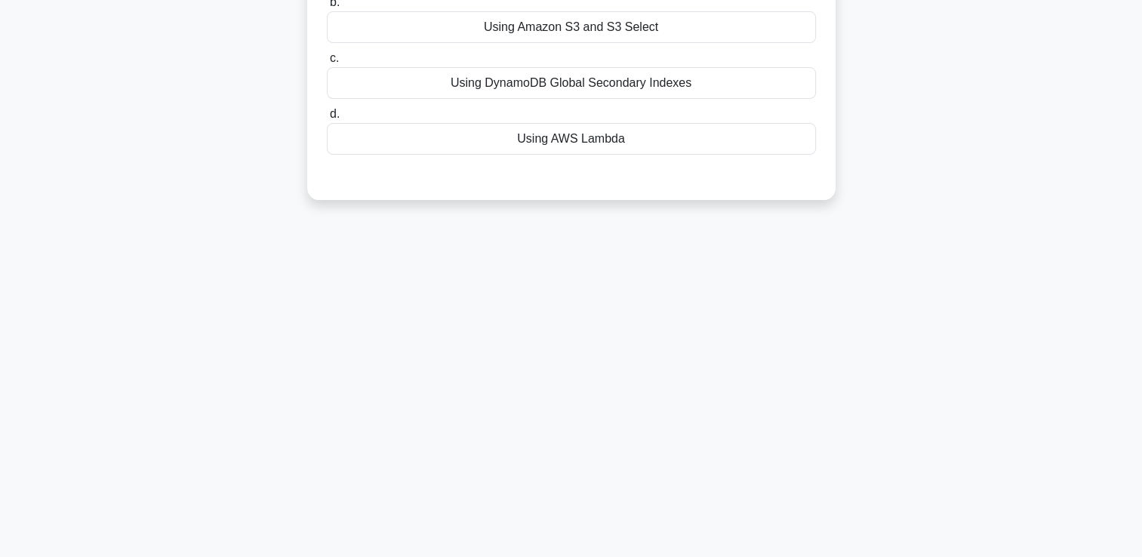
scroll to position [57, 0]
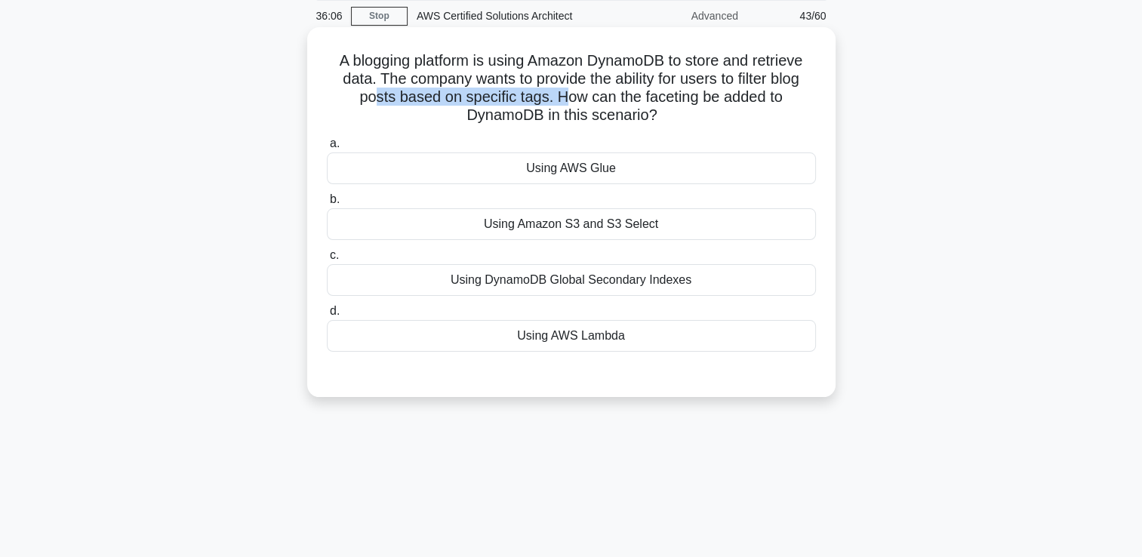
drag, startPoint x: 373, startPoint y: 101, endPoint x: 562, endPoint y: 104, distance: 188.8
click at [562, 104] on h5 "A blogging platform is using Amazon DynamoDB to store and retrieve data. The co…" at bounding box center [571, 88] width 492 height 74
drag, startPoint x: 584, startPoint y: 100, endPoint x: 802, endPoint y: 125, distance: 218.8
click at [802, 125] on h5 "A blogging platform is using Amazon DynamoDB to store and retrieve data. The co…" at bounding box center [571, 88] width 492 height 74
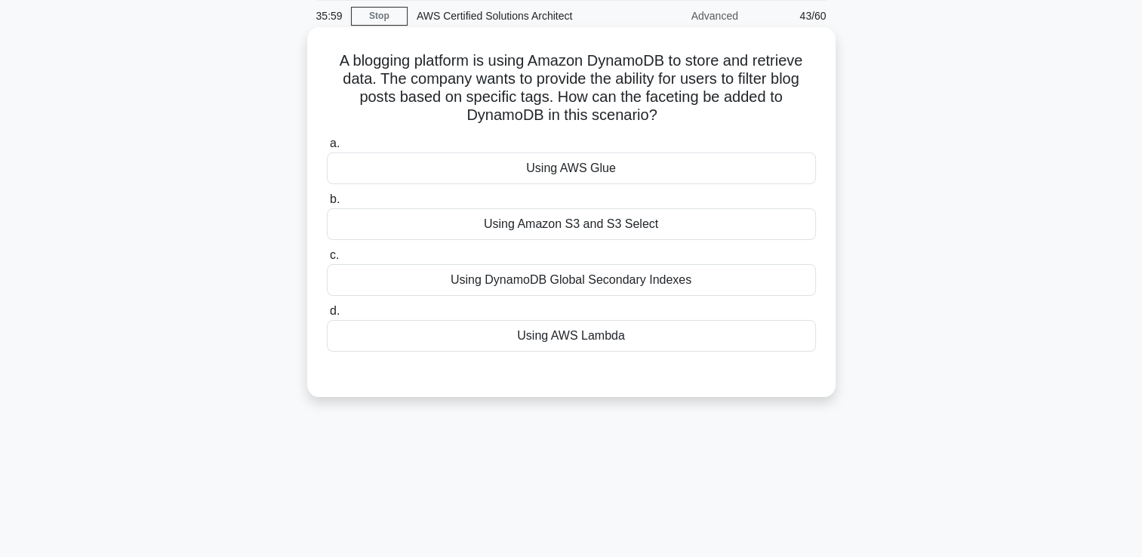
click at [581, 284] on div "Using DynamoDB Global Secondary Indexes" at bounding box center [571, 280] width 489 height 32
click at [327, 261] on input "c. Using DynamoDB Global Secondary Indexes" at bounding box center [327, 256] width 0 height 10
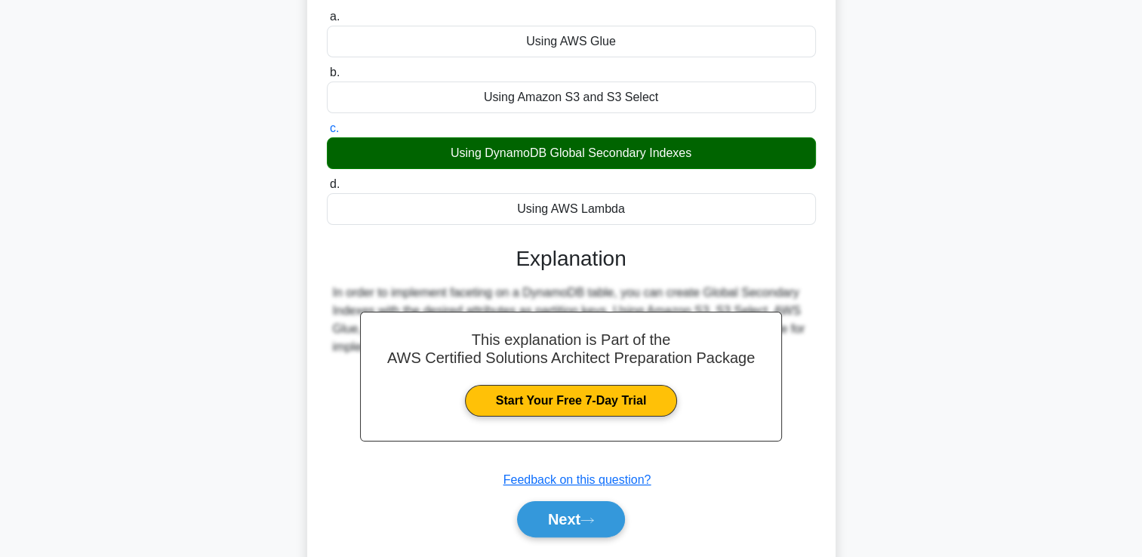
scroll to position [258, 0]
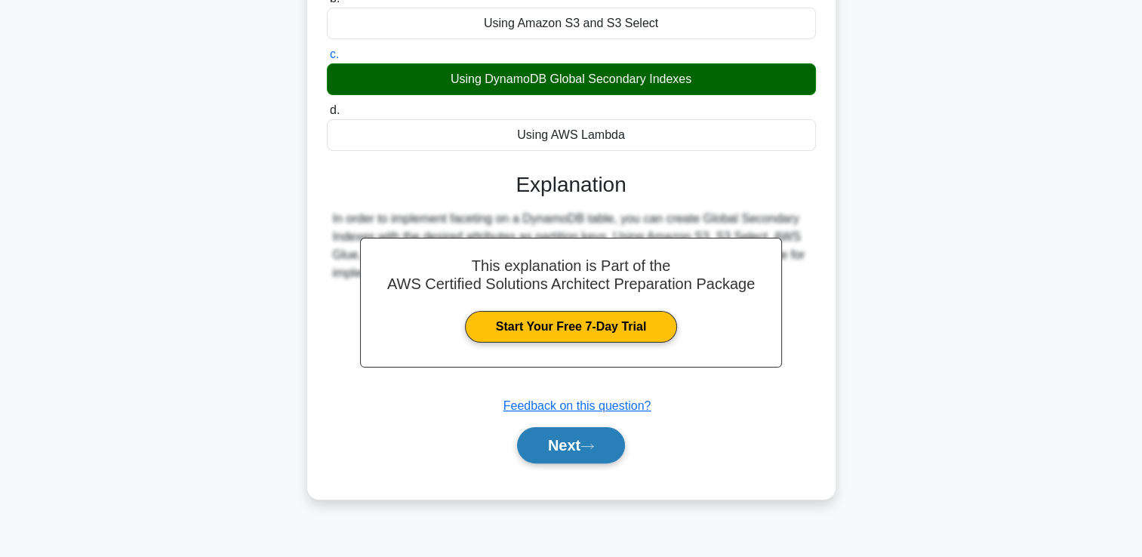
click at [569, 452] on button "Next" at bounding box center [571, 445] width 108 height 36
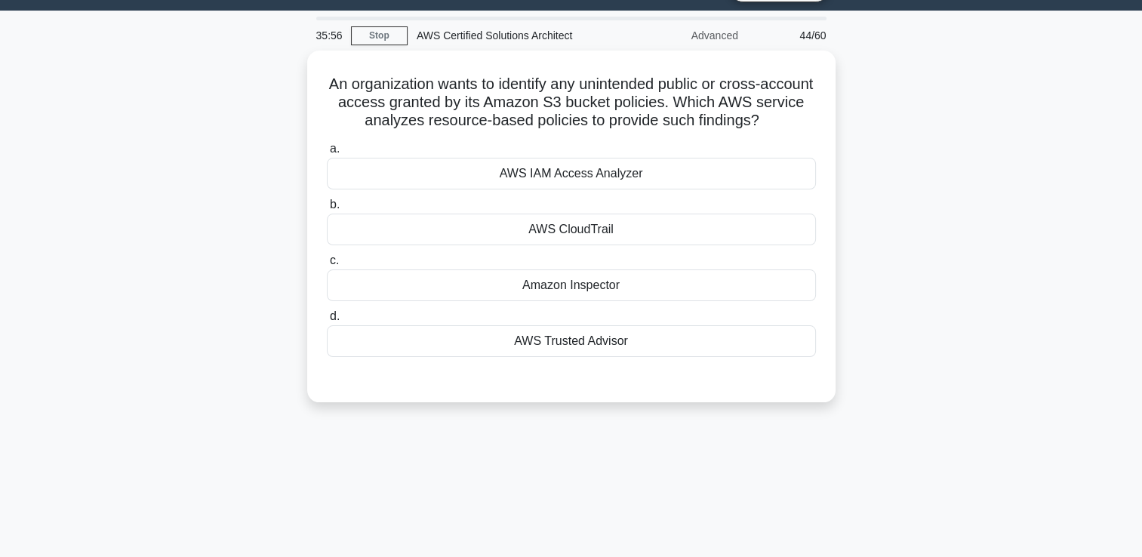
scroll to position [0, 0]
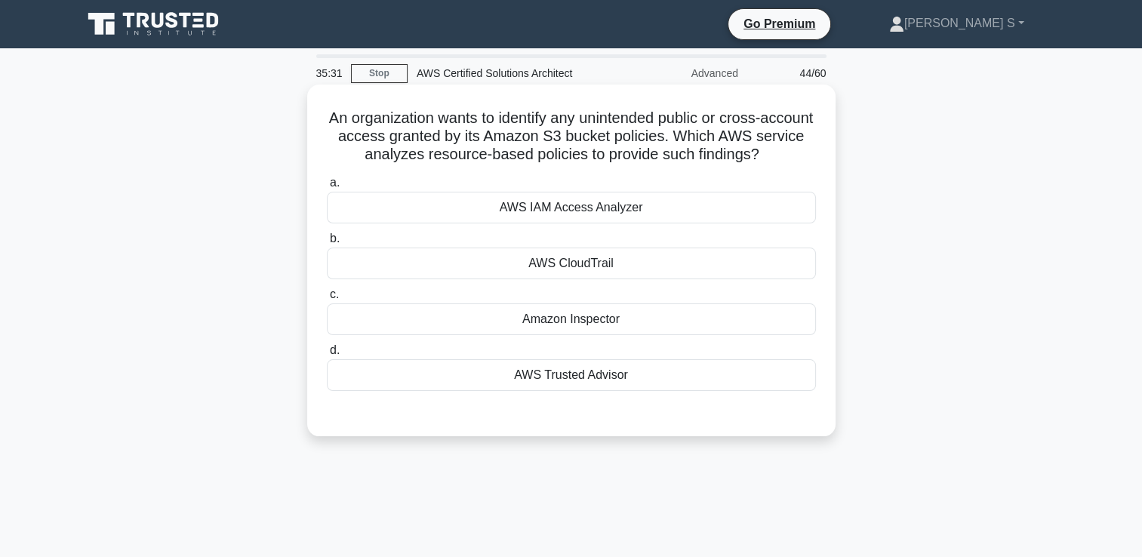
click at [540, 207] on div "AWS IAM Access Analyzer" at bounding box center [571, 208] width 489 height 32
click at [327, 188] on input "a. AWS IAM Access Analyzer" at bounding box center [327, 183] width 0 height 10
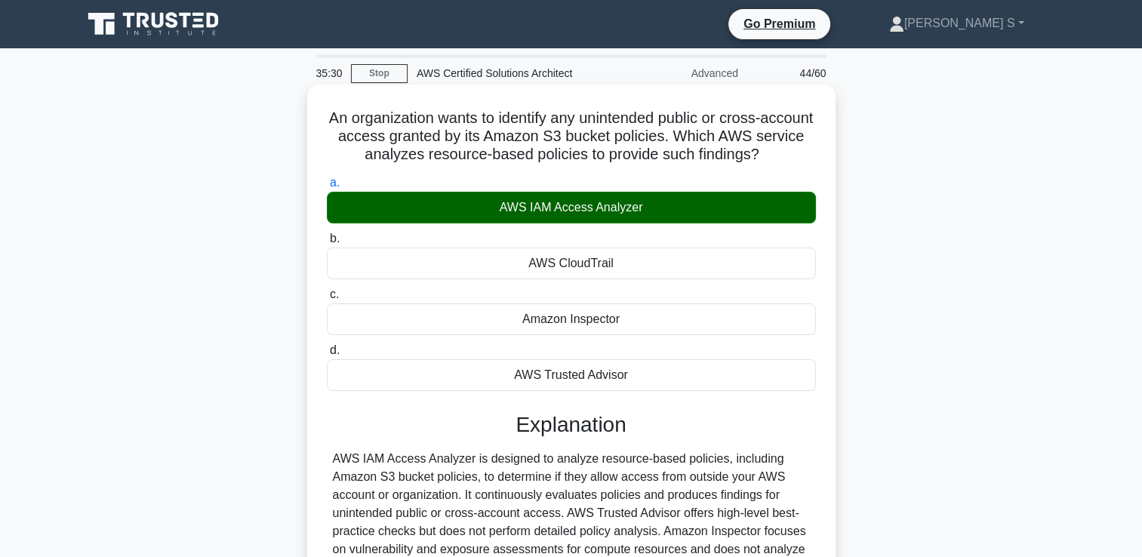
scroll to position [100, 0]
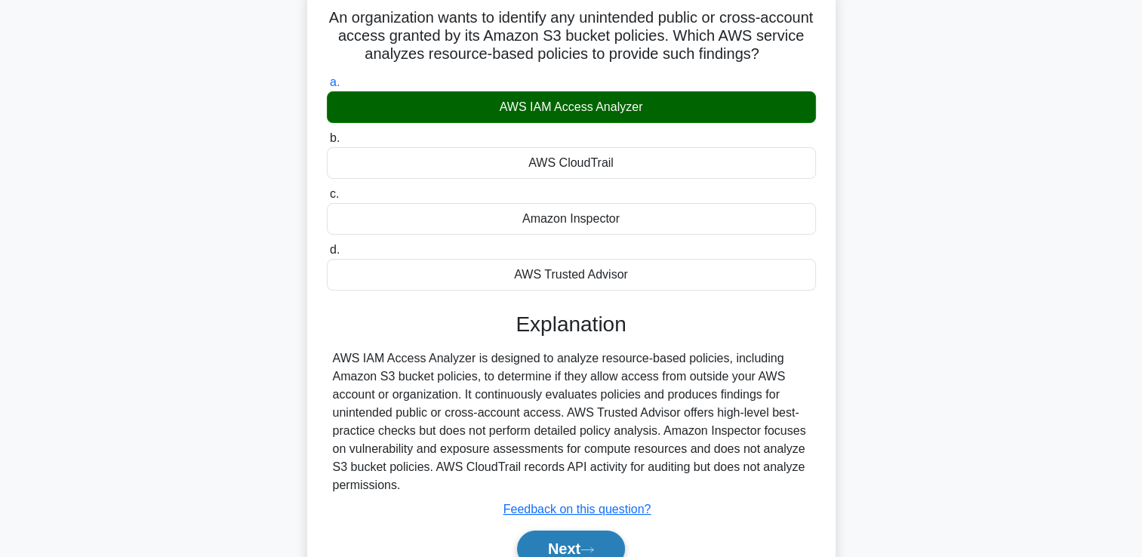
click at [588, 547] on icon at bounding box center [588, 550] width 14 height 8
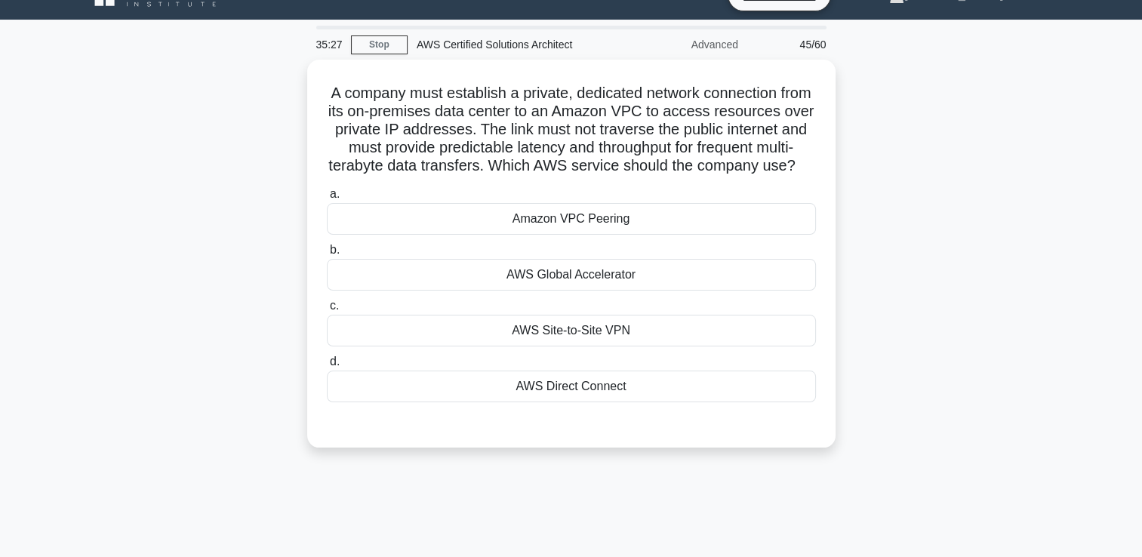
scroll to position [0, 0]
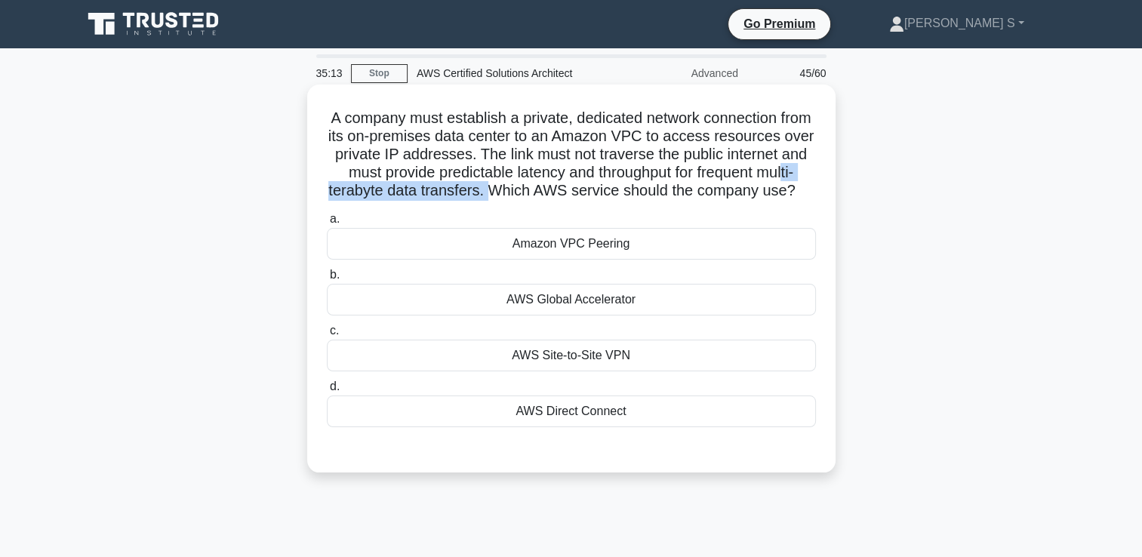
drag, startPoint x: 428, startPoint y: 196, endPoint x: 538, endPoint y: 195, distance: 109.5
click at [538, 195] on h5 "A company must establish a private, dedicated network connection from its on-pr…" at bounding box center [571, 155] width 492 height 92
click at [631, 422] on div "AWS Direct Connect" at bounding box center [571, 412] width 489 height 32
click at [327, 392] on input "d. AWS Direct Connect" at bounding box center [327, 387] width 0 height 10
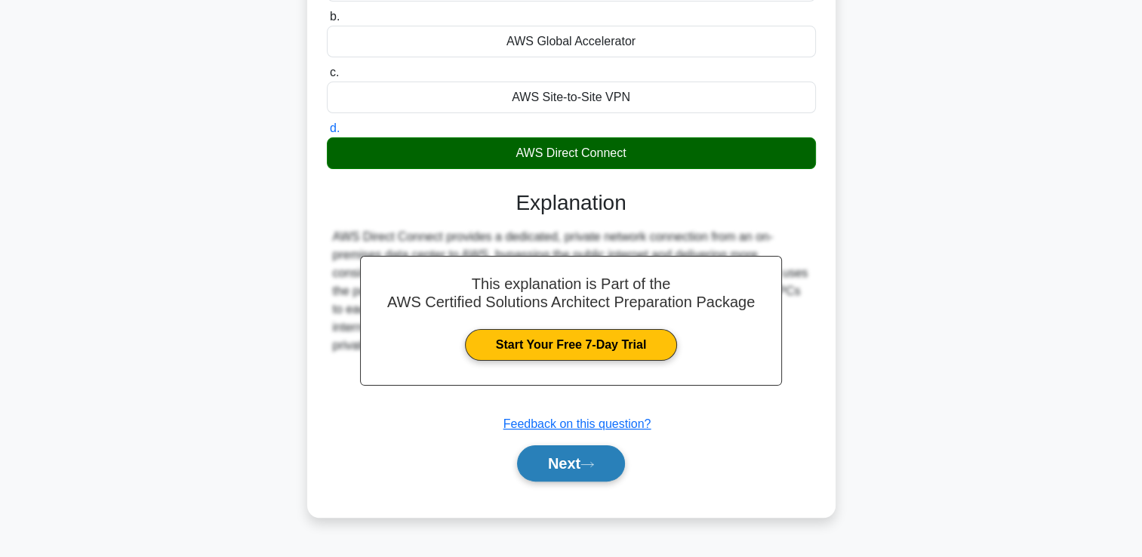
click at [585, 473] on button "Next" at bounding box center [571, 463] width 108 height 36
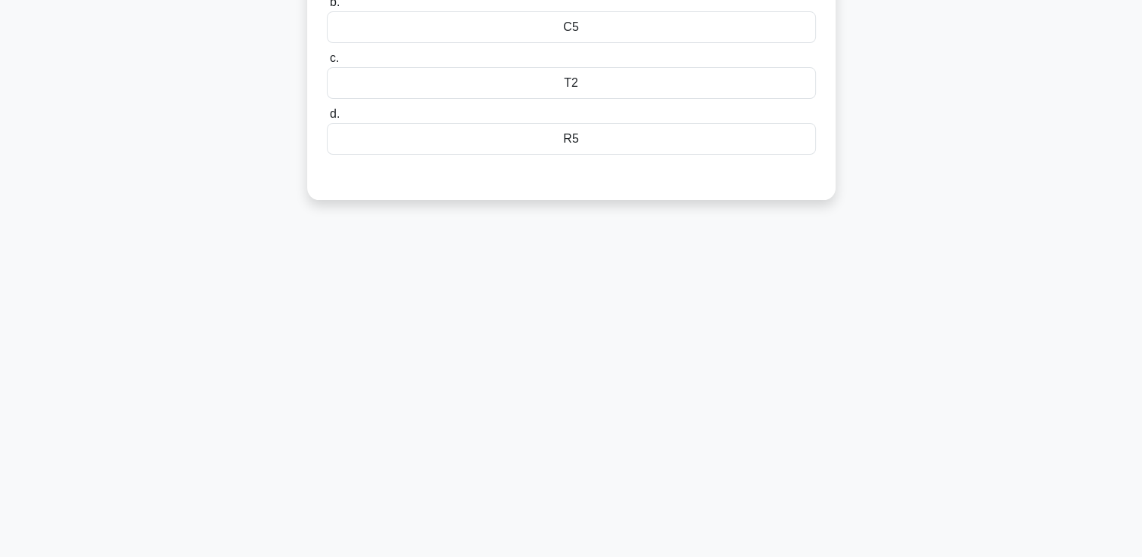
scroll to position [57, 0]
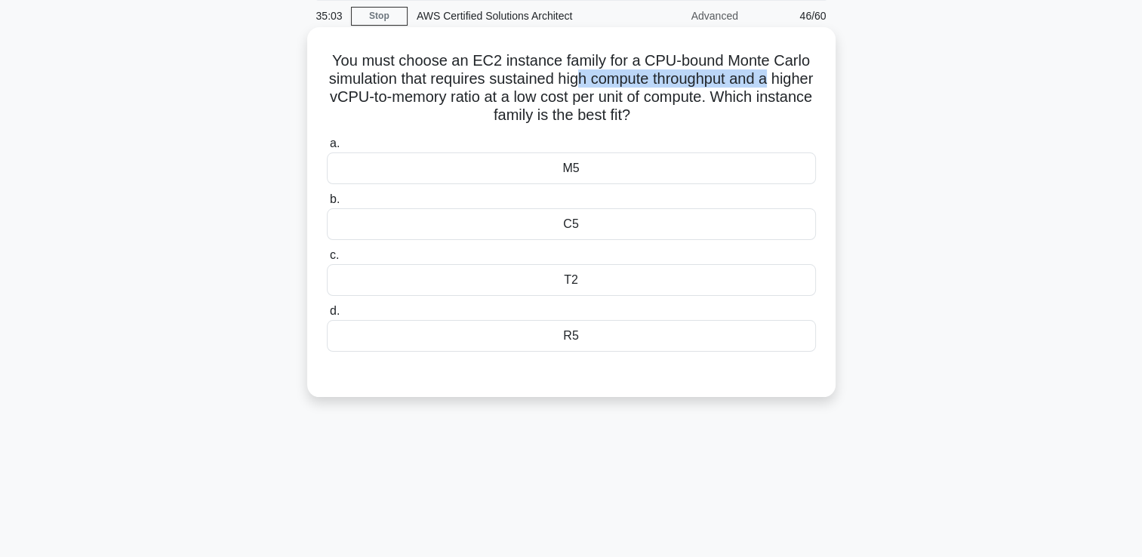
drag, startPoint x: 647, startPoint y: 84, endPoint x: 797, endPoint y: 84, distance: 150.3
click at [797, 84] on h5 "You must choose an EC2 instance family for a CPU-bound Monte Carlo simulation t…" at bounding box center [571, 88] width 492 height 74
click at [365, 169] on div "M5" at bounding box center [571, 169] width 489 height 32
click at [327, 149] on input "a. M5" at bounding box center [327, 144] width 0 height 10
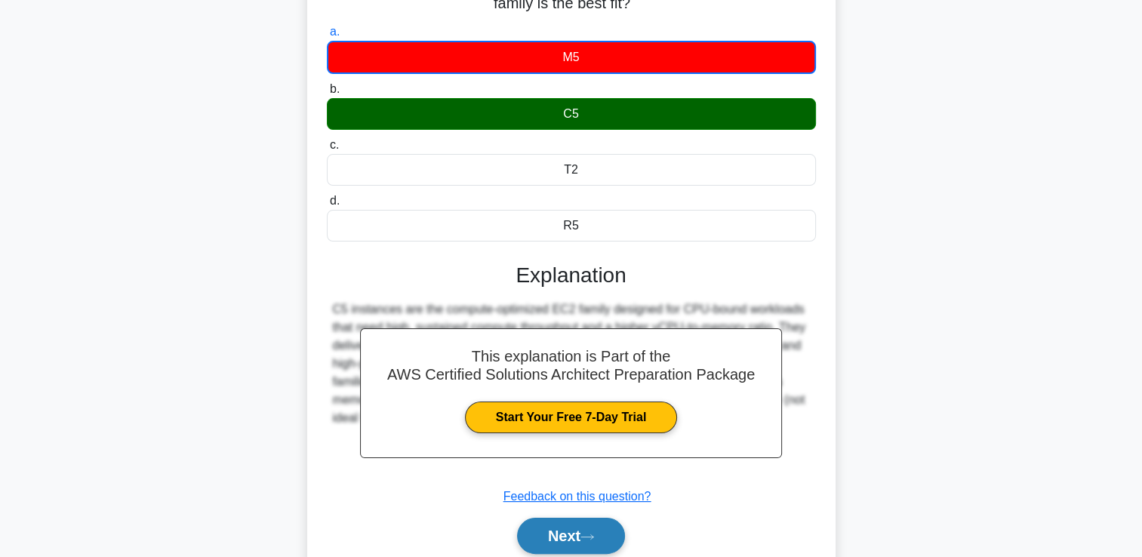
scroll to position [258, 0]
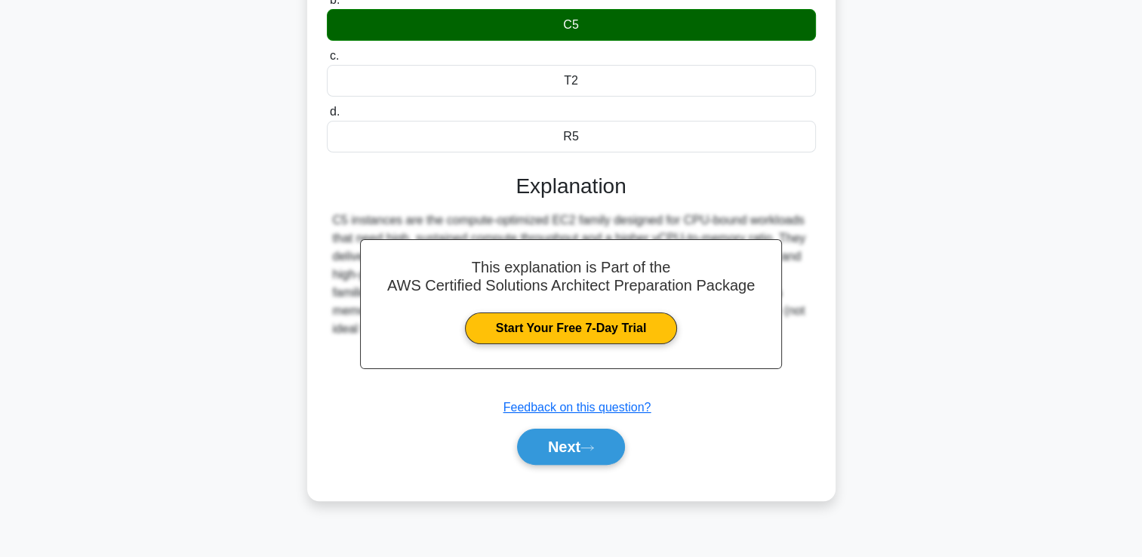
click at [590, 464] on div "Next" at bounding box center [571, 447] width 489 height 48
click at [593, 449] on icon at bounding box center [588, 448] width 14 height 8
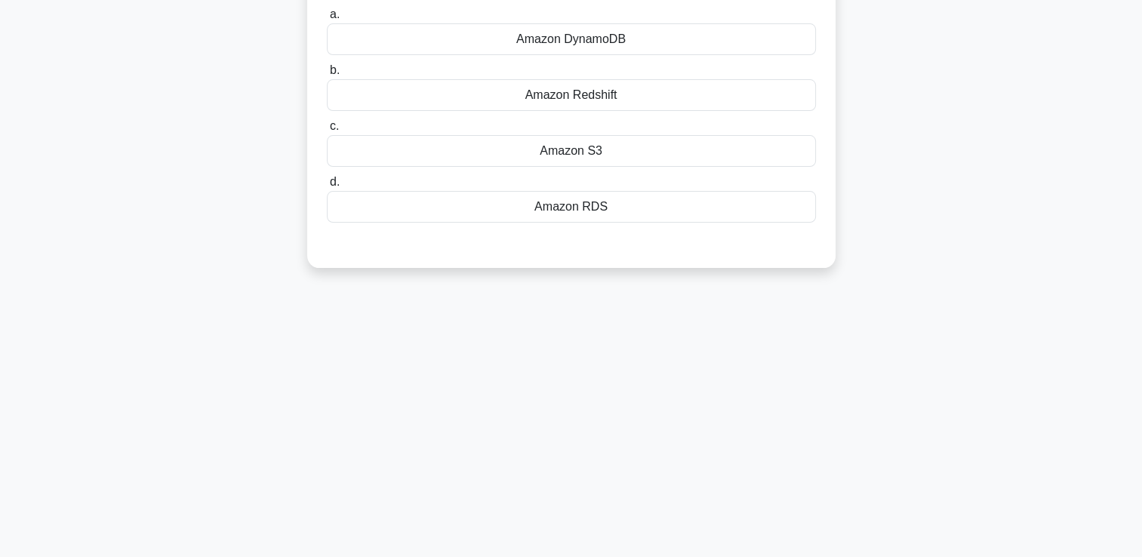
scroll to position [0, 0]
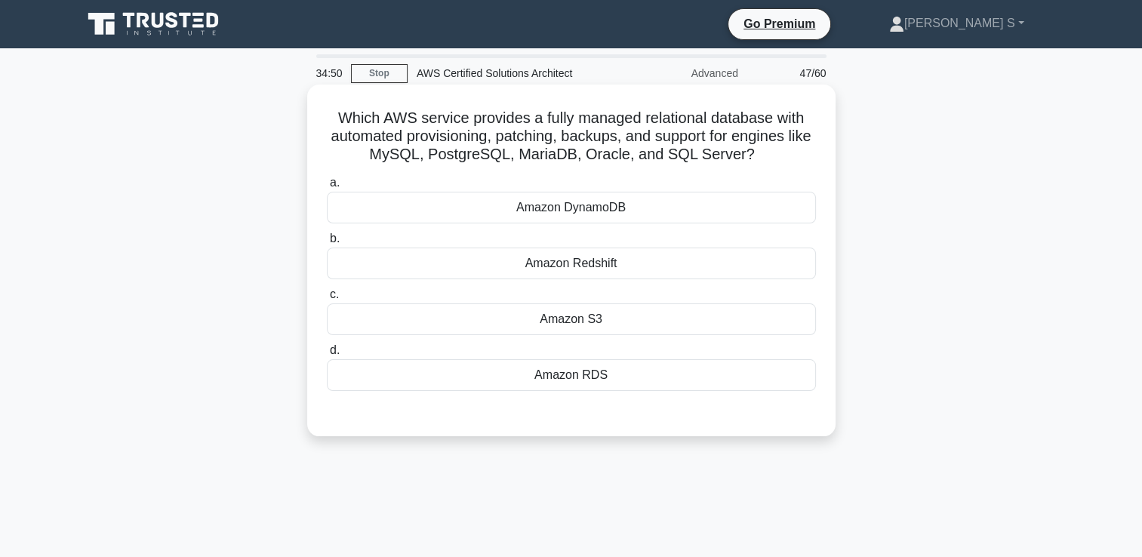
drag, startPoint x: 463, startPoint y: 130, endPoint x: 792, endPoint y: 155, distance: 330.2
click at [792, 155] on h5 "Which AWS service provides a fully managed relational database with automated p…" at bounding box center [571, 137] width 492 height 56
click at [629, 373] on div "Amazon RDS" at bounding box center [571, 375] width 489 height 32
click at [327, 356] on input "d. Amazon RDS" at bounding box center [327, 351] width 0 height 10
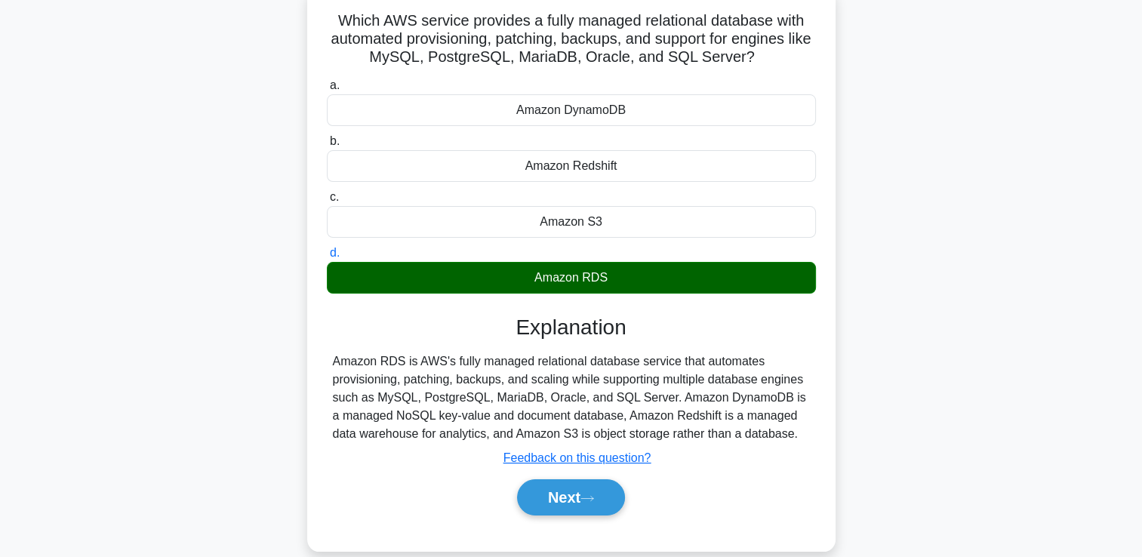
scroll to position [201, 0]
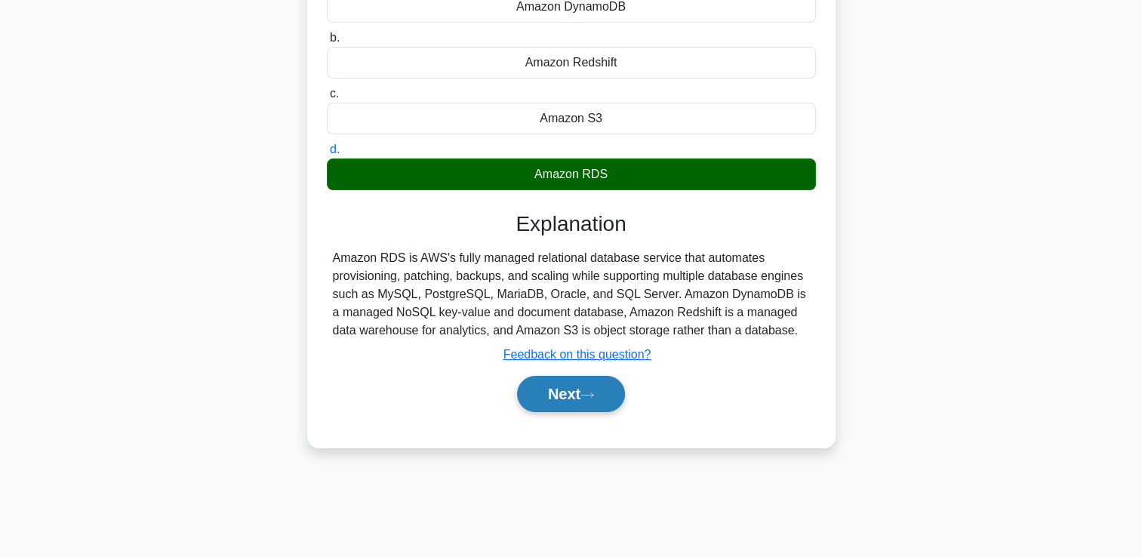
click at [566, 406] on button "Next" at bounding box center [571, 394] width 108 height 36
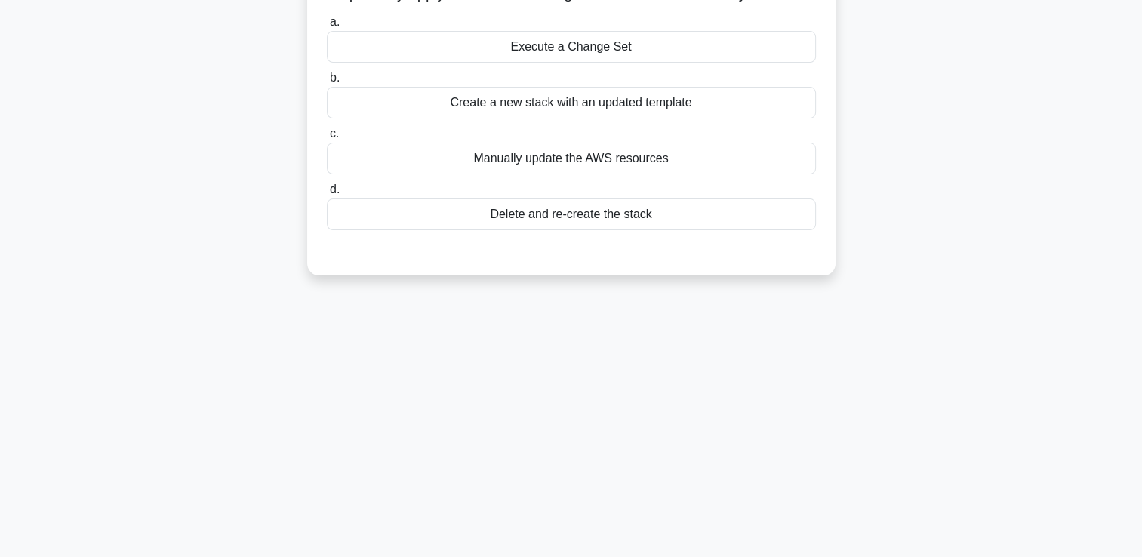
scroll to position [0, 0]
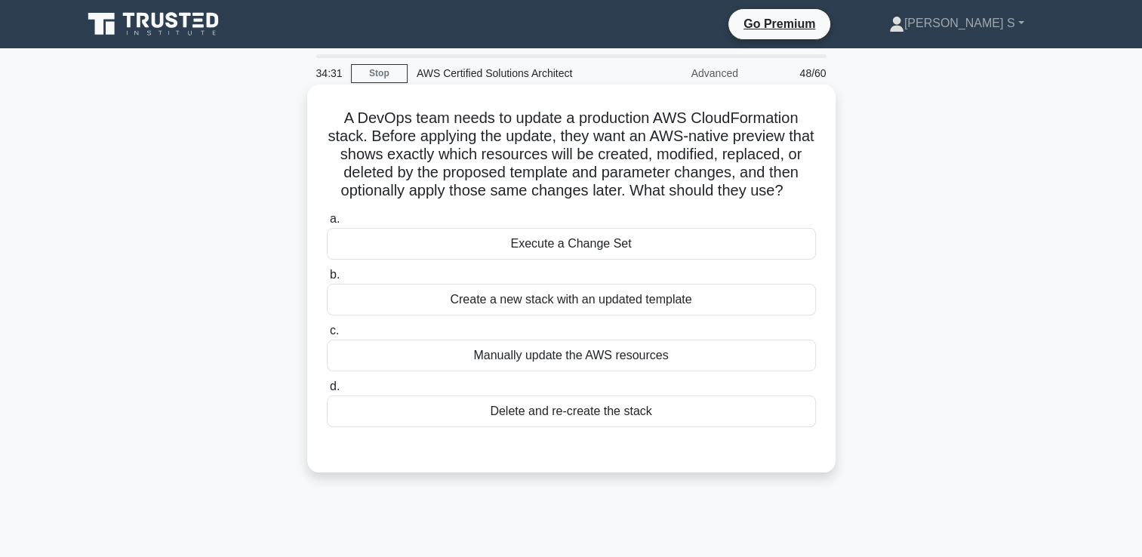
click at [617, 285] on div "Create a new stack with an updated template" at bounding box center [571, 300] width 489 height 32
click at [327, 280] on input "b. Create a new stack with an updated template" at bounding box center [327, 275] width 0 height 10
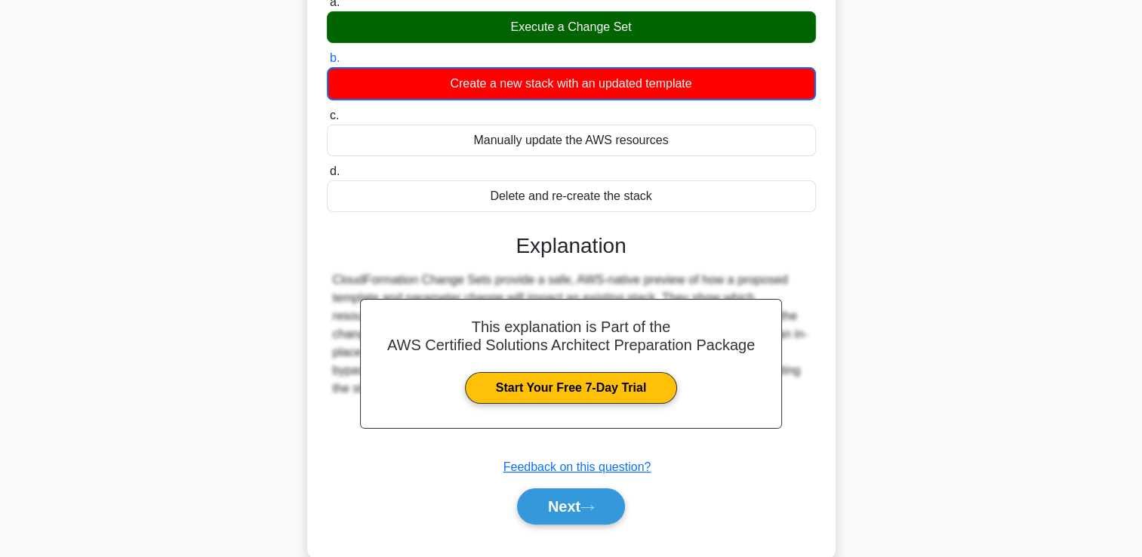
scroll to position [258, 0]
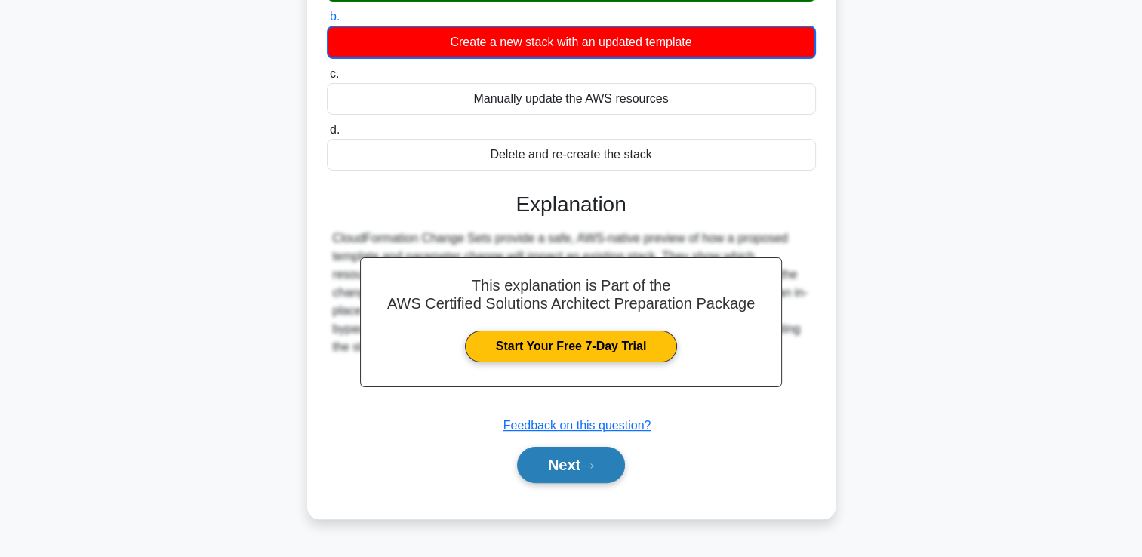
click at [565, 470] on button "Next" at bounding box center [571, 465] width 108 height 36
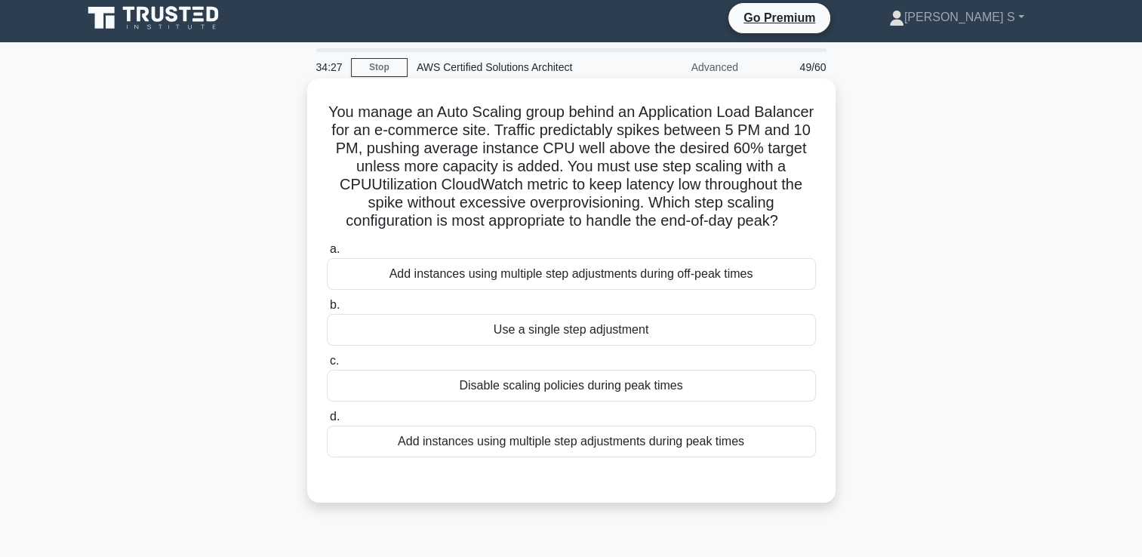
scroll to position [0, 0]
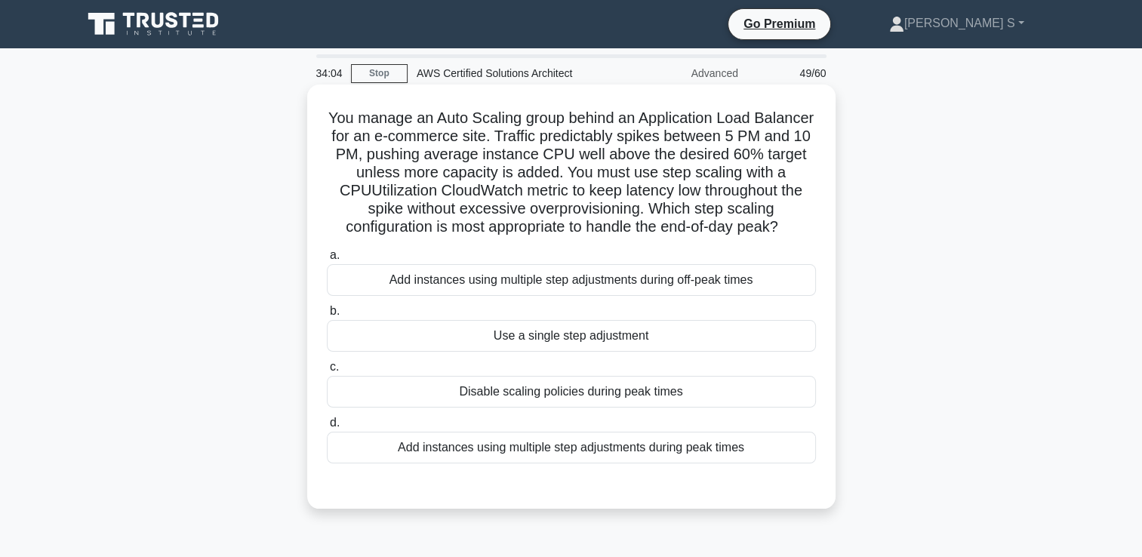
click at [694, 464] on div "Add instances using multiple step adjustments during peak times" at bounding box center [571, 448] width 489 height 32
click at [327, 428] on input "d. Add instances using multiple step adjustments during peak times" at bounding box center [327, 423] width 0 height 10
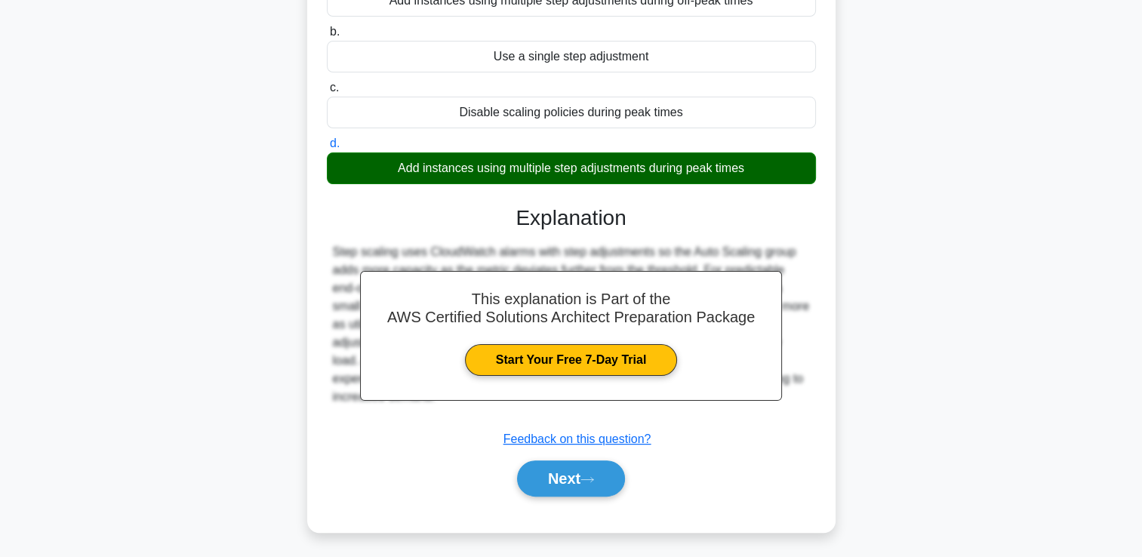
scroll to position [300, 0]
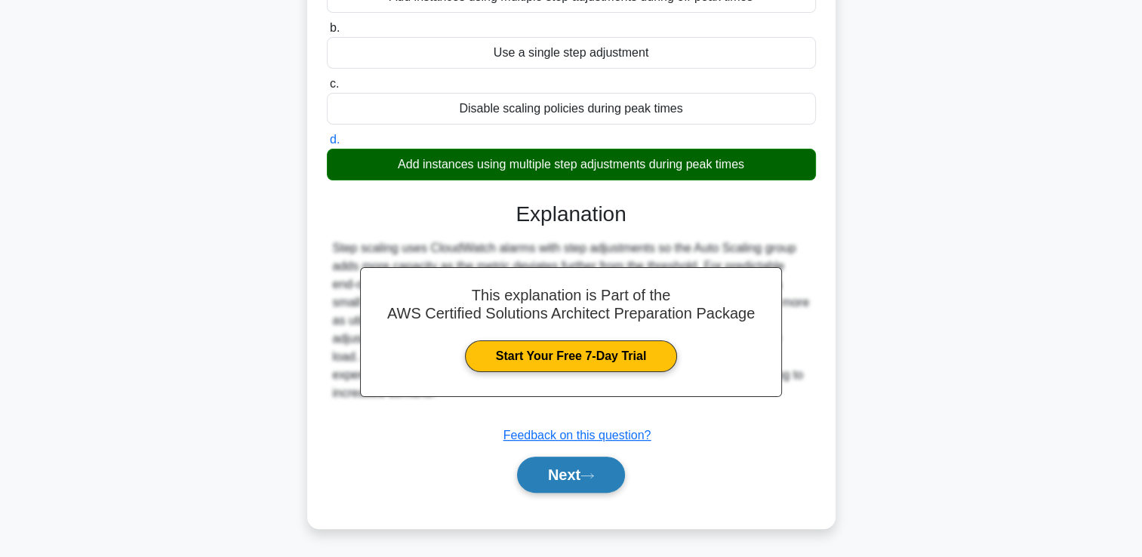
click at [569, 485] on button "Next" at bounding box center [571, 475] width 108 height 36
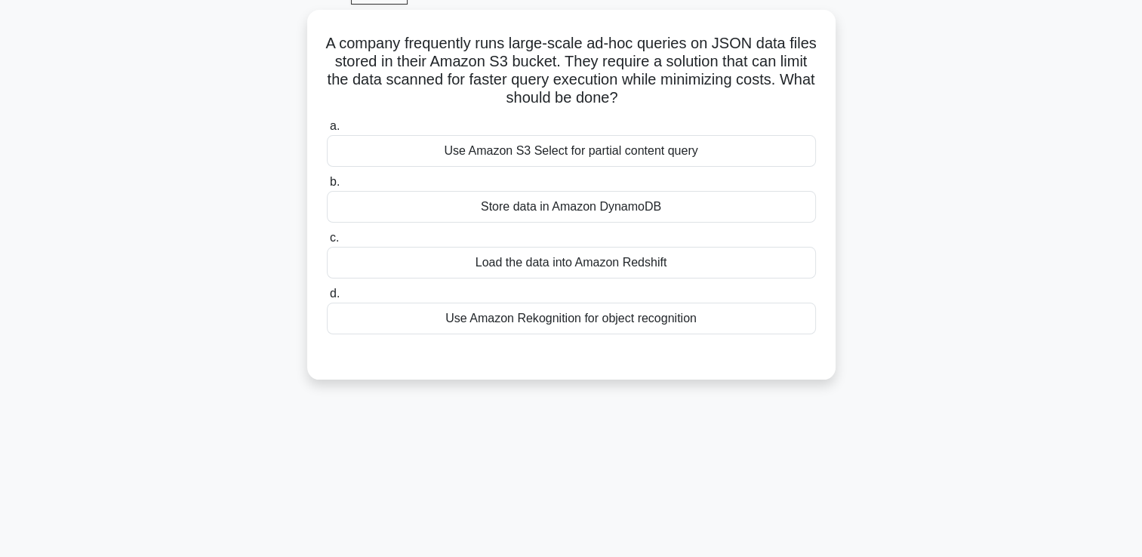
scroll to position [0, 0]
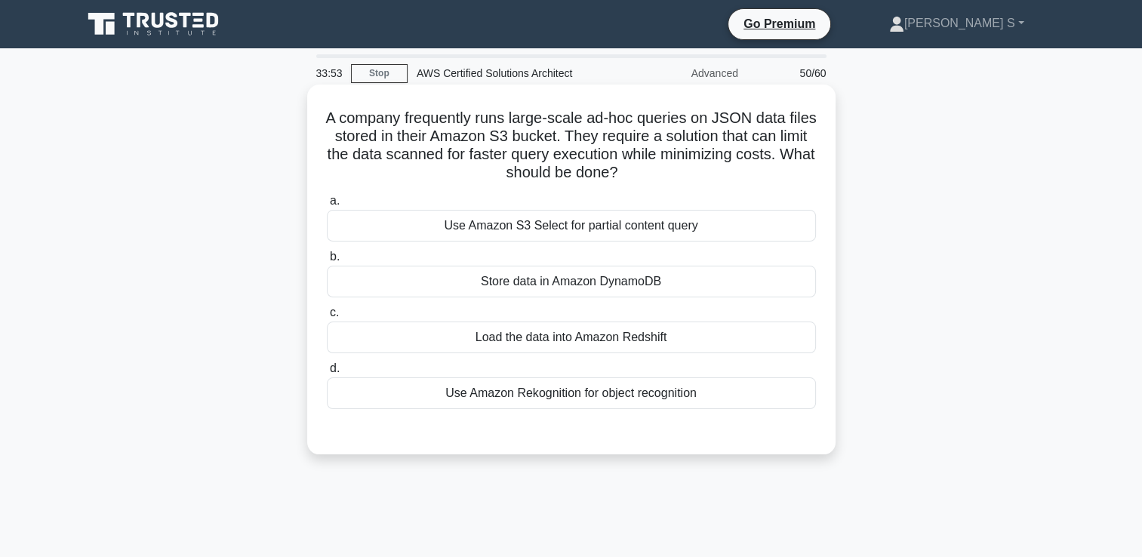
drag, startPoint x: 394, startPoint y: 146, endPoint x: 691, endPoint y: 179, distance: 298.5
click at [691, 179] on h5 "A company frequently runs large-scale ad-hoc queries on JSON data files stored …" at bounding box center [571, 146] width 492 height 74
click at [534, 194] on div "a. Use Amazon S3 Select for partial content query b. Store data in Amazon Dynam…" at bounding box center [571, 301] width 507 height 224
drag, startPoint x: 572, startPoint y: 153, endPoint x: 812, endPoint y: 150, distance: 240.9
click at [812, 150] on h5 "A company frequently runs large-scale ad-hoc queries on JSON data files stored …" at bounding box center [571, 146] width 492 height 74
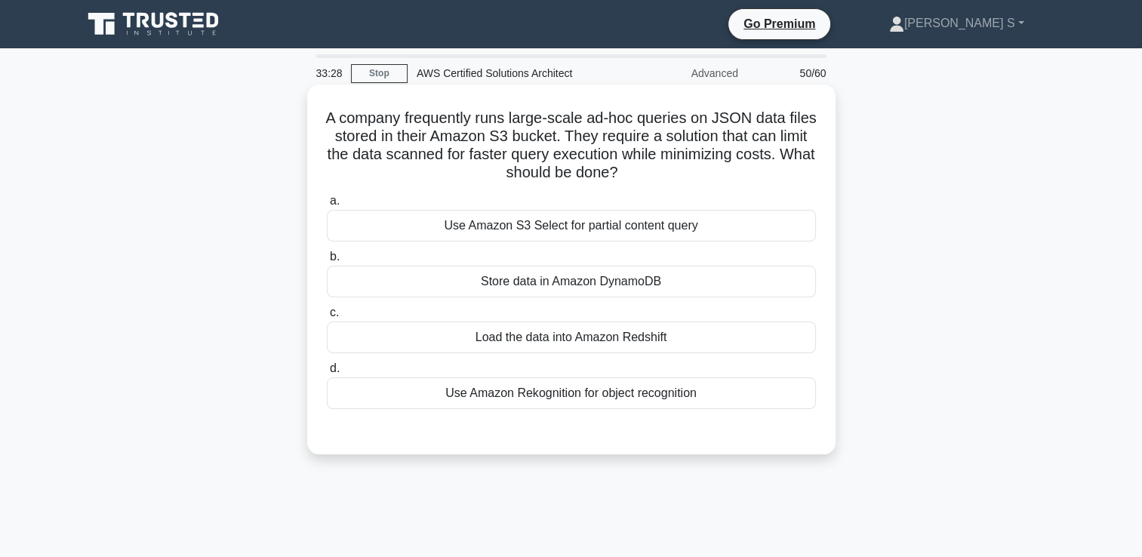
click at [565, 387] on div "Use Amazon Rekognition for object recognition" at bounding box center [571, 394] width 489 height 32
click at [327, 374] on input "d. Use Amazon Rekognition for object recognition" at bounding box center [327, 369] width 0 height 10
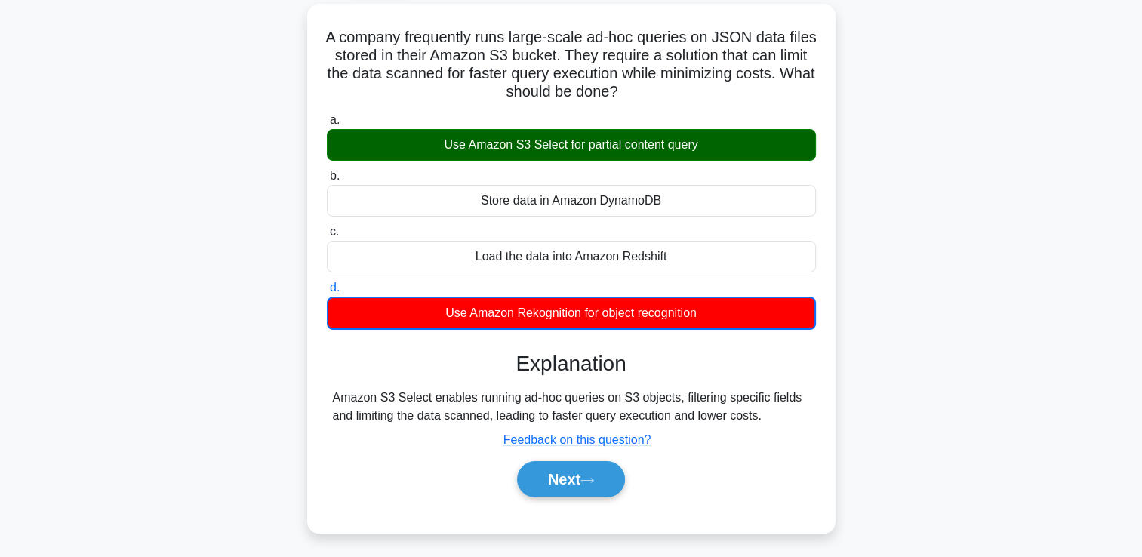
scroll to position [201, 0]
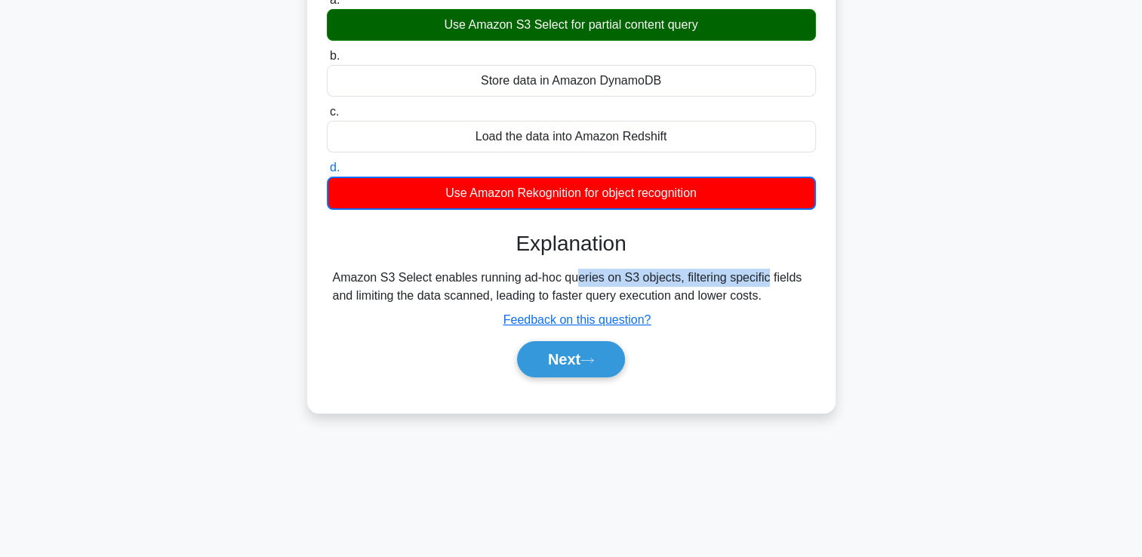
drag, startPoint x: 474, startPoint y: 267, endPoint x: 685, endPoint y: 270, distance: 210.7
click at [685, 270] on div "Explanation Amazon S3 Select enables running ad-hoc queries on S3 objects, filt…" at bounding box center [571, 307] width 489 height 153
click at [584, 358] on button "Next" at bounding box center [571, 359] width 108 height 36
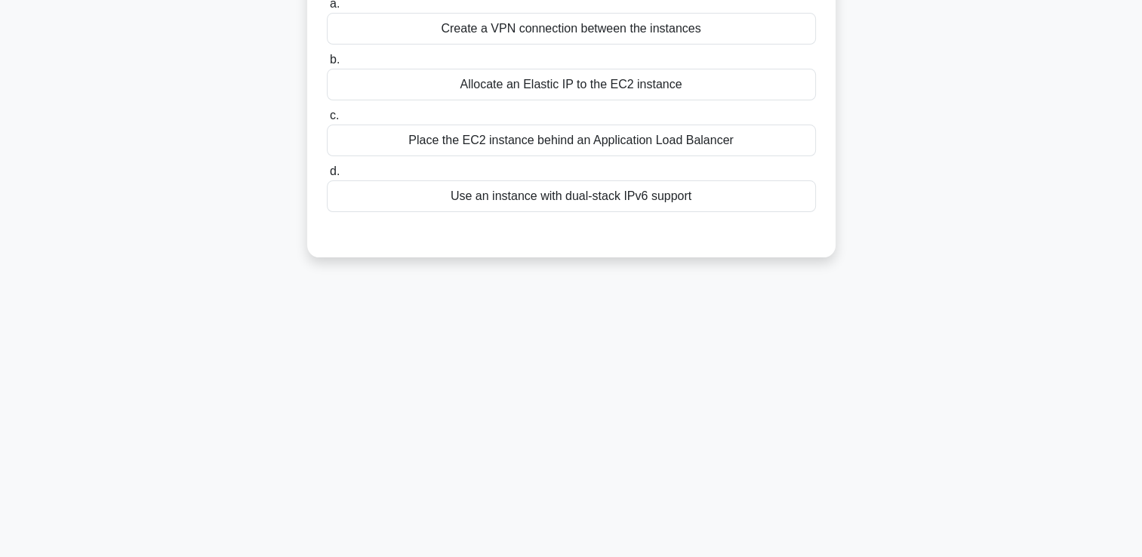
scroll to position [0, 0]
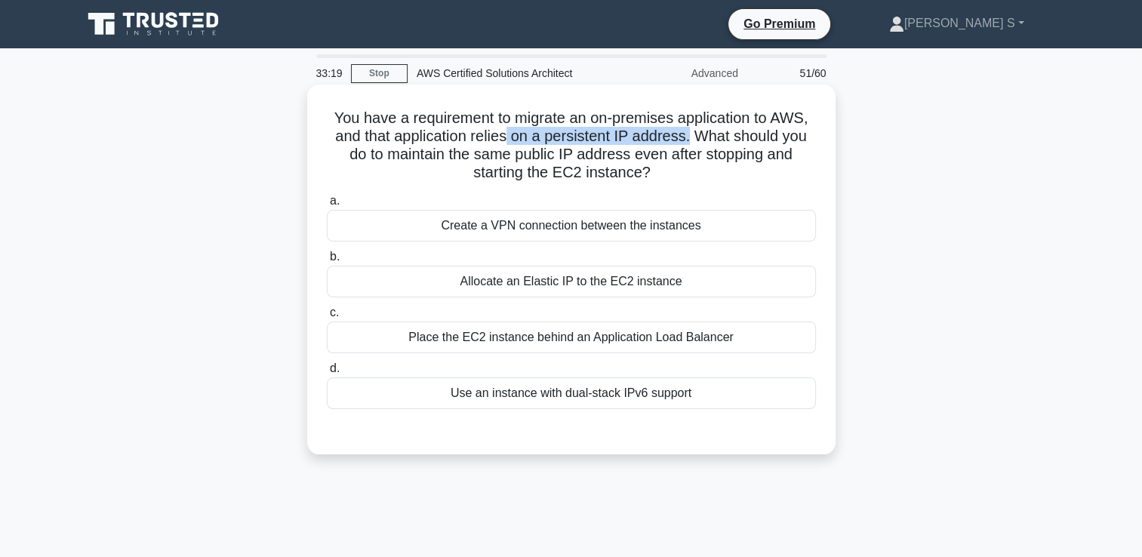
drag, startPoint x: 507, startPoint y: 138, endPoint x: 692, endPoint y: 135, distance: 185.0
click at [692, 135] on h5 "You have a requirement to migrate an on-premises application to AWS, and that a…" at bounding box center [571, 146] width 492 height 74
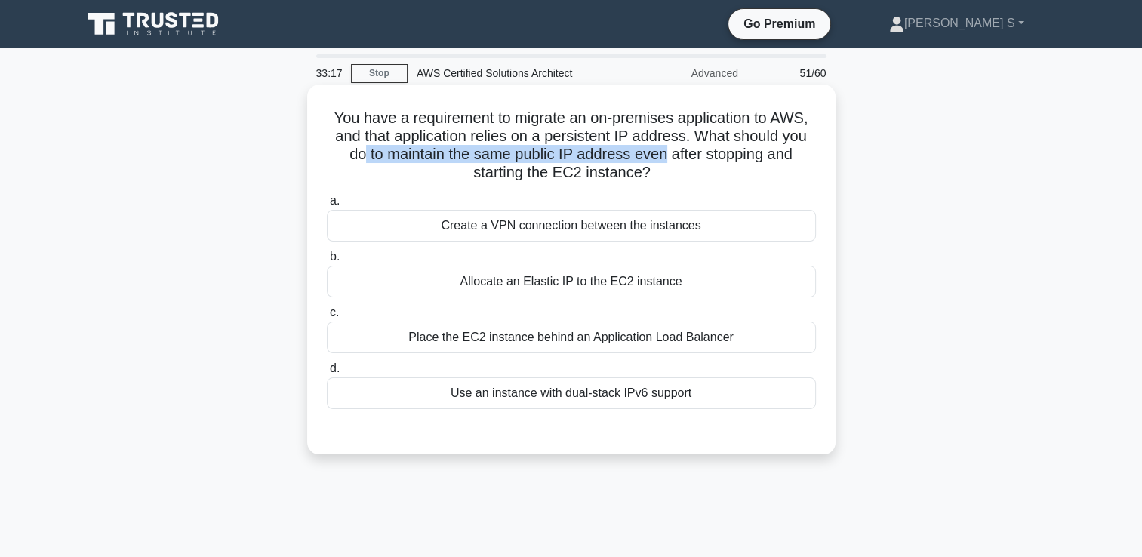
drag, startPoint x: 358, startPoint y: 161, endPoint x: 664, endPoint y: 162, distance: 305.8
click at [664, 162] on h5 "You have a requirement to migrate an on-premises application to AWS, and that a…" at bounding box center [571, 146] width 492 height 74
click at [561, 285] on div "Allocate an Elastic IP to the EC2 instance" at bounding box center [571, 282] width 489 height 32
click at [327, 262] on input "b. Allocate an Elastic IP to the EC2 instance" at bounding box center [327, 257] width 0 height 10
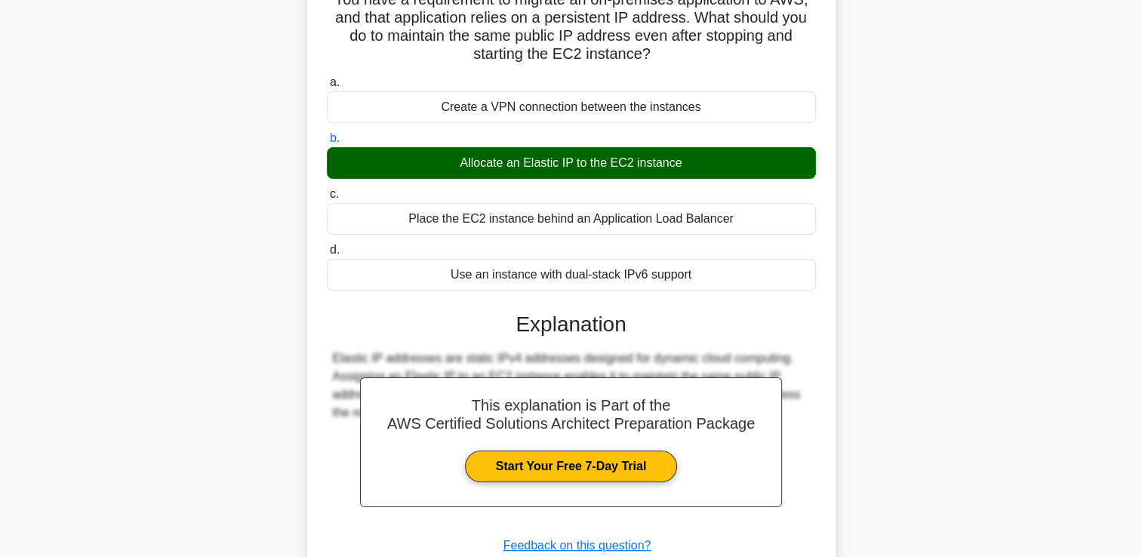
scroll to position [258, 0]
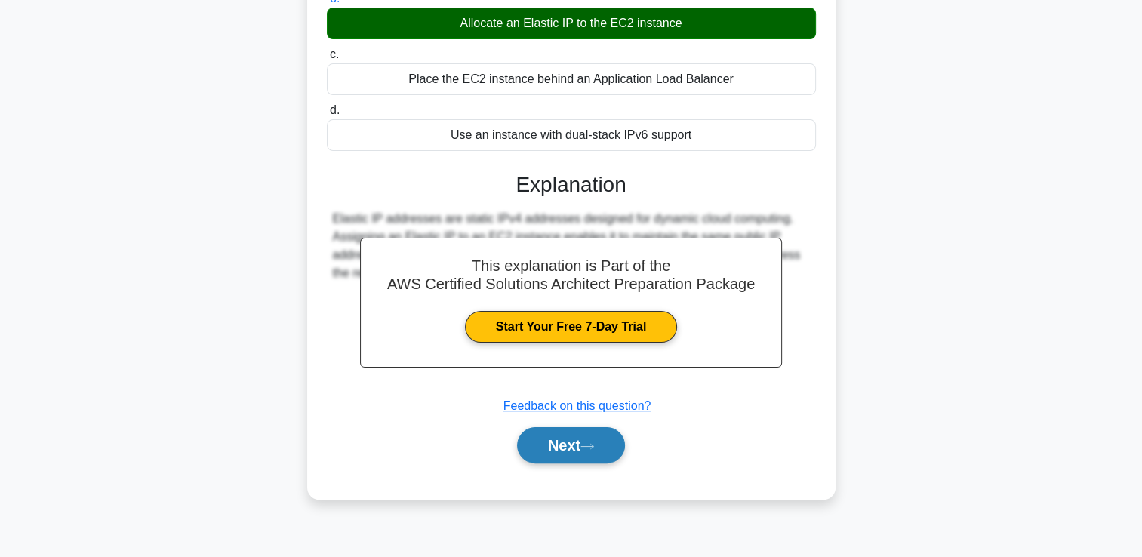
click at [567, 434] on button "Next" at bounding box center [571, 445] width 108 height 36
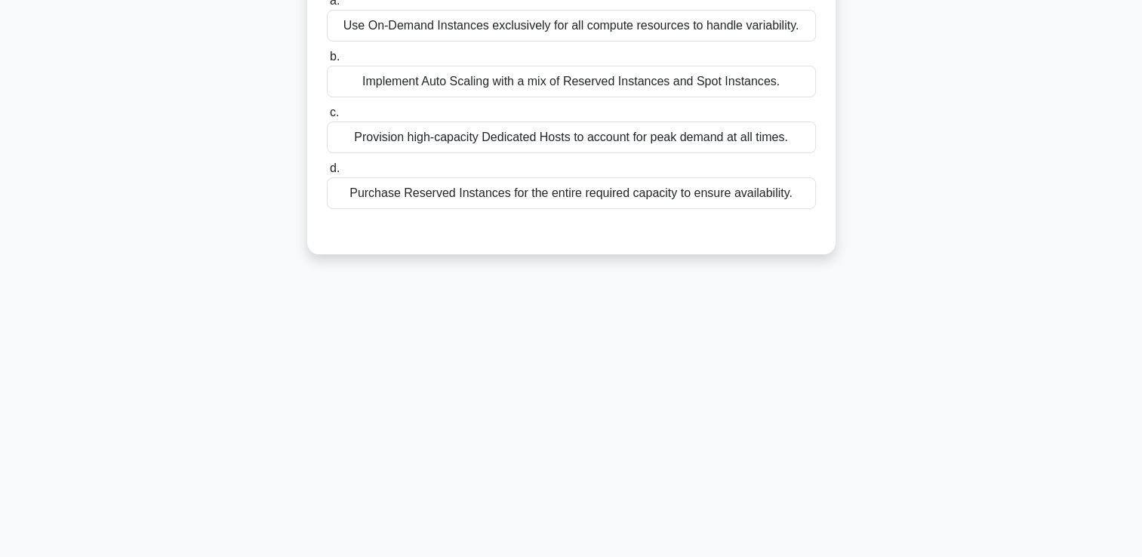
scroll to position [0, 0]
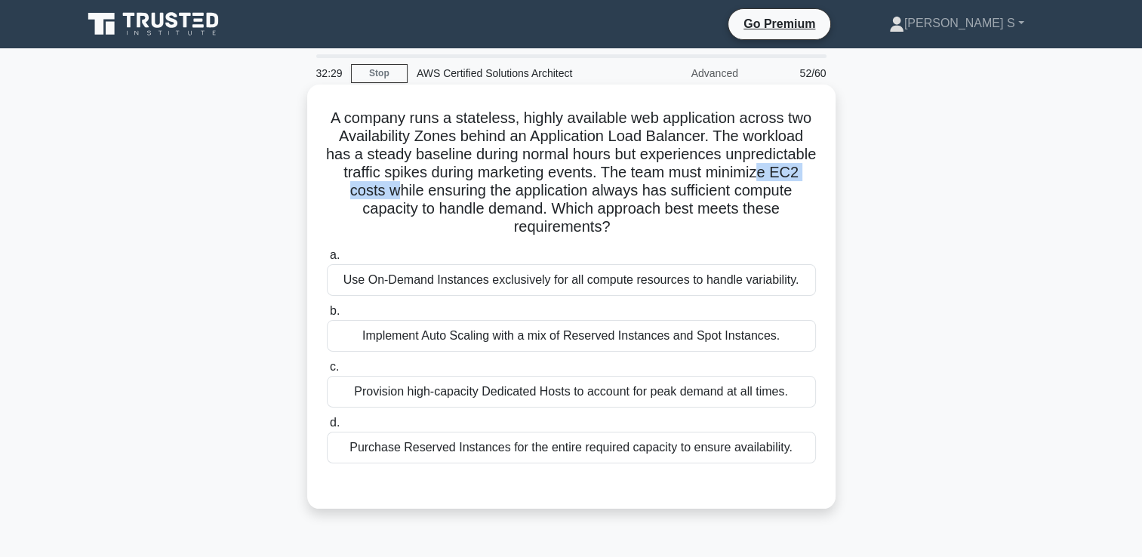
drag, startPoint x: 432, startPoint y: 198, endPoint x: 470, endPoint y: 198, distance: 38.5
click at [470, 198] on h5 "A company runs a stateless, highly available web application across two Availab…" at bounding box center [571, 173] width 492 height 128
click at [470, 199] on h5 "A company runs a stateless, highly available web application across two Availab…" at bounding box center [571, 173] width 492 height 128
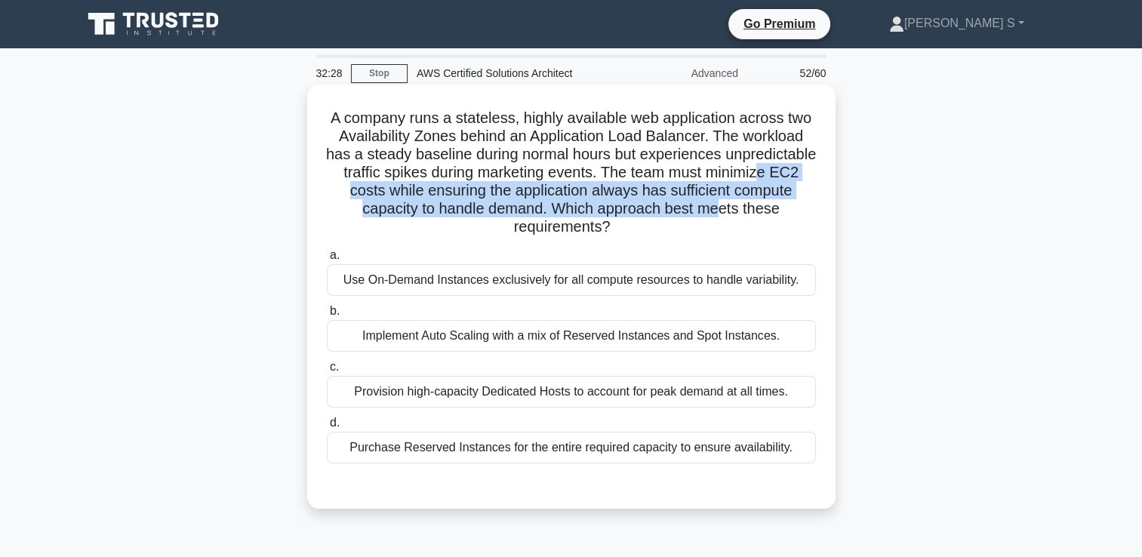
drag, startPoint x: 470, startPoint y: 199, endPoint x: 751, endPoint y: 201, distance: 280.9
click at [751, 201] on h5 "A company runs a stateless, highly available web application across two Availab…" at bounding box center [571, 173] width 492 height 128
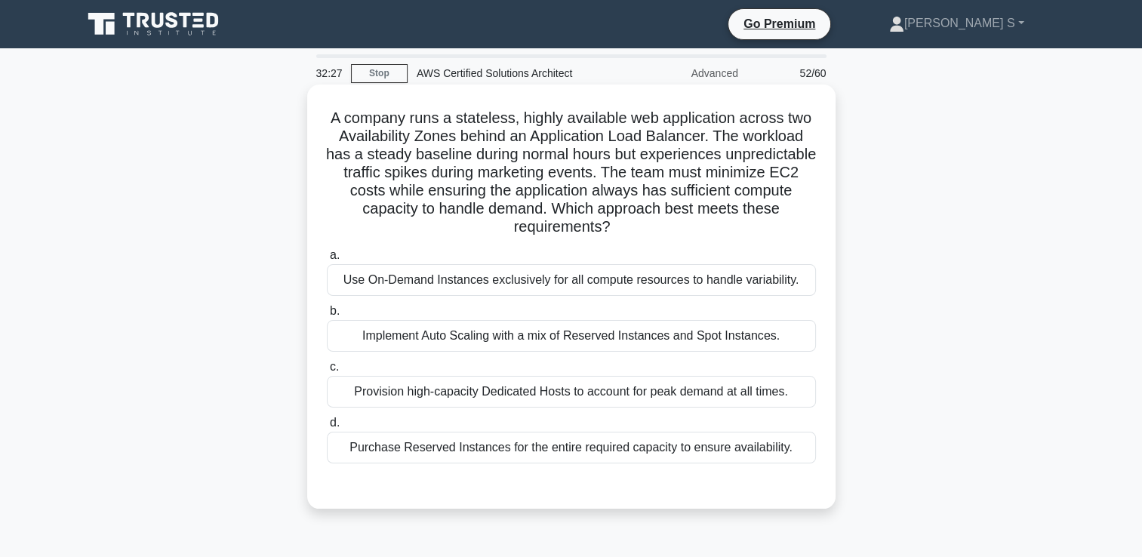
click at [550, 224] on h5 "A company runs a stateless, highly available web application across two Availab…" at bounding box center [571, 173] width 492 height 128
drag, startPoint x: 502, startPoint y: 175, endPoint x: 719, endPoint y: 224, distance: 222.0
click at [719, 224] on h5 "A company runs a stateless, highly available web application across two Availab…" at bounding box center [571, 173] width 492 height 128
click at [501, 290] on div "Use On-Demand Instances exclusively for all compute resources to handle variabi…" at bounding box center [571, 280] width 489 height 32
click at [327, 261] on input "a. Use On-Demand Instances exclusively for all compute resources to handle vari…" at bounding box center [327, 256] width 0 height 10
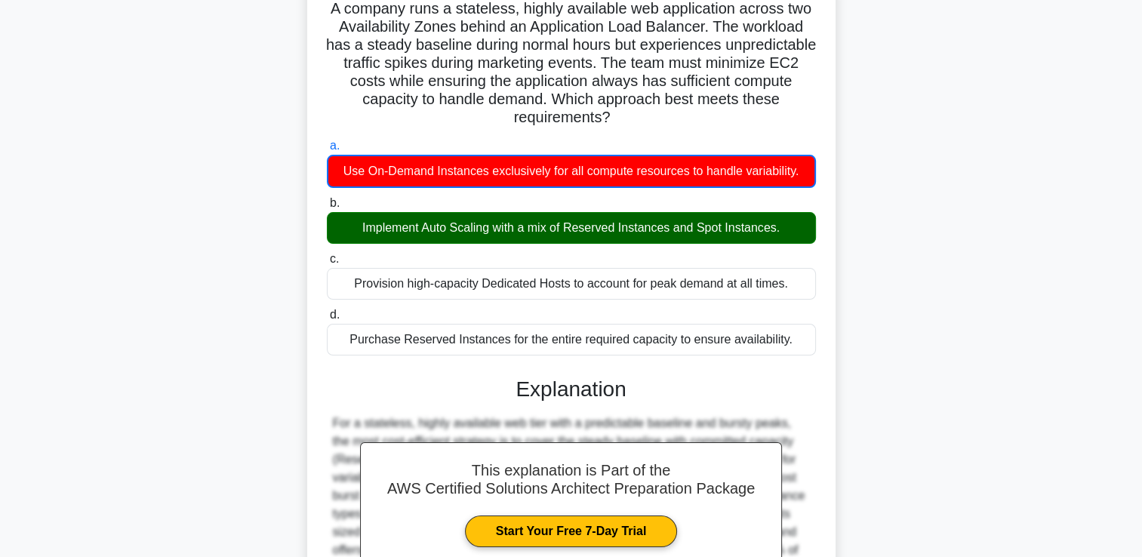
scroll to position [283, 0]
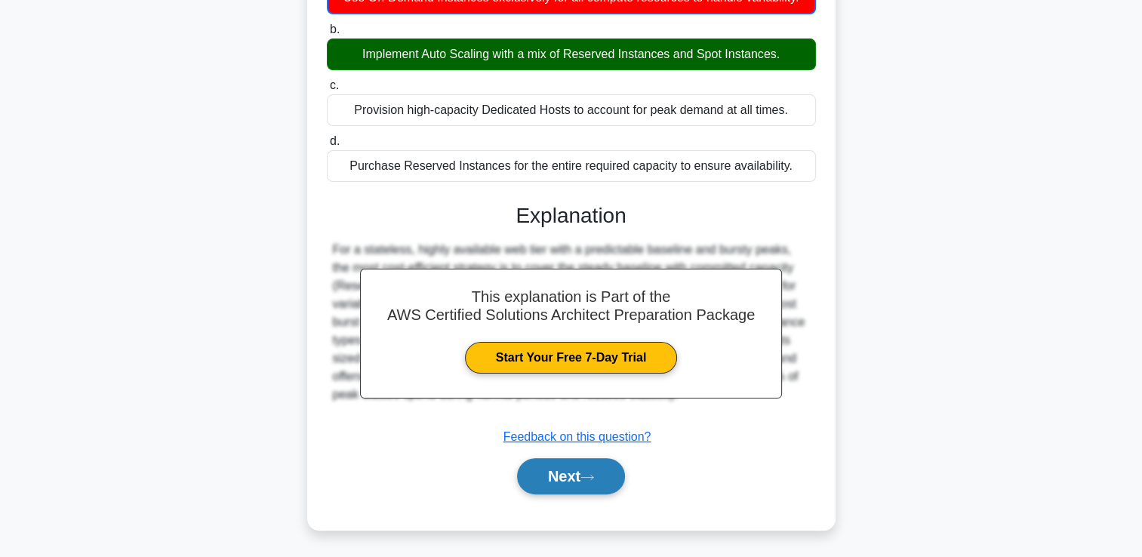
click at [570, 483] on button "Next" at bounding box center [571, 476] width 108 height 36
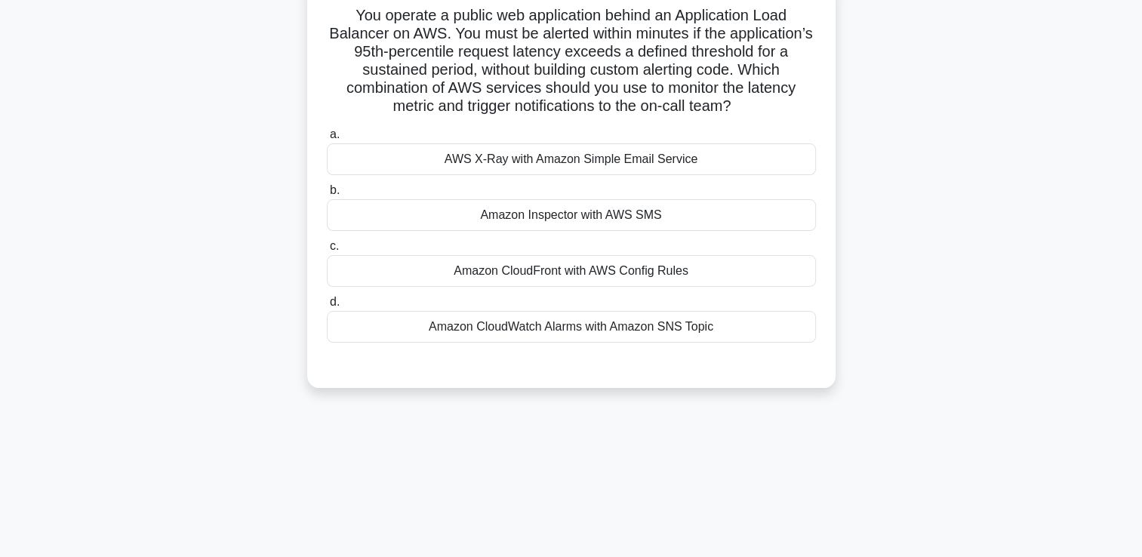
scroll to position [0, 0]
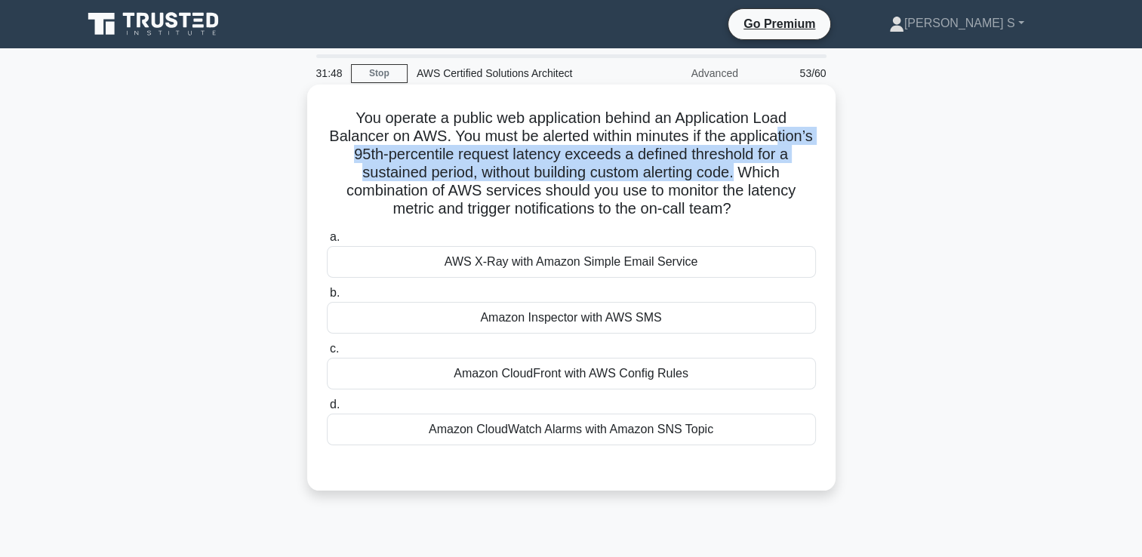
drag, startPoint x: 402, startPoint y: 157, endPoint x: 370, endPoint y: 190, distance: 45.4
click at [370, 190] on h5 "You operate a public web application behind an Application Load Balancer on AWS…" at bounding box center [571, 164] width 492 height 110
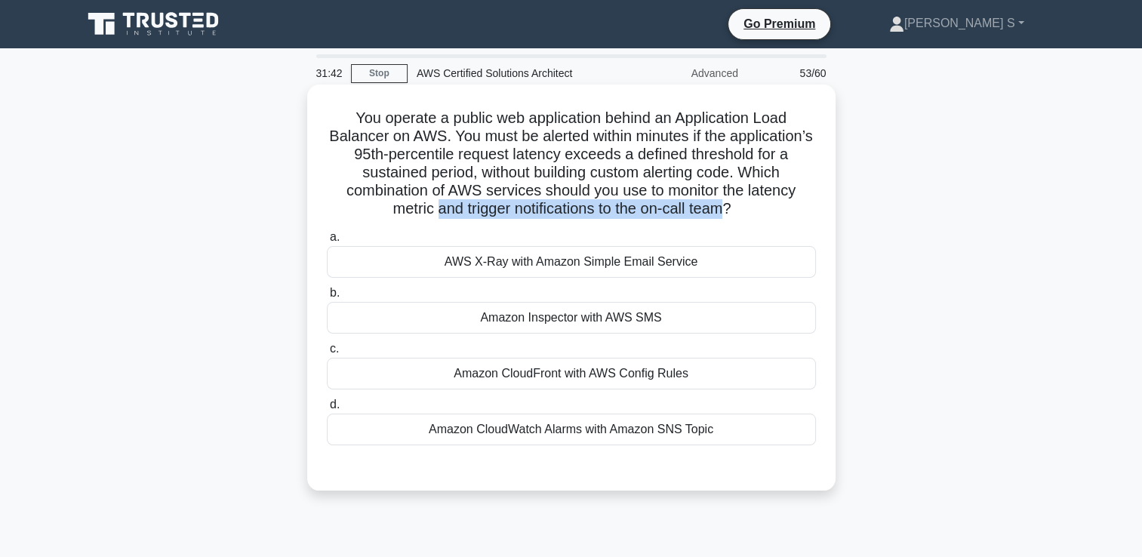
drag, startPoint x: 469, startPoint y: 214, endPoint x: 773, endPoint y: 220, distance: 304.4
click at [773, 220] on div "You operate a public web application behind an Application Load Balancer on AWS…" at bounding box center [571, 288] width 516 height 394
click at [618, 213] on h5 "You operate a public web application behind an Application Load Balancer on AWS…" at bounding box center [571, 164] width 492 height 110
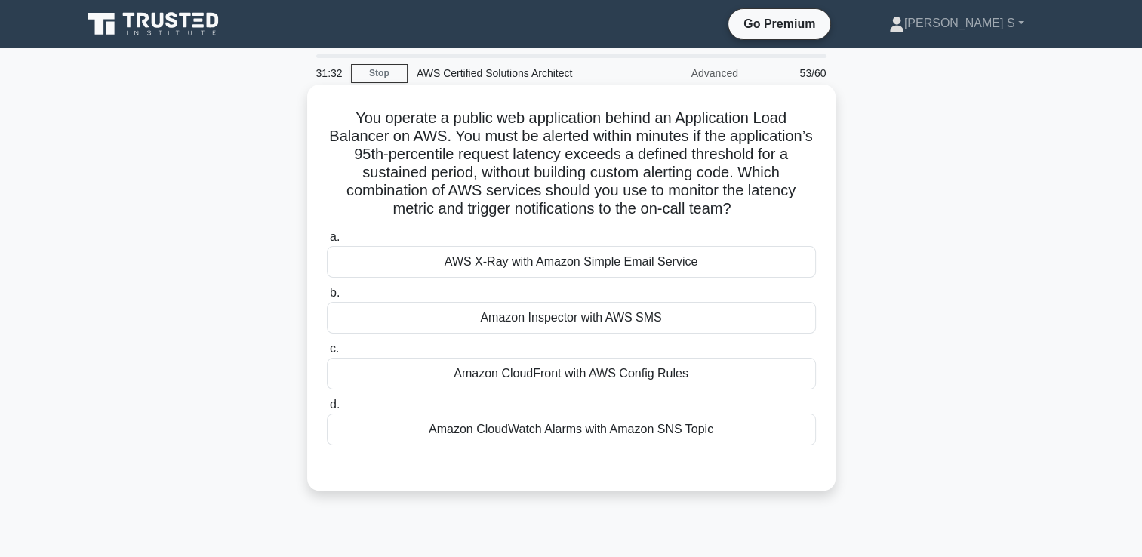
click at [624, 421] on div "Amazon CloudWatch Alarms with Amazon SNS Topic" at bounding box center [571, 430] width 489 height 32
click at [327, 410] on input "d. Amazon CloudWatch Alarms with Amazon SNS Topic" at bounding box center [327, 405] width 0 height 10
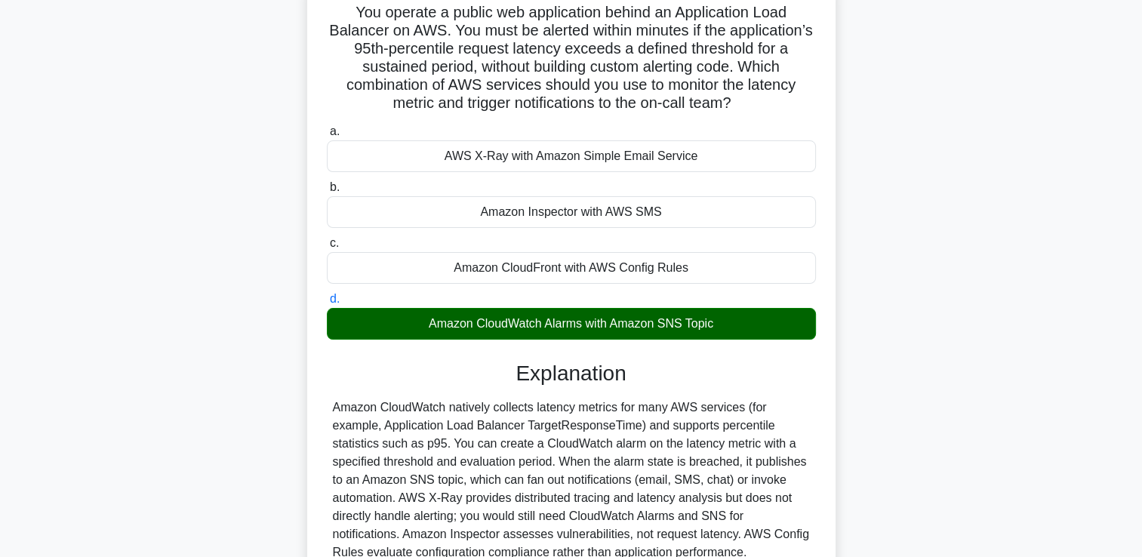
scroll to position [201, 0]
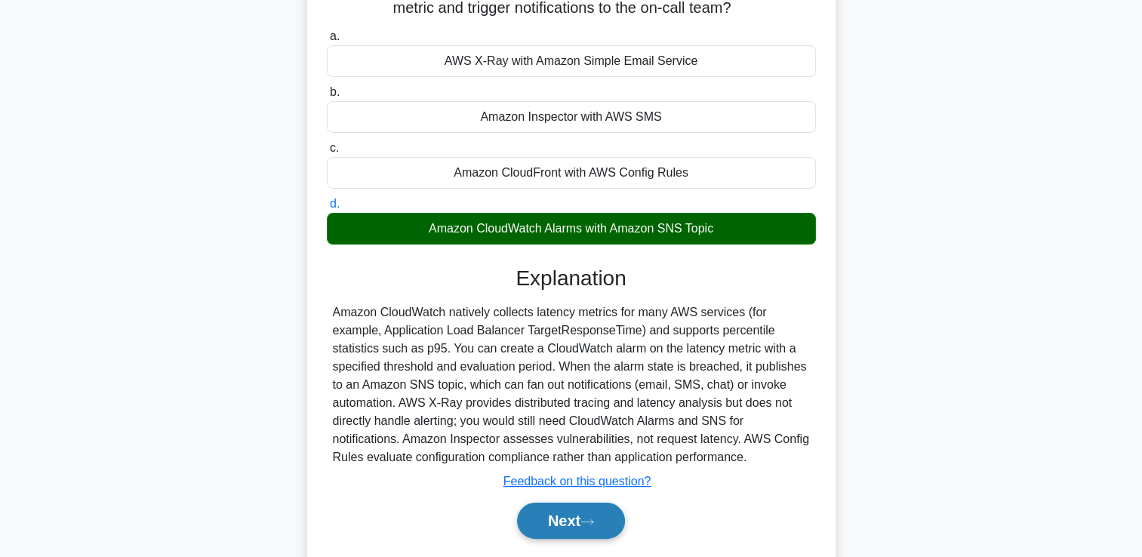
click at [584, 532] on button "Next" at bounding box center [571, 521] width 108 height 36
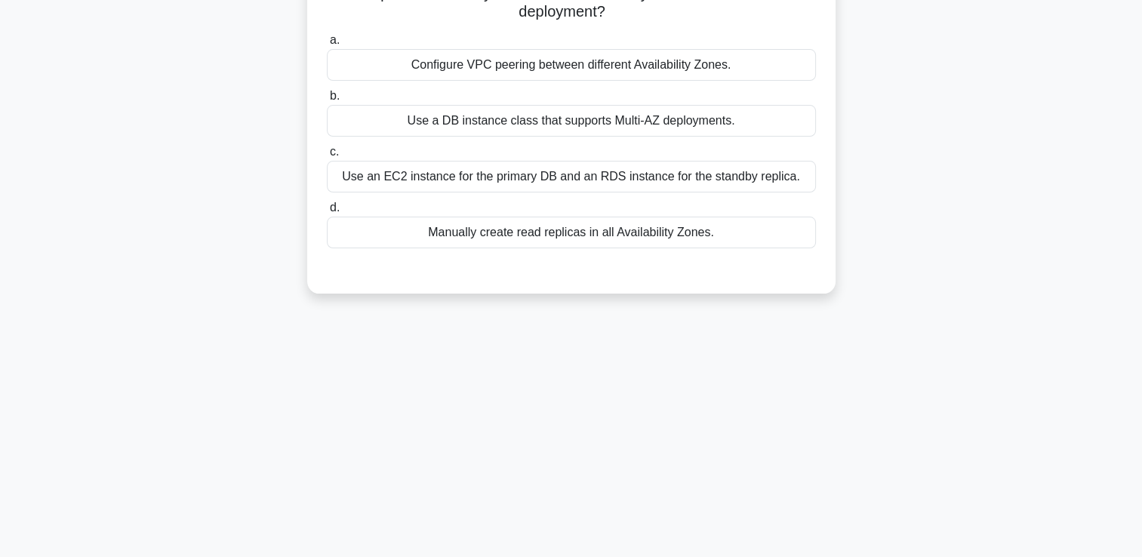
scroll to position [0, 0]
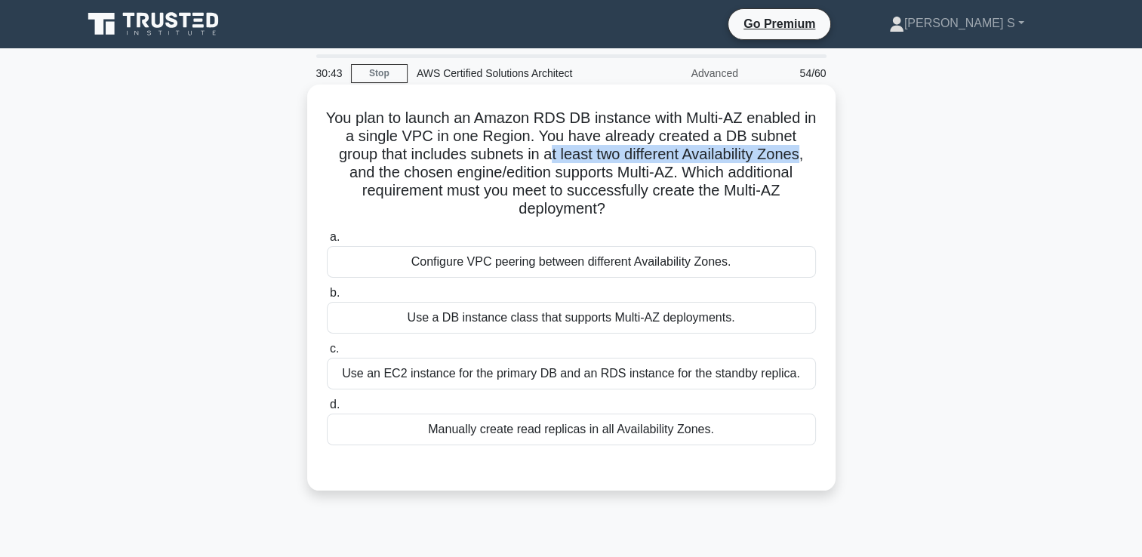
drag, startPoint x: 549, startPoint y: 156, endPoint x: 809, endPoint y: 157, distance: 259.8
click at [809, 157] on h5 "You plan to launch an Amazon RDS DB instance with Multi-AZ enabled in a single …" at bounding box center [571, 164] width 492 height 110
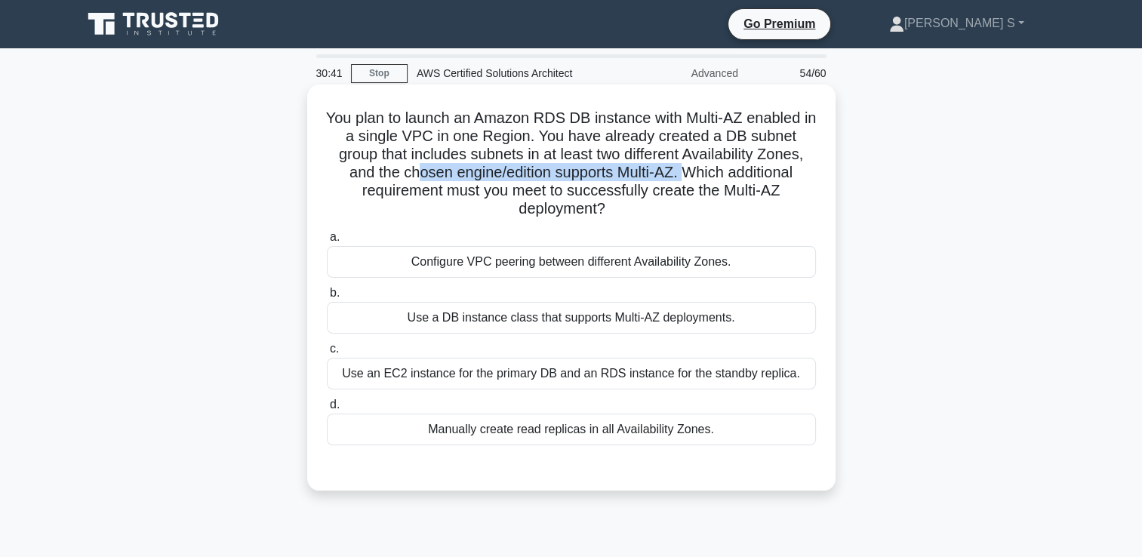
drag, startPoint x: 412, startPoint y: 175, endPoint x: 692, endPoint y: 174, distance: 279.4
click at [692, 174] on h5 "You plan to launch an Amazon RDS DB instance with Multi-AZ enabled in a single …" at bounding box center [571, 164] width 492 height 110
drag, startPoint x: 692, startPoint y: 174, endPoint x: 725, endPoint y: 171, distance: 33.4
click at [725, 171] on h5 "You plan to launch an Amazon RDS DB instance with Multi-AZ enabled in a single …" at bounding box center [571, 164] width 492 height 110
drag, startPoint x: 468, startPoint y: 196, endPoint x: 794, endPoint y: 204, distance: 325.5
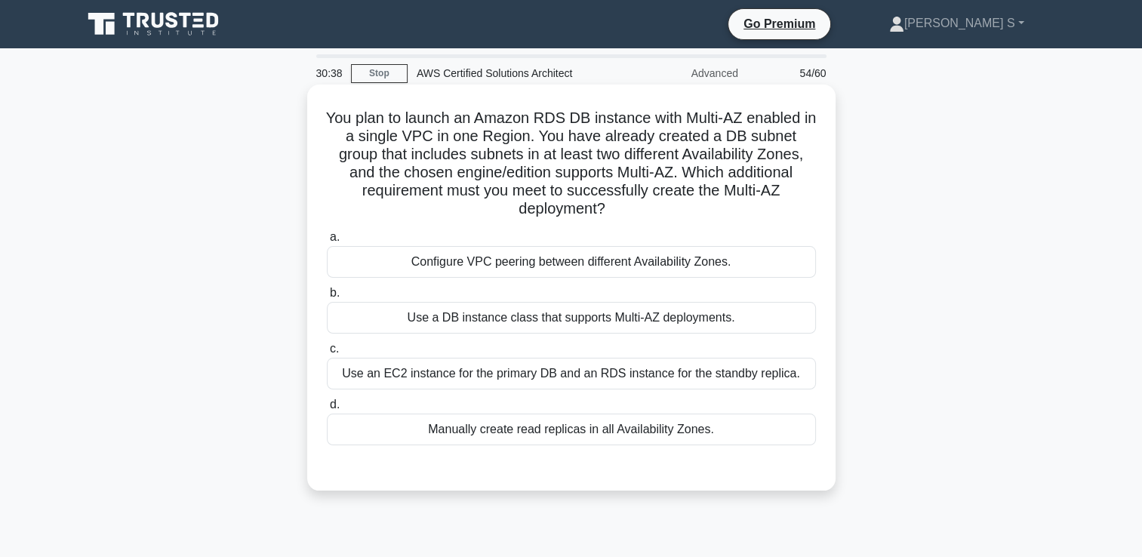
click at [794, 204] on h5 "You plan to launch an Amazon RDS DB instance with Multi-AZ enabled in a single …" at bounding box center [571, 164] width 492 height 110
drag, startPoint x: 794, startPoint y: 204, endPoint x: 695, endPoint y: 221, distance: 100.4
click at [695, 219] on h5 "You plan to launch an Amazon RDS DB instance with Multi-AZ enabled in a single …" at bounding box center [571, 164] width 492 height 110
click at [582, 265] on div "Configure VPC peering between different Availability Zones." at bounding box center [571, 262] width 489 height 32
click at [327, 242] on input "a. Configure VPC peering between different Availability Zones." at bounding box center [327, 238] width 0 height 10
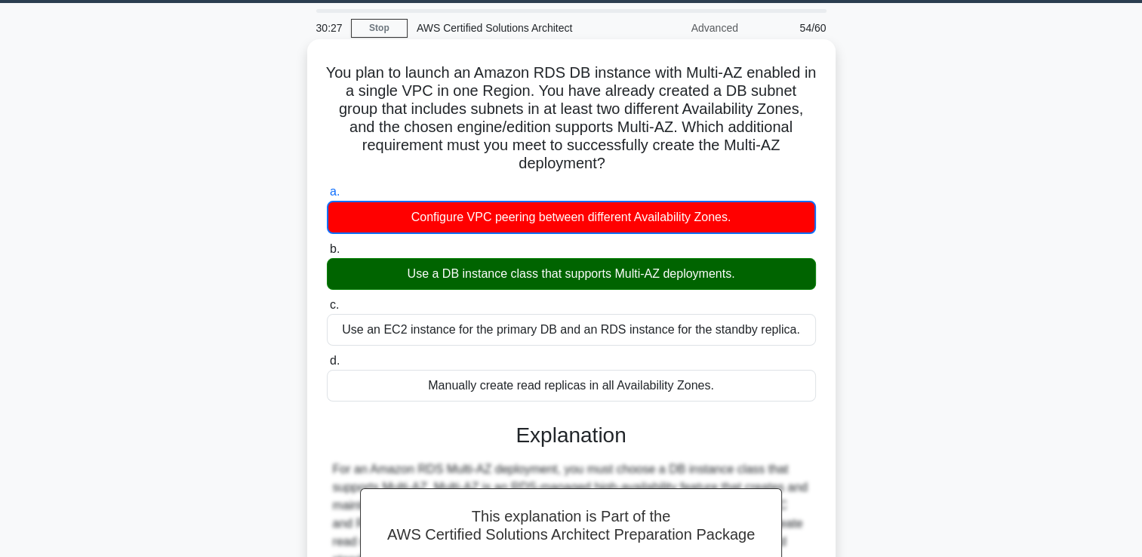
scroll to position [265, 0]
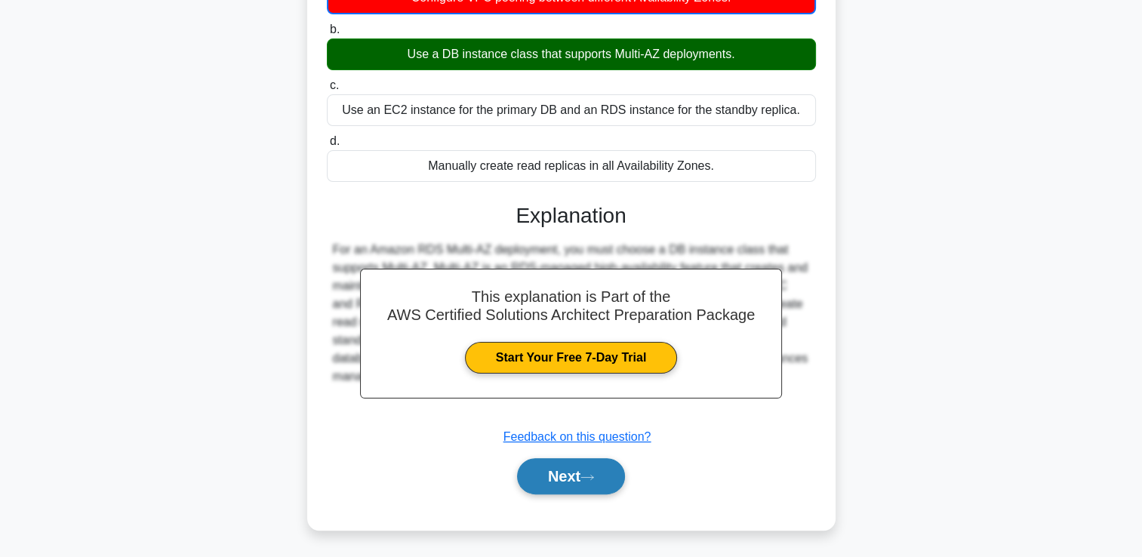
click at [567, 473] on button "Next" at bounding box center [571, 476] width 108 height 36
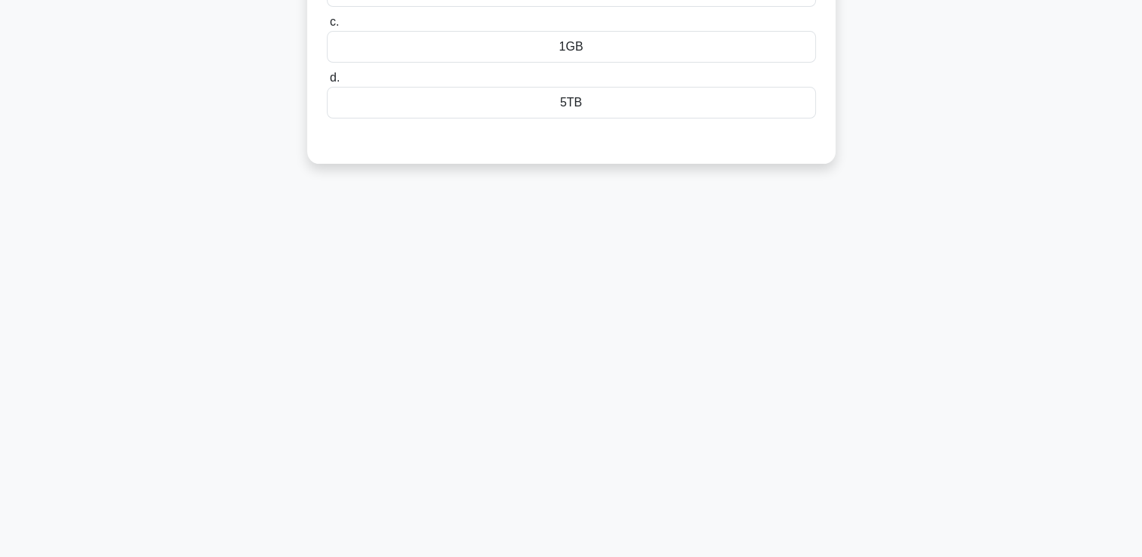
scroll to position [0, 0]
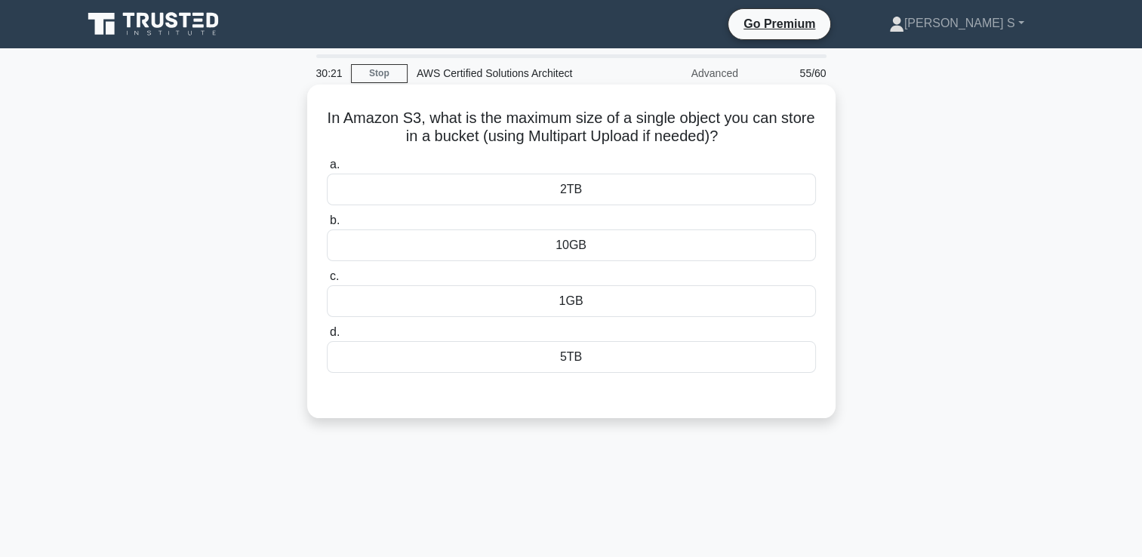
click at [589, 362] on div "5TB" at bounding box center [571, 357] width 489 height 32
click at [327, 338] on input "d. 5TB" at bounding box center [327, 333] width 0 height 10
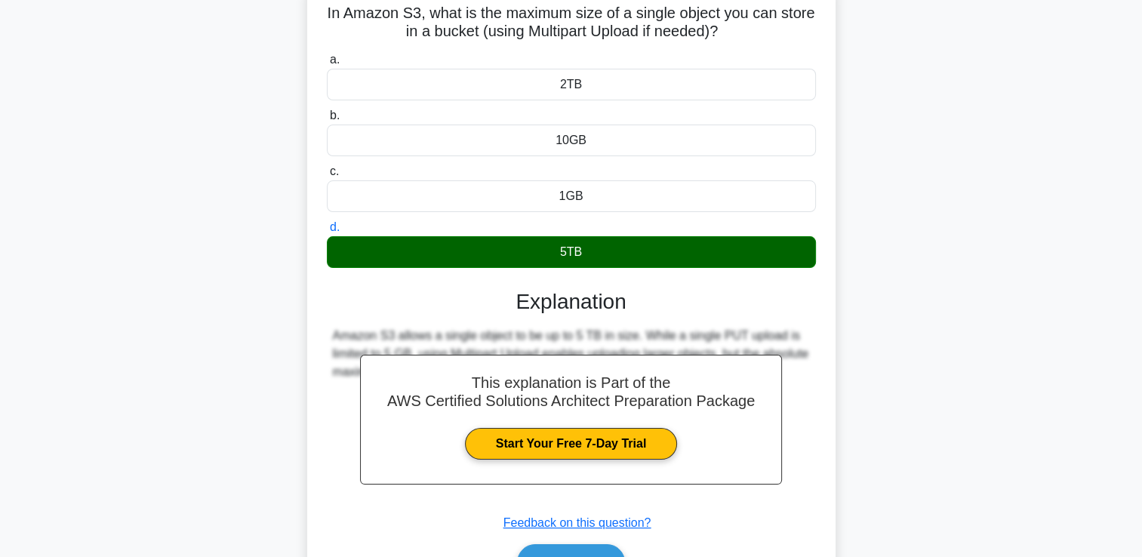
scroll to position [201, 0]
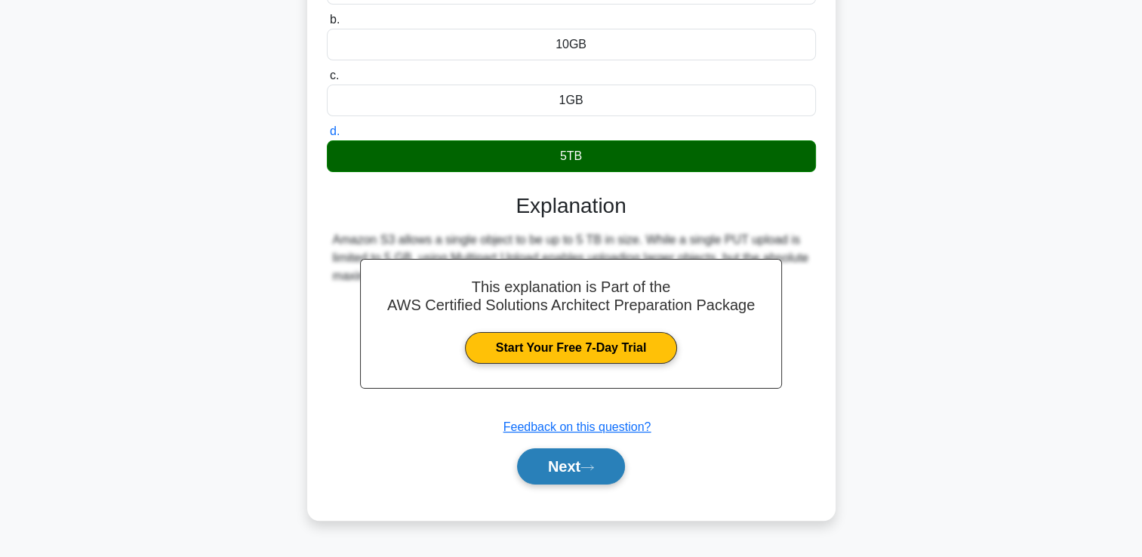
click at [581, 482] on button "Next" at bounding box center [571, 467] width 108 height 36
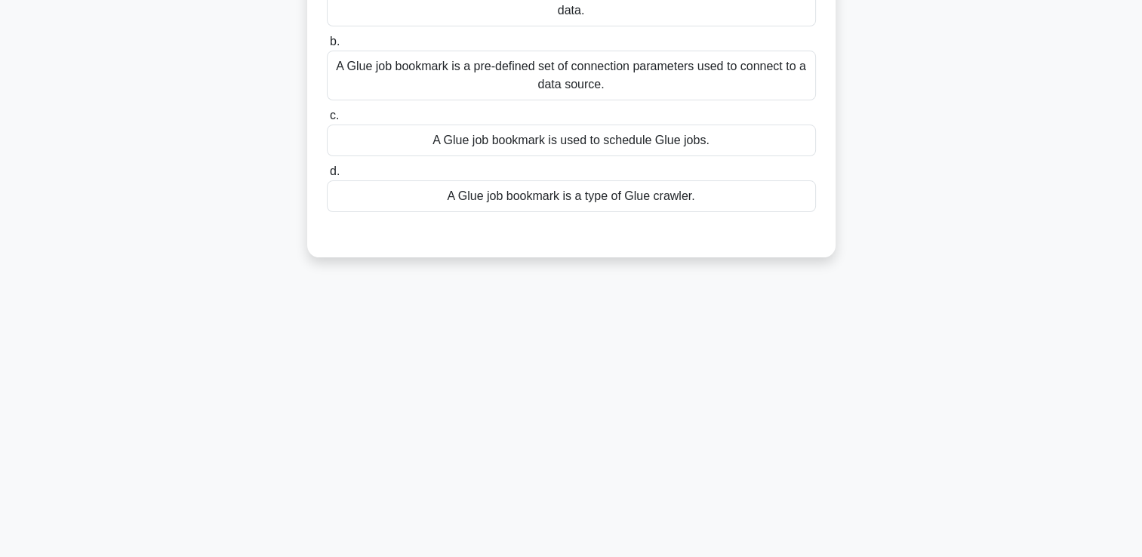
scroll to position [0, 0]
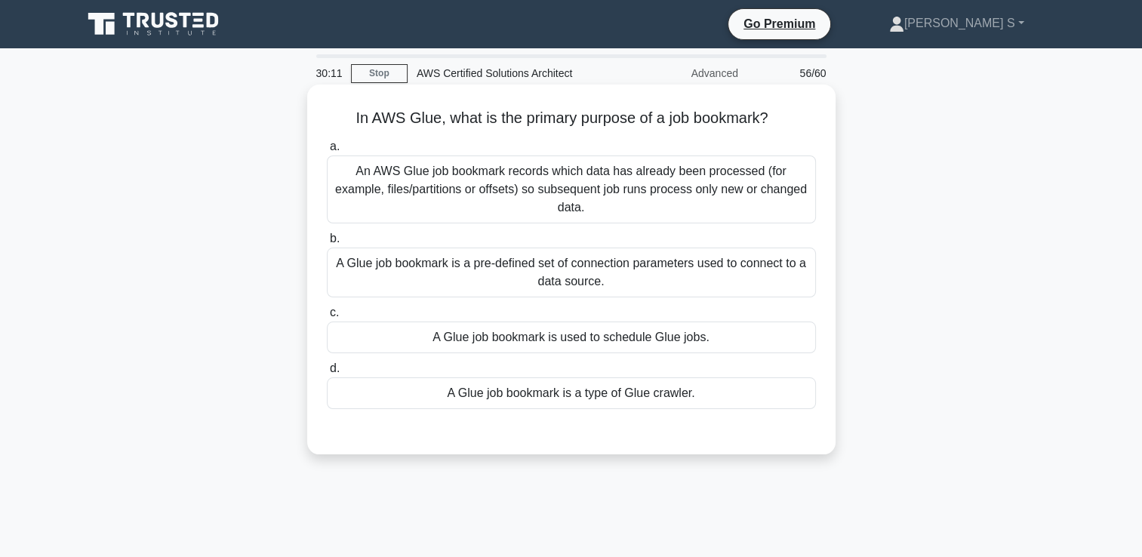
click at [465, 252] on div "A Glue job bookmark is a pre-defined set of connection parameters used to conne…" at bounding box center [571, 273] width 489 height 50
click at [327, 244] on input "b. A Glue job bookmark is a pre-defined set of connection parameters used to co…" at bounding box center [327, 239] width 0 height 10
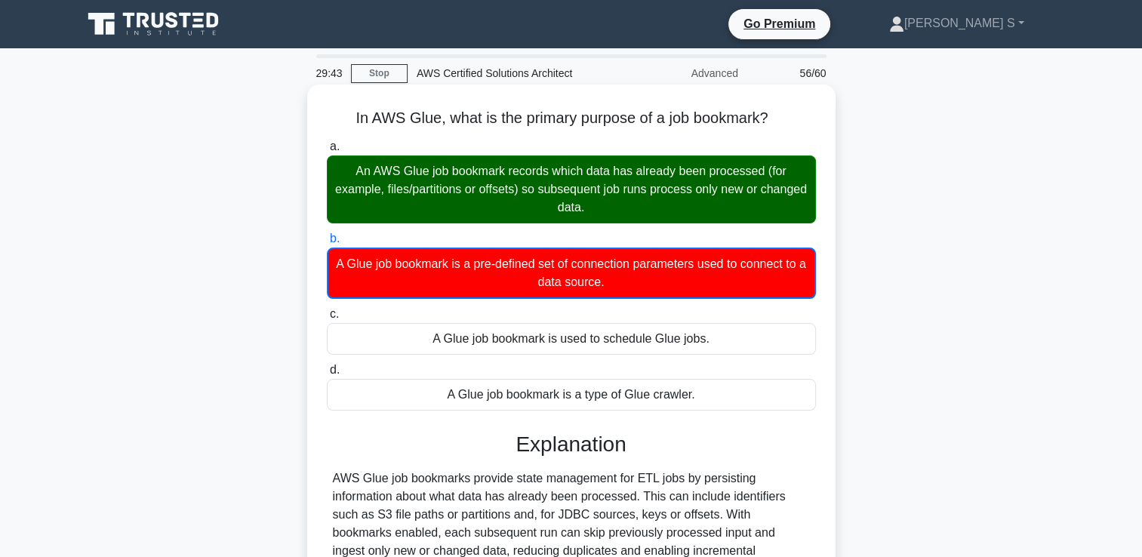
scroll to position [36, 0]
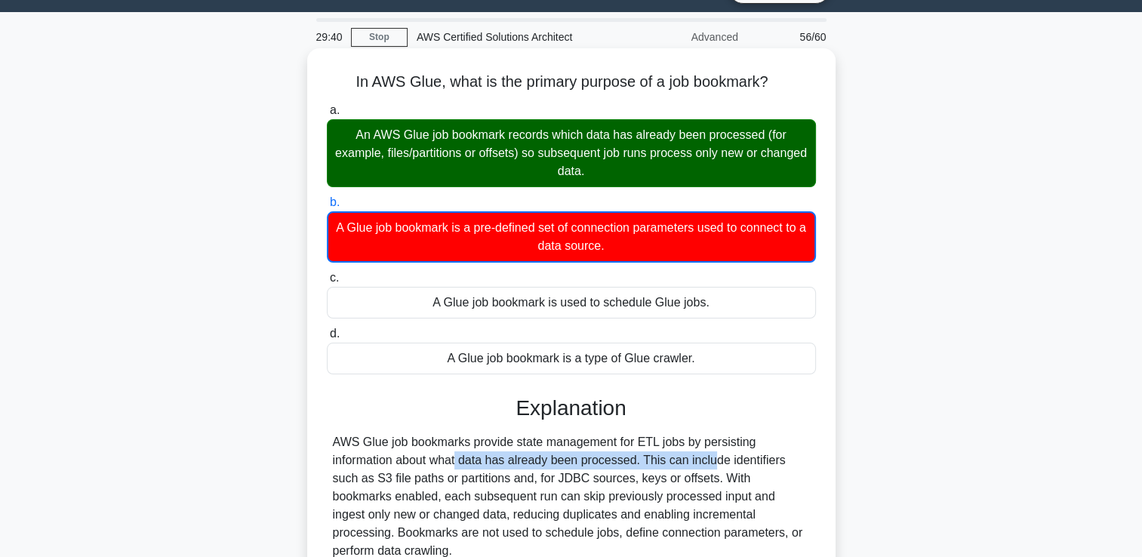
drag, startPoint x: 362, startPoint y: 467, endPoint x: 630, endPoint y: 464, distance: 268.1
click at [630, 464] on div "AWS Glue job bookmarks provide state management for ETL jobs by persisting info…" at bounding box center [571, 496] width 477 height 127
drag, startPoint x: 338, startPoint y: 464, endPoint x: 619, endPoint y: 464, distance: 280.9
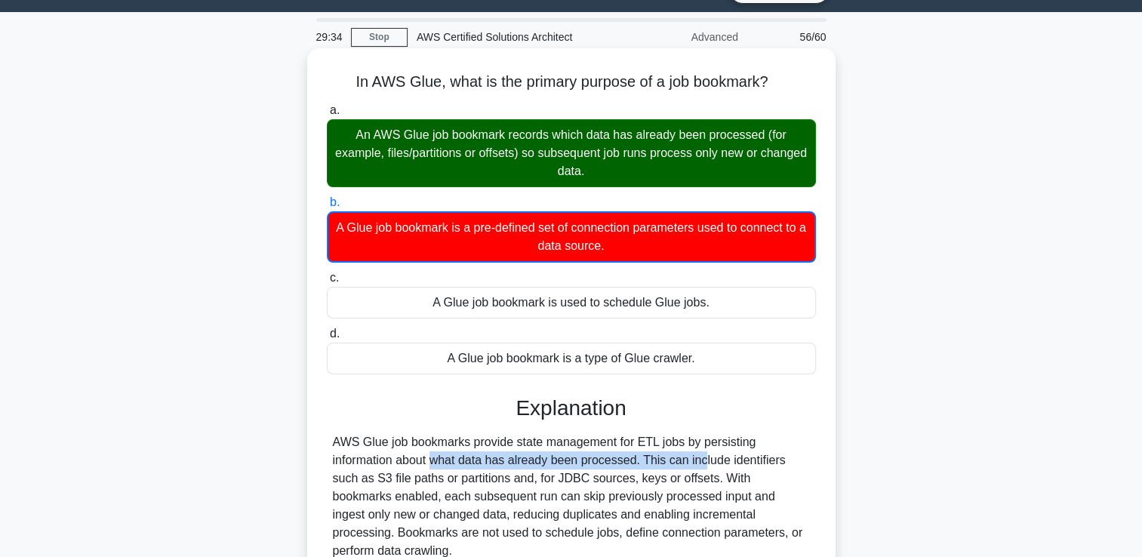
click at [619, 464] on div "AWS Glue job bookmarks provide state management for ETL jobs by persisting info…" at bounding box center [571, 496] width 477 height 127
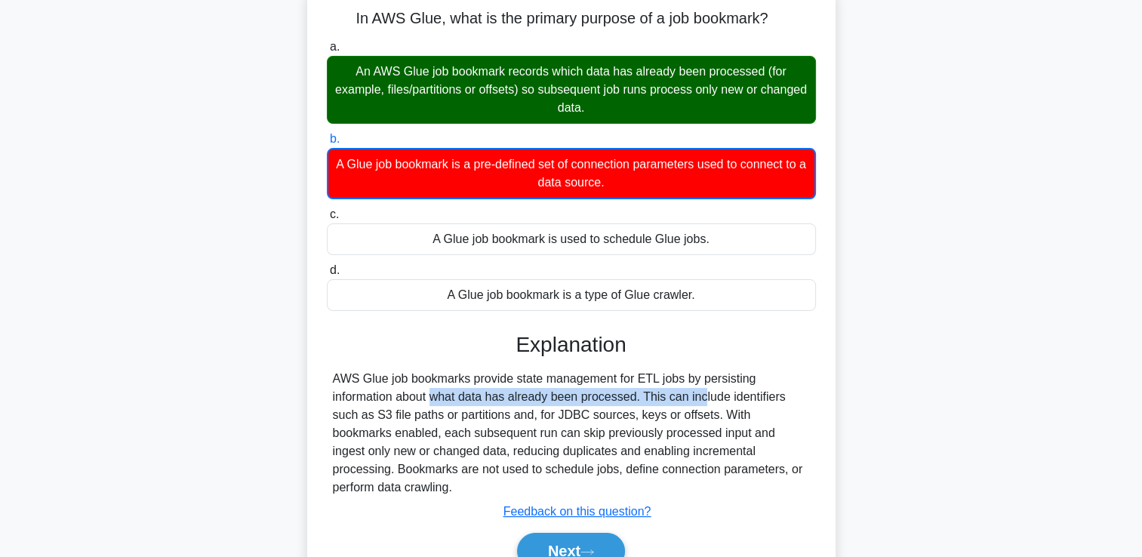
scroll to position [101, 0]
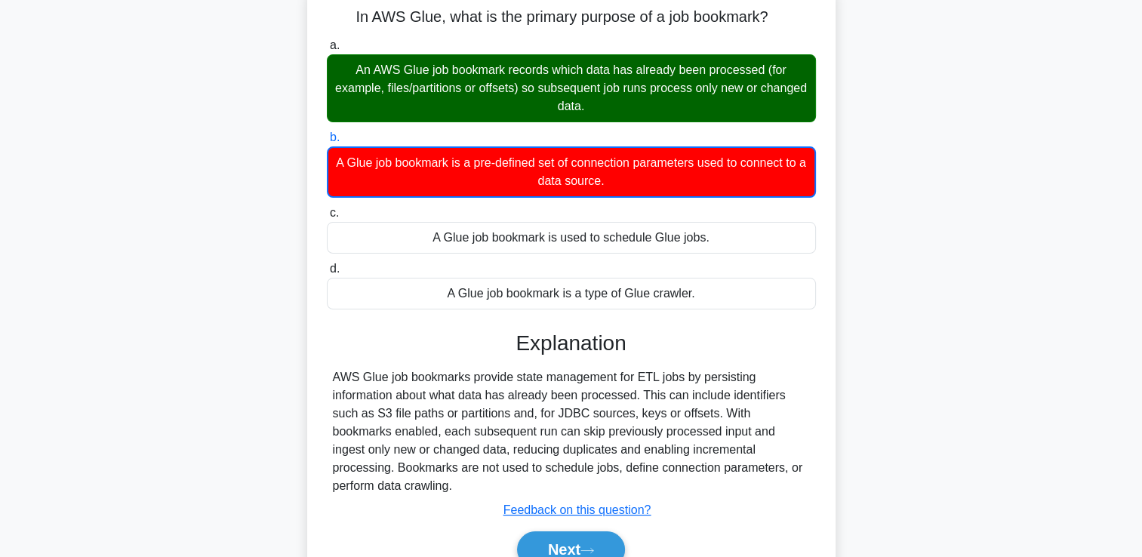
click at [669, 407] on div "AWS Glue job bookmarks provide state management for ETL jobs by persisting info…" at bounding box center [571, 431] width 477 height 127
click at [581, 541] on button "Next" at bounding box center [571, 550] width 108 height 36
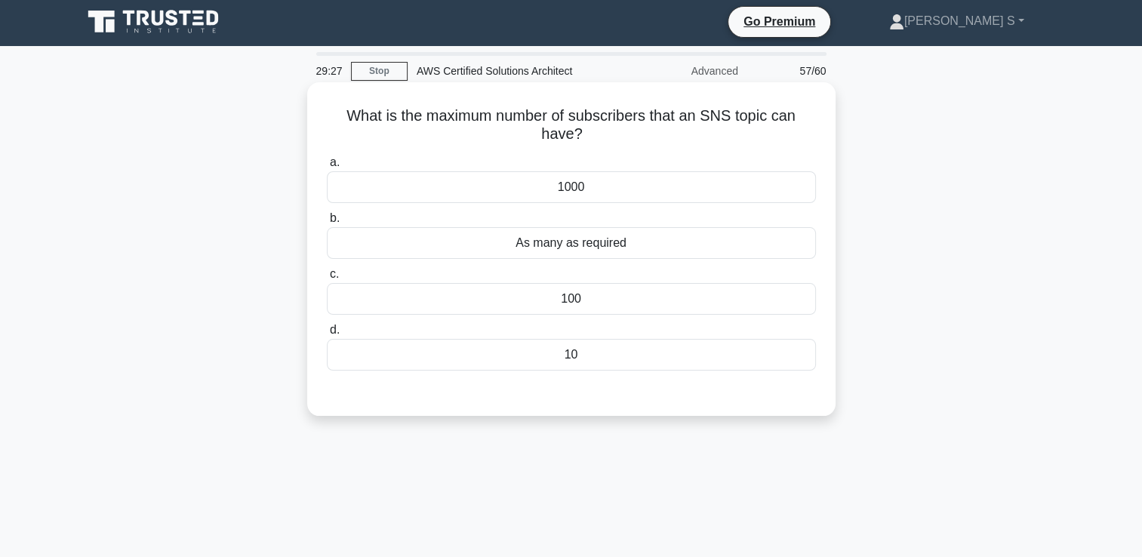
scroll to position [2, 0]
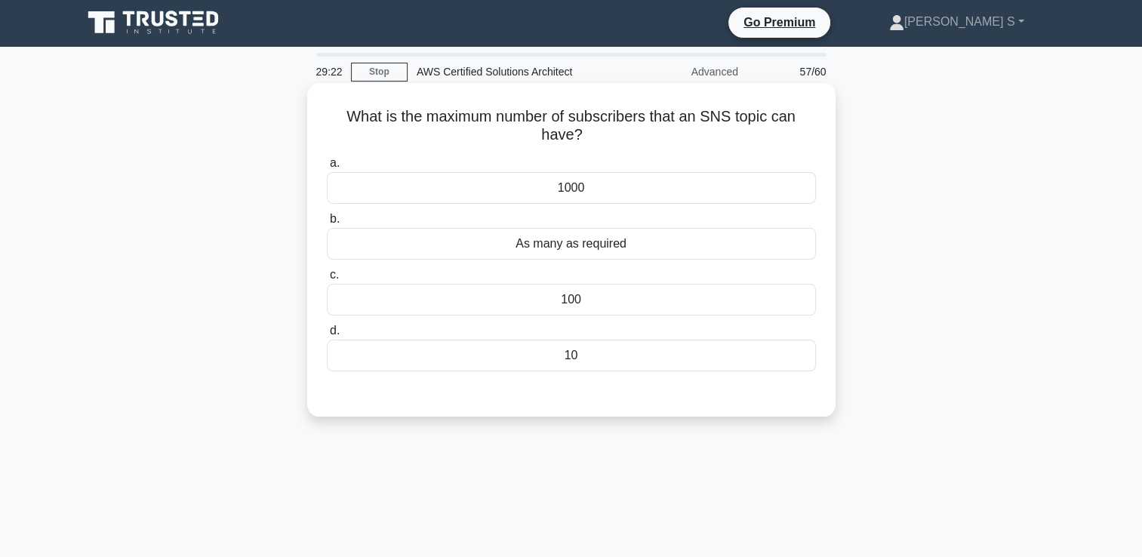
click at [627, 258] on div "As many as required" at bounding box center [571, 244] width 489 height 32
click at [327, 224] on input "b. As many as required" at bounding box center [327, 219] width 0 height 10
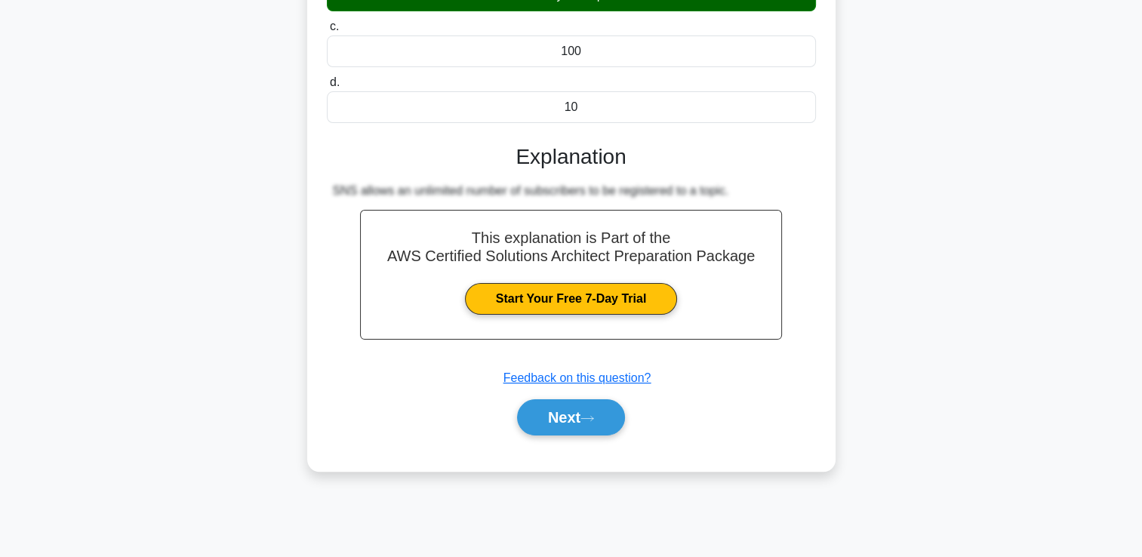
scroll to position [251, 0]
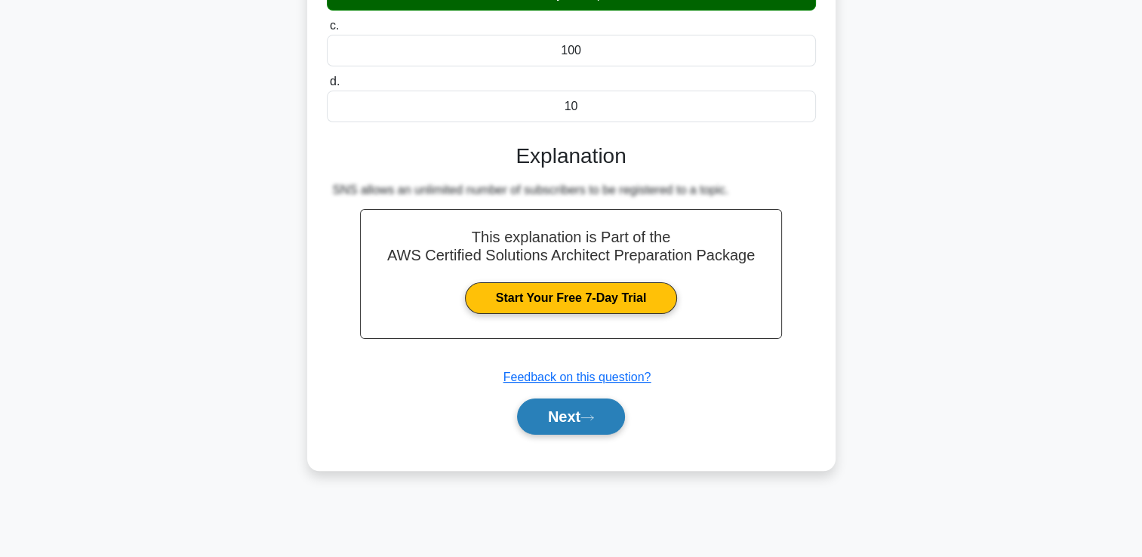
click at [559, 418] on button "Next" at bounding box center [571, 417] width 108 height 36
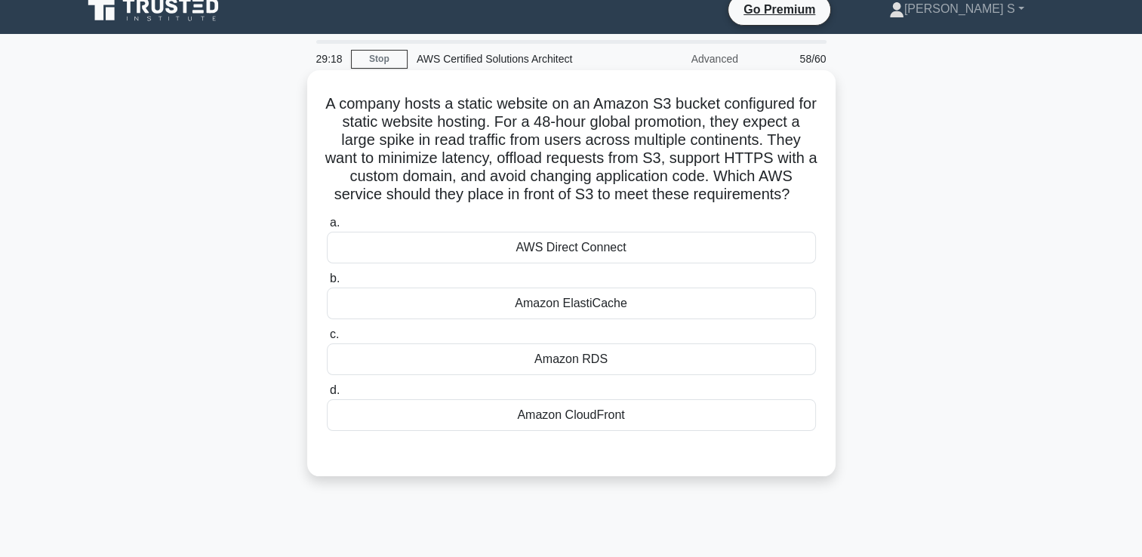
scroll to position [11, 0]
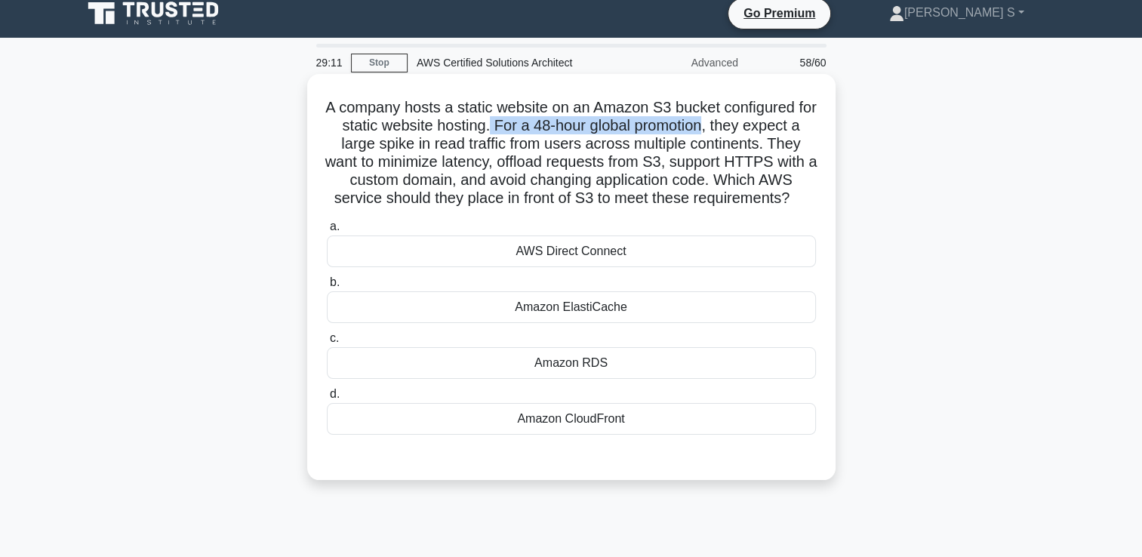
drag, startPoint x: 505, startPoint y: 131, endPoint x: 726, endPoint y: 134, distance: 221.3
click at [726, 134] on h5 "A company hosts a static website on an Amazon S3 bucket configured for static w…" at bounding box center [571, 153] width 492 height 110
click at [566, 435] on div "Amazon CloudFront" at bounding box center [571, 419] width 489 height 32
click at [327, 399] on input "d. Amazon CloudFront" at bounding box center [327, 395] width 0 height 10
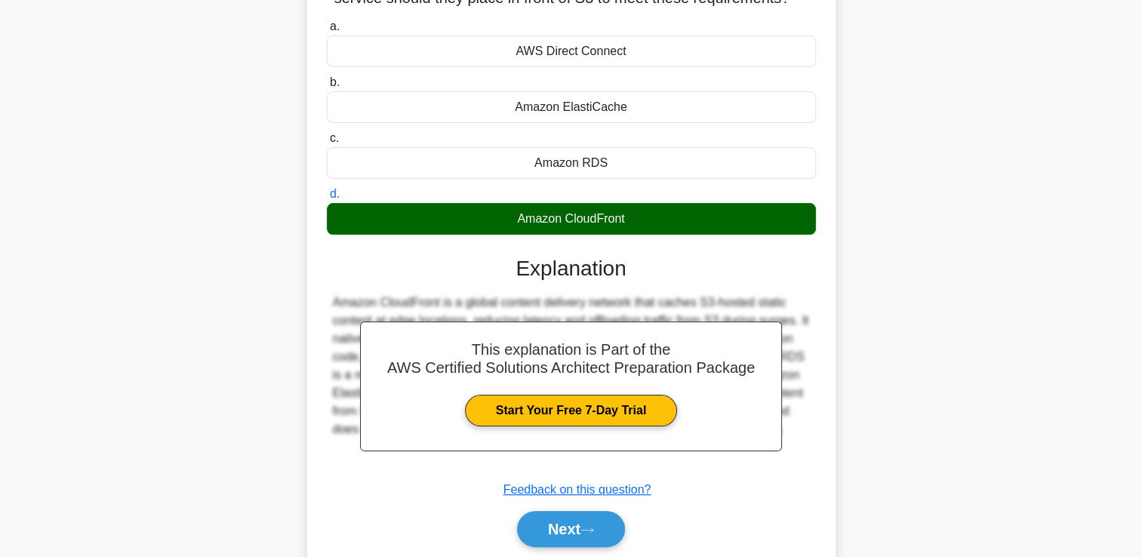
scroll to position [260, 0]
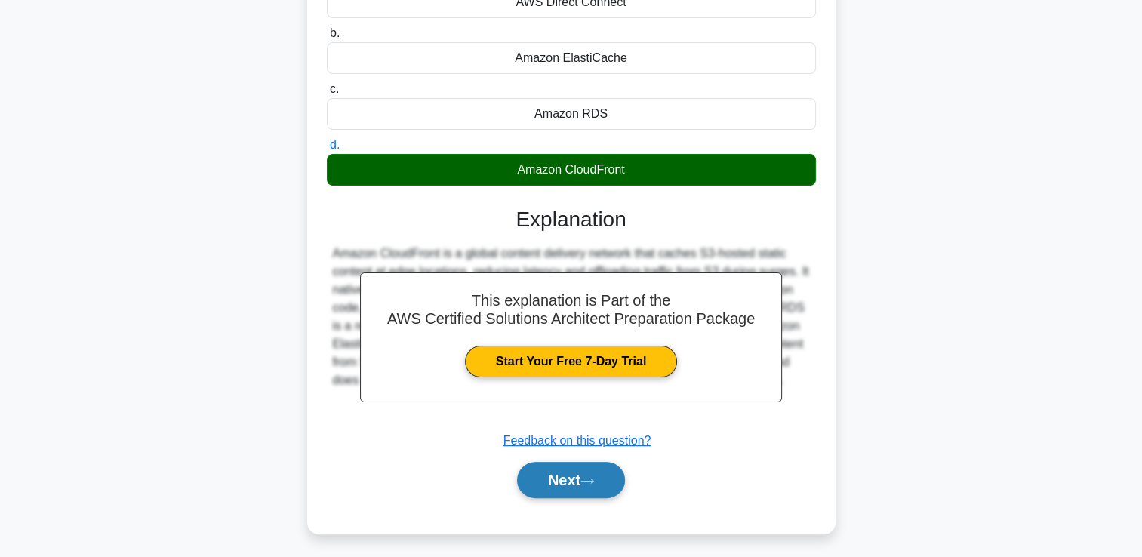
click at [557, 498] on button "Next" at bounding box center [571, 480] width 108 height 36
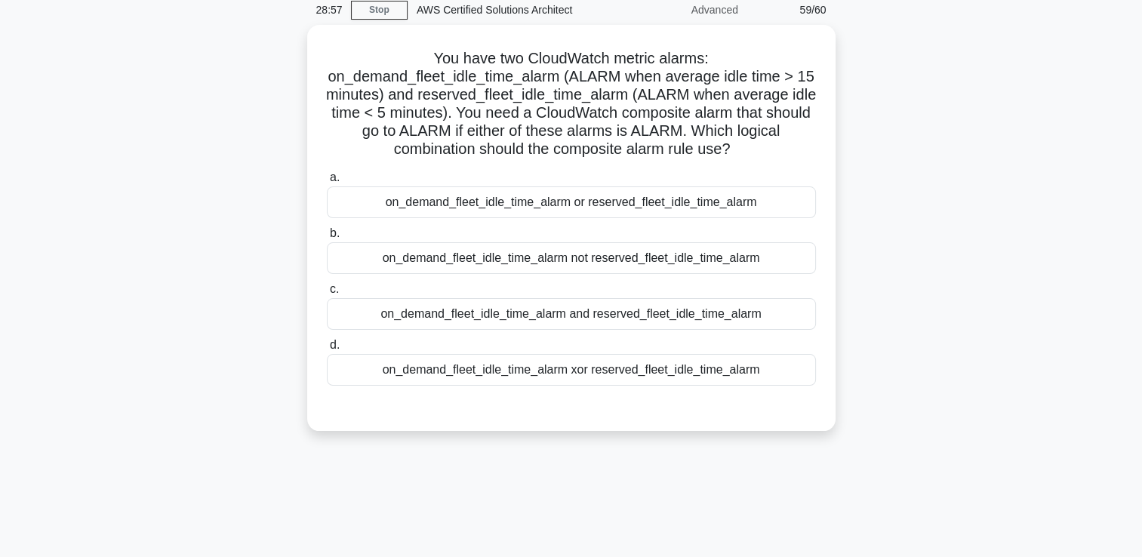
scroll to position [63, 0]
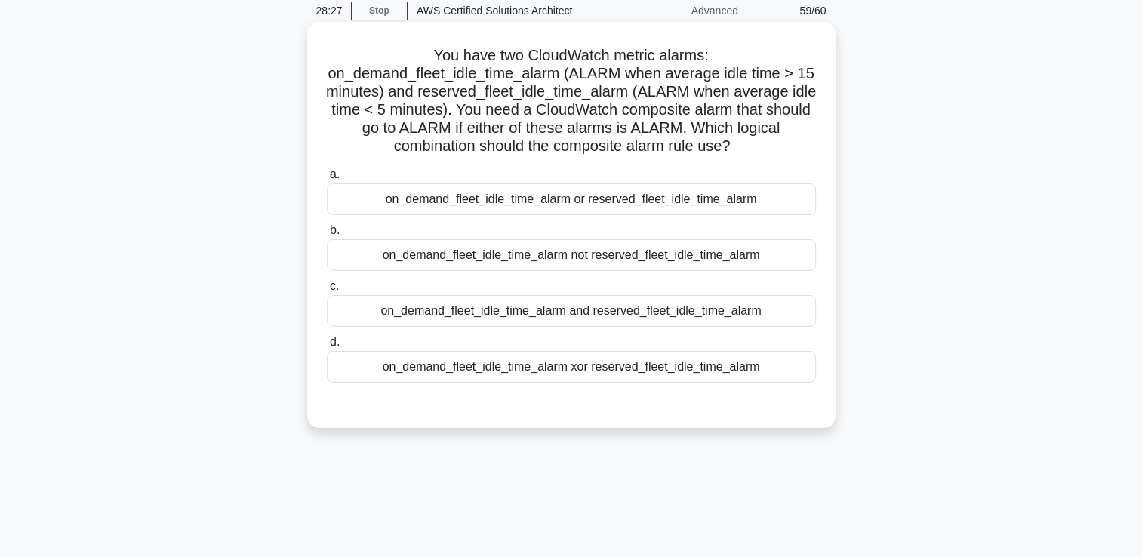
click at [565, 203] on div "on_demand_fleet_idle_time_alarm or reserved_fleet_idle_time_alarm" at bounding box center [571, 199] width 489 height 32
click at [327, 180] on input "a. on_demand_fleet_idle_time_alarm or reserved_fleet_idle_time_alarm" at bounding box center [327, 175] width 0 height 10
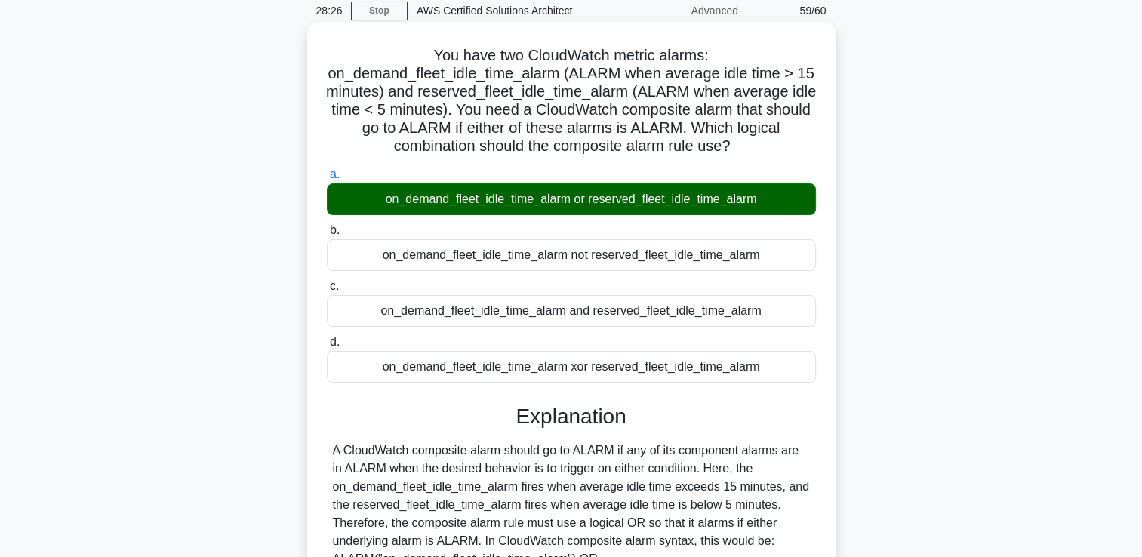
scroll to position [264, 0]
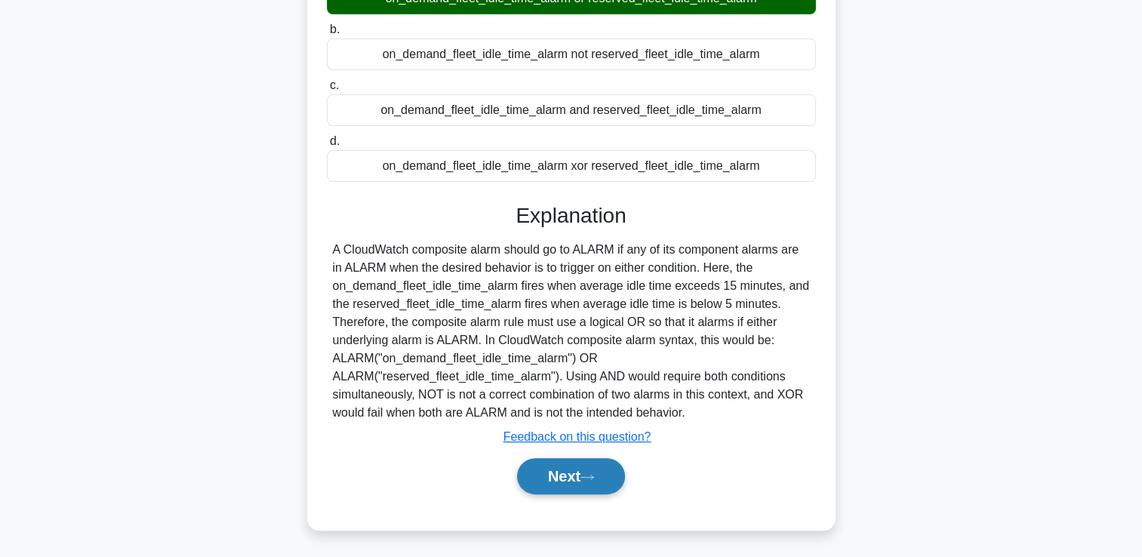
click at [589, 471] on button "Next" at bounding box center [571, 476] width 108 height 36
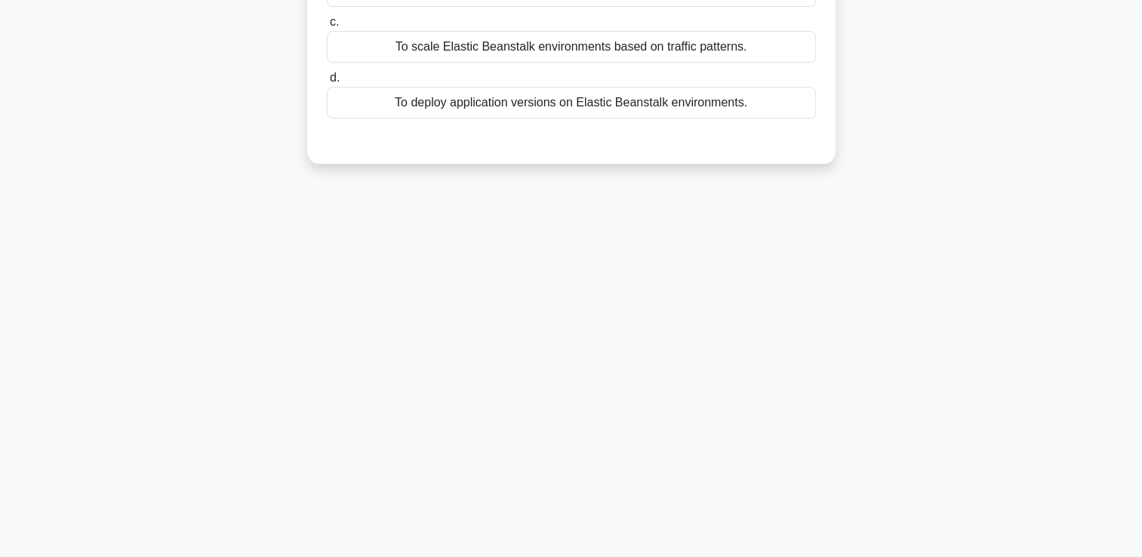
scroll to position [0, 0]
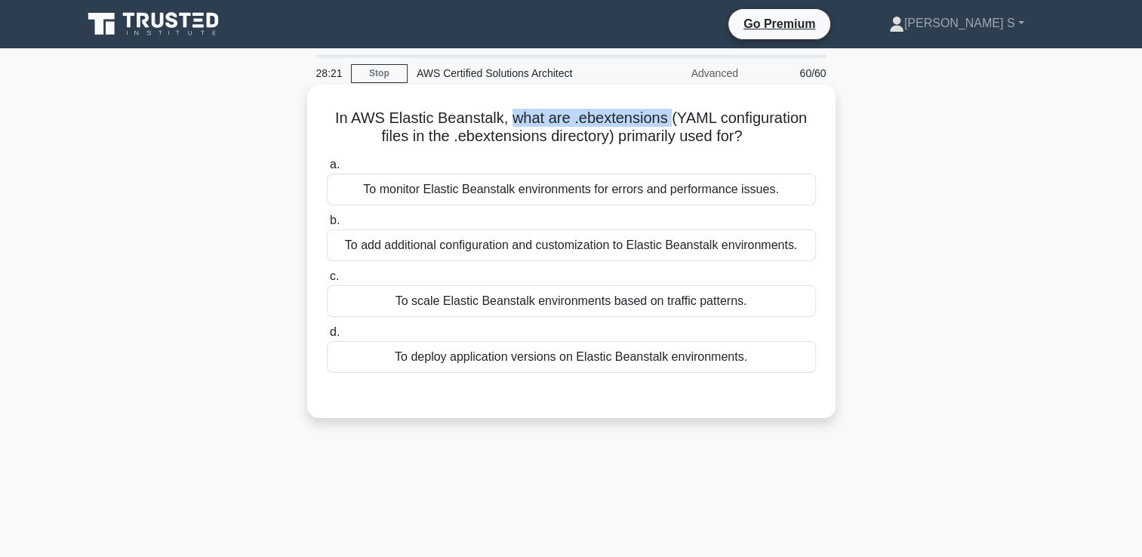
drag, startPoint x: 508, startPoint y: 121, endPoint x: 675, endPoint y: 122, distance: 166.9
click at [675, 122] on h5 "In AWS Elastic Beanstalk, what are .ebextensions (YAML configuration files in t…" at bounding box center [571, 128] width 492 height 38
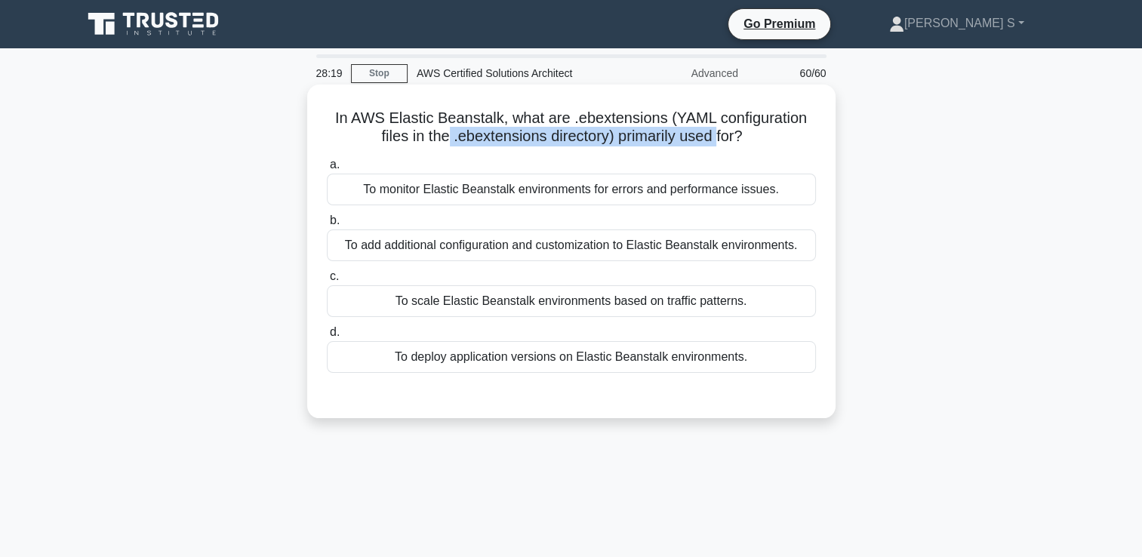
drag, startPoint x: 445, startPoint y: 134, endPoint x: 719, endPoint y: 132, distance: 273.3
click at [719, 132] on h5 "In AWS Elastic Beanstalk, what are .ebextensions (YAML configuration files in t…" at bounding box center [571, 128] width 492 height 38
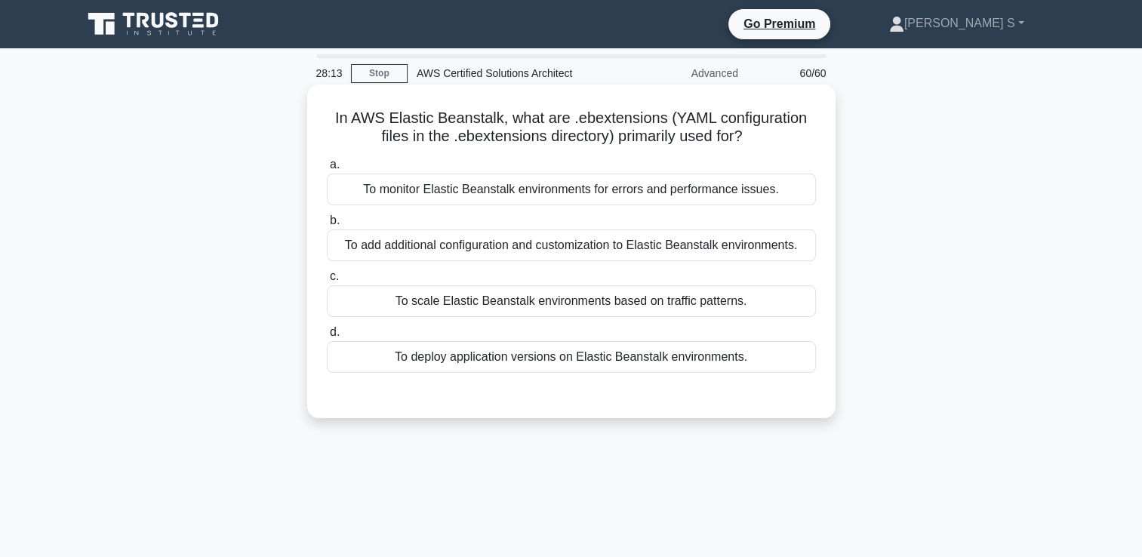
click at [553, 248] on div "To add additional configuration and customization to Elastic Beanstalk environm…" at bounding box center [571, 246] width 489 height 32
click at [327, 226] on input "b. To add additional configuration and customization to Elastic Beanstalk envir…" at bounding box center [327, 221] width 0 height 10
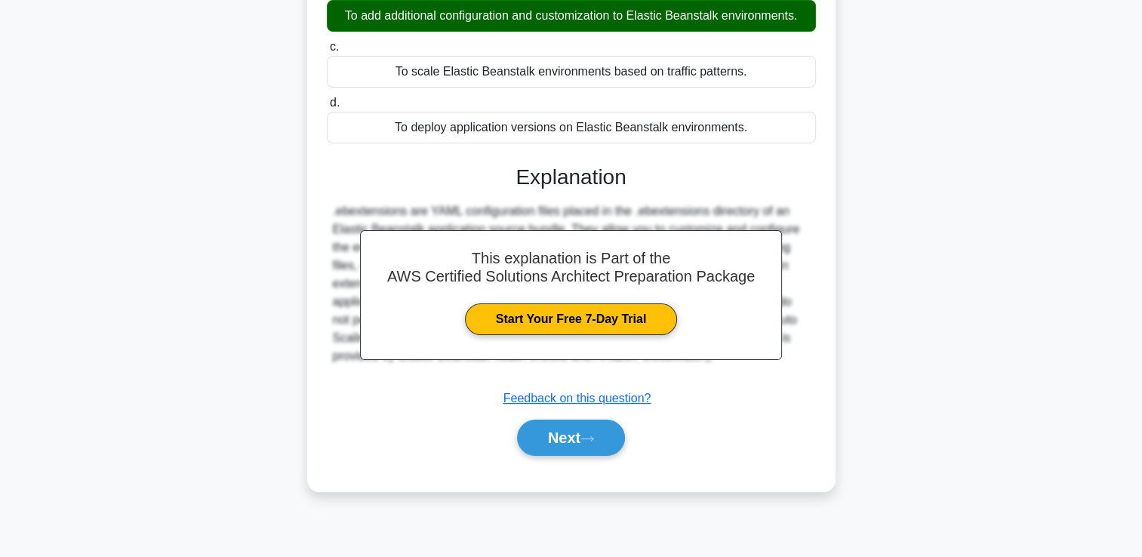
scroll to position [245, 0]
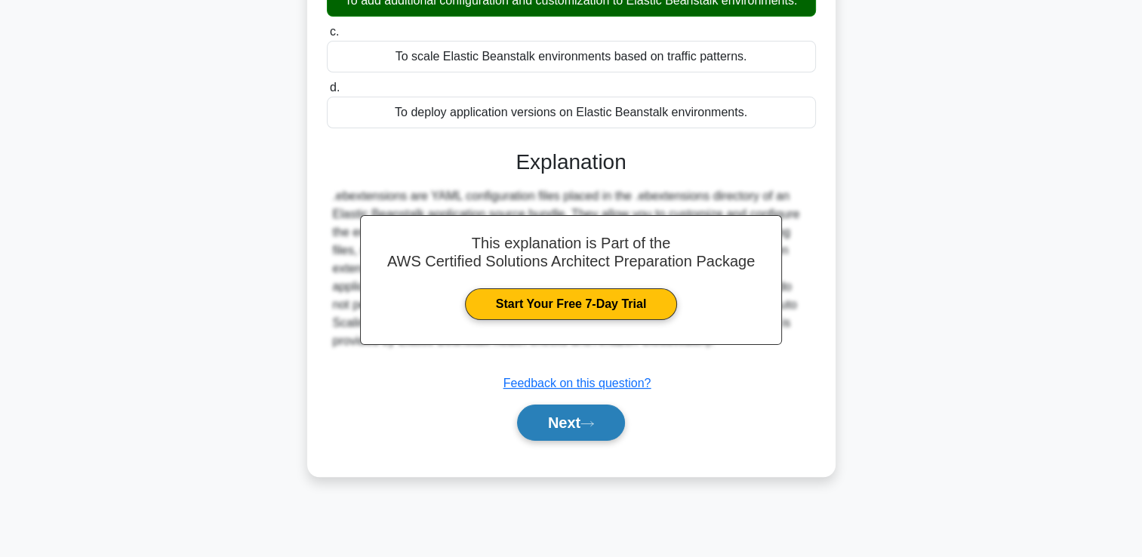
click at [553, 424] on button "Next" at bounding box center [571, 423] width 108 height 36
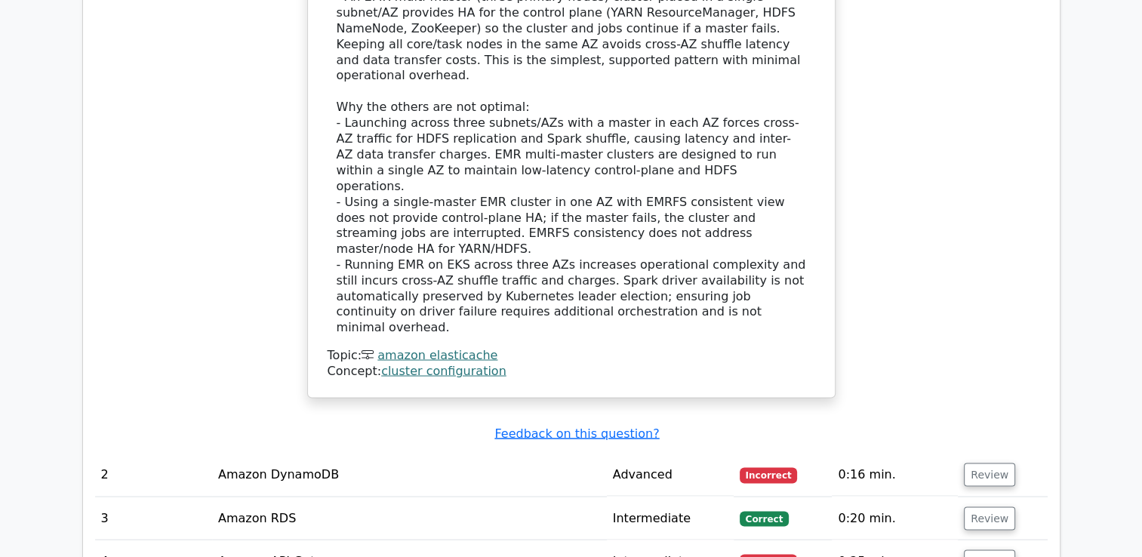
scroll to position [2748, 0]
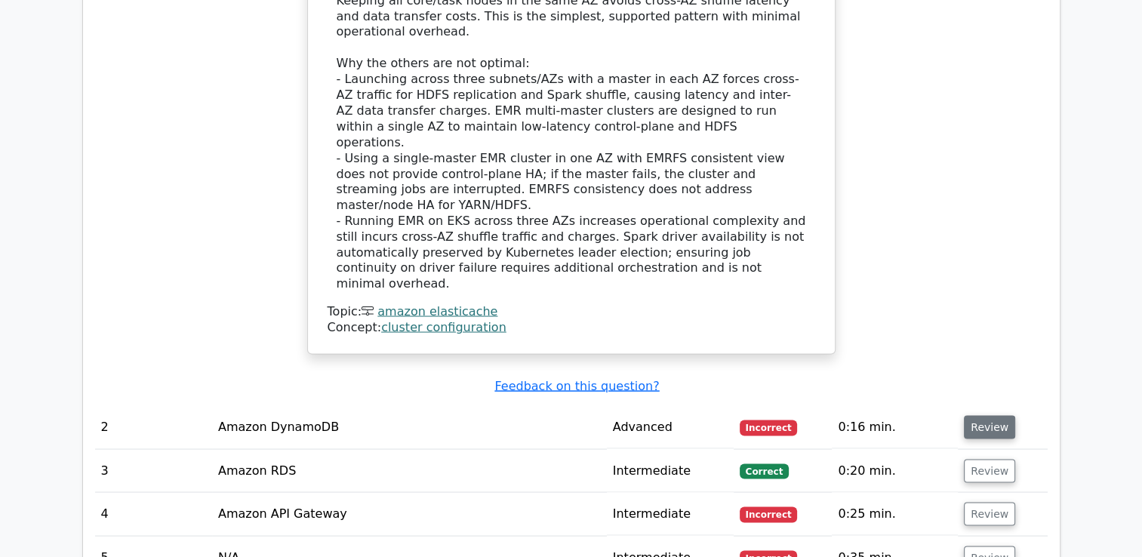
click at [983, 415] on button "Review" at bounding box center [989, 426] width 51 height 23
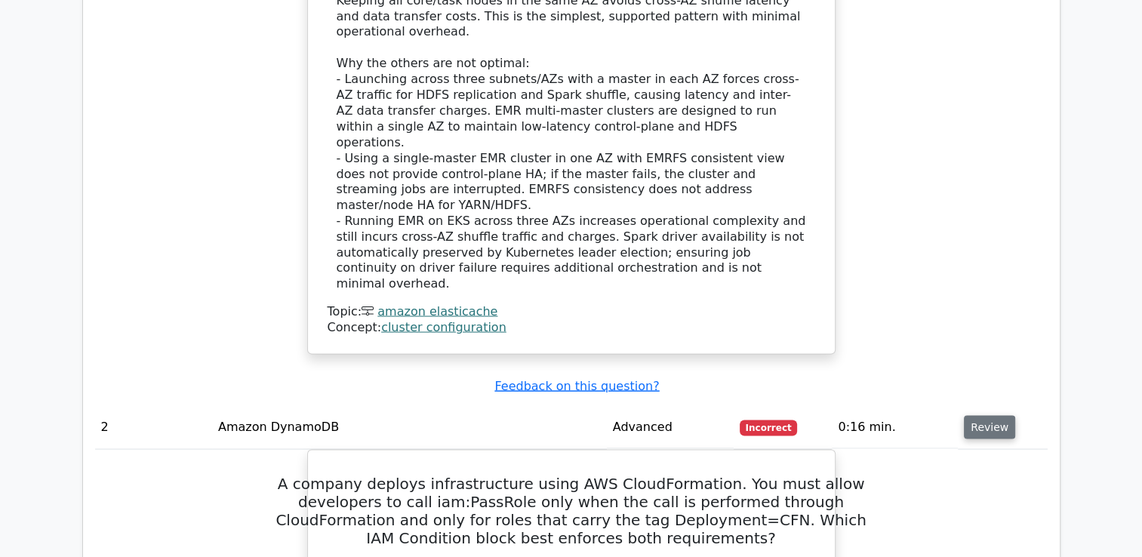
click at [983, 415] on button "Review" at bounding box center [989, 426] width 51 height 23
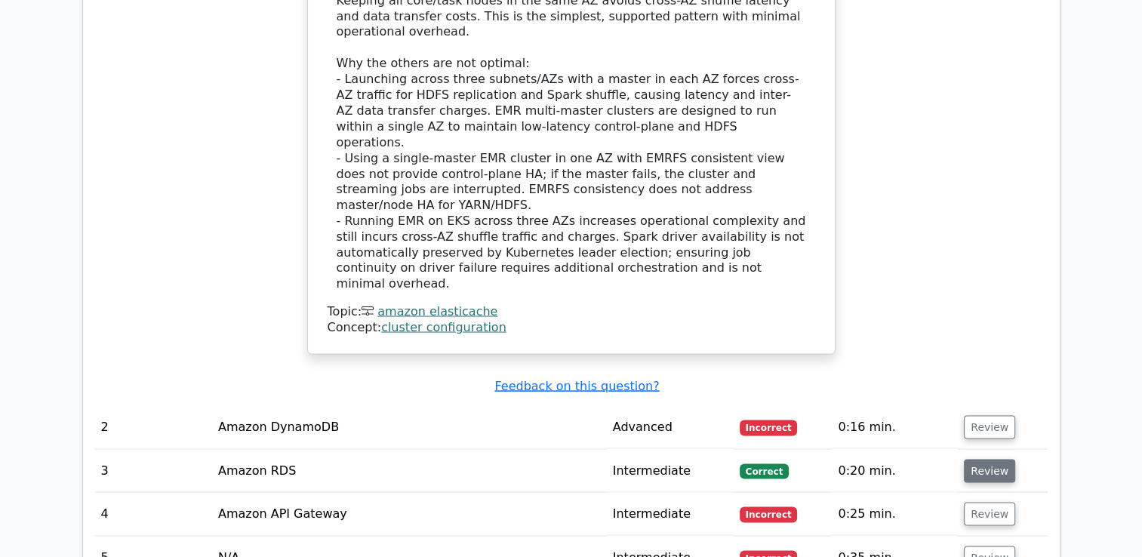
click at [985, 459] on button "Review" at bounding box center [989, 470] width 51 height 23
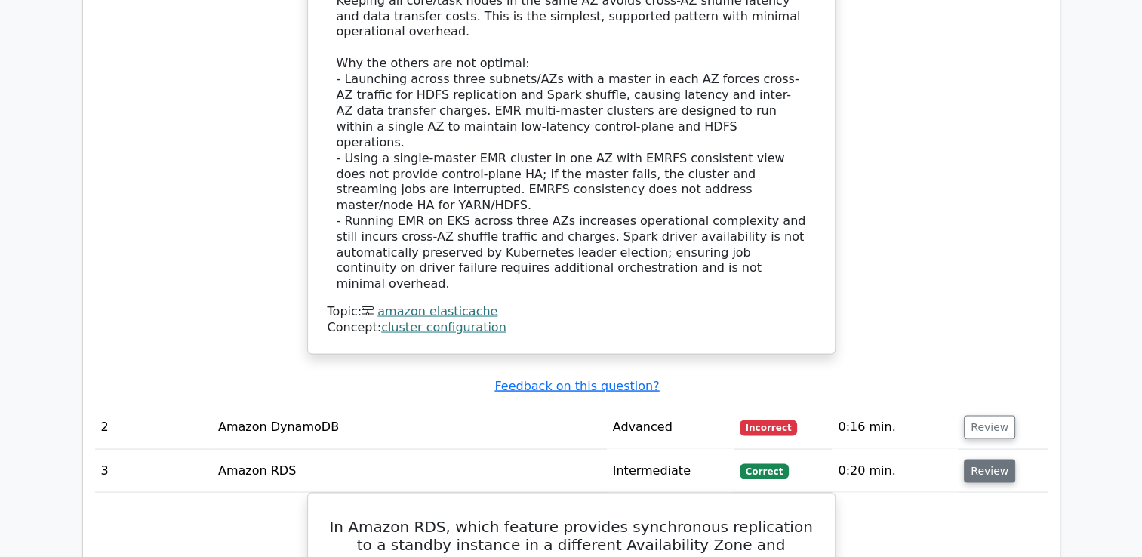
click at [985, 459] on button "Review" at bounding box center [989, 470] width 51 height 23
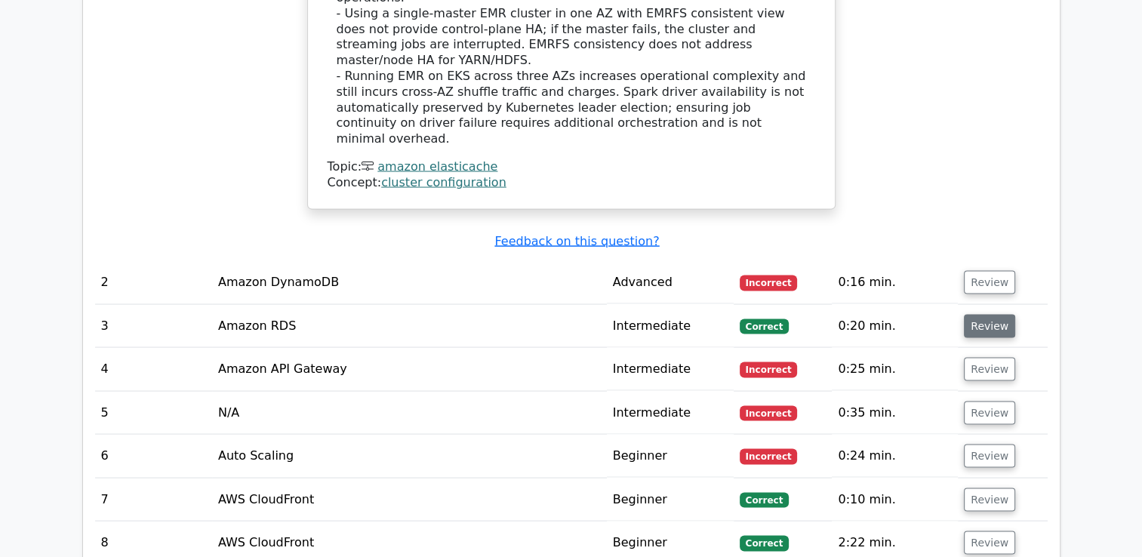
scroll to position [2909, 0]
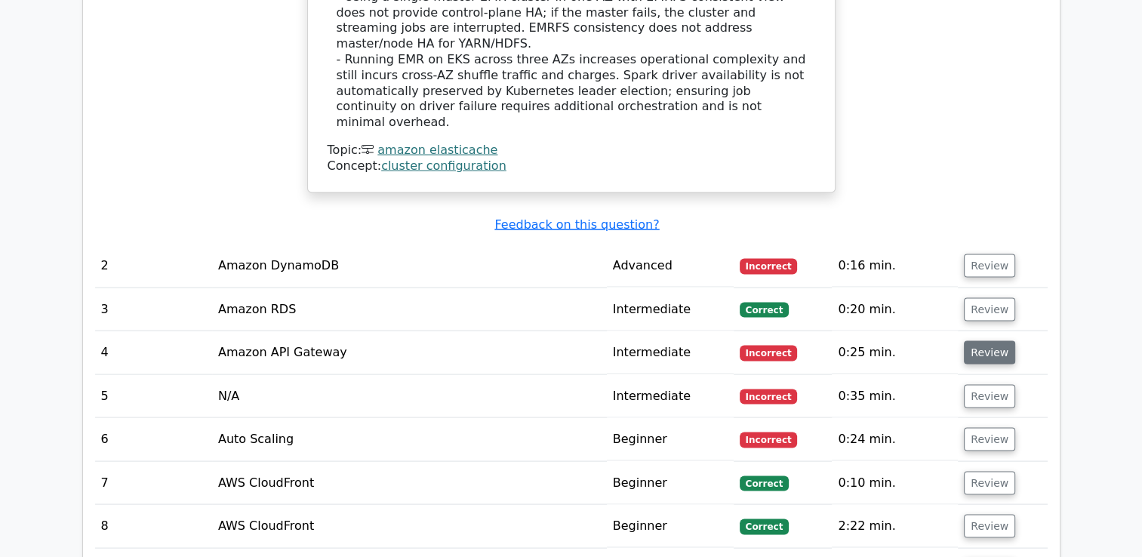
click at [976, 341] on button "Review" at bounding box center [989, 352] width 51 height 23
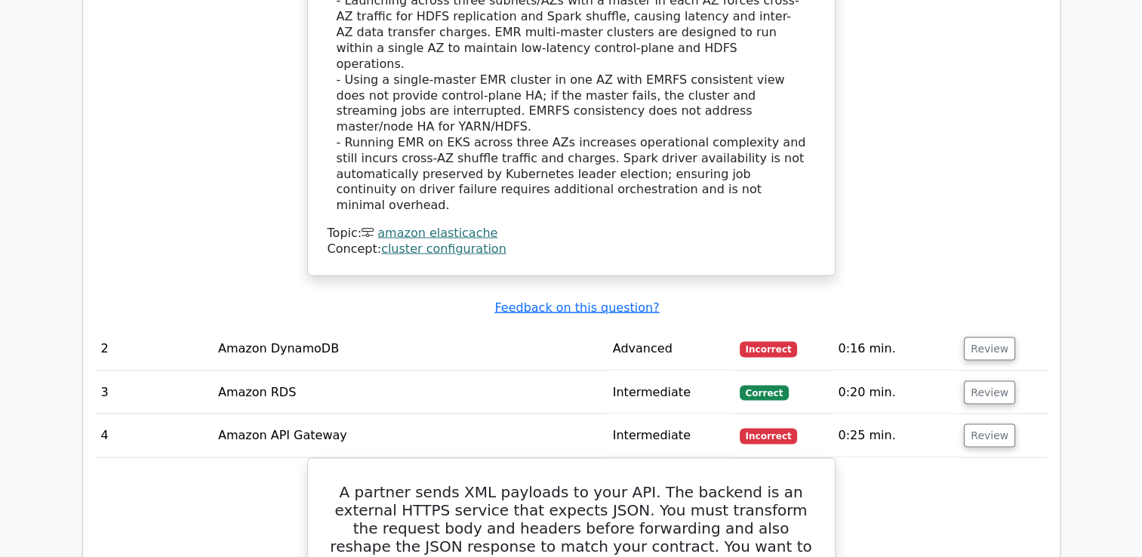
scroll to position [2779, 0]
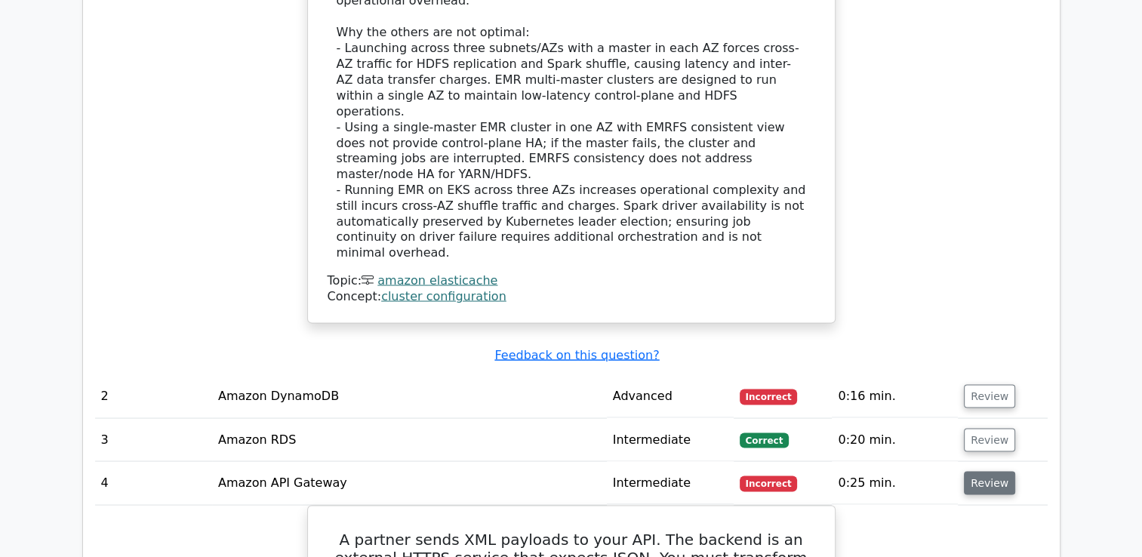
click at [988, 471] on button "Review" at bounding box center [989, 482] width 51 height 23
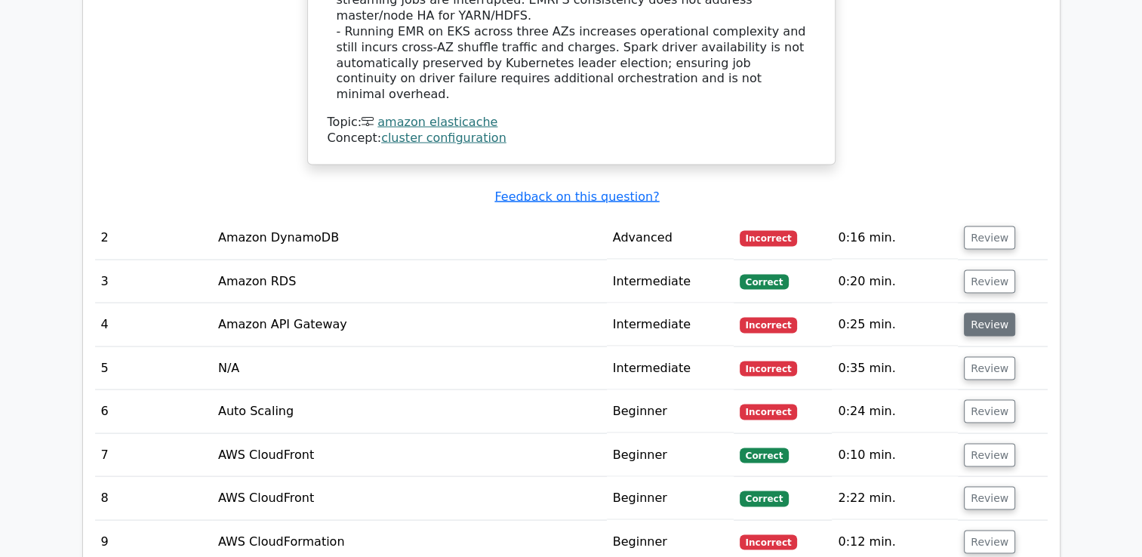
scroll to position [2938, 0]
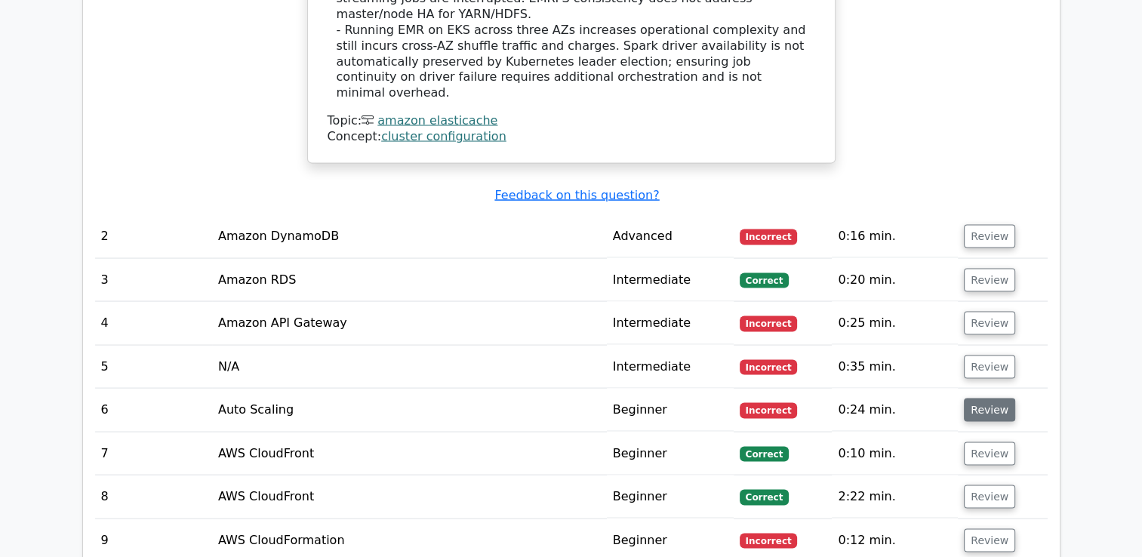
click at [964, 399] on button "Review" at bounding box center [989, 410] width 51 height 23
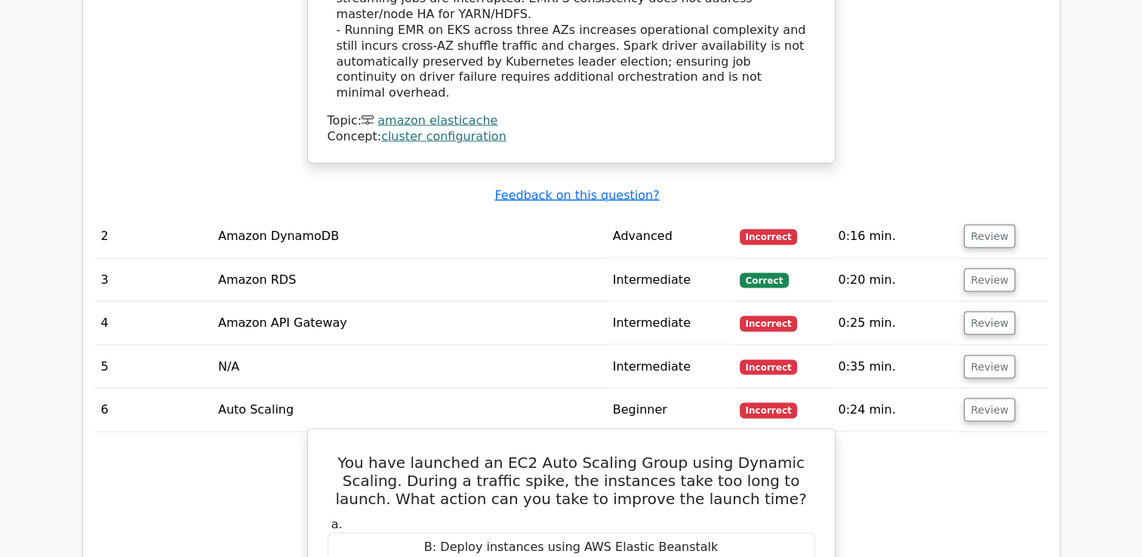
scroll to position [3041, 0]
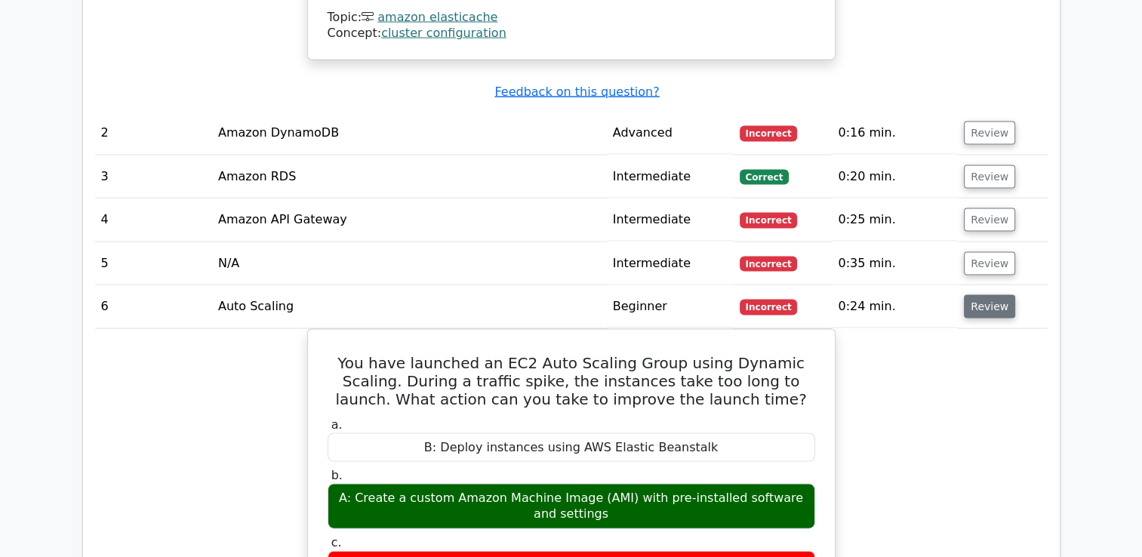
click at [985, 295] on button "Review" at bounding box center [989, 306] width 51 height 23
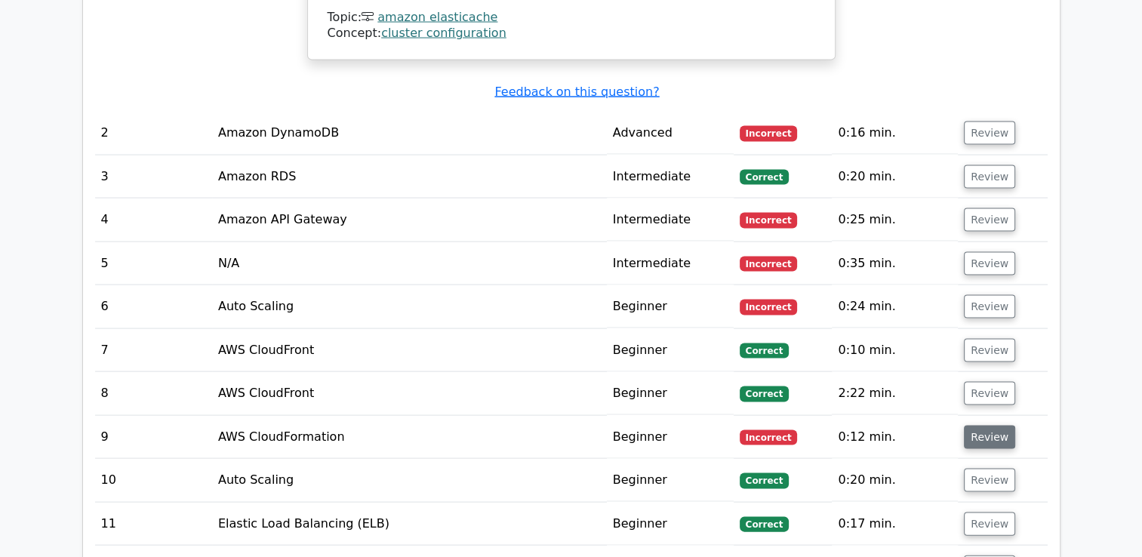
click at [970, 426] on button "Review" at bounding box center [989, 437] width 51 height 23
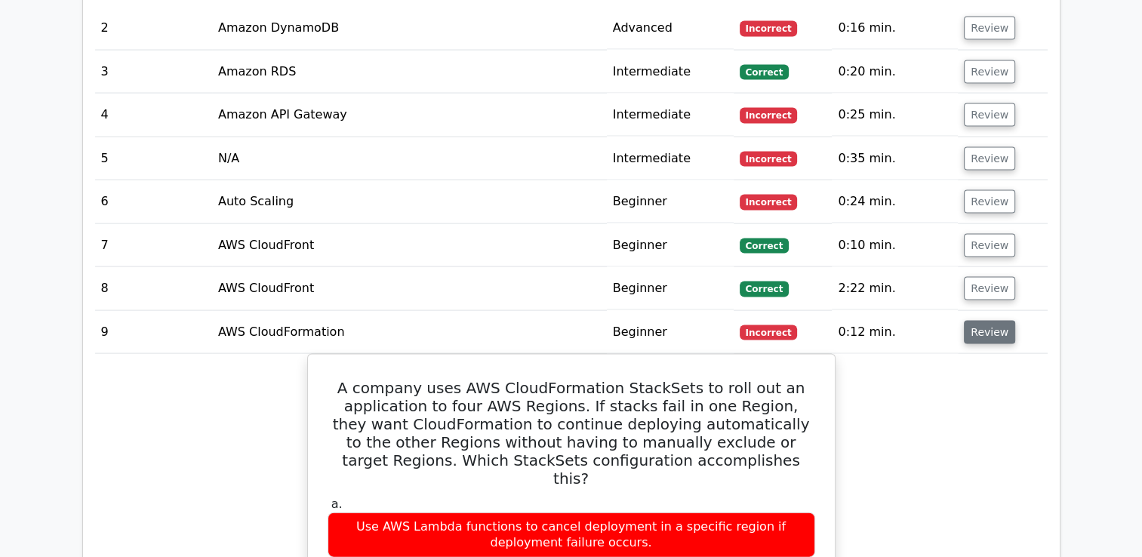
scroll to position [3147, 0]
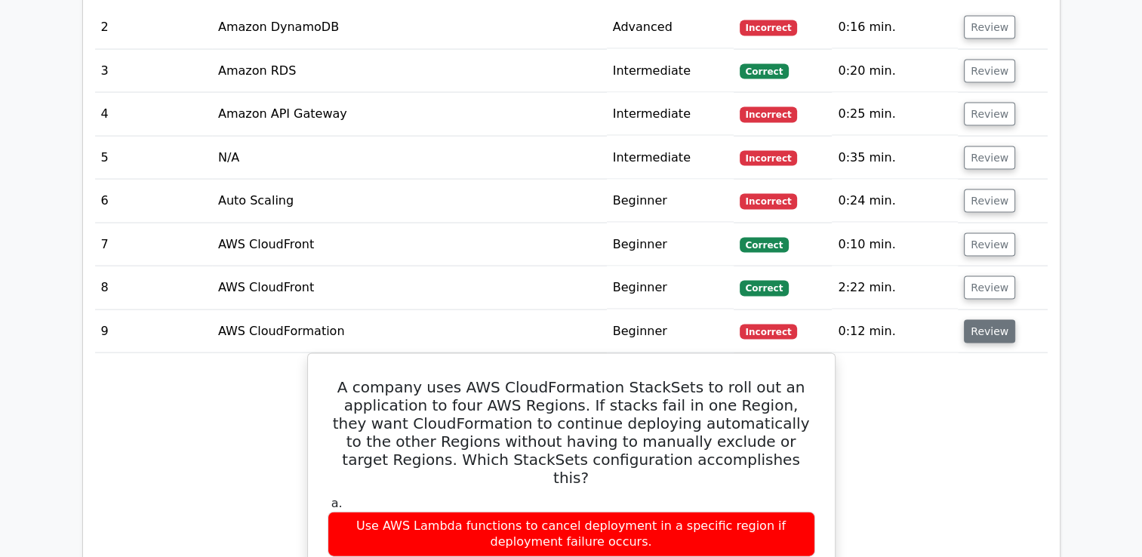
click at [997, 320] on button "Review" at bounding box center [989, 331] width 51 height 23
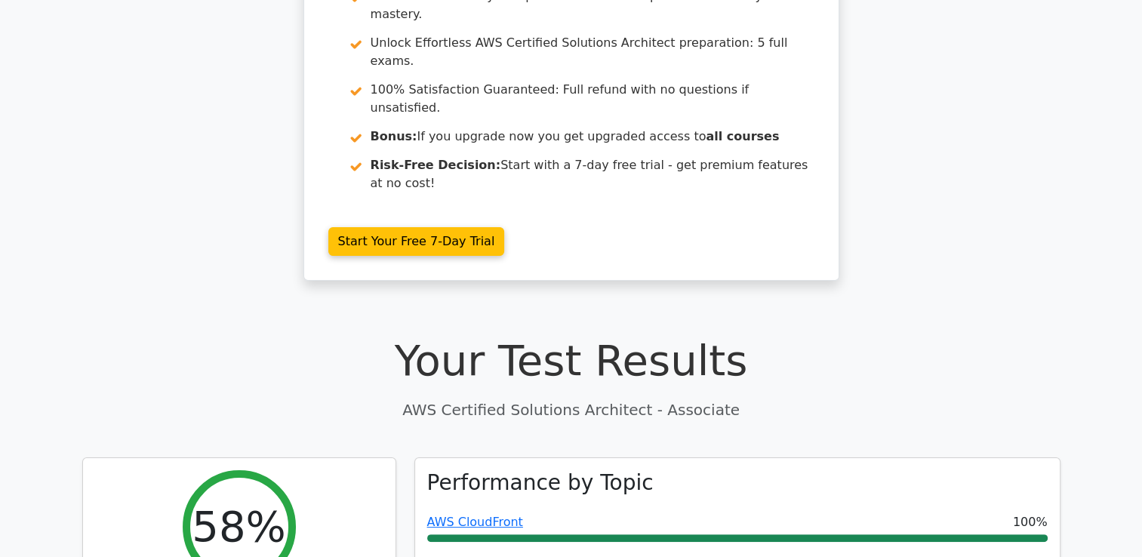
scroll to position [178, 0]
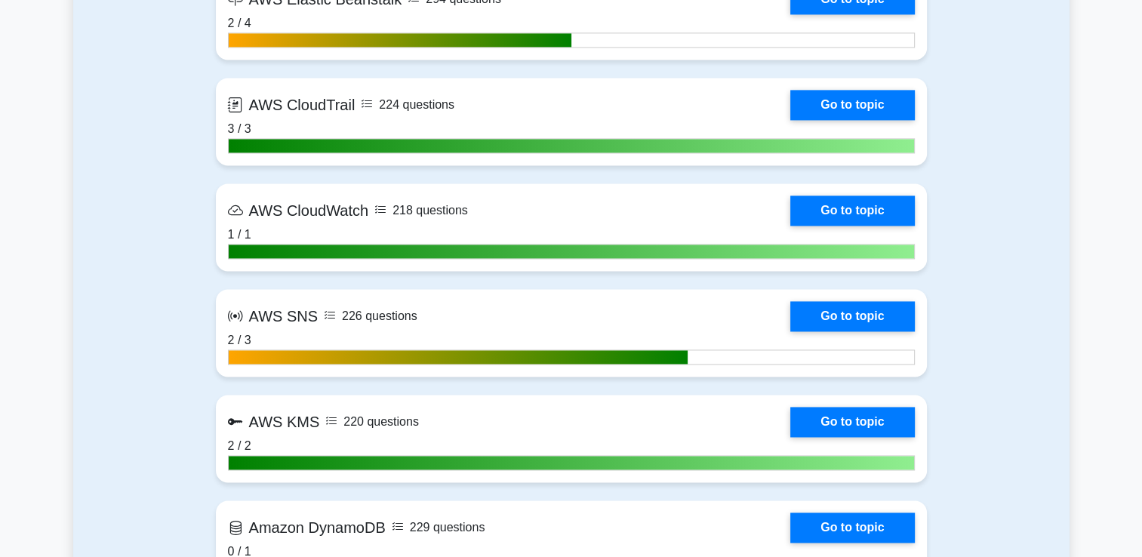
scroll to position [2217, 0]
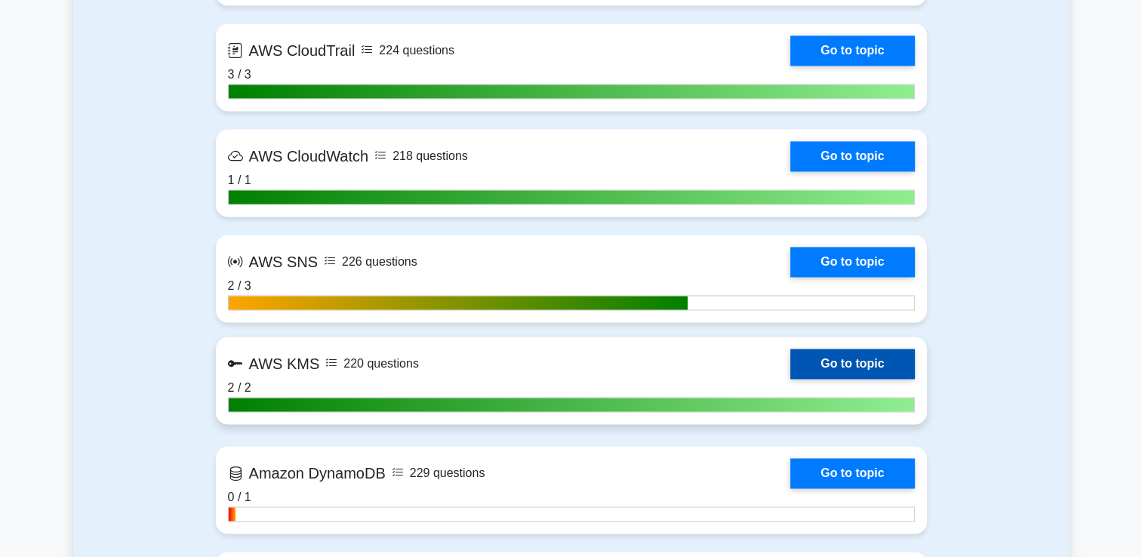
click at [822, 376] on link "Go to topic" at bounding box center [853, 364] width 124 height 30
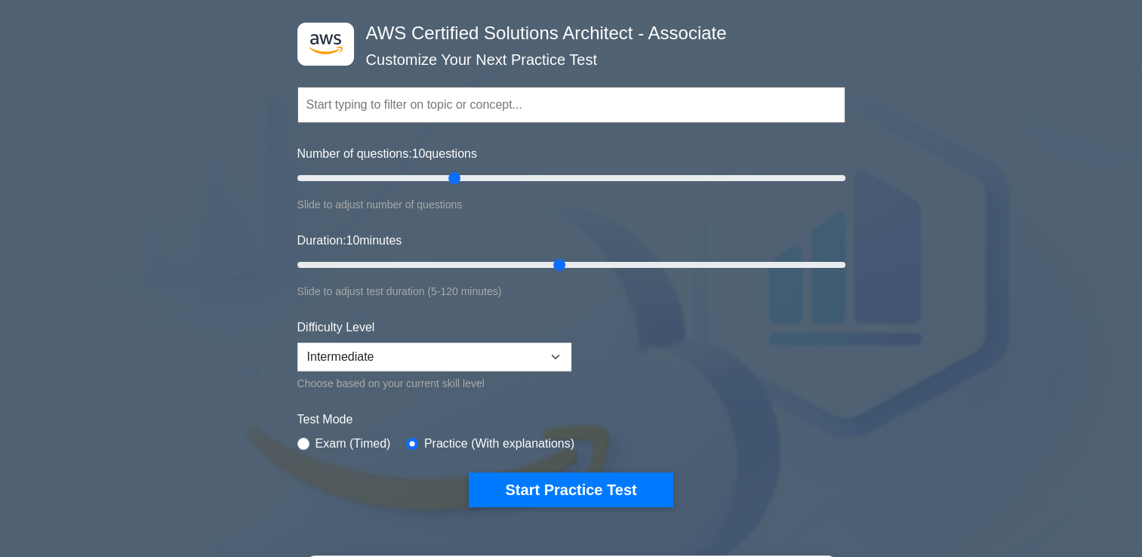
scroll to position [0, 0]
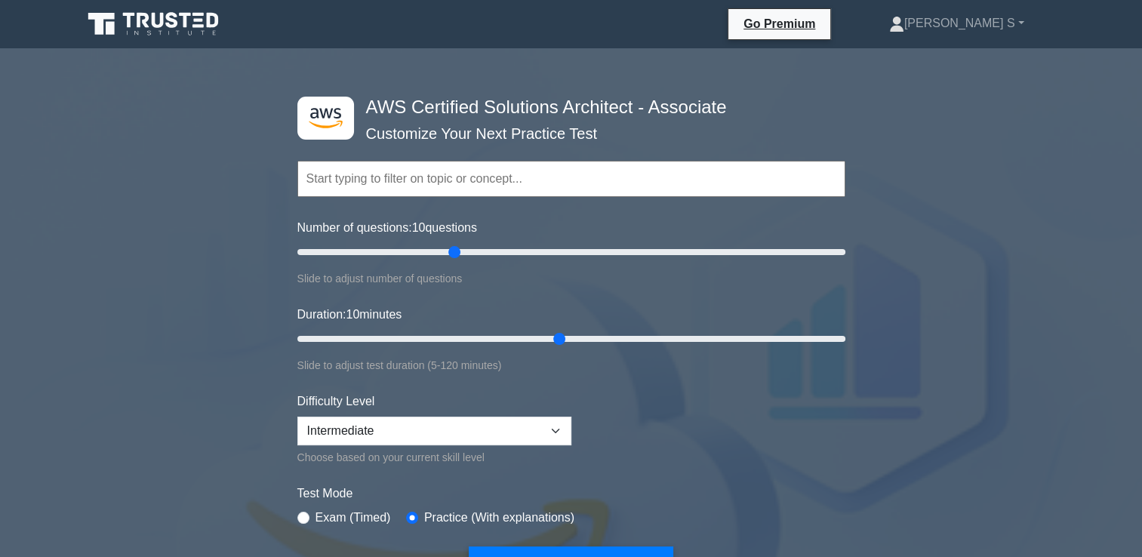
click at [456, 183] on input "text" at bounding box center [572, 179] width 548 height 36
click at [482, 427] on select "Beginner Intermediate Expert" at bounding box center [435, 431] width 274 height 29
select select "expert"
click at [298, 417] on select "Beginner Intermediate Expert" at bounding box center [435, 431] width 274 height 29
click at [514, 554] on button "Start Practice Test" at bounding box center [571, 564] width 204 height 35
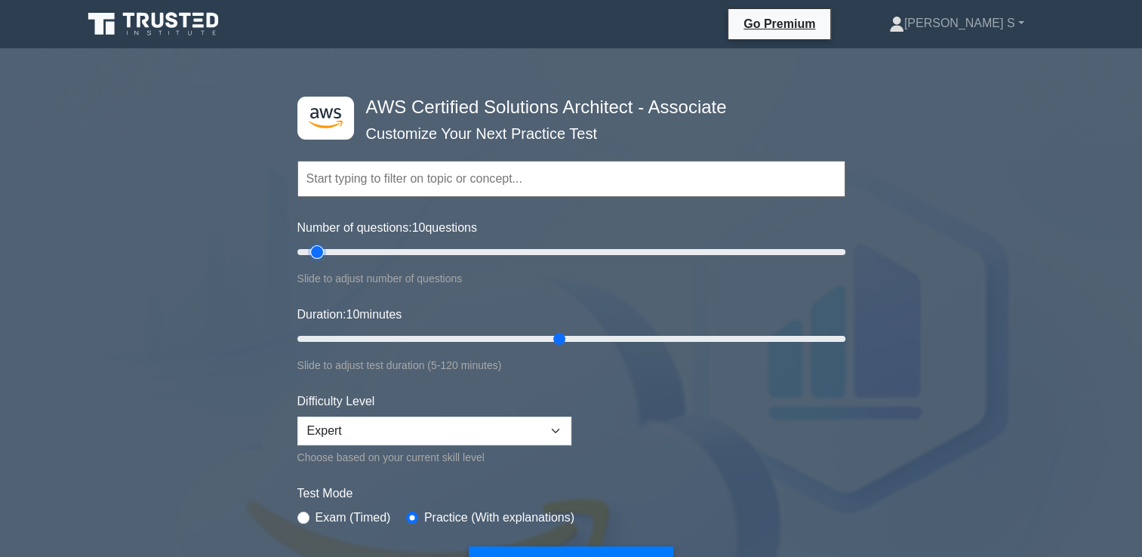
drag, startPoint x: 450, startPoint y: 258, endPoint x: 320, endPoint y: 257, distance: 129.9
type input "10"
click at [320, 257] on input "Number of questions: 10 questions" at bounding box center [572, 252] width 548 height 18
drag, startPoint x: 553, startPoint y: 334, endPoint x: 325, endPoint y: 337, distance: 227.3
type input "10"
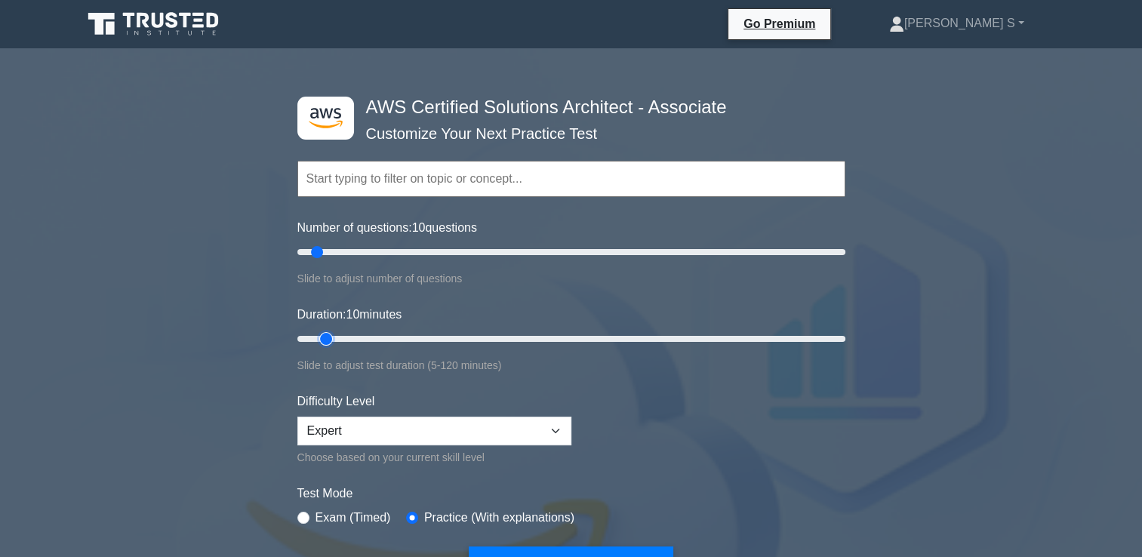
click at [325, 337] on input "Duration: 10 minutes" at bounding box center [572, 339] width 548 height 18
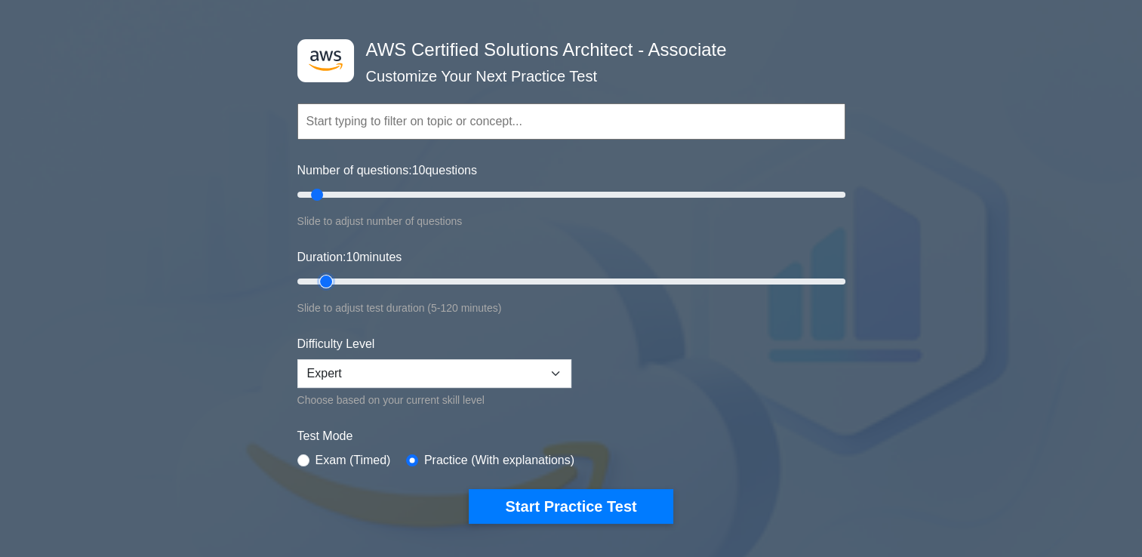
scroll to position [57, 0]
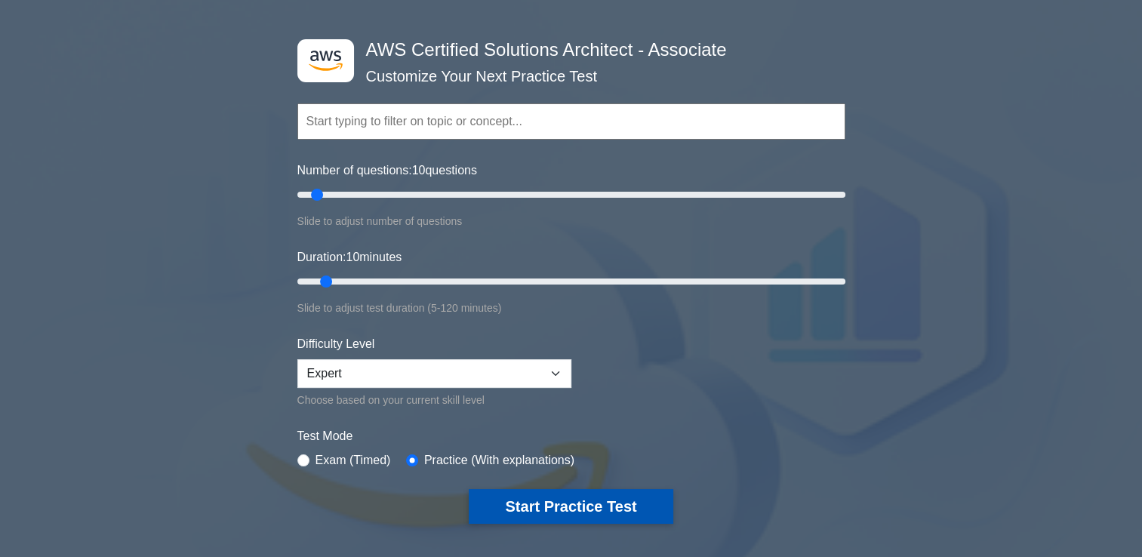
click at [511, 507] on button "Start Practice Test" at bounding box center [571, 506] width 204 height 35
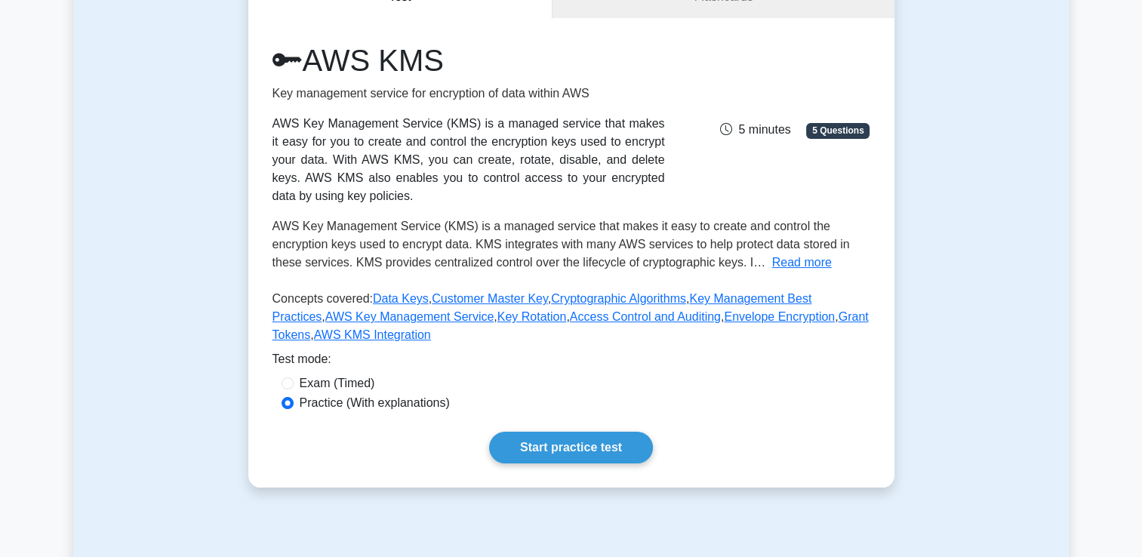
scroll to position [168, 0]
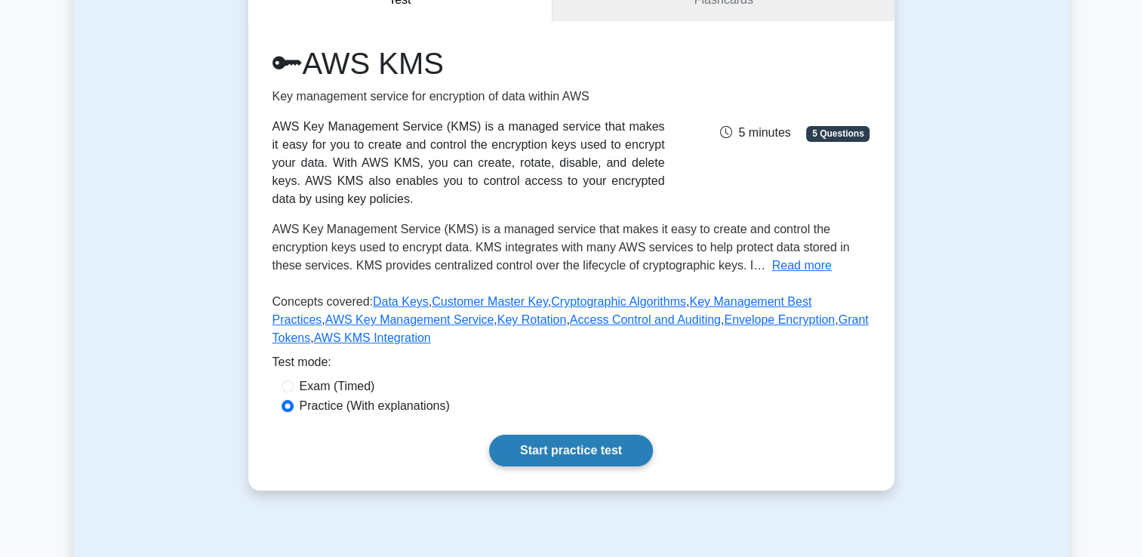
click at [521, 448] on link "Start practice test" at bounding box center [571, 451] width 164 height 32
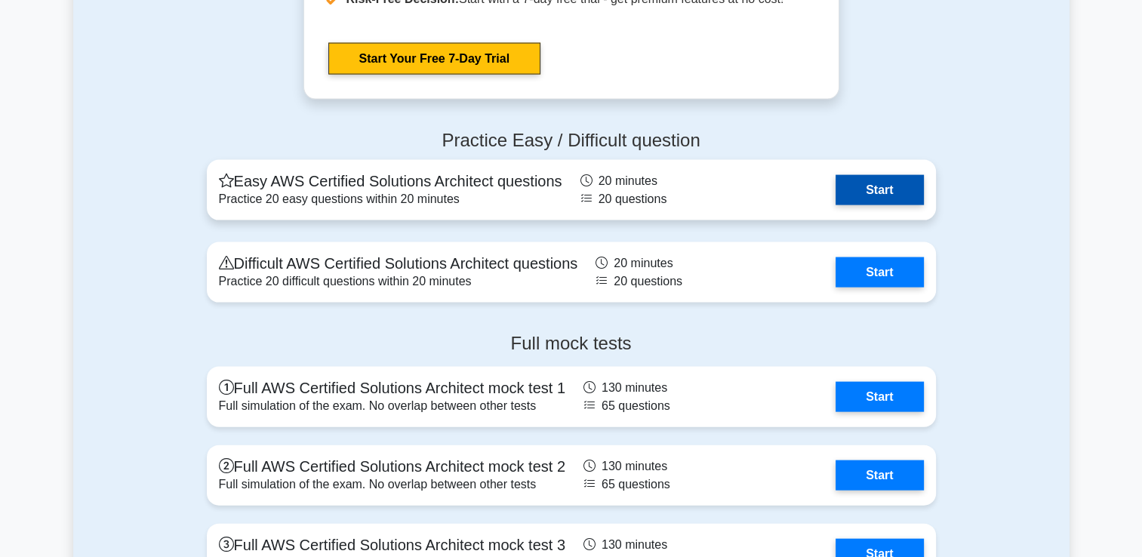
scroll to position [3105, 0]
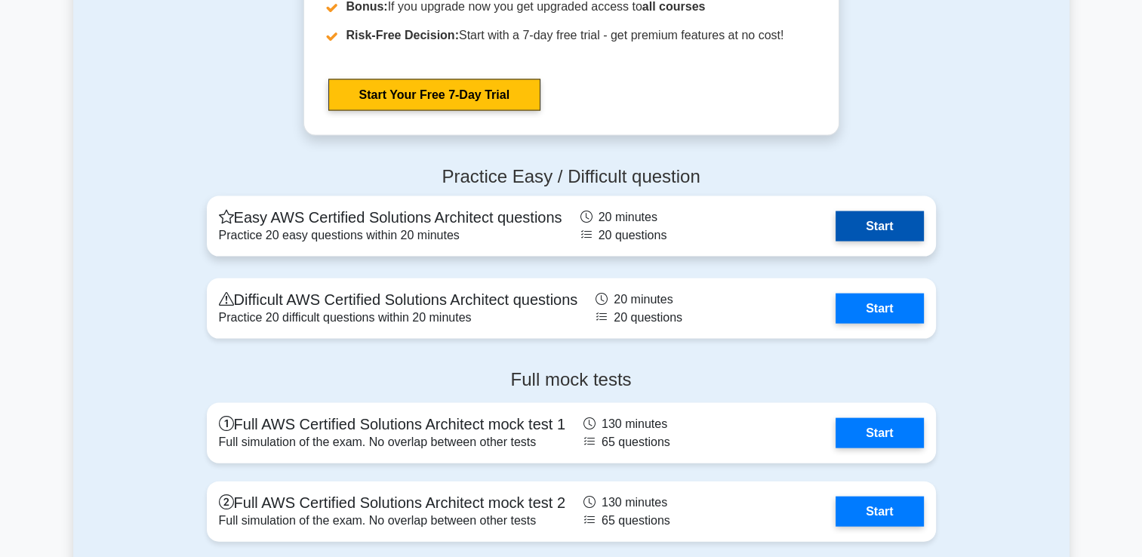
click at [866, 235] on link "Start" at bounding box center [880, 226] width 88 height 30
click at [851, 225] on link "Start" at bounding box center [880, 226] width 88 height 30
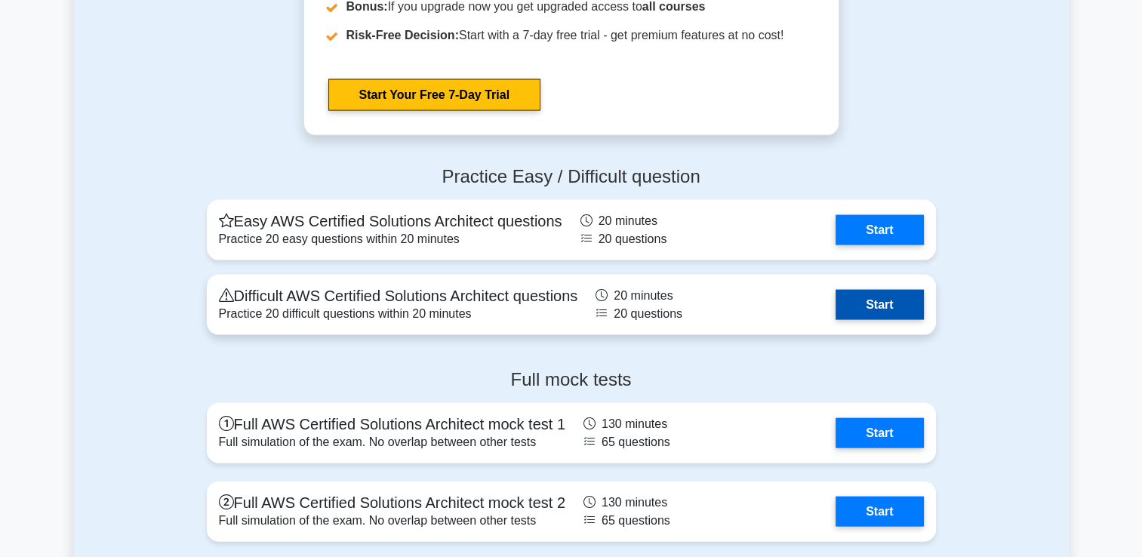
click at [880, 313] on link "Start" at bounding box center [880, 305] width 88 height 30
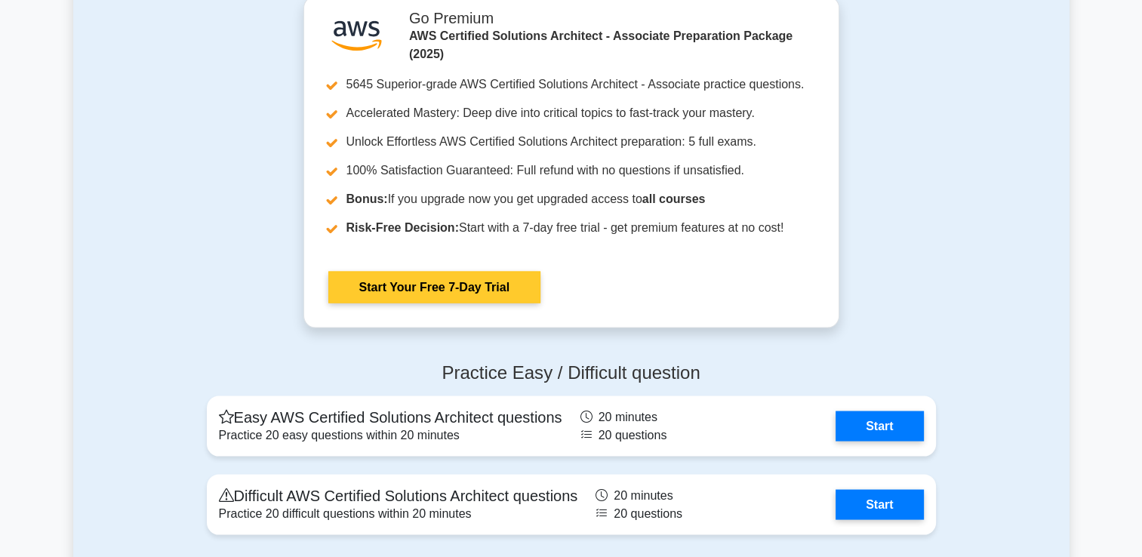
scroll to position [2908, 0]
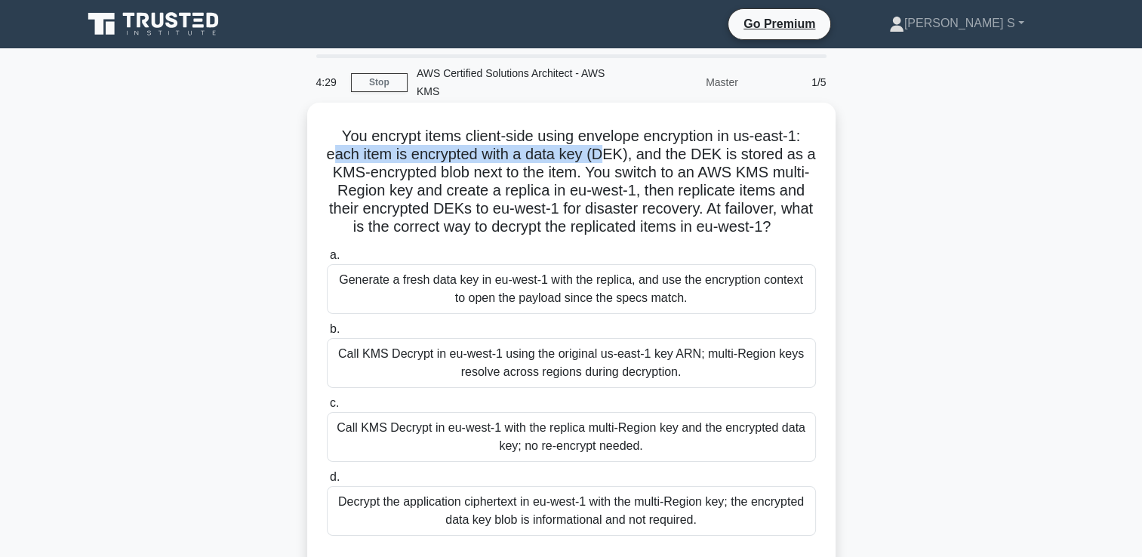
drag, startPoint x: 338, startPoint y: 157, endPoint x: 607, endPoint y: 156, distance: 268.8
click at [607, 156] on h5 "You encrypt items client-side using envelope encryption in us-east-1: each item…" at bounding box center [571, 182] width 492 height 110
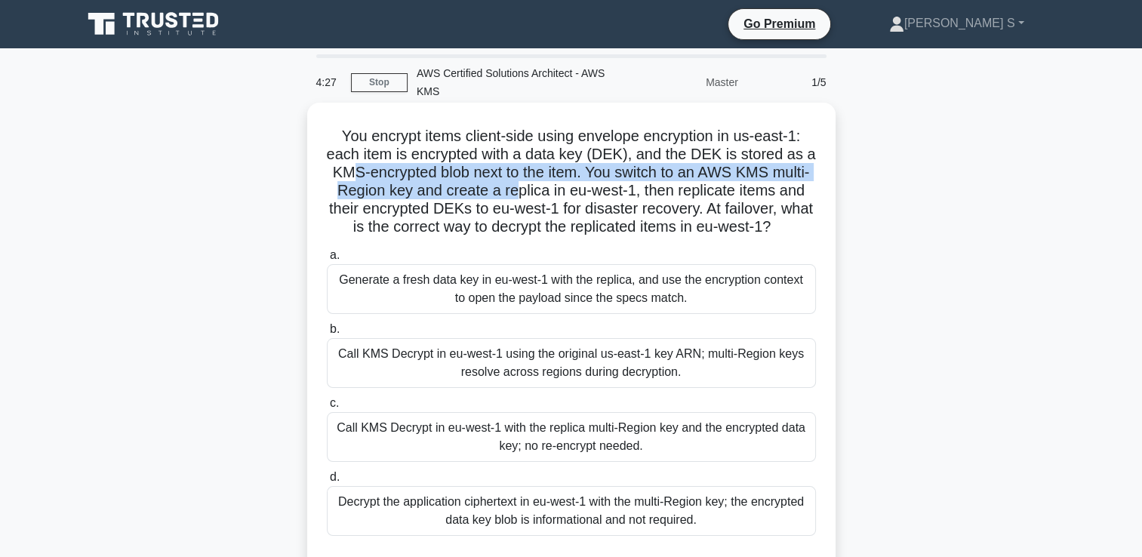
drag, startPoint x: 371, startPoint y: 182, endPoint x: 550, endPoint y: 186, distance: 179.0
click at [550, 186] on h5 "You encrypt items client-side using envelope encryption in us-east-1: each item…" at bounding box center [571, 182] width 492 height 110
click at [362, 194] on h5 "You encrypt items client-side using envelope encryption in us-east-1: each item…" at bounding box center [571, 182] width 492 height 110
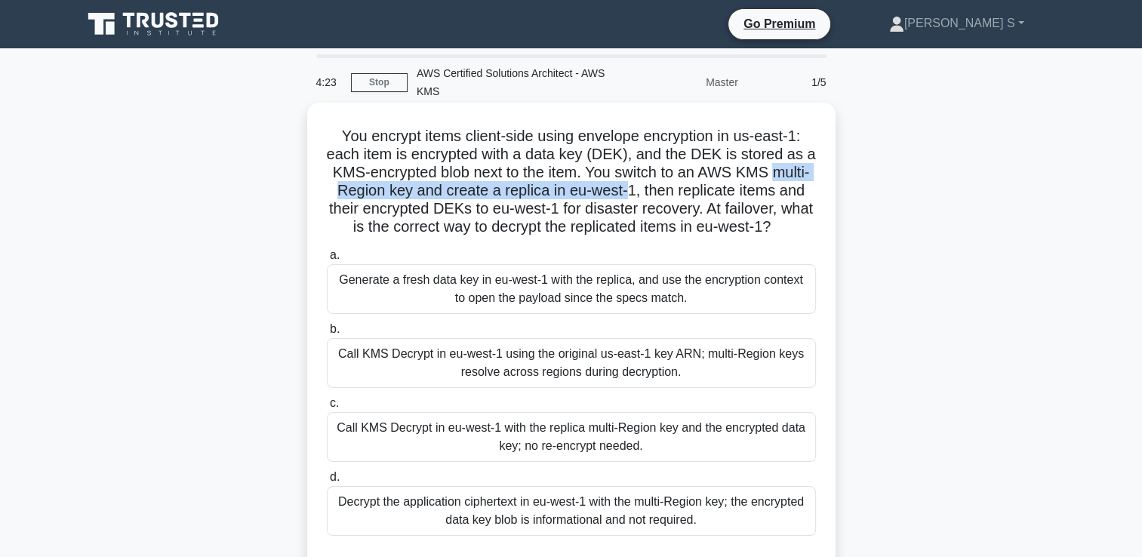
drag, startPoint x: 362, startPoint y: 194, endPoint x: 660, endPoint y: 196, distance: 298.3
click at [660, 196] on h5 "You encrypt items client-side using envelope encryption in us-east-1: each item…" at bounding box center [571, 182] width 492 height 110
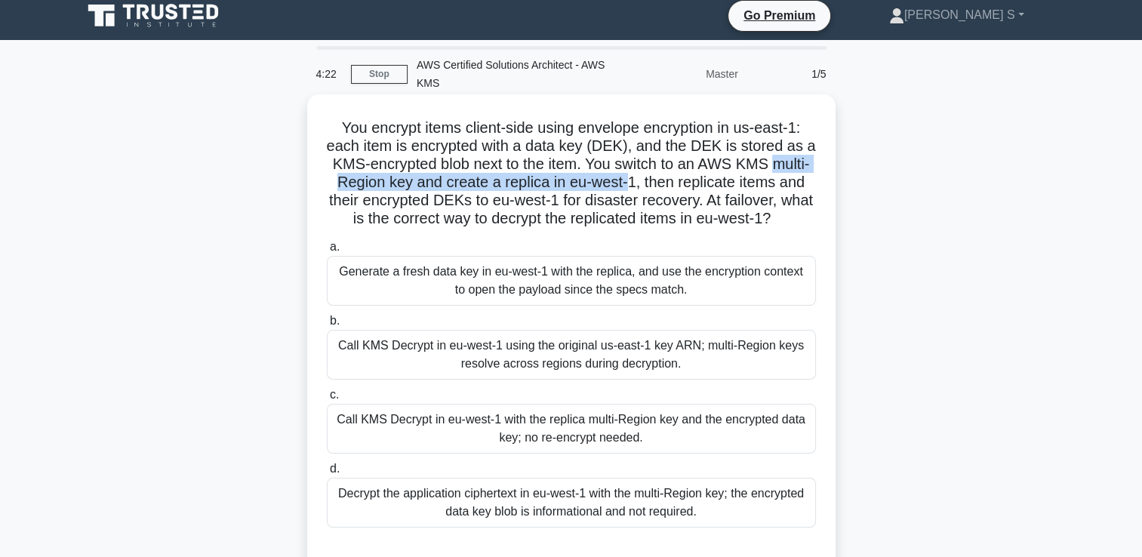
scroll to position [9, 0]
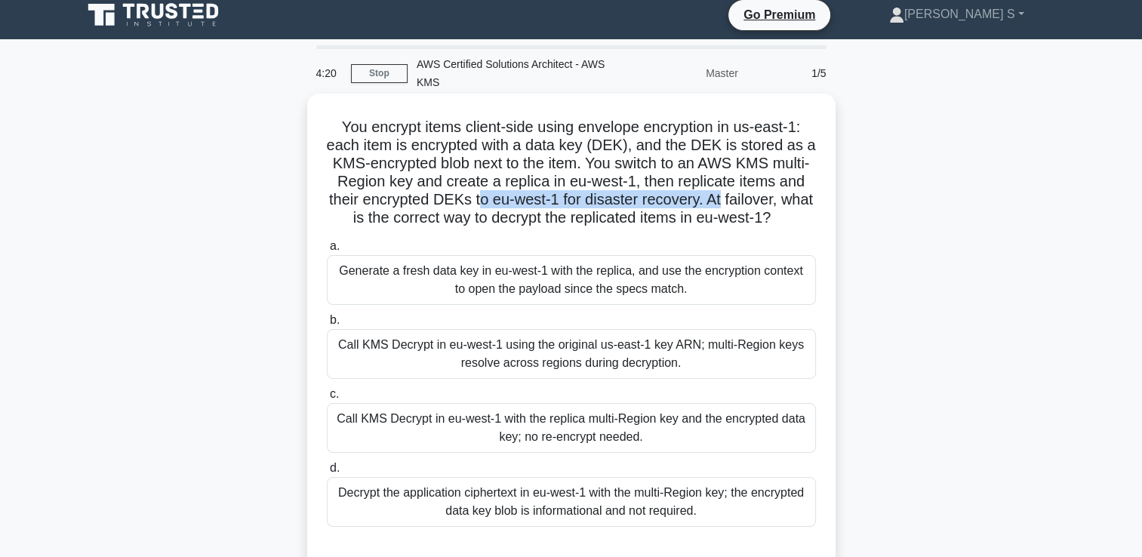
drag, startPoint x: 510, startPoint y: 204, endPoint x: 758, endPoint y: 207, distance: 247.7
click at [758, 207] on h5 "You encrypt items client-side using envelope encryption in us-east-1: each item…" at bounding box center [571, 173] width 492 height 110
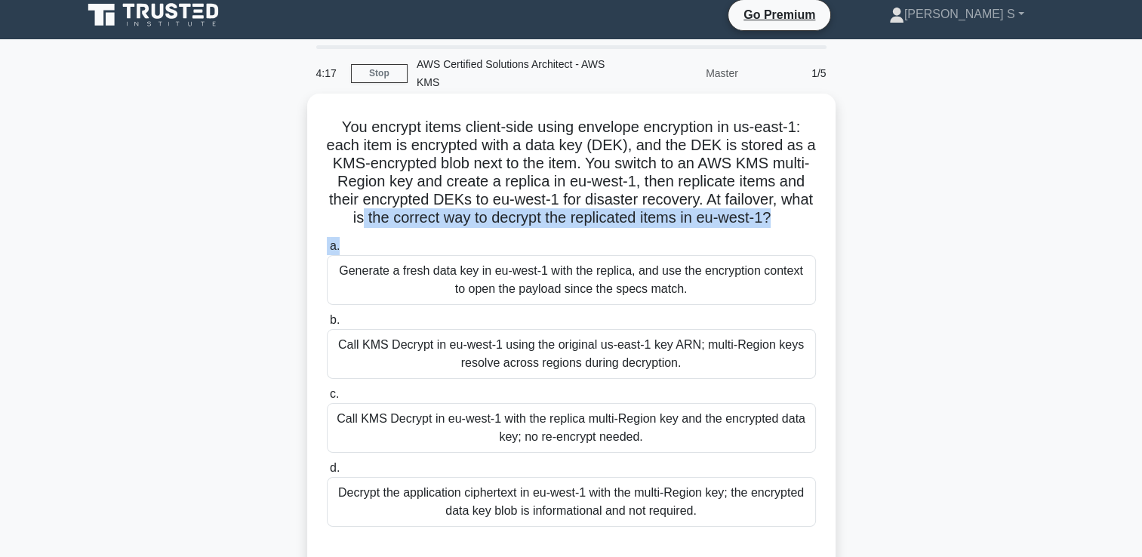
drag, startPoint x: 375, startPoint y: 227, endPoint x: 788, endPoint y: 234, distance: 413.1
click at [788, 234] on div "You encrypt items client-side using envelope encryption in us-east-1: each item…" at bounding box center [571, 333] width 516 height 467
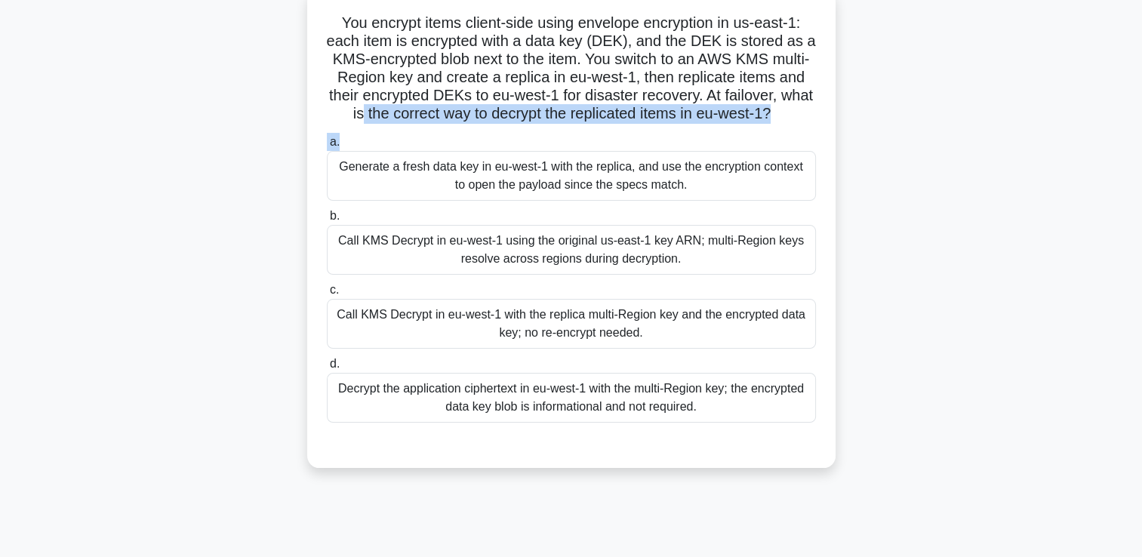
scroll to position [118, 0]
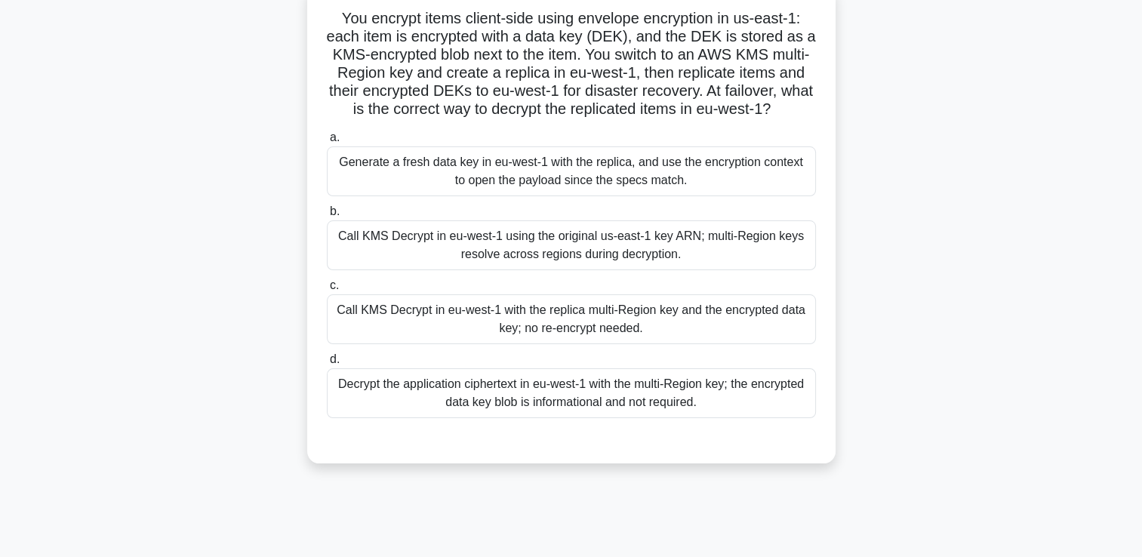
click at [417, 36] on h5 "You encrypt items client-side using envelope encryption in us-east-1: each item…" at bounding box center [571, 64] width 492 height 110
click at [553, 308] on div "Call KMS Decrypt in eu-west-1 with the replica multi-Region key and the encrypt…" at bounding box center [571, 319] width 489 height 50
click at [327, 291] on input "c. Call KMS Decrypt in eu-west-1 with the replica multi-Region key and the encr…" at bounding box center [327, 286] width 0 height 10
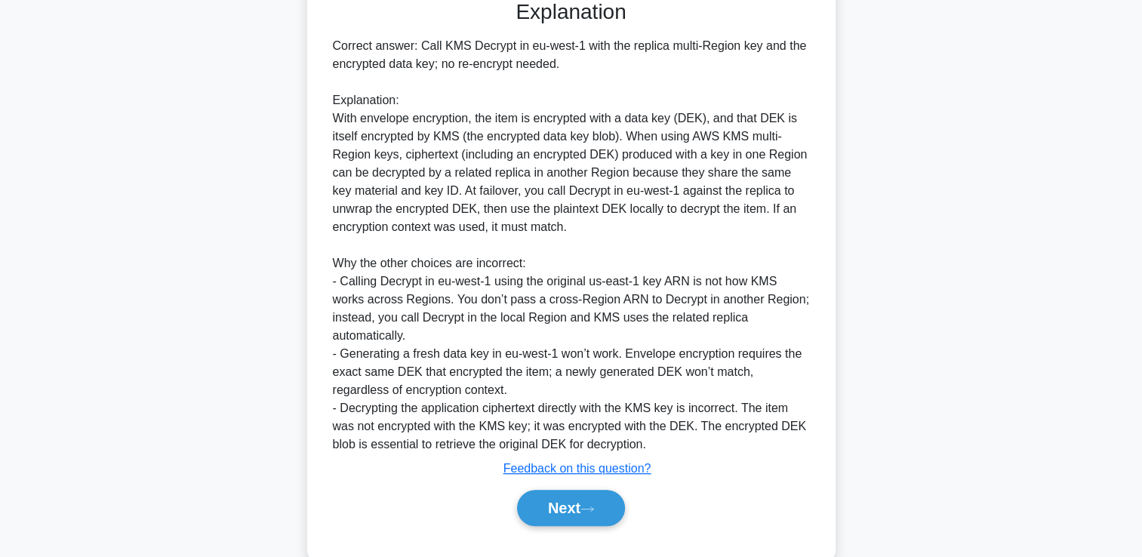
scroll to position [590, 0]
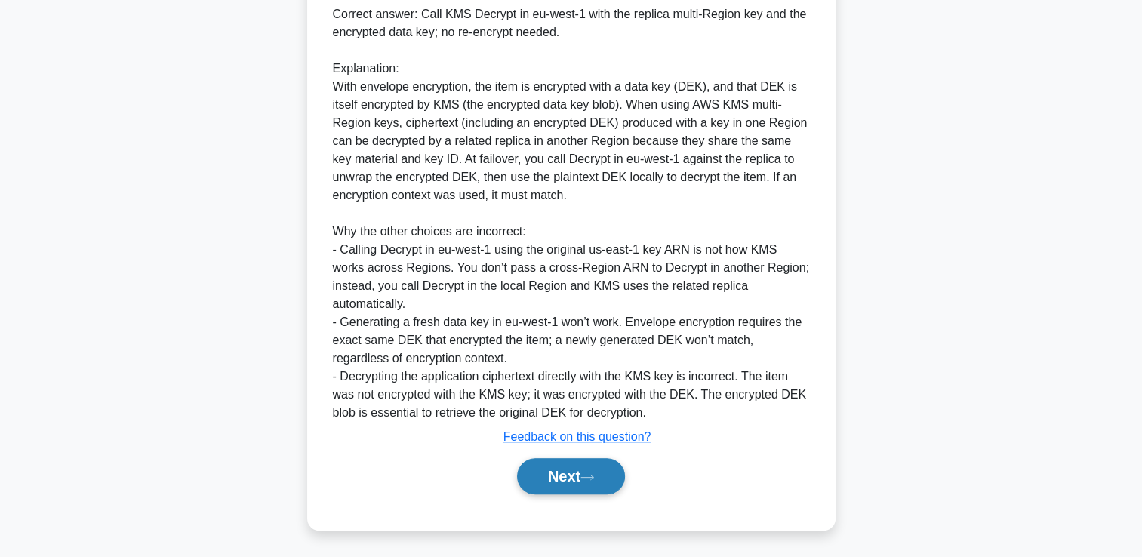
click at [581, 471] on button "Next" at bounding box center [571, 476] width 108 height 36
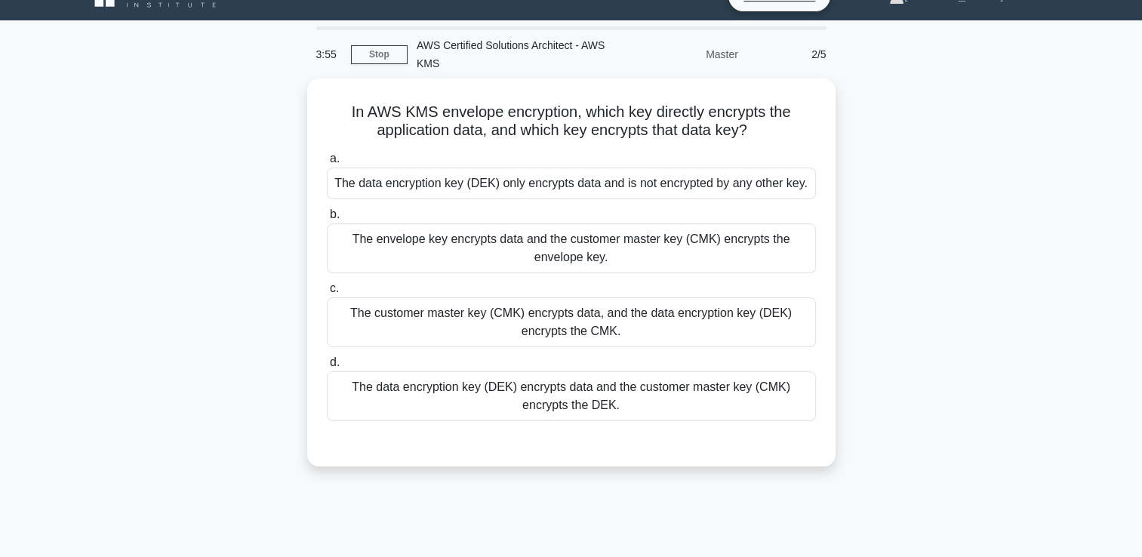
scroll to position [26, 0]
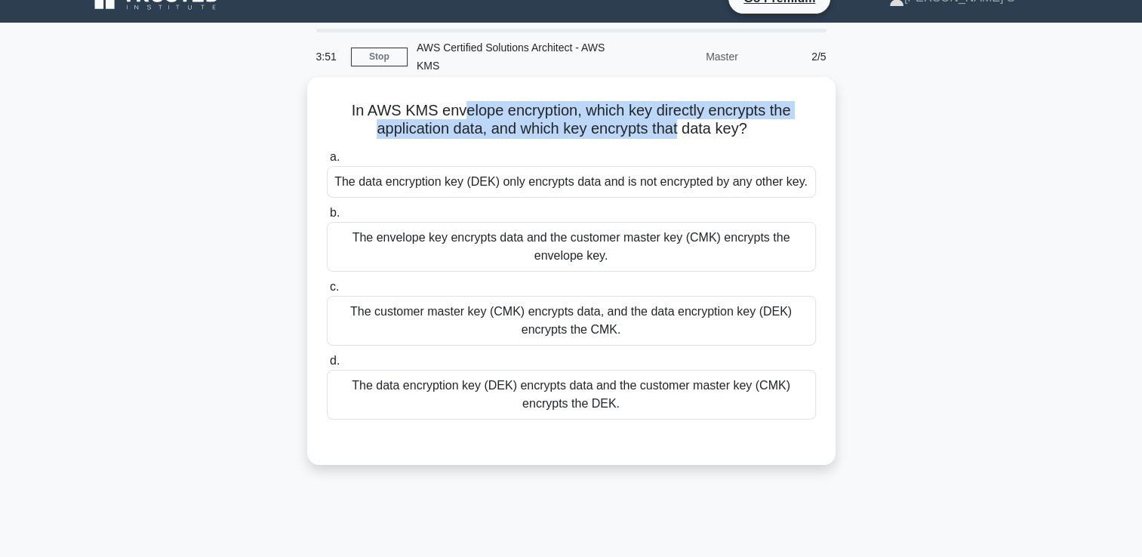
drag, startPoint x: 460, startPoint y: 119, endPoint x: 680, endPoint y: 137, distance: 220.5
click at [680, 137] on h5 "In AWS KMS envelope encryption, which key directly encrypts the application dat…" at bounding box center [571, 120] width 492 height 38
click at [484, 140] on div "In AWS KMS envelope encryption, which key directly encrypts the application dat…" at bounding box center [571, 271] width 516 height 376
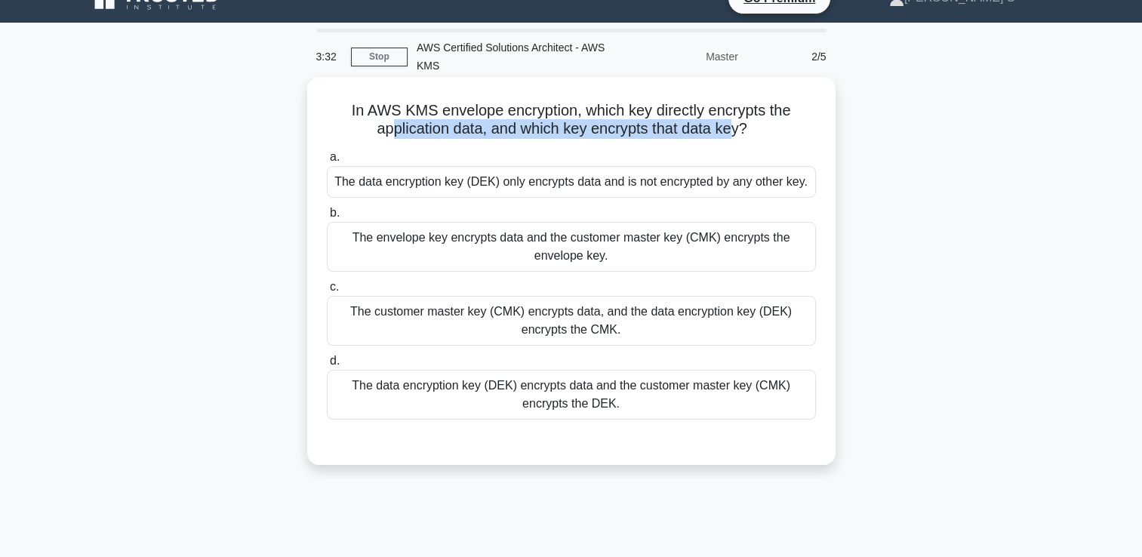
drag, startPoint x: 386, startPoint y: 137, endPoint x: 734, endPoint y: 131, distance: 348.1
click at [734, 131] on h5 "In AWS KMS envelope encryption, which key directly encrypts the application dat…" at bounding box center [571, 120] width 492 height 38
click at [541, 178] on div "The data encryption key (DEK) only encrypts data and is not encrypted by any ot…" at bounding box center [571, 182] width 489 height 32
click at [327, 162] on input "a. The data encryption key (DEK) only encrypts data and is not encrypted by any…" at bounding box center [327, 158] width 0 height 10
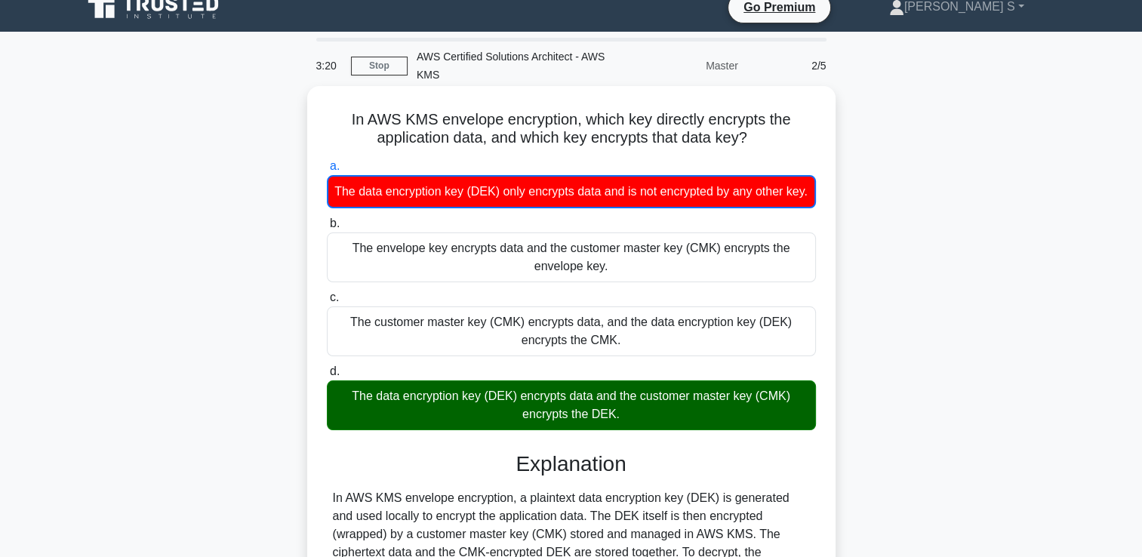
scroll to position [0, 0]
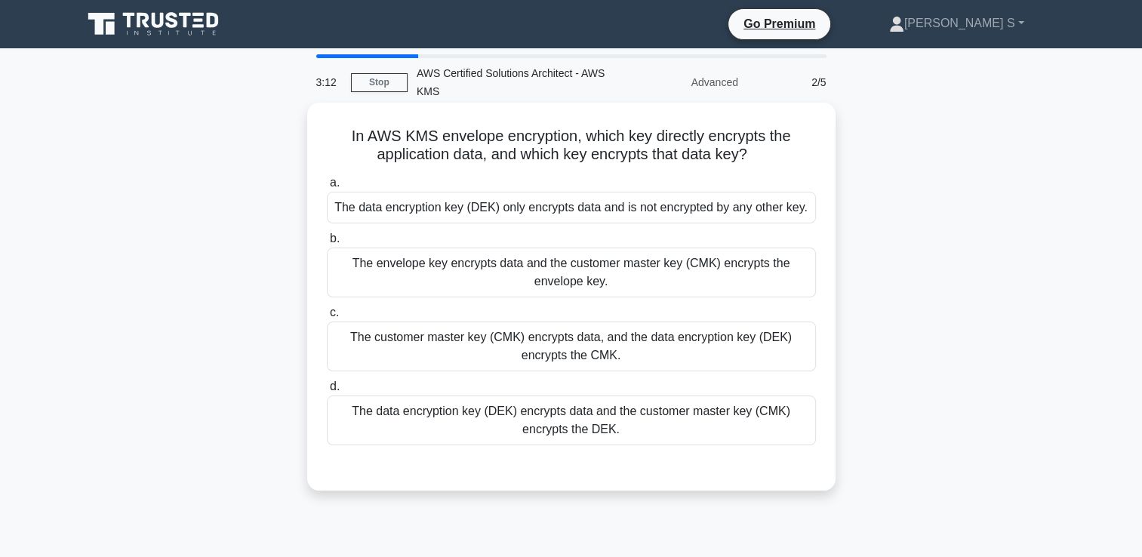
click at [795, 285] on div "The envelope key encrypts data and the customer master key (CMK) encrypts the e…" at bounding box center [571, 273] width 489 height 50
click at [327, 244] on input "b. The envelope key encrypts data and the customer master key (CMK) encrypts th…" at bounding box center [327, 239] width 0 height 10
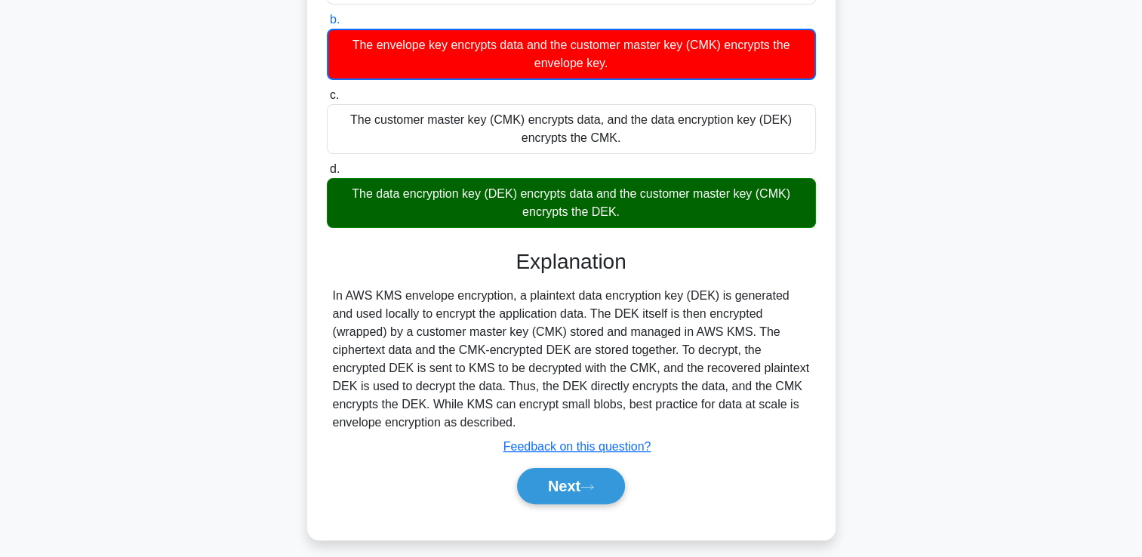
scroll to position [229, 0]
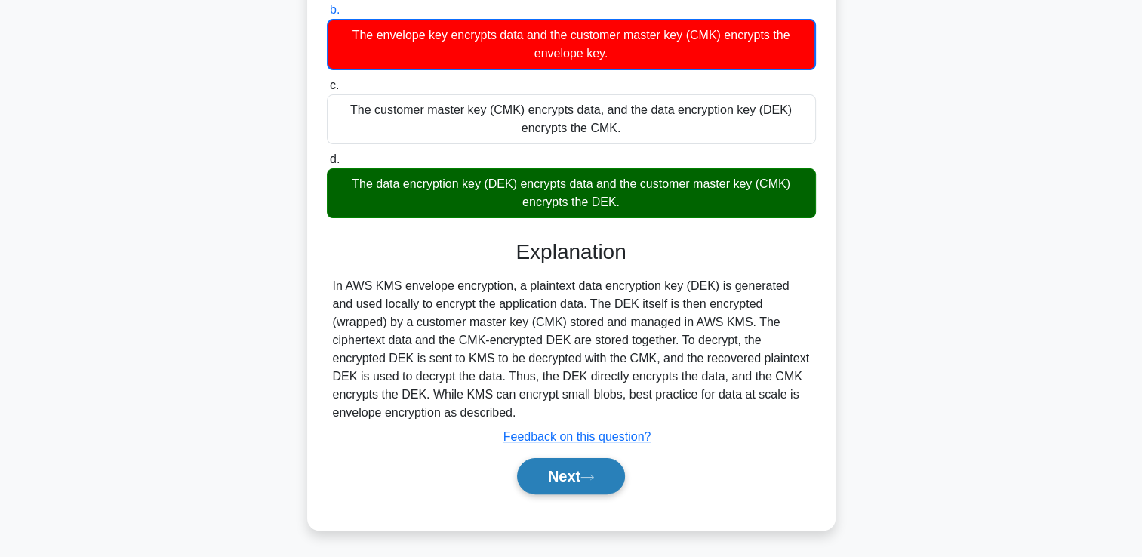
click at [579, 487] on button "Next" at bounding box center [571, 476] width 108 height 36
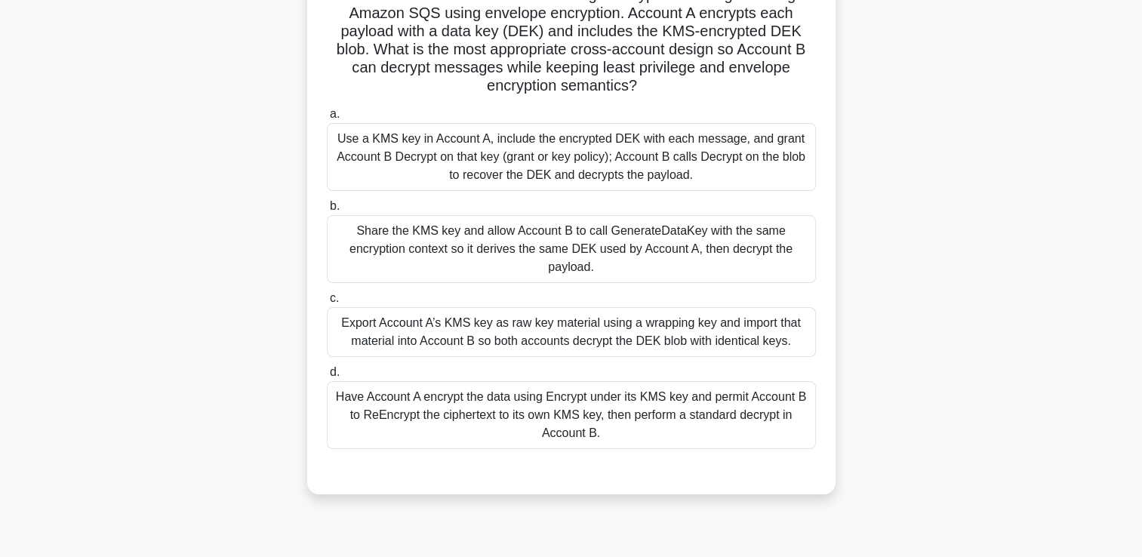
scroll to position [144, 0]
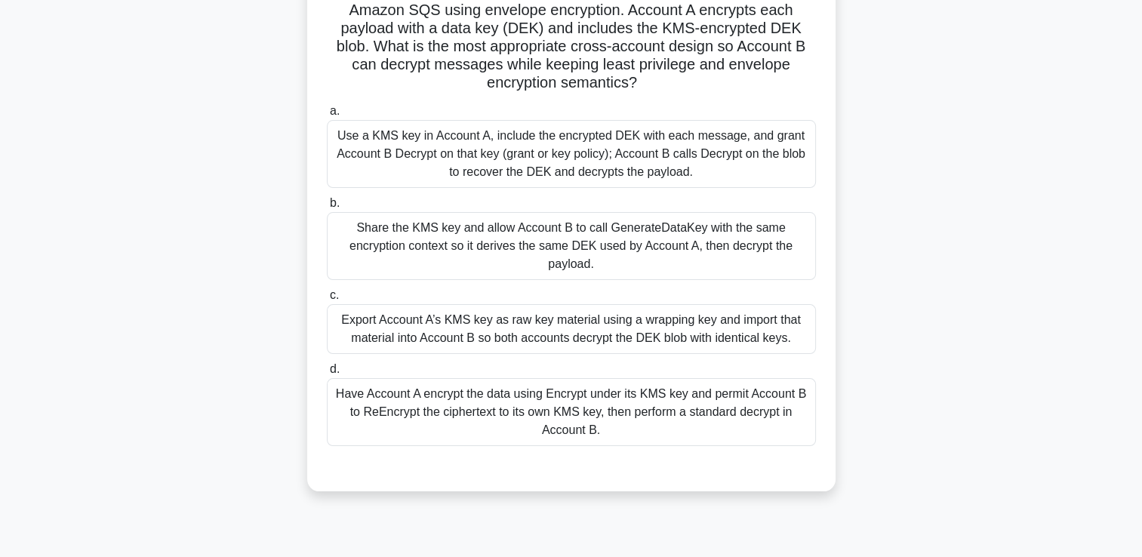
click at [606, 403] on div "Have Account A encrypt the data using Encrypt under its KMS key and permit Acco…" at bounding box center [571, 412] width 489 height 68
click at [327, 375] on input "d. Have Account A encrypt the data using Encrypt under its KMS key and permit A…" at bounding box center [327, 370] width 0 height 10
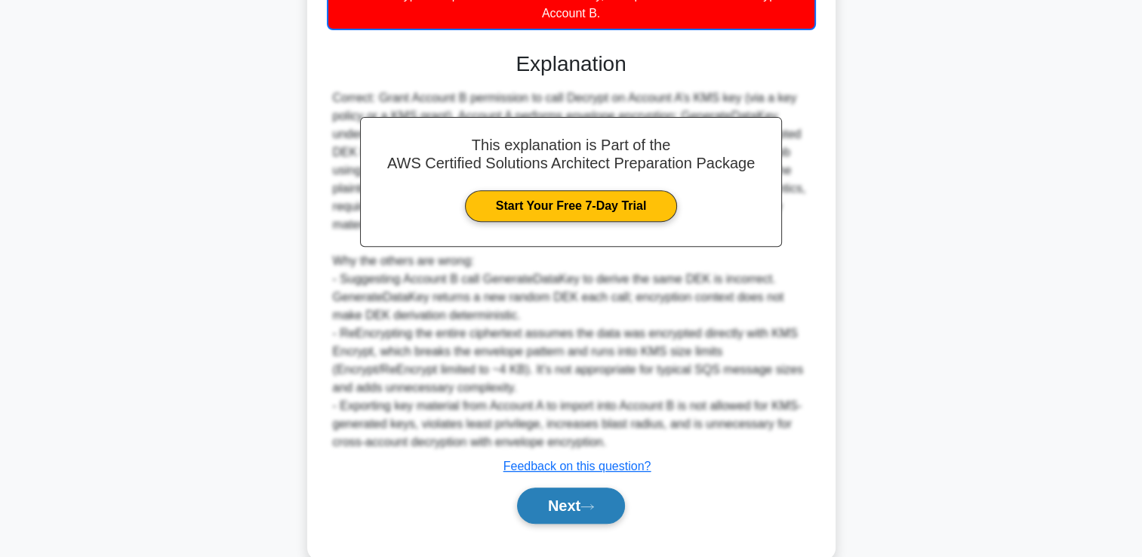
scroll to position [562, 0]
click at [606, 518] on button "Next" at bounding box center [571, 506] width 108 height 36
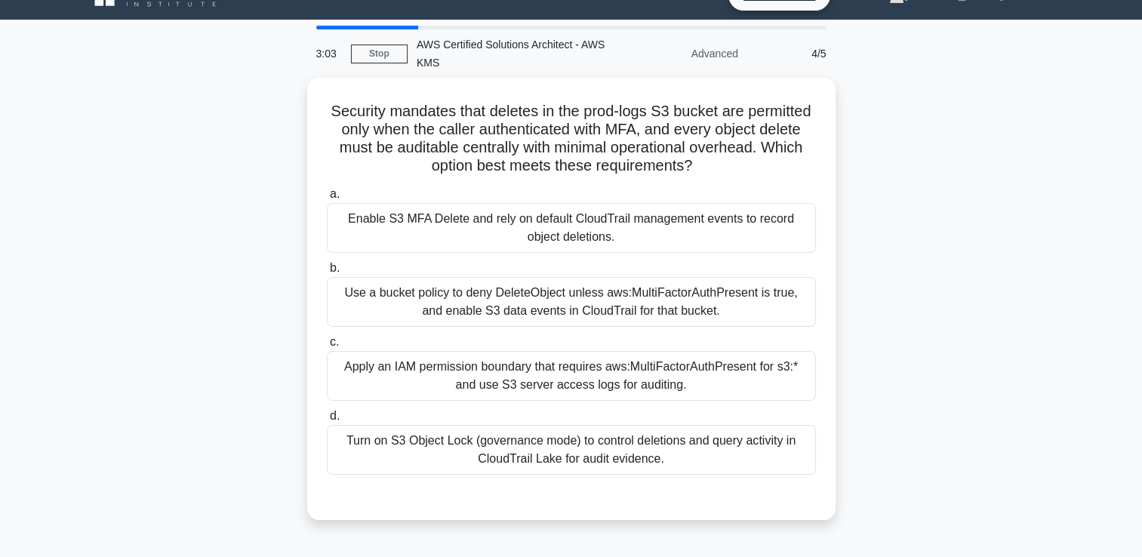
scroll to position [0, 0]
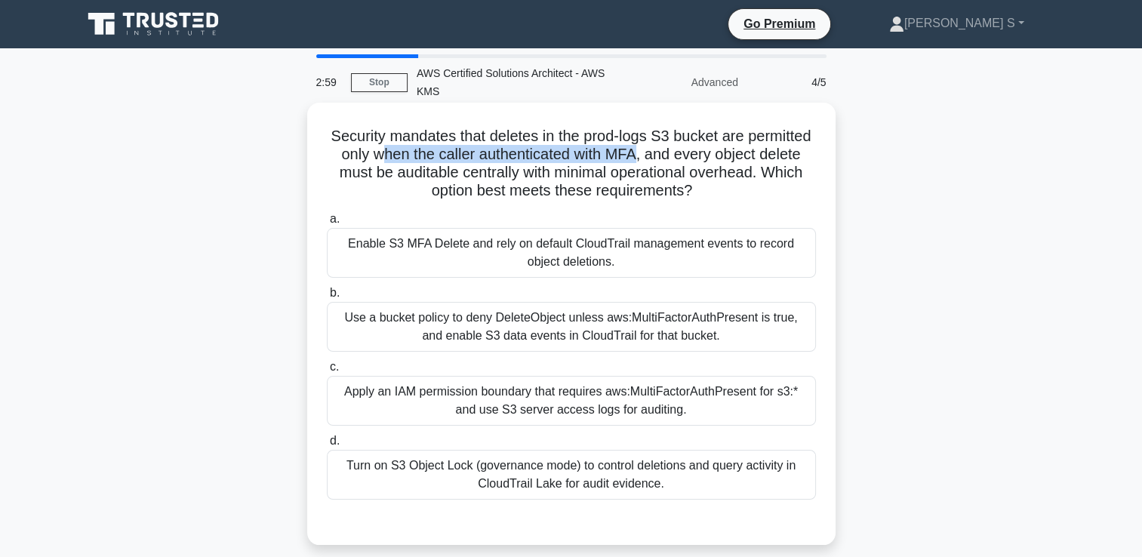
drag, startPoint x: 459, startPoint y: 156, endPoint x: 723, endPoint y: 159, distance: 263.5
click at [723, 159] on h5 "Security mandates that deletes in the prod-logs S3 bucket are permitted only wh…" at bounding box center [571, 164] width 492 height 74
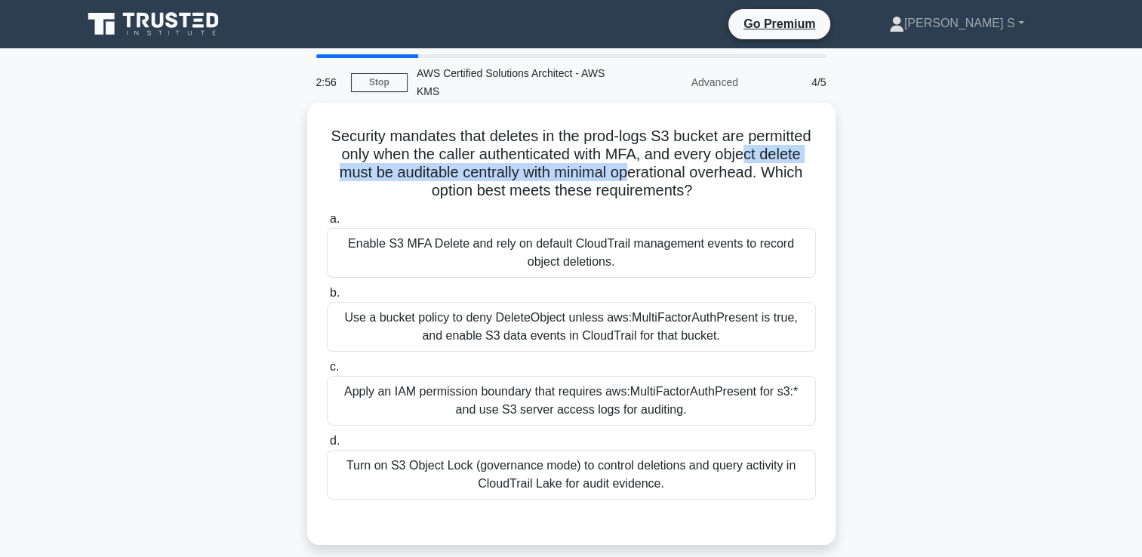
drag, startPoint x: 371, startPoint y: 174, endPoint x: 743, endPoint y: 174, distance: 371.5
click at [743, 174] on h5 "Security mandates that deletes in the prod-logs S3 bucket are permitted only wh…" at bounding box center [571, 164] width 492 height 74
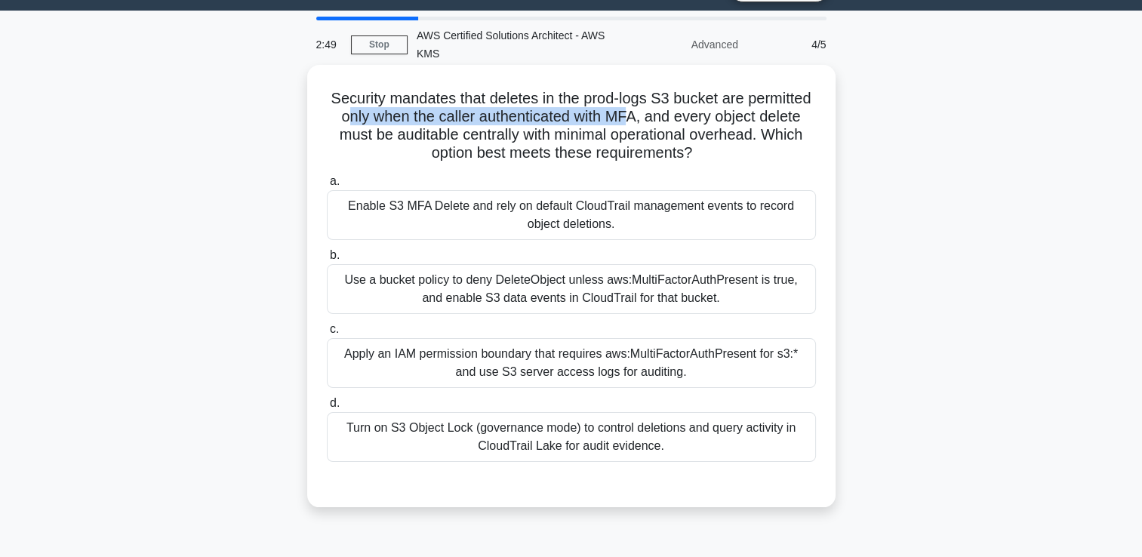
drag, startPoint x: 421, startPoint y: 118, endPoint x: 718, endPoint y: 113, distance: 296.8
click at [718, 113] on h5 "Security mandates that deletes in the prod-logs S3 bucket are permitted only wh…" at bounding box center [571, 126] width 492 height 74
click at [600, 231] on div "Enable S3 MFA Delete and rely on default CloudTrail management events to record…" at bounding box center [571, 215] width 489 height 50
click at [327, 187] on input "a. Enable S3 MFA Delete and rely on default CloudTrail management events to rec…" at bounding box center [327, 182] width 0 height 10
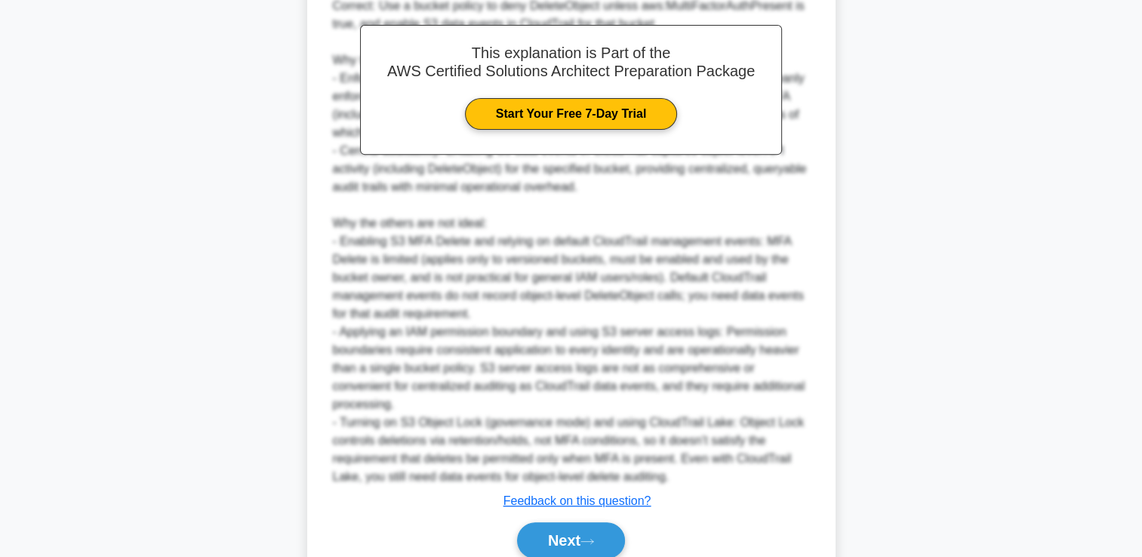
scroll to position [564, 0]
click at [582, 522] on button "Next" at bounding box center [571, 540] width 108 height 36
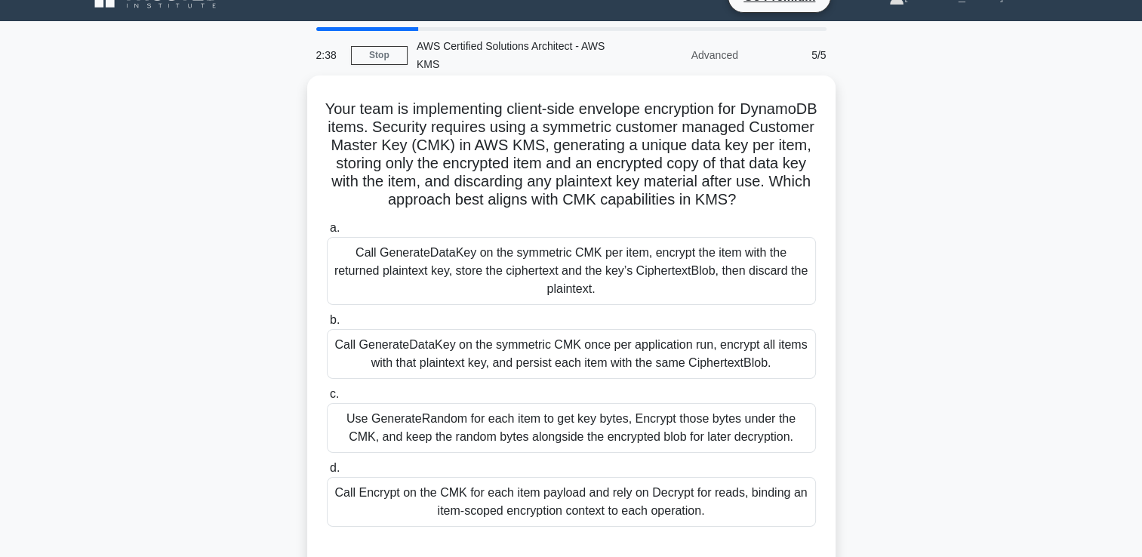
scroll to position [0, 0]
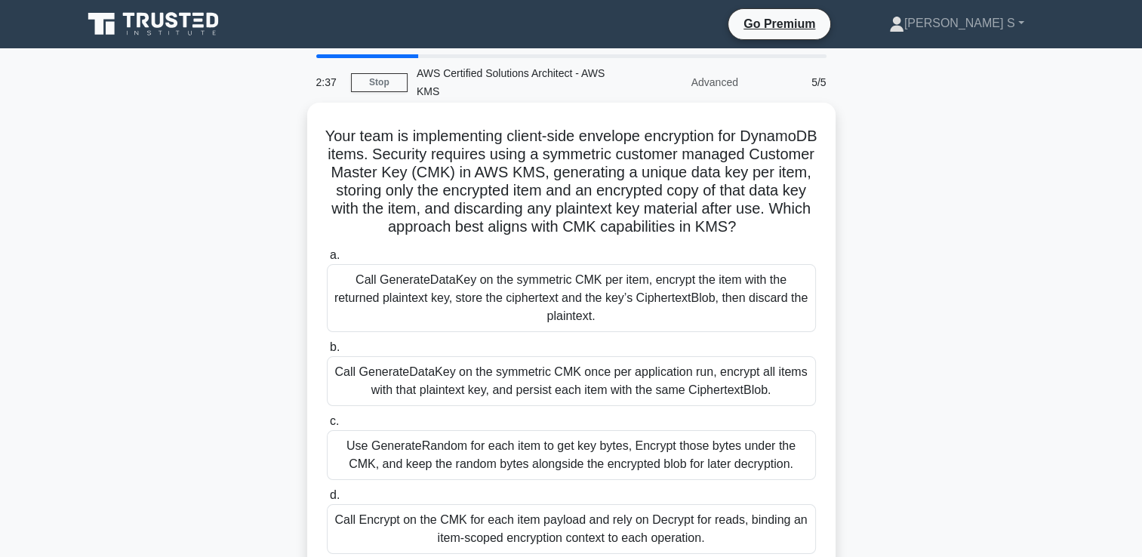
click at [595, 387] on div "Call GenerateDataKey on the symmetric CMK once per application run, encrypt all…" at bounding box center [571, 381] width 489 height 50
click at [327, 353] on input "b. Call GenerateDataKey on the symmetric CMK once per application run, encrypt …" at bounding box center [327, 348] width 0 height 10
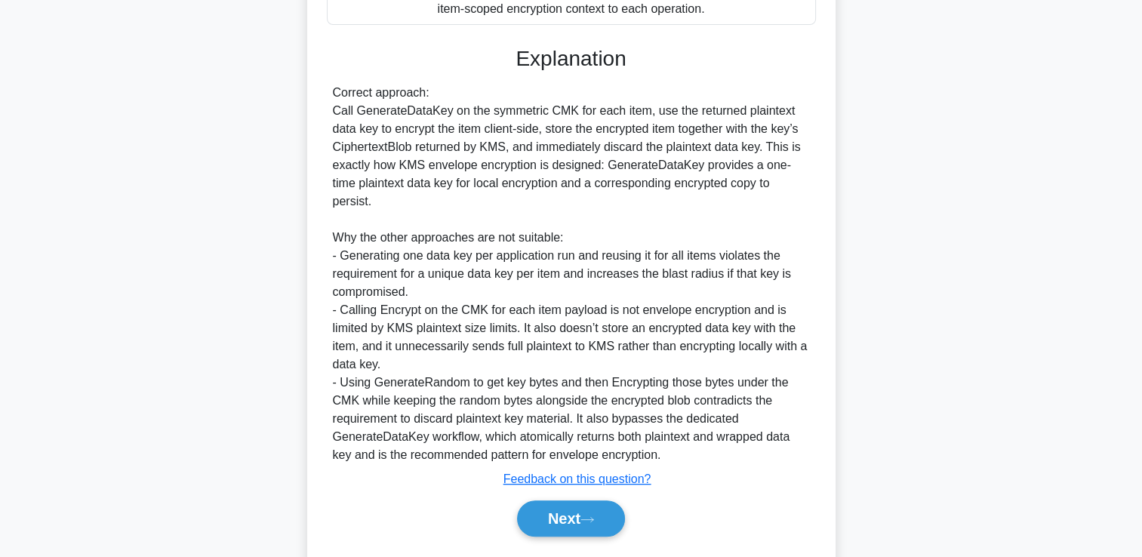
scroll to position [573, 0]
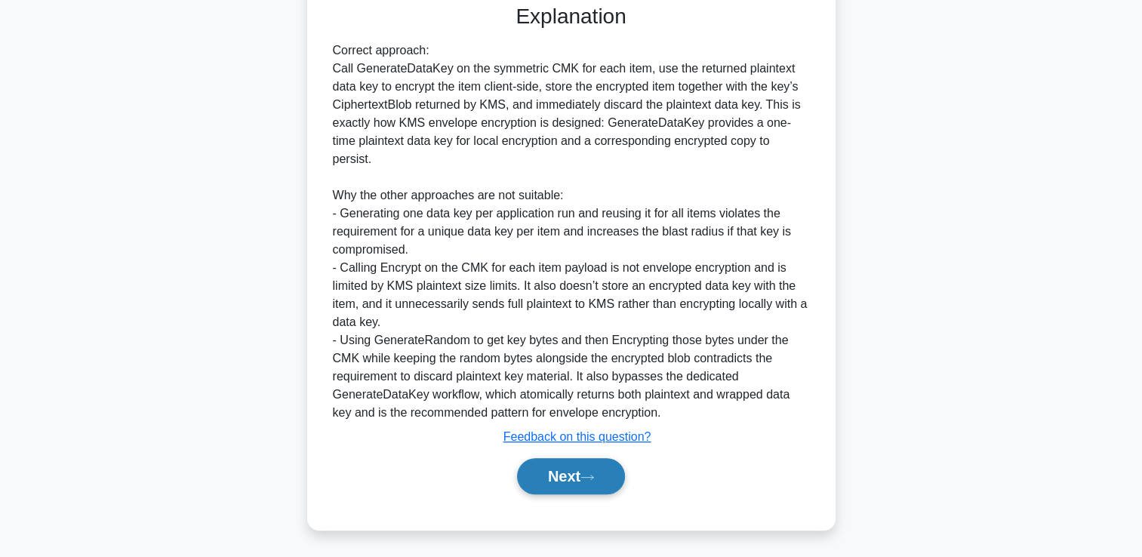
click at [590, 480] on icon at bounding box center [588, 477] width 14 height 8
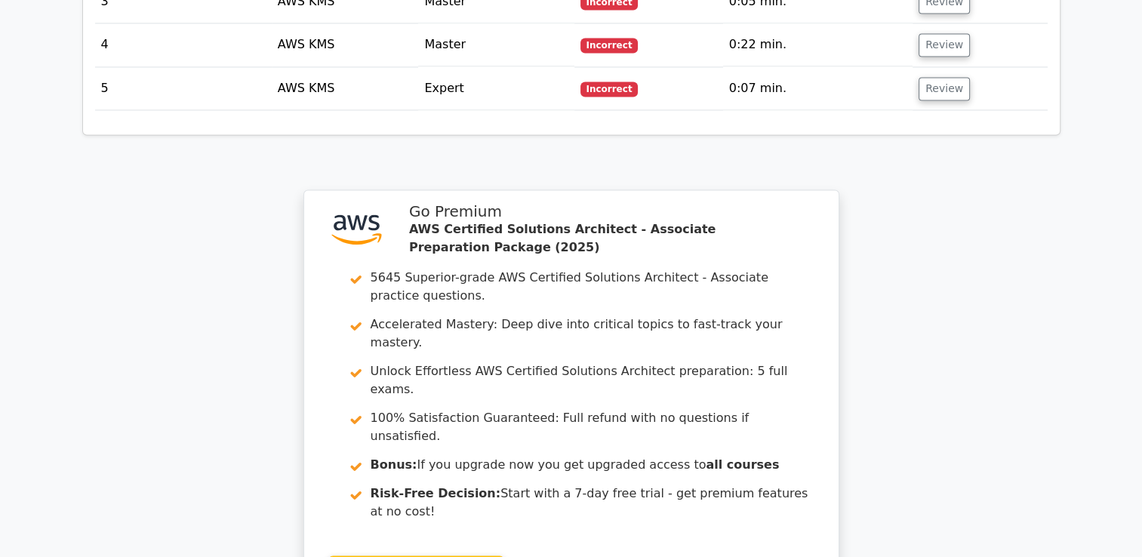
scroll to position [2308, 0]
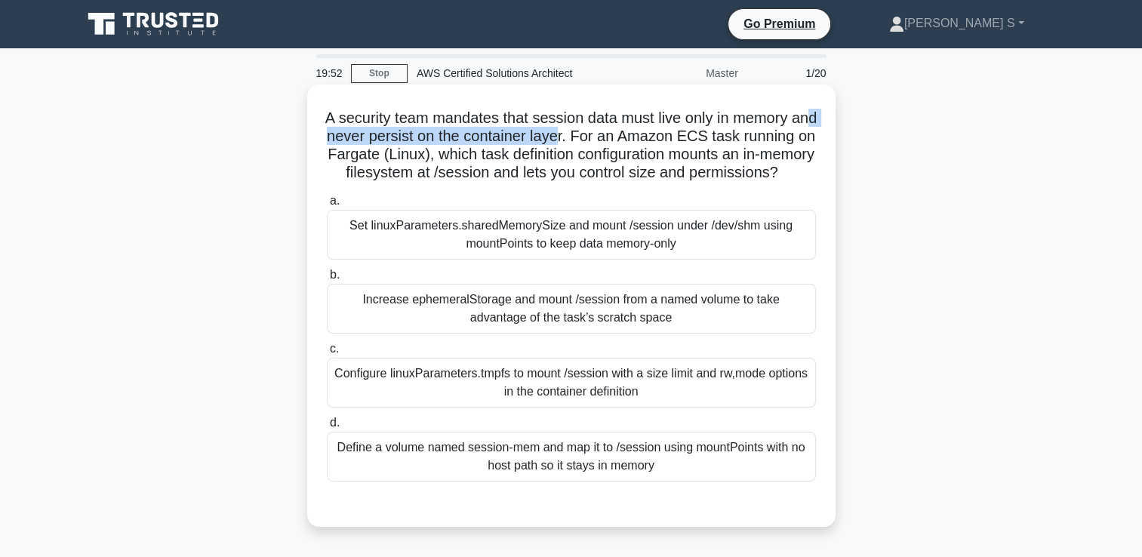
drag, startPoint x: 365, startPoint y: 140, endPoint x: 616, endPoint y: 141, distance: 250.7
click at [616, 141] on h5 "A security team mandates that session data must live only in memory and never p…" at bounding box center [571, 146] width 492 height 74
click at [607, 467] on div "Define a volume named session-mem and map it to /session using mountPoints with…" at bounding box center [571, 457] width 489 height 50
click at [327, 428] on input "d. Define a volume named session-mem and map it to /session using mountPoints w…" at bounding box center [327, 423] width 0 height 10
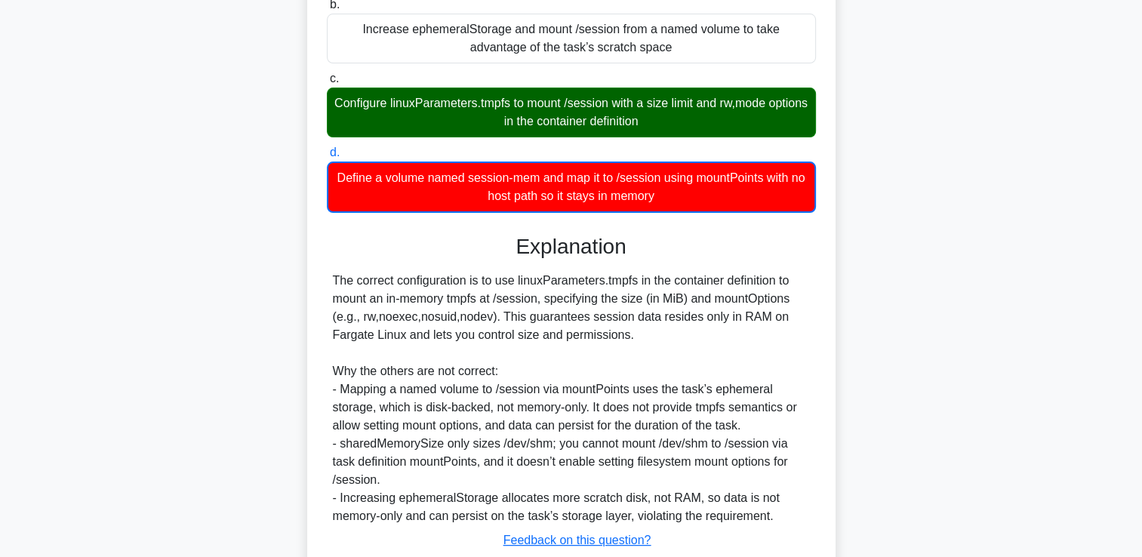
scroll to position [392, 0]
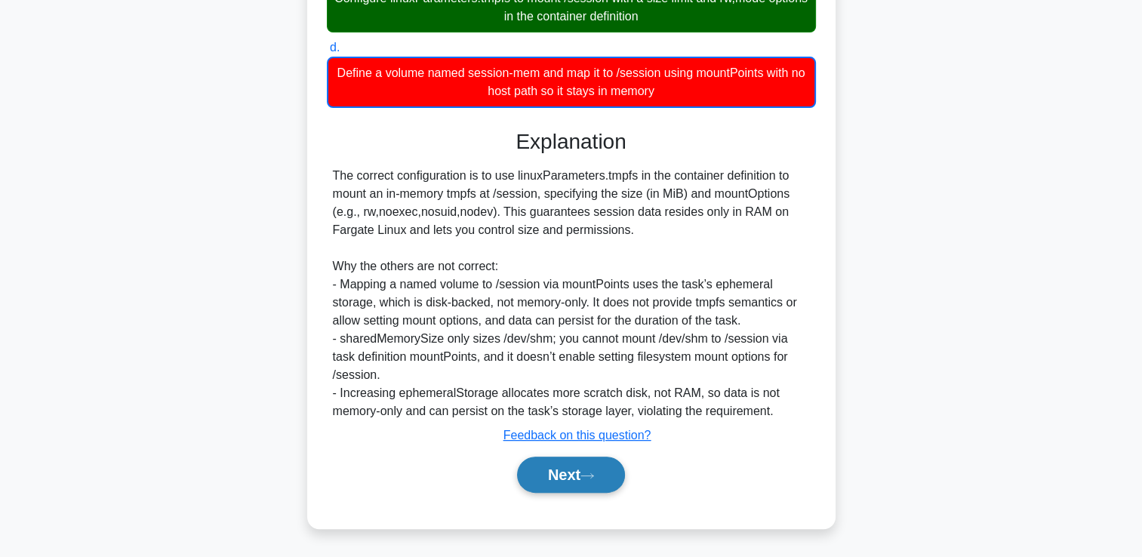
click at [573, 464] on button "Next" at bounding box center [571, 475] width 108 height 36
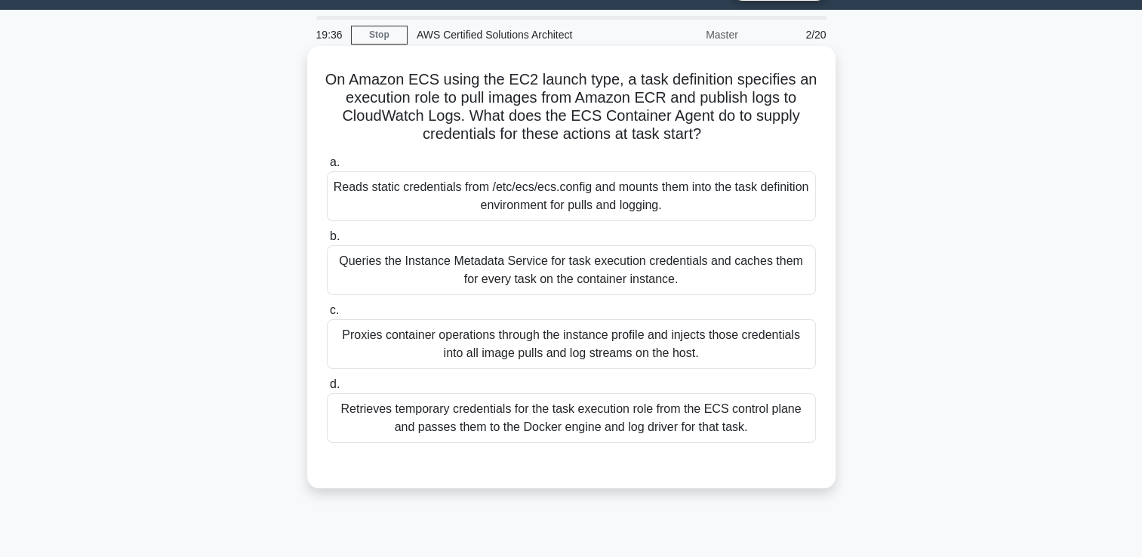
scroll to position [0, 0]
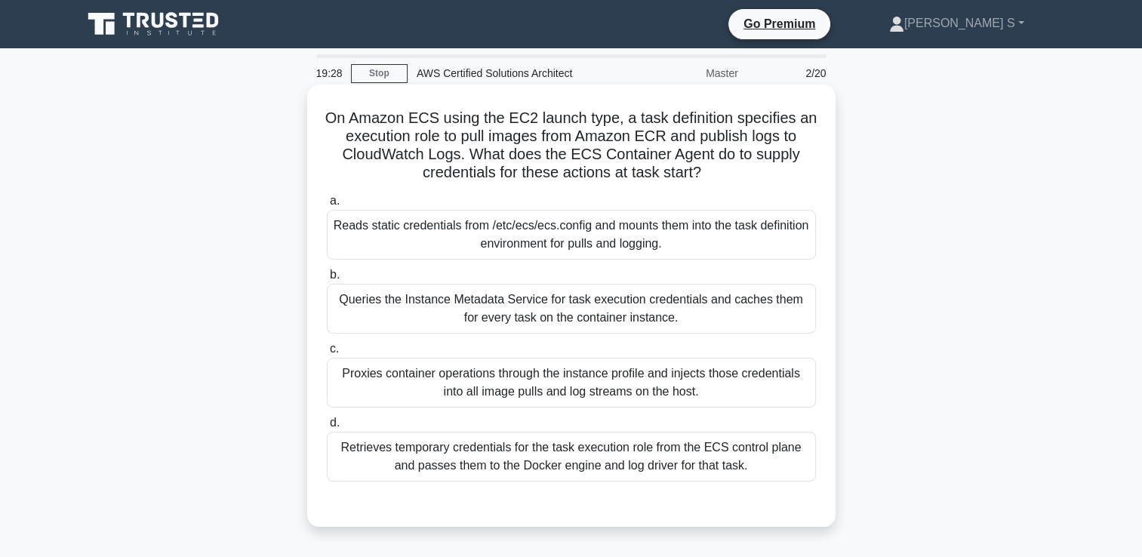
click at [616, 240] on div "Reads static credentials from /etc/ecs/ecs.config and mounts them into the task…" at bounding box center [571, 235] width 489 height 50
click at [327, 206] on input "a. Reads static credentials from /etc/ecs/ecs.config and mounts them into the t…" at bounding box center [327, 201] width 0 height 10
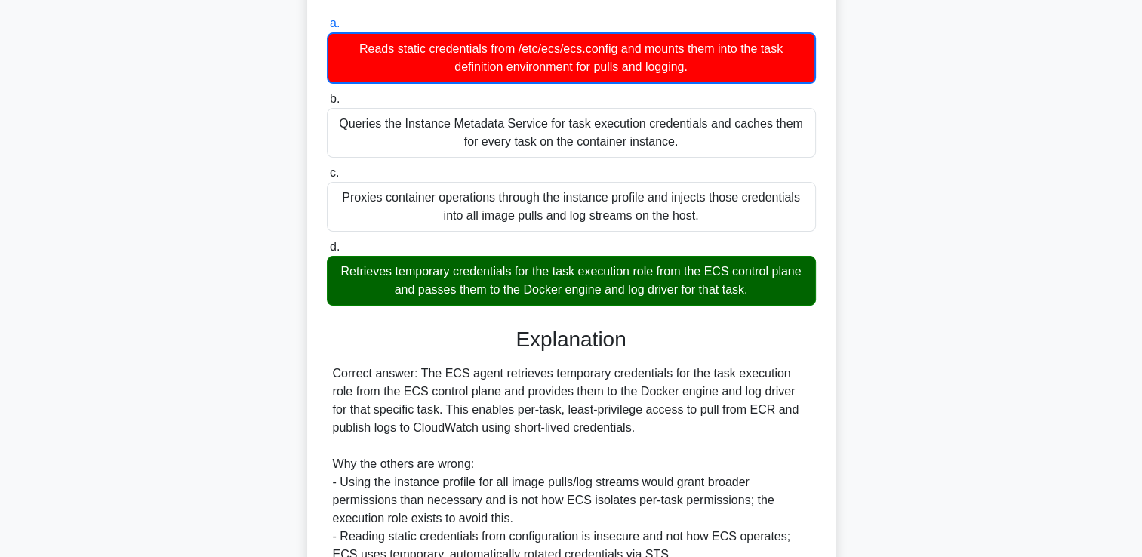
scroll to position [374, 0]
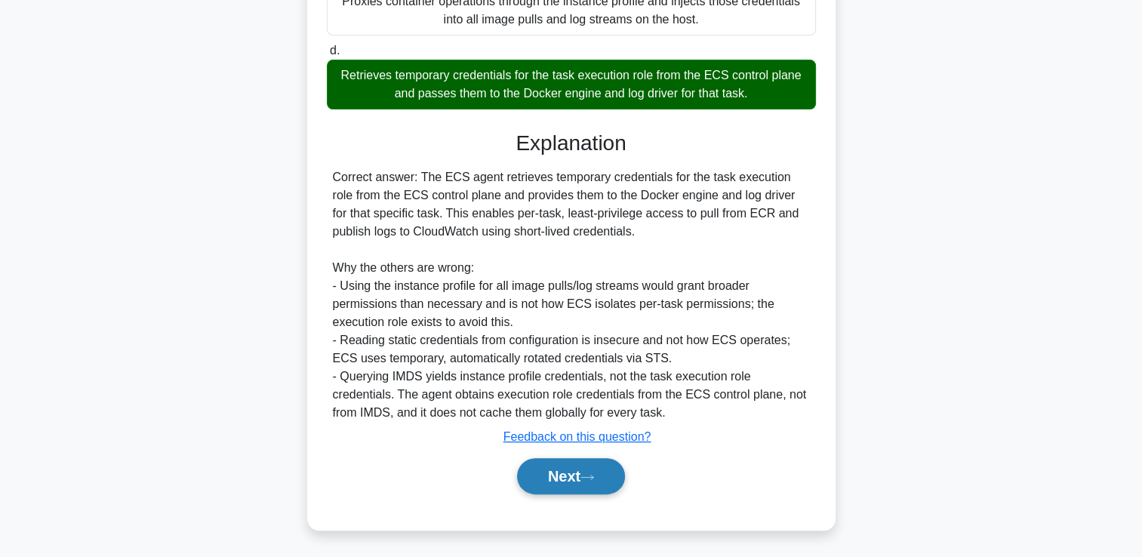
click at [600, 481] on button "Next" at bounding box center [571, 476] width 108 height 36
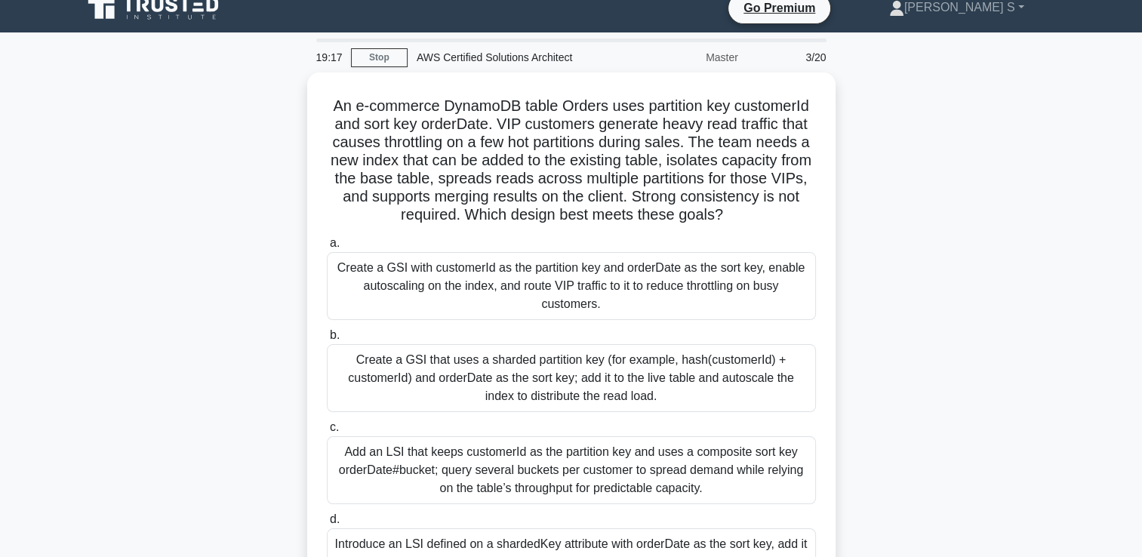
scroll to position [17, 0]
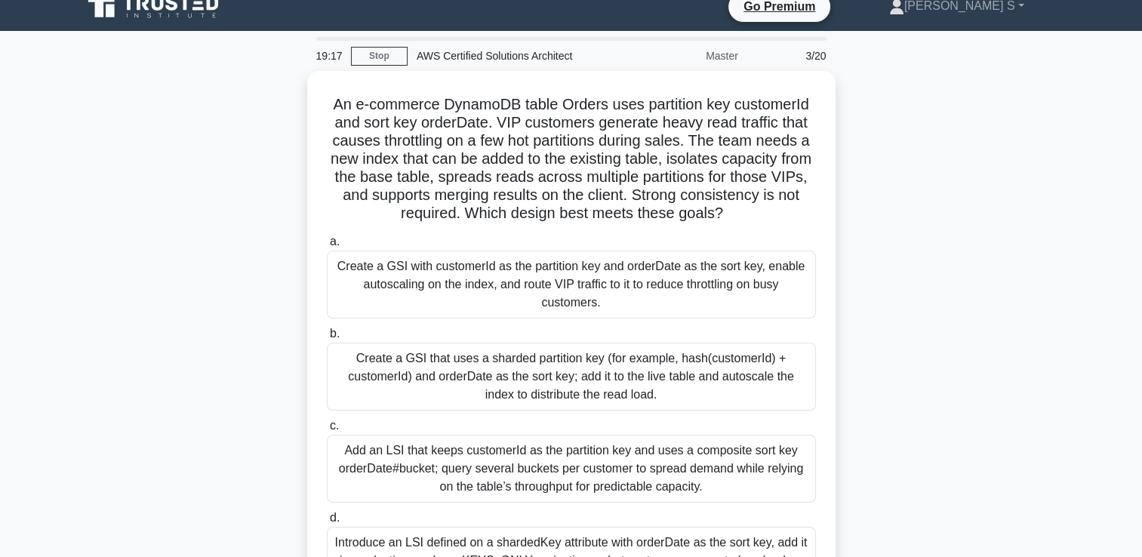
click at [600, 481] on div "Add an LSI that keeps customerId as the partition key and uses a composite sort…" at bounding box center [571, 469] width 489 height 68
click at [327, 431] on input "c. Add an LSI that keeps customerId as the partition key and uses a composite s…" at bounding box center [327, 426] width 0 height 10
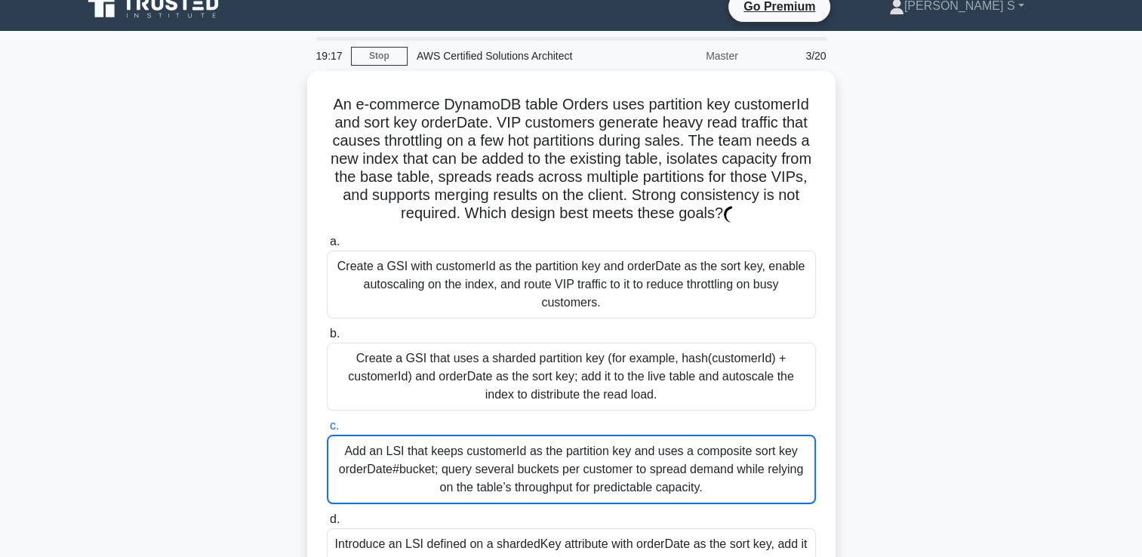
click at [600, 481] on div "Add an LSI that keeps customerId as the partition key and uses a composite sort…" at bounding box center [571, 469] width 489 height 69
click at [327, 431] on input "c. Add an LSI that keeps customerId as the partition key and uses a composite s…" at bounding box center [327, 426] width 0 height 10
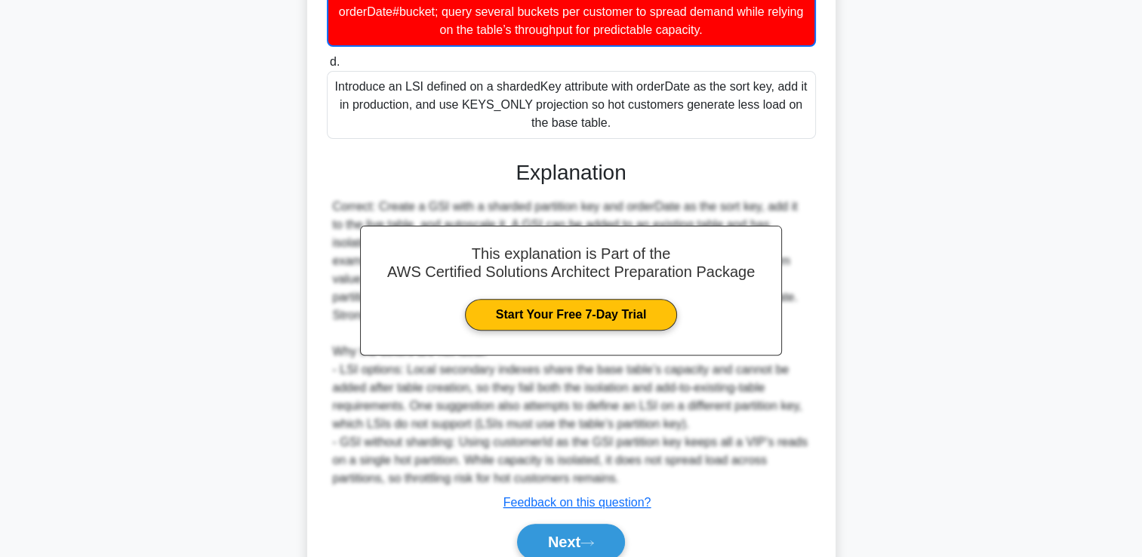
scroll to position [486, 0]
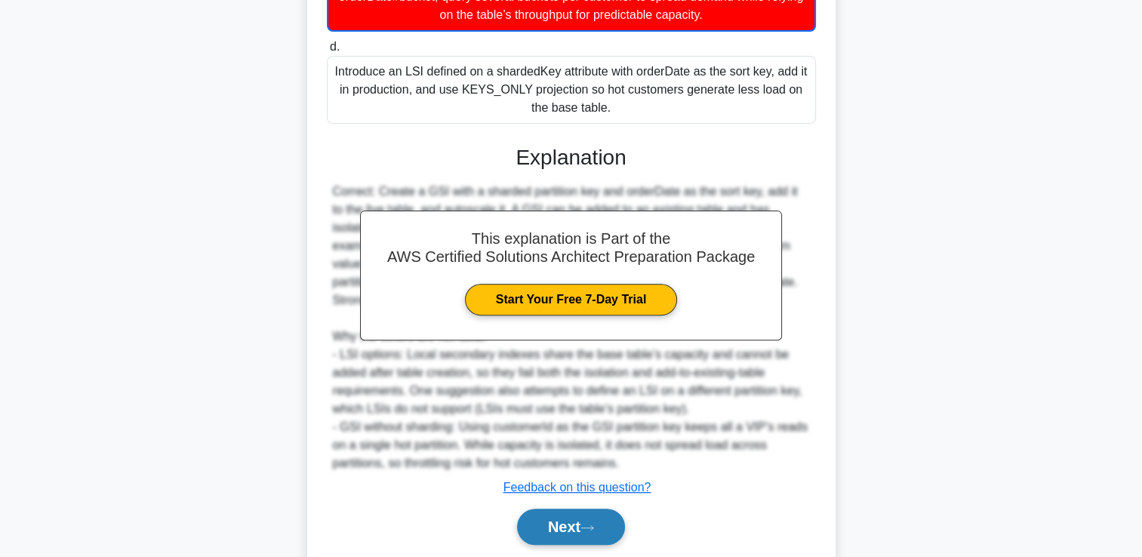
click at [584, 519] on button "Next" at bounding box center [571, 527] width 108 height 36
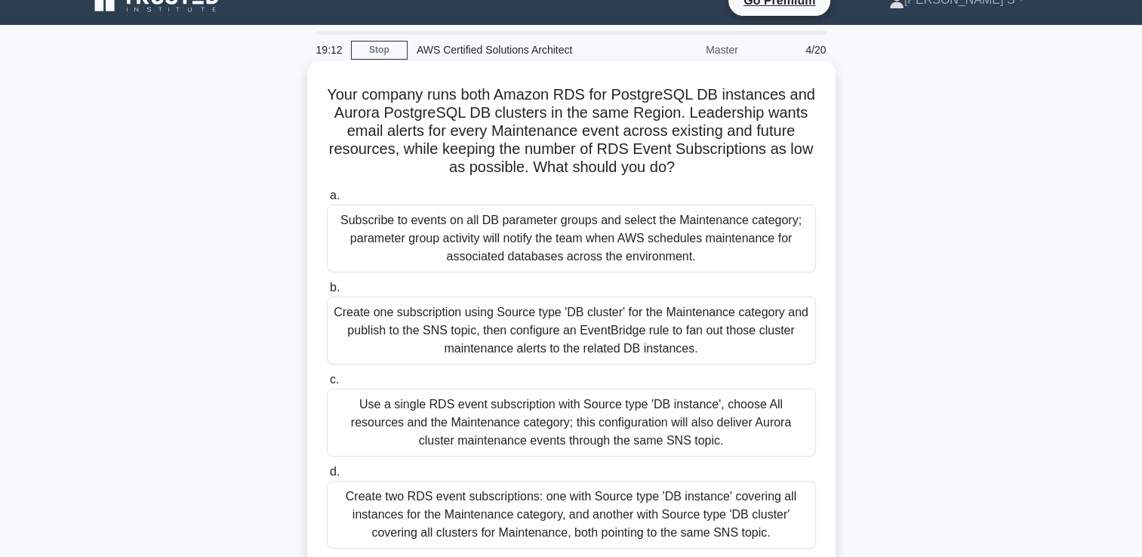
scroll to position [23, 0]
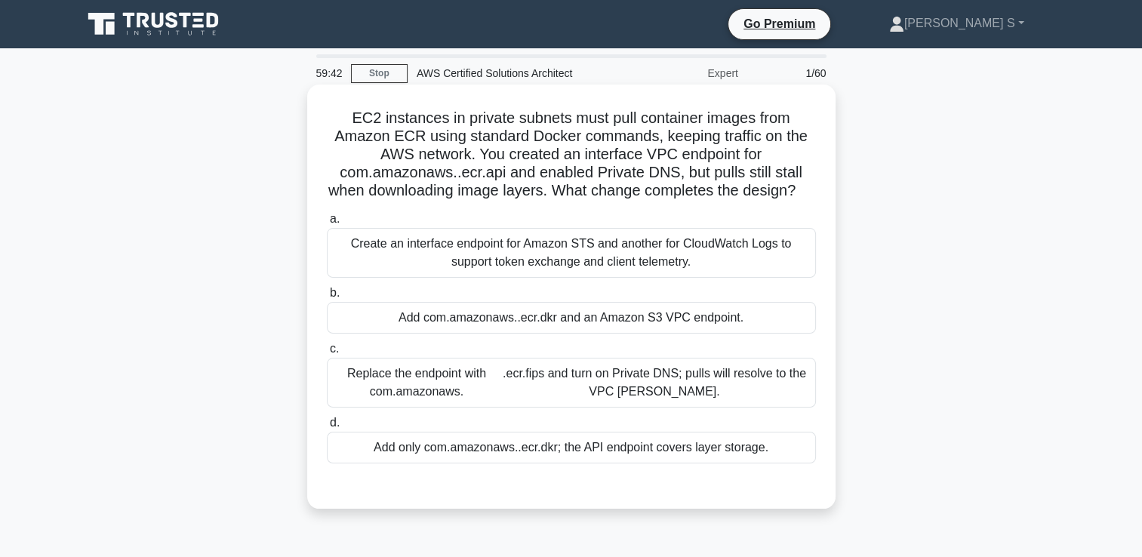
click at [480, 180] on region ".ecr.api and enabled Private DNS, but pulls still stall when downloading image …" at bounding box center [571, 181] width 486 height 35
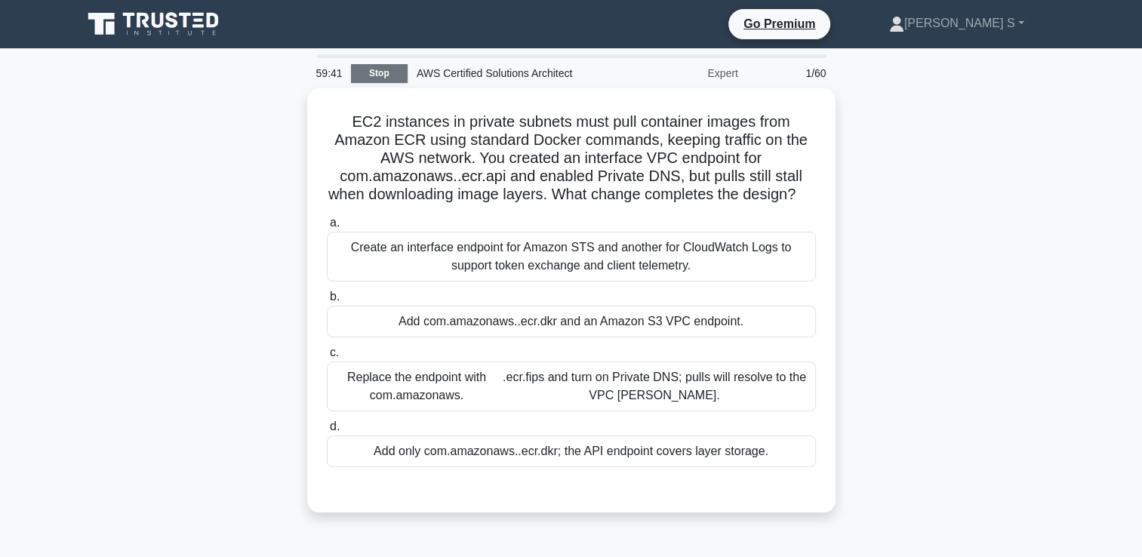
click at [387, 66] on link "Stop" at bounding box center [379, 73] width 57 height 19
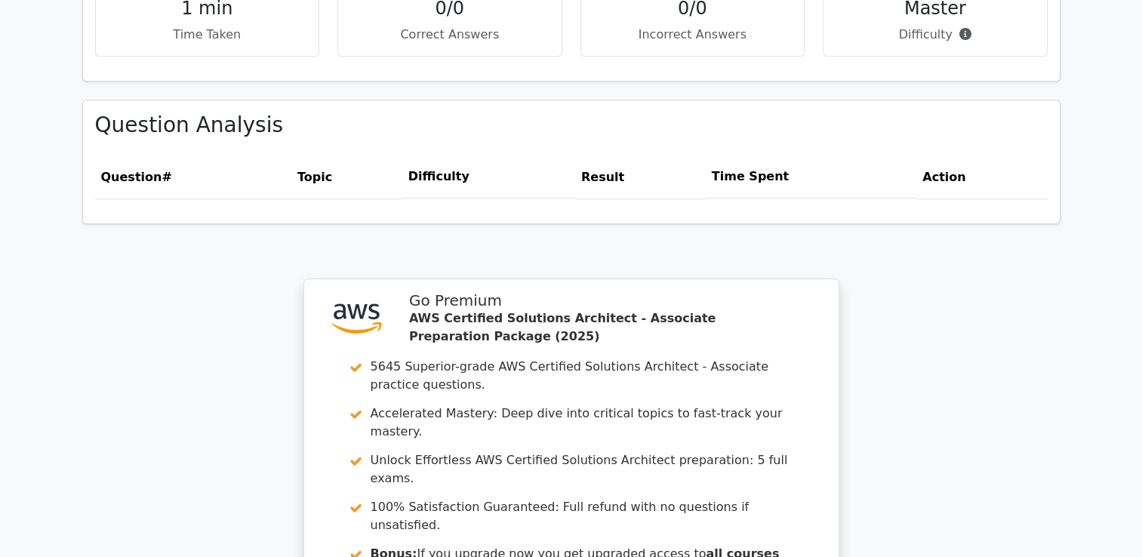
scroll to position [1305, 0]
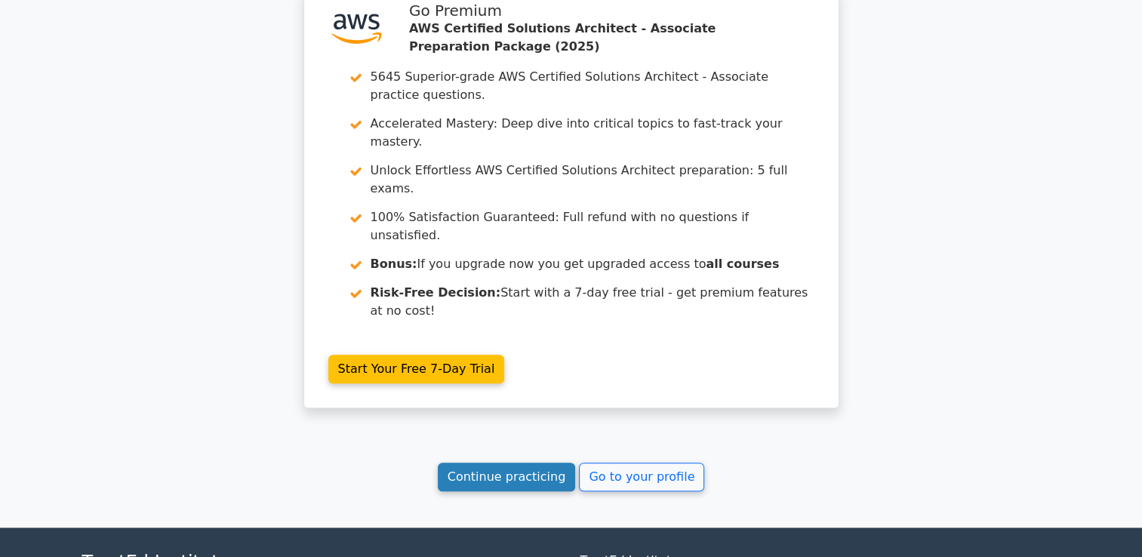
click at [510, 463] on link "Continue practicing" at bounding box center [507, 477] width 138 height 29
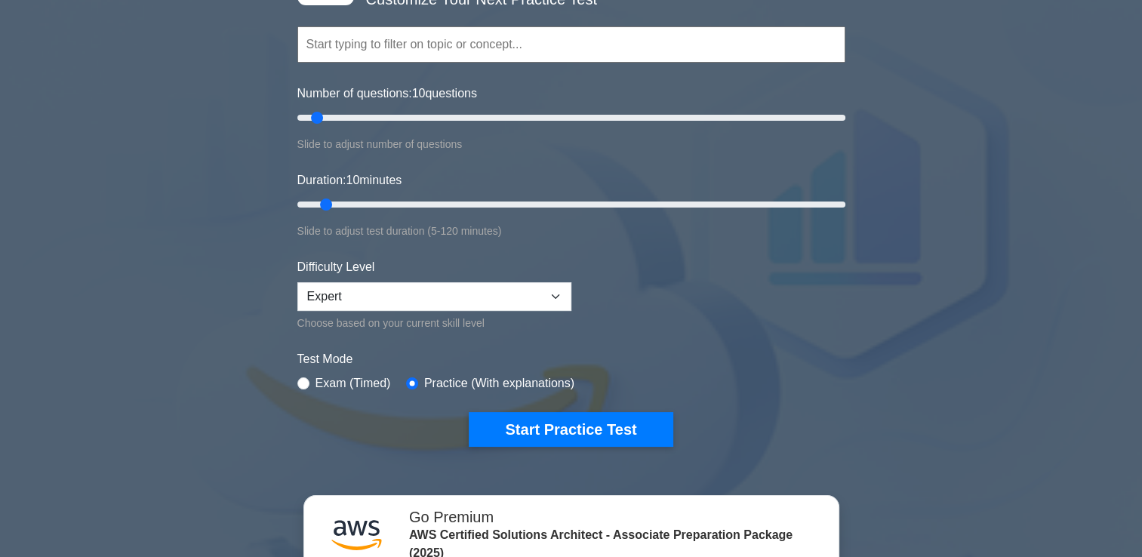
scroll to position [136, 0]
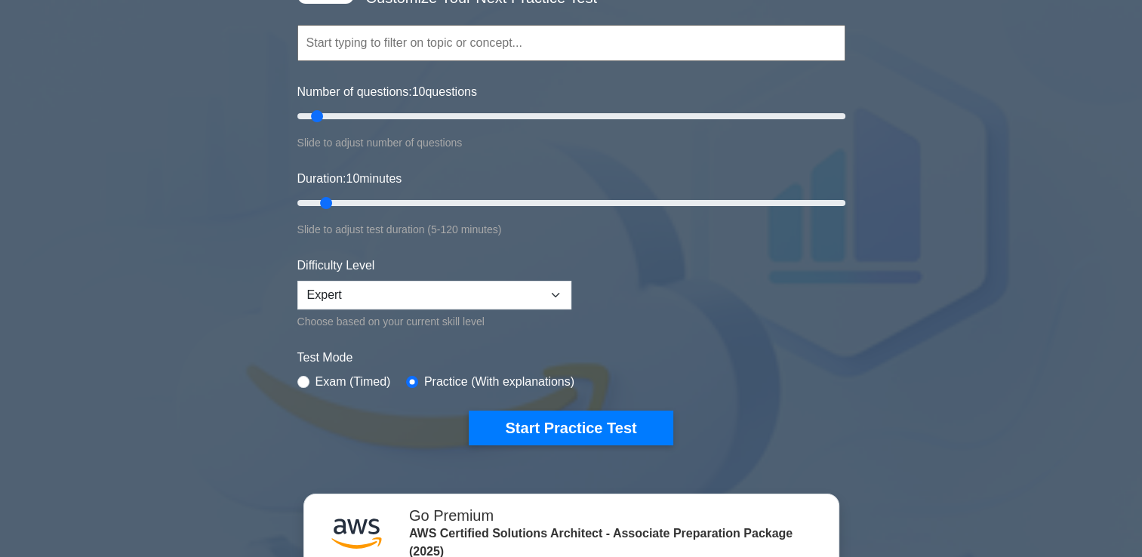
click at [353, 380] on label "Exam (Timed)" at bounding box center [354, 382] width 76 height 18
click at [310, 379] on div "Exam (Timed)" at bounding box center [345, 382] width 94 height 18
click at [303, 379] on input "radio" at bounding box center [304, 382] width 12 height 12
radio input "true"
click at [350, 289] on select "Beginner Intermediate Expert" at bounding box center [435, 295] width 274 height 29
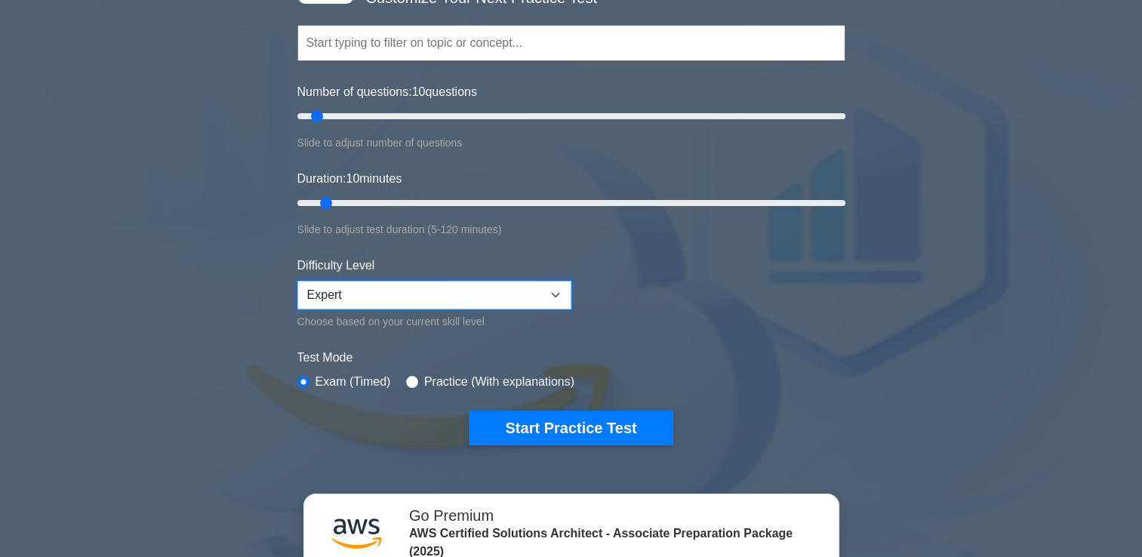
select select "intermediate"
click at [298, 281] on select "Beginner Intermediate Expert" at bounding box center [435, 295] width 274 height 29
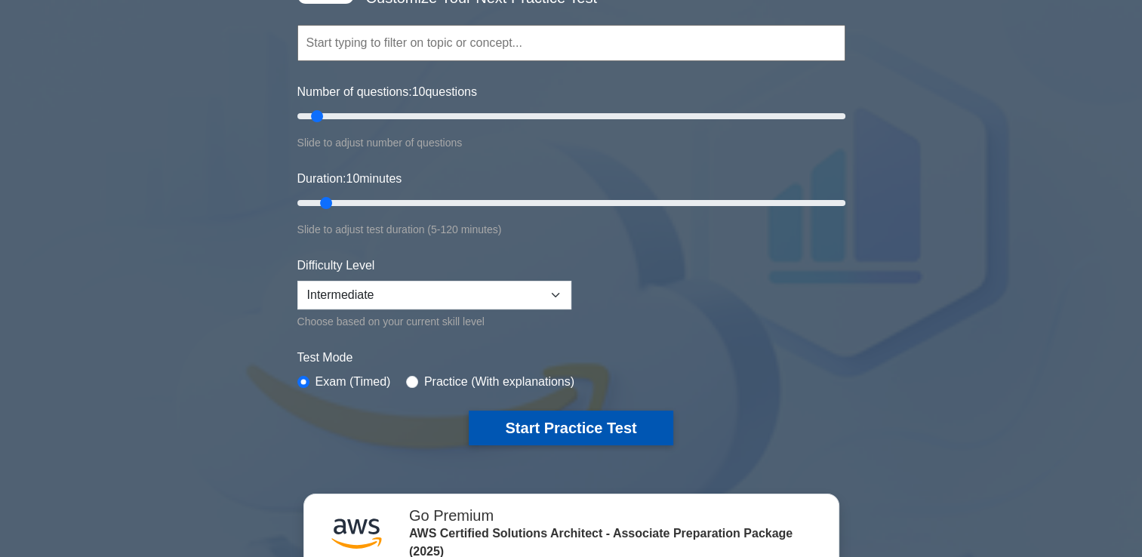
click at [544, 415] on button "Start Practice Test" at bounding box center [571, 428] width 204 height 35
click at [523, 428] on button "Start Practice Test" at bounding box center [571, 428] width 204 height 35
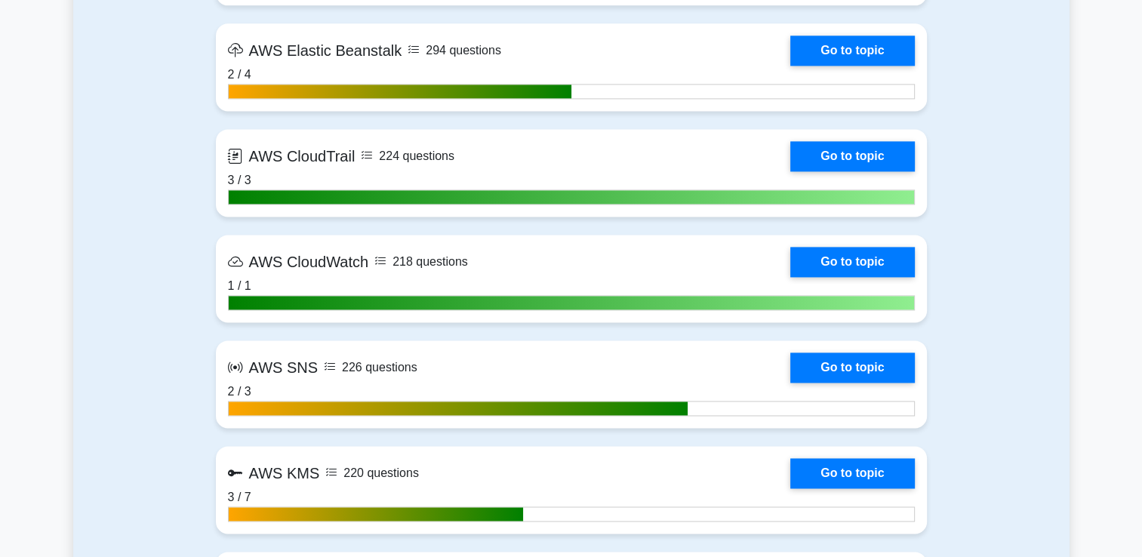
scroll to position [2113, 0]
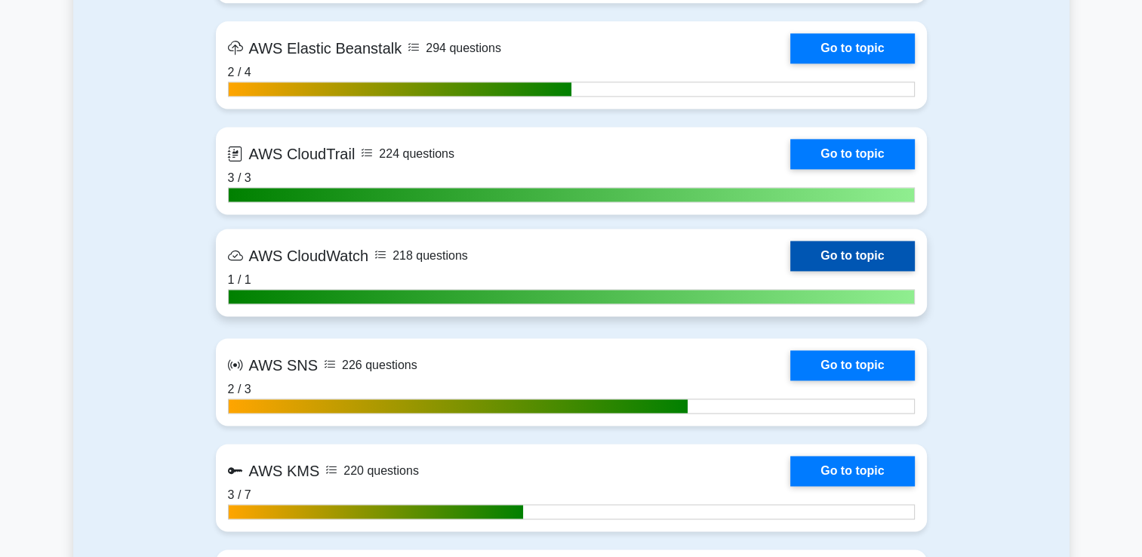
click at [845, 254] on link "Go to topic" at bounding box center [853, 256] width 124 height 30
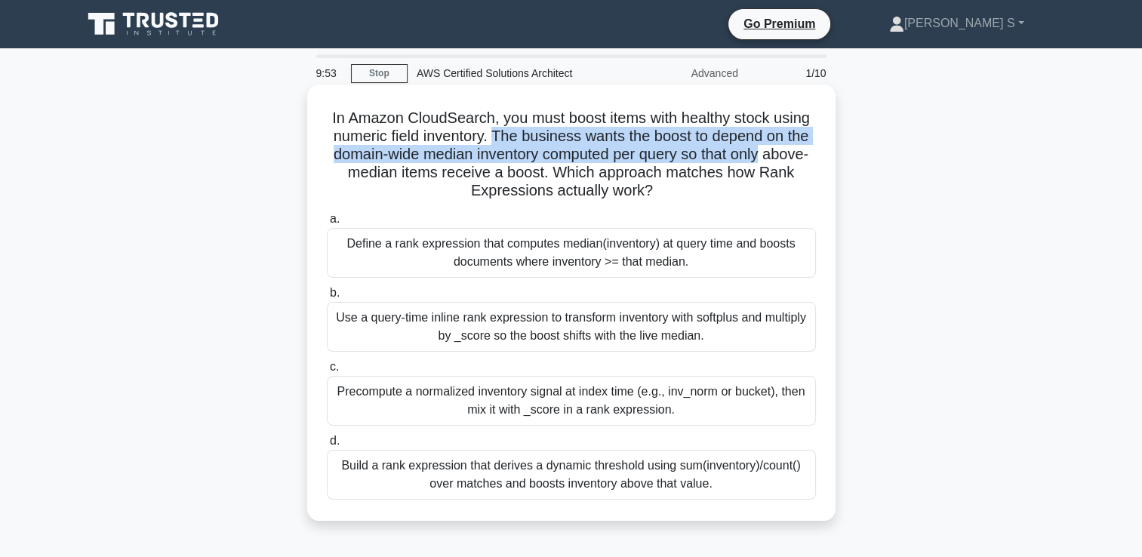
drag, startPoint x: 495, startPoint y: 138, endPoint x: 800, endPoint y: 156, distance: 304.8
click at [800, 156] on h5 "In Amazon CloudSearch, you must boost items with healthy stock using numeric fi…" at bounding box center [571, 155] width 492 height 92
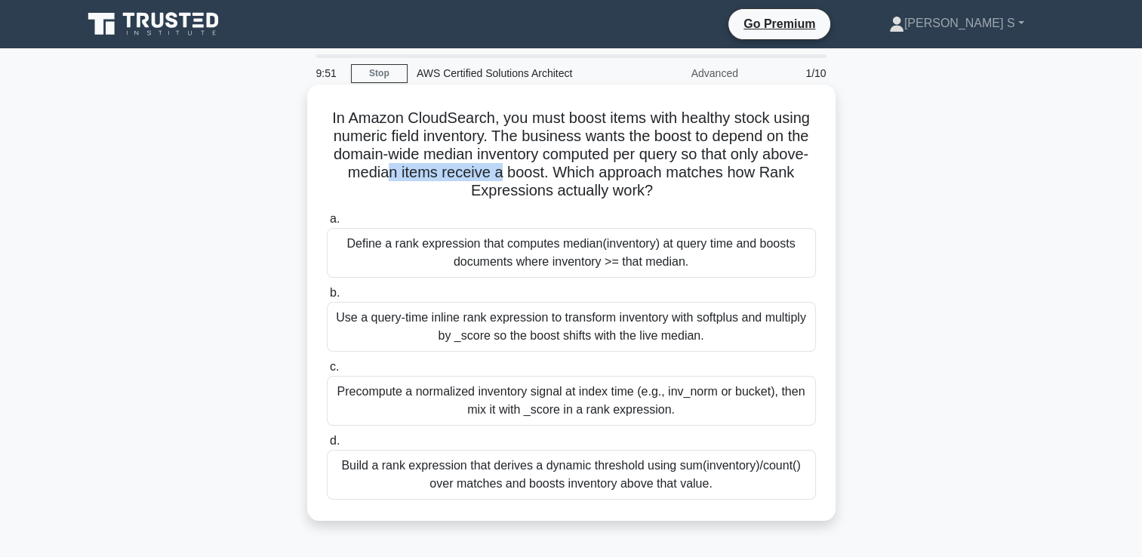
drag, startPoint x: 432, startPoint y: 170, endPoint x: 578, endPoint y: 186, distance: 147.3
click at [578, 186] on h5 "In Amazon CloudSearch, you must boost items with healthy stock using numeric fi…" at bounding box center [571, 155] width 492 height 92
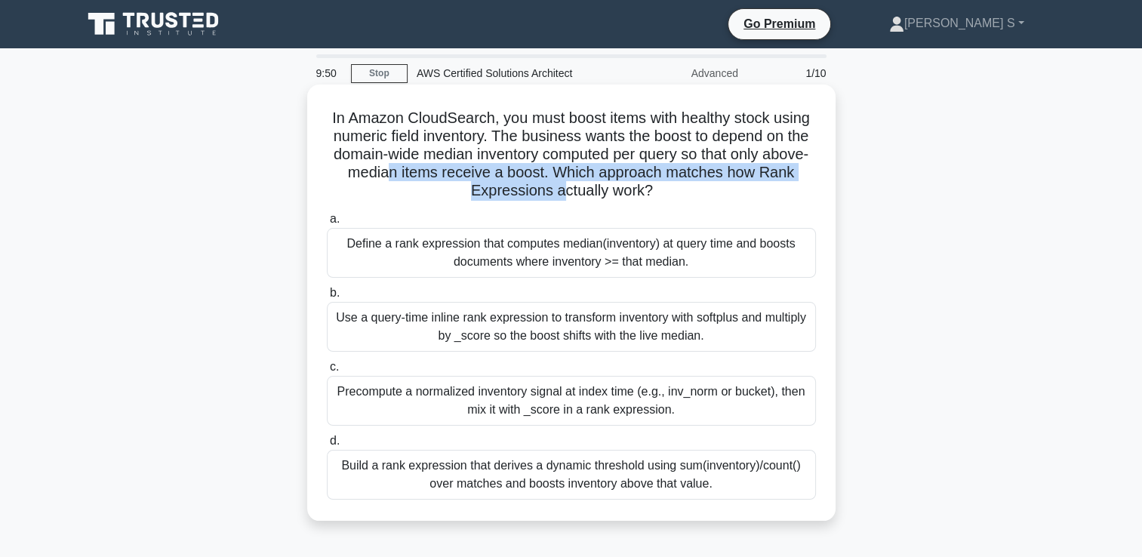
click at [578, 186] on h5 "In Amazon CloudSearch, you must boost items with healthy stock using numeric fi…" at bounding box center [571, 155] width 492 height 92
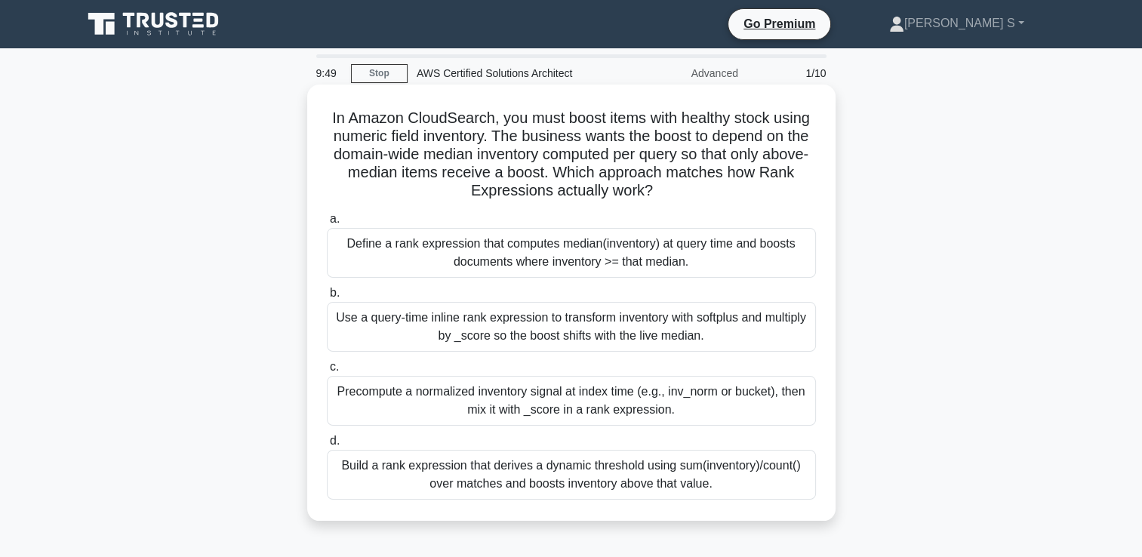
click at [612, 385] on div "Precompute a normalized inventory signal at index time (e.g., inv_norm or bucke…" at bounding box center [571, 401] width 489 height 50
click at [327, 372] on input "c. Precompute a normalized inventory signal at index time (e.g., inv_norm or bu…" at bounding box center [327, 367] width 0 height 10
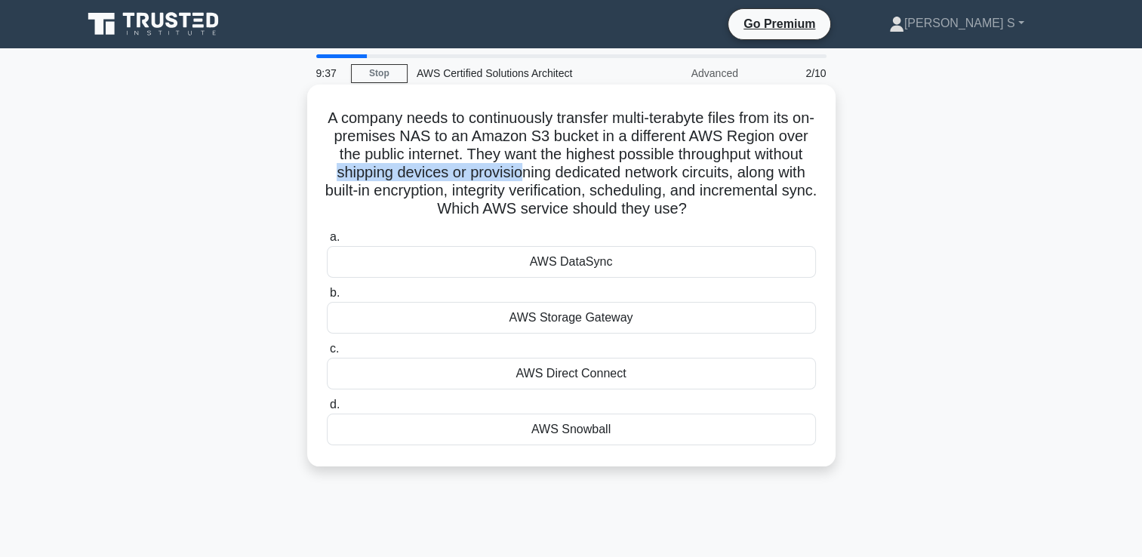
drag, startPoint x: 394, startPoint y: 180, endPoint x: 587, endPoint y: 168, distance: 192.9
click at [587, 168] on h5 "A company needs to continuously transfer multi-terabyte files from its on-premi…" at bounding box center [571, 164] width 492 height 110
click at [584, 174] on h5 "A company needs to continuously transfer multi-terabyte files from its on-premi…" at bounding box center [571, 164] width 492 height 110
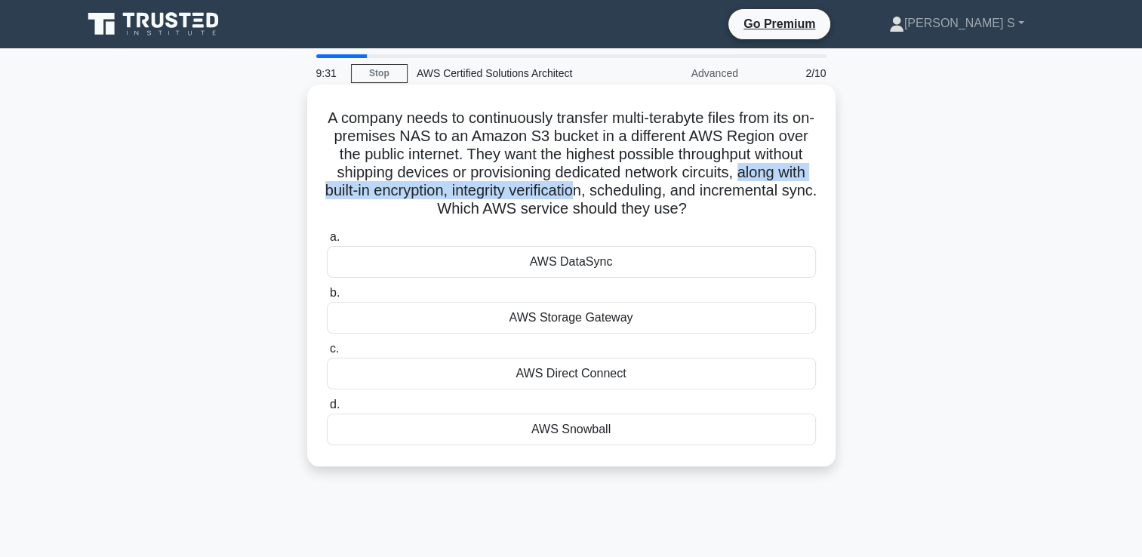
drag, startPoint x: 341, startPoint y: 198, endPoint x: 684, endPoint y: 198, distance: 343.6
click at [684, 198] on h5 "A company needs to continuously transfer multi-terabyte files from its on-premi…" at bounding box center [571, 164] width 492 height 110
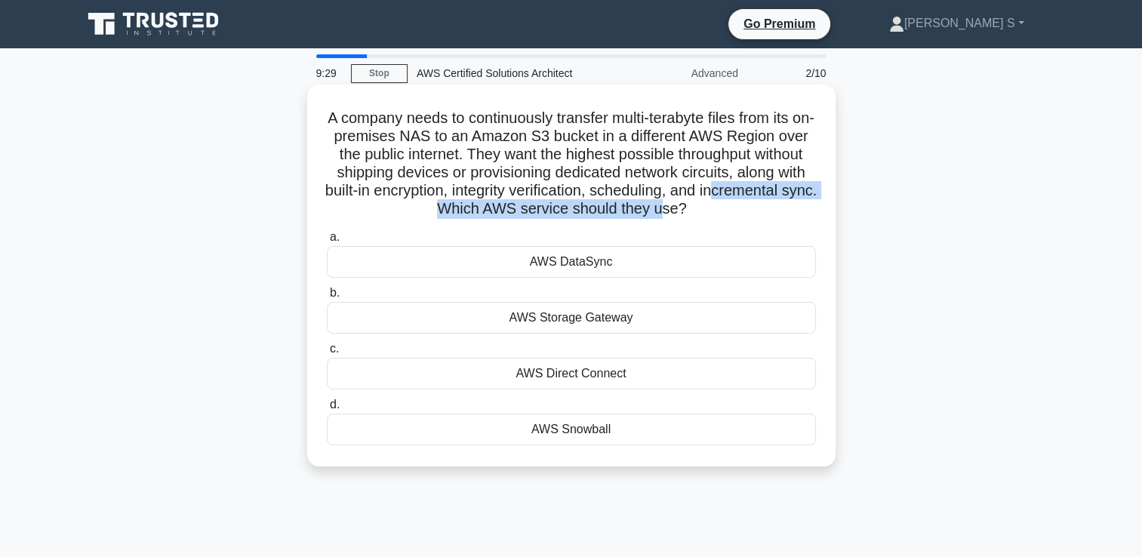
drag, startPoint x: 388, startPoint y: 214, endPoint x: 725, endPoint y: 205, distance: 336.9
click at [725, 205] on h5 "A company needs to continuously transfer multi-terabyte files from its on-premi…" at bounding box center [571, 164] width 492 height 110
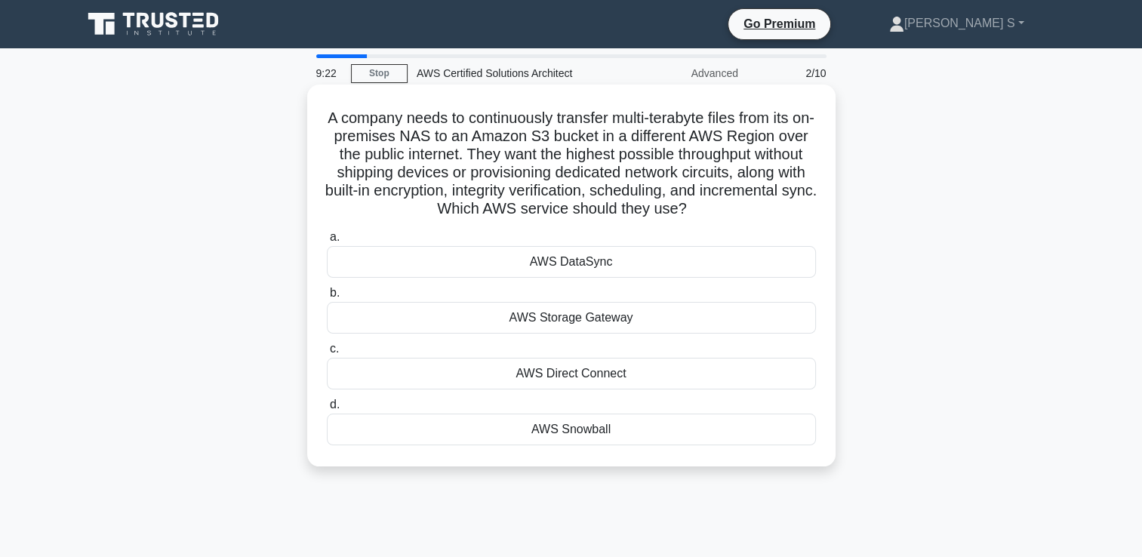
click at [596, 432] on div "AWS Snowball" at bounding box center [571, 430] width 489 height 32
click at [327, 410] on input "d. AWS Snowball" at bounding box center [327, 405] width 0 height 10
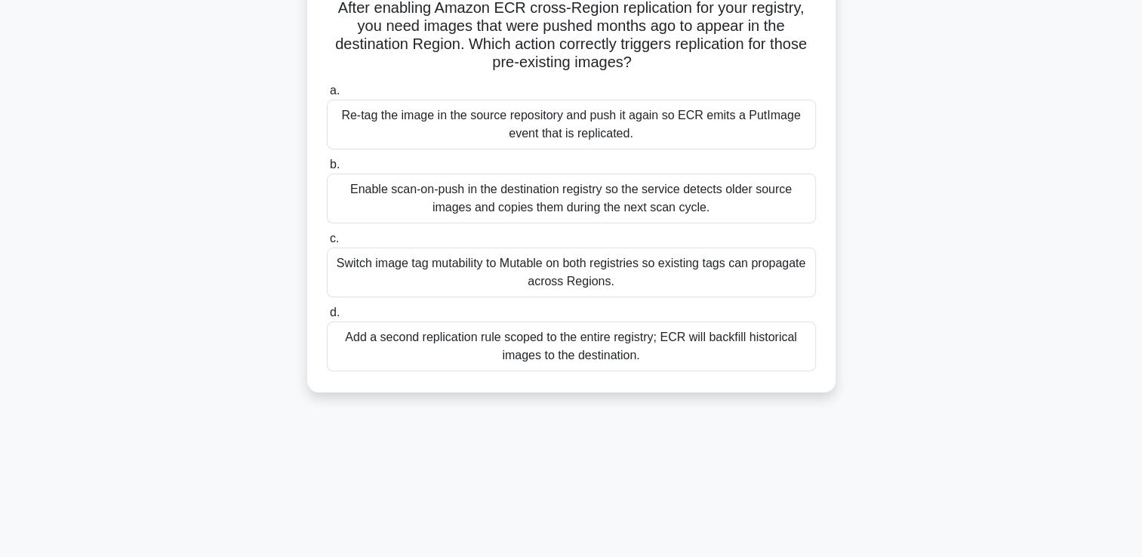
scroll to position [45, 0]
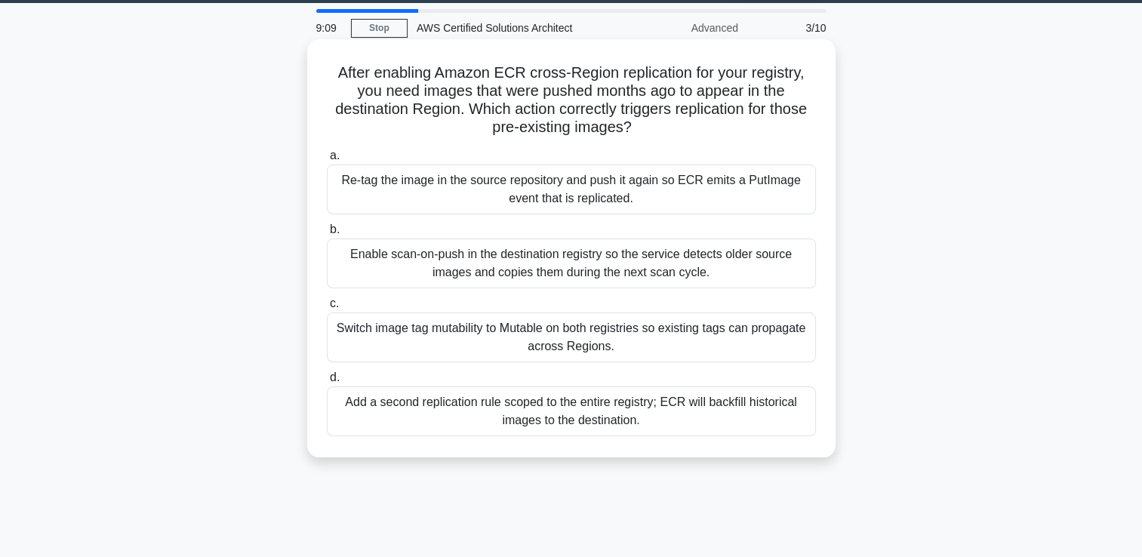
click at [526, 255] on div "Enable scan-on-push in the destination registry so the service detects older so…" at bounding box center [571, 264] width 489 height 50
click at [327, 235] on input "b. Enable scan-on-push in the destination registry so the service detects older…" at bounding box center [327, 230] width 0 height 10
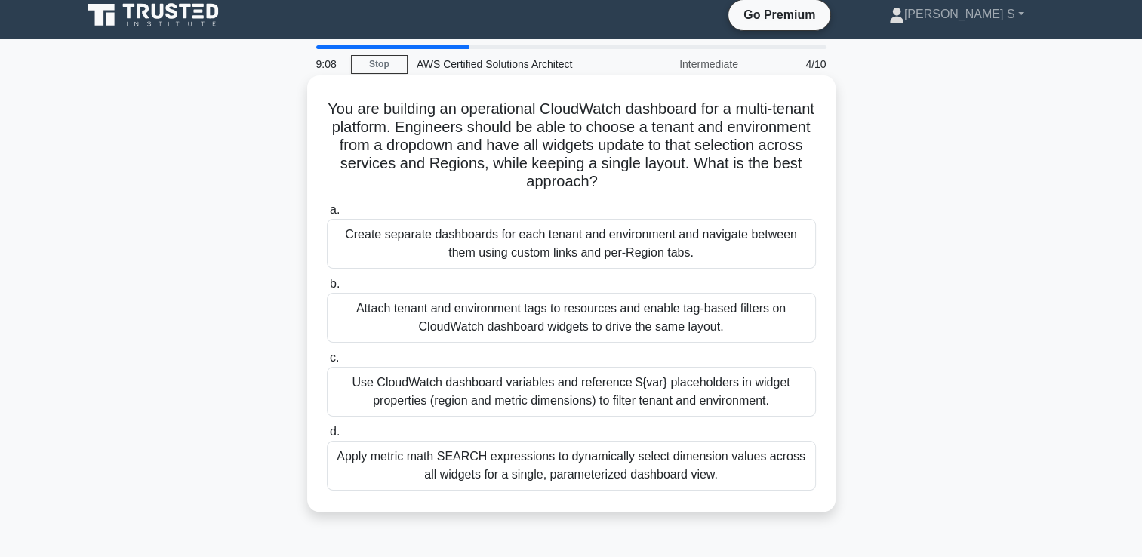
scroll to position [0, 0]
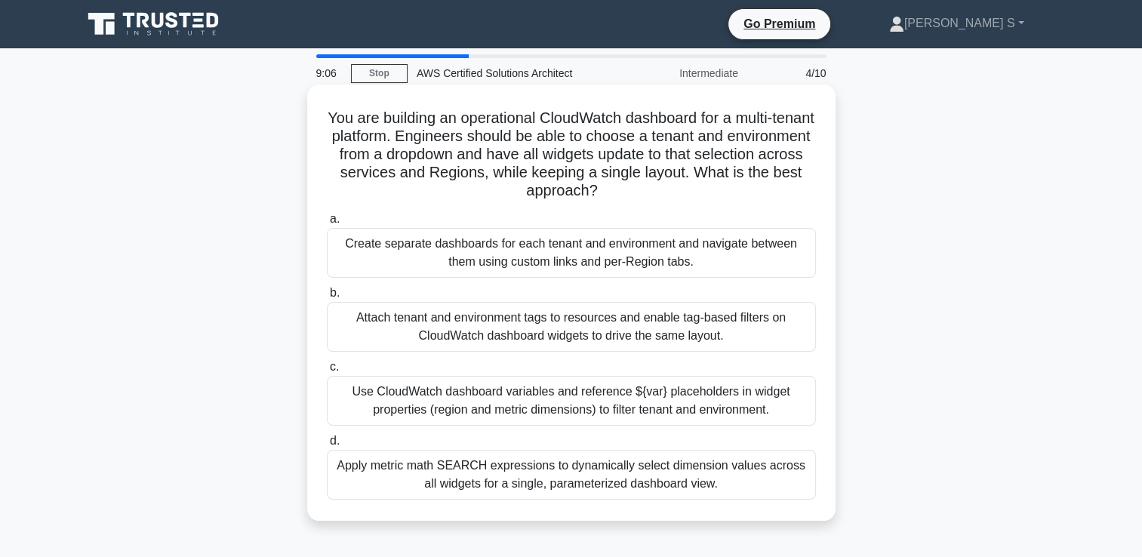
click at [646, 332] on div "Attach tenant and environment tags to resources and enable tag-based filters on…" at bounding box center [571, 327] width 489 height 50
click at [327, 298] on input "b. Attach tenant and environment tags to resources and enable tag-based filters…" at bounding box center [327, 293] width 0 height 10
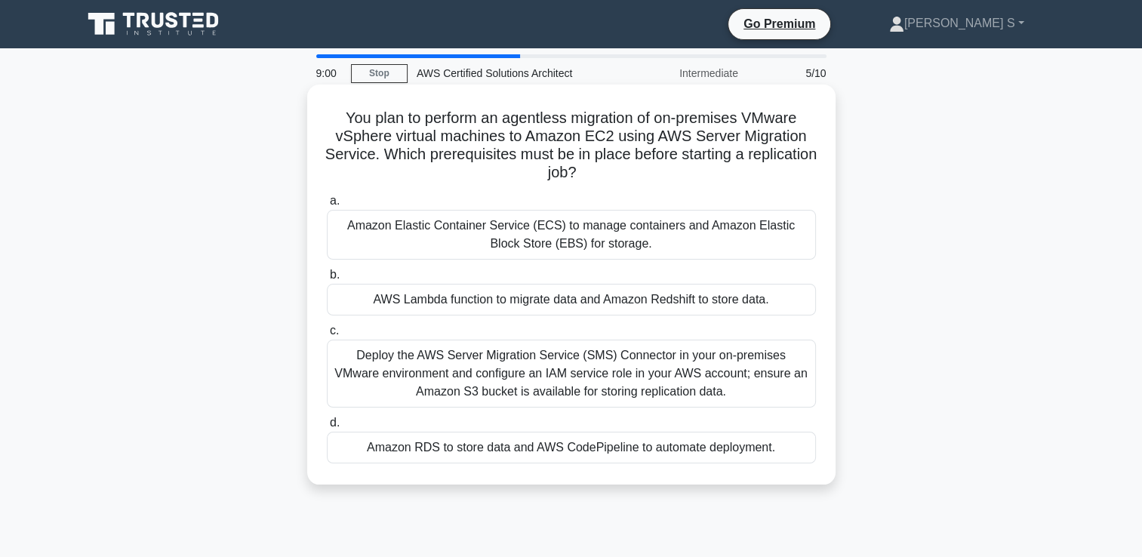
click at [461, 373] on div "Deploy the AWS Server Migration Service (SMS) Connector in your on‑premises VMw…" at bounding box center [571, 374] width 489 height 68
click at [327, 336] on input "c. Deploy the AWS Server Migration Service (SMS) Connector in your on‑premises …" at bounding box center [327, 331] width 0 height 10
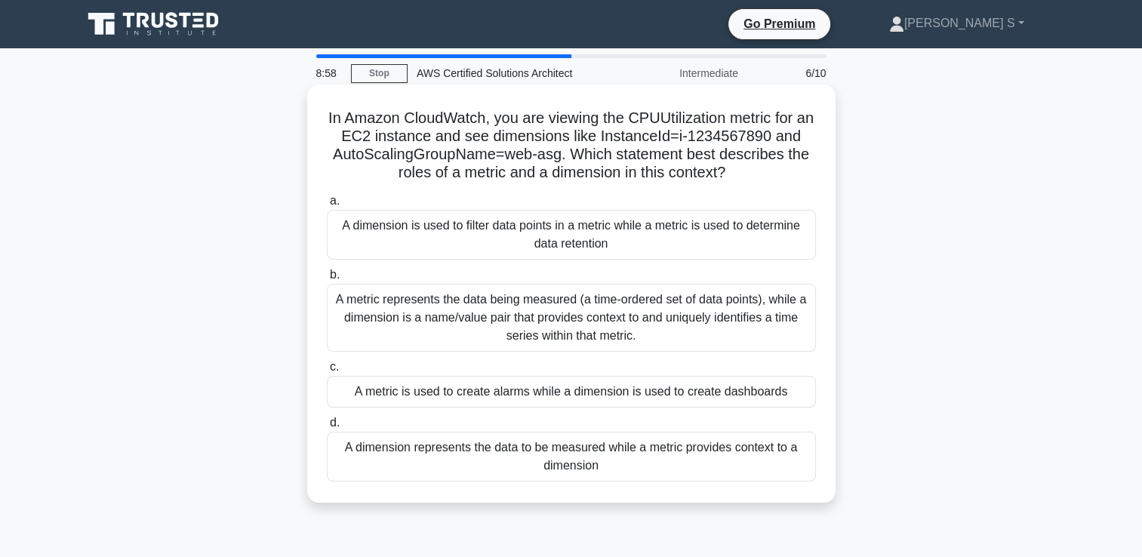
click at [495, 235] on div "A dimension is used to filter data points in a metric while a metric is used to…" at bounding box center [571, 235] width 489 height 50
click at [327, 206] on input "a. A dimension is used to filter data points in a metric while a metric is used…" at bounding box center [327, 201] width 0 height 10
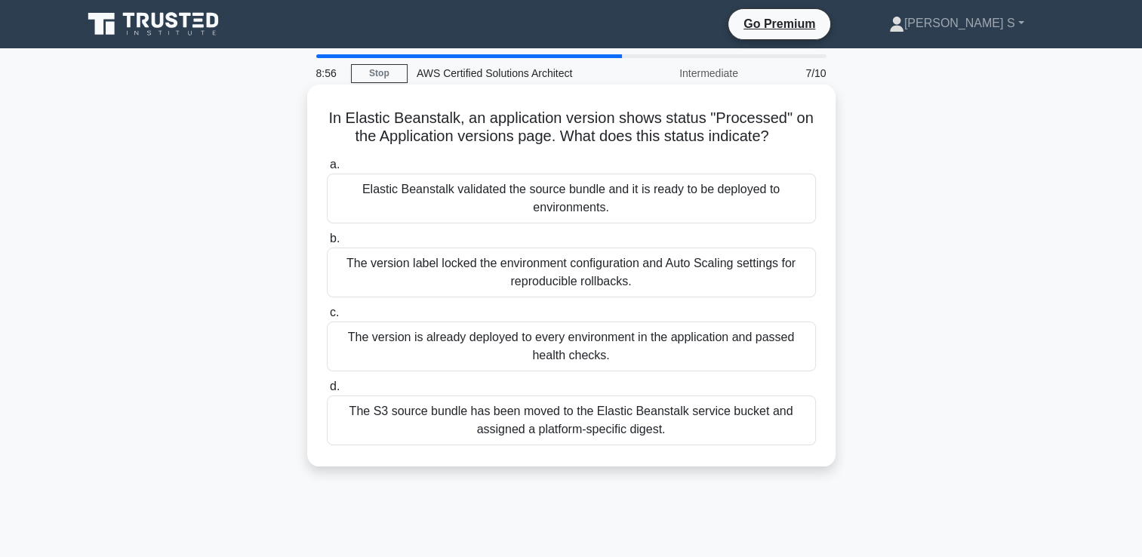
click at [503, 349] on div "The version is already deployed to every environment in the application and pas…" at bounding box center [571, 347] width 489 height 50
click at [327, 318] on input "c. The version is already deployed to every environment in the application and …" at bounding box center [327, 313] width 0 height 10
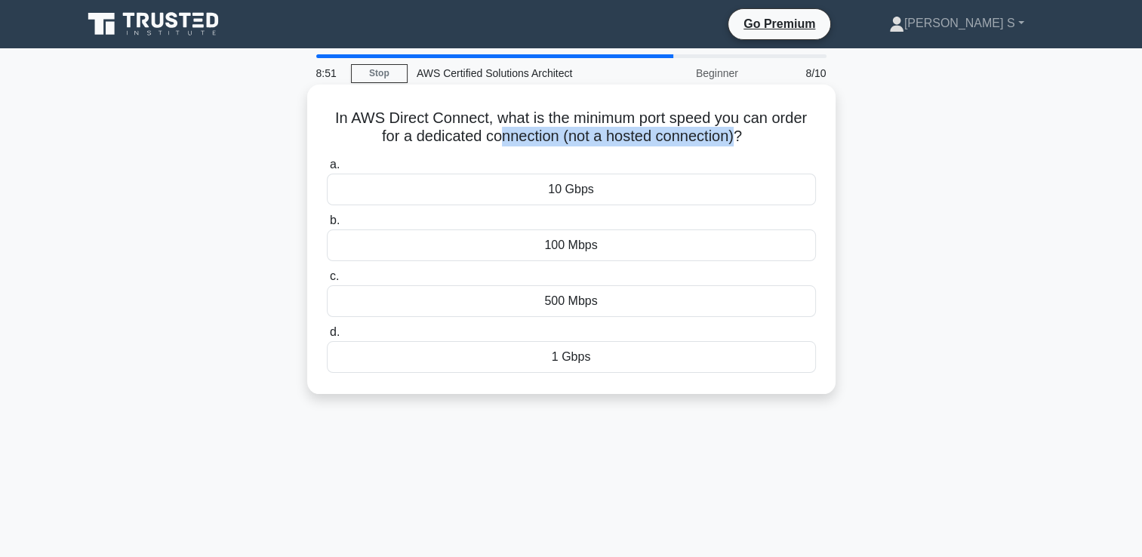
drag, startPoint x: 496, startPoint y: 136, endPoint x: 742, endPoint y: 138, distance: 246.2
click at [742, 138] on h5 "In AWS Direct Connect, what is the minimum port speed you can order for a dedic…" at bounding box center [571, 128] width 492 height 38
click at [600, 358] on div "1 Gbps" at bounding box center [571, 357] width 489 height 32
click at [327, 338] on input "d. 1 Gbps" at bounding box center [327, 333] width 0 height 10
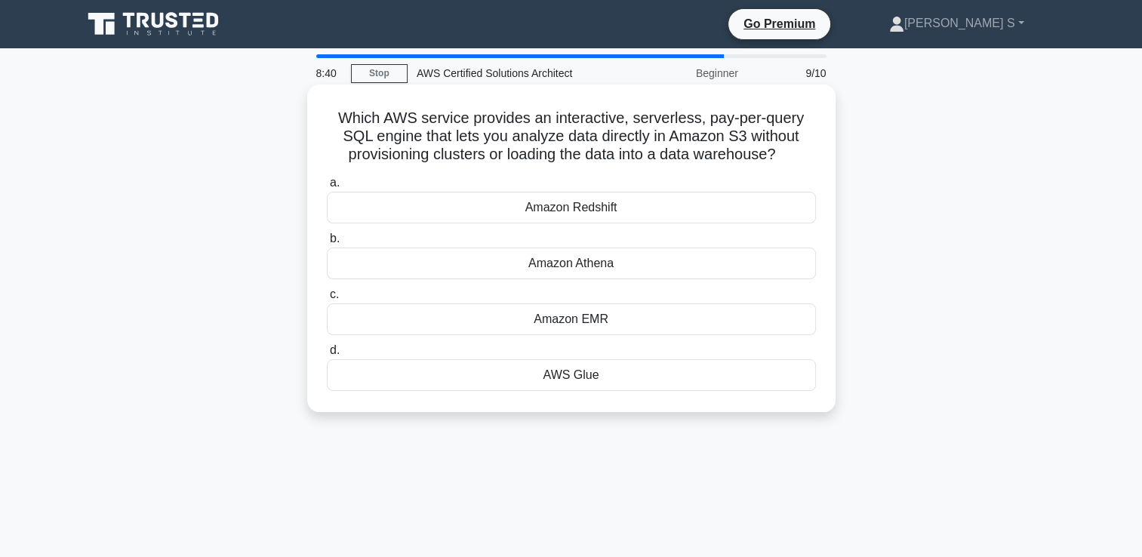
click at [625, 265] on div "Amazon Athena" at bounding box center [571, 264] width 489 height 32
click at [327, 244] on input "b. Amazon Athena" at bounding box center [327, 239] width 0 height 10
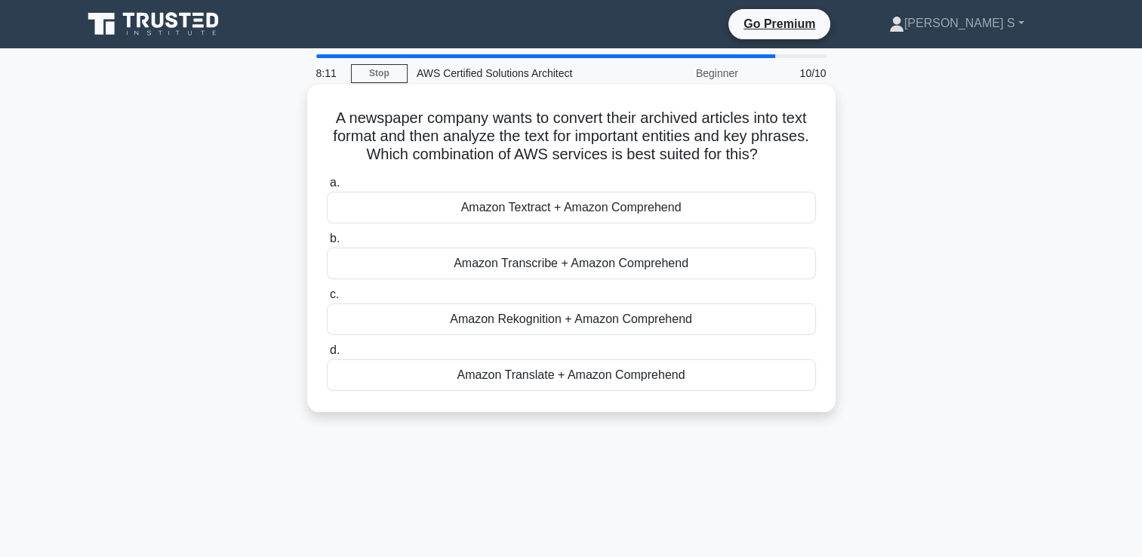
click at [568, 214] on div "Amazon Textract + Amazon Comprehend" at bounding box center [571, 208] width 489 height 32
click at [327, 188] on input "a. Amazon Textract + Amazon Comprehend" at bounding box center [327, 183] width 0 height 10
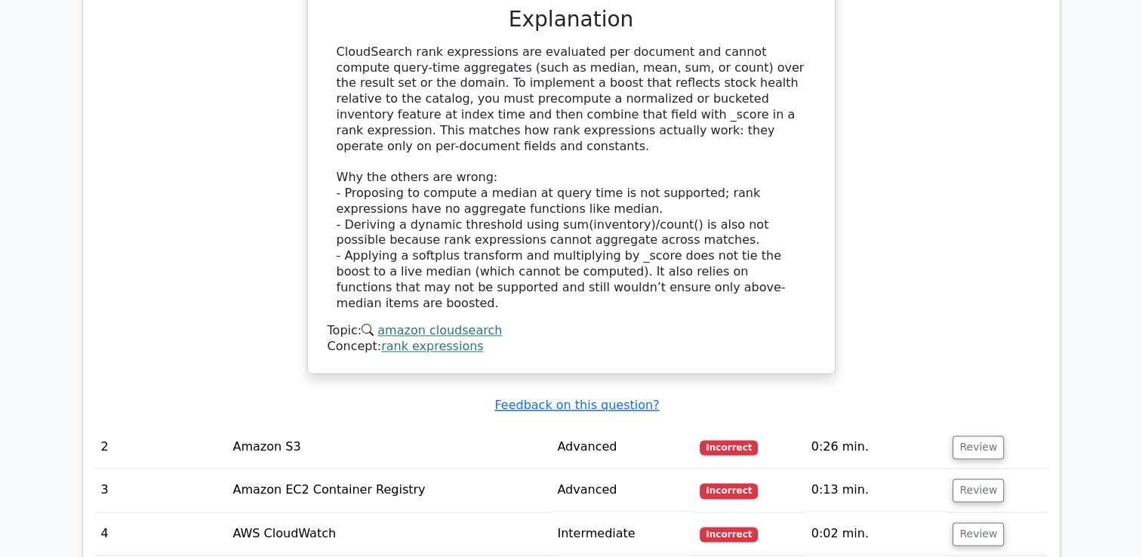
scroll to position [1842, 0]
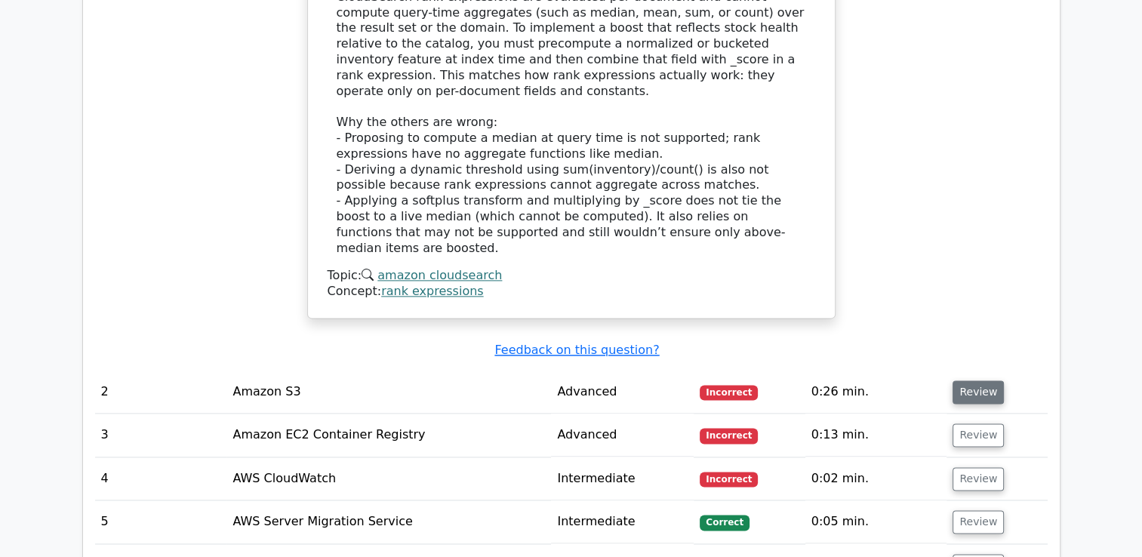
click at [973, 381] on button "Review" at bounding box center [978, 392] width 51 height 23
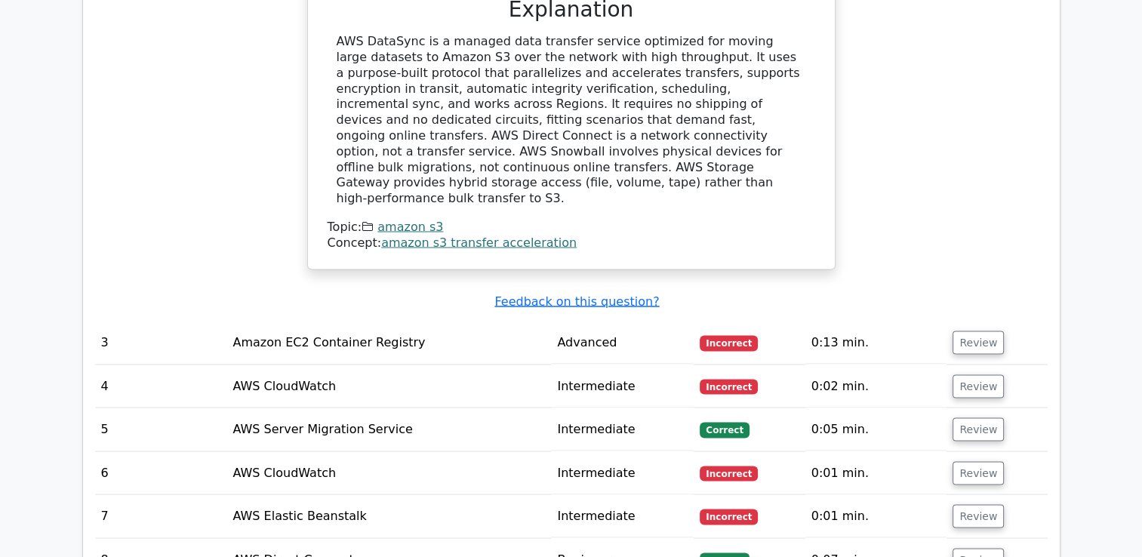
scroll to position [2641, 0]
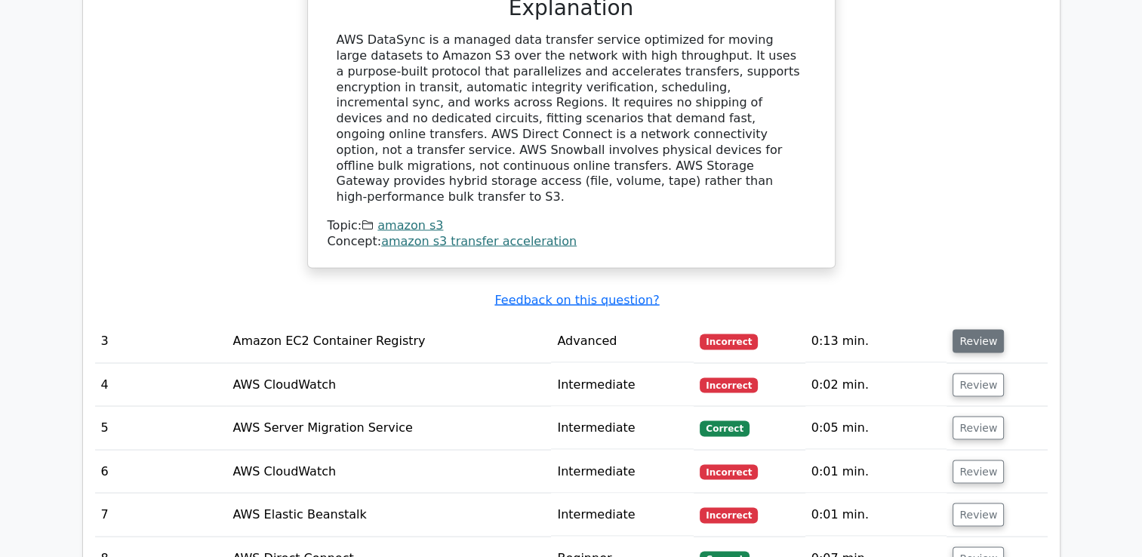
click at [974, 329] on button "Review" at bounding box center [978, 340] width 51 height 23
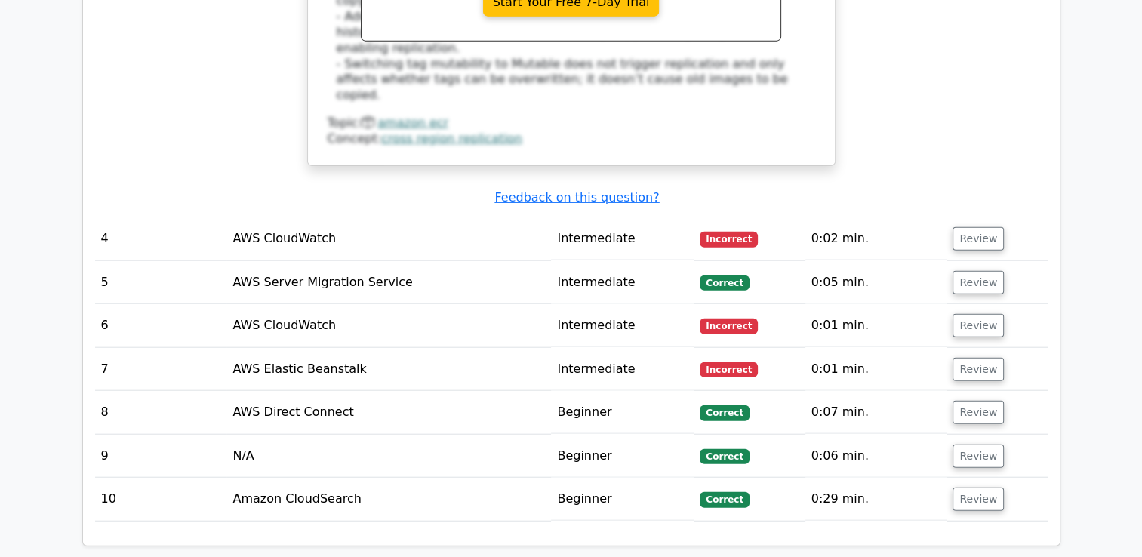
scroll to position [3606, 0]
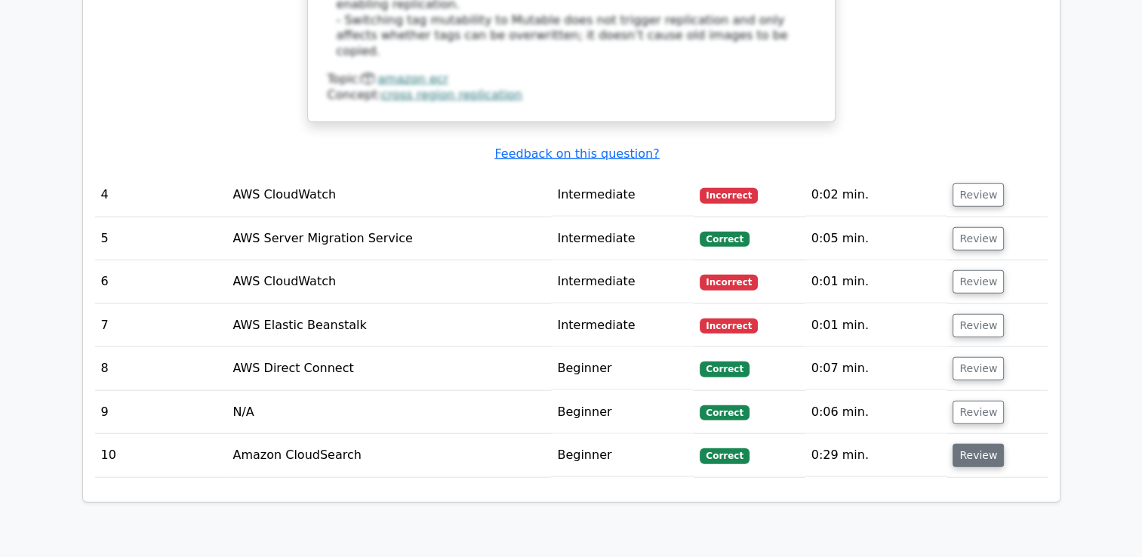
click at [991, 444] on button "Review" at bounding box center [978, 455] width 51 height 23
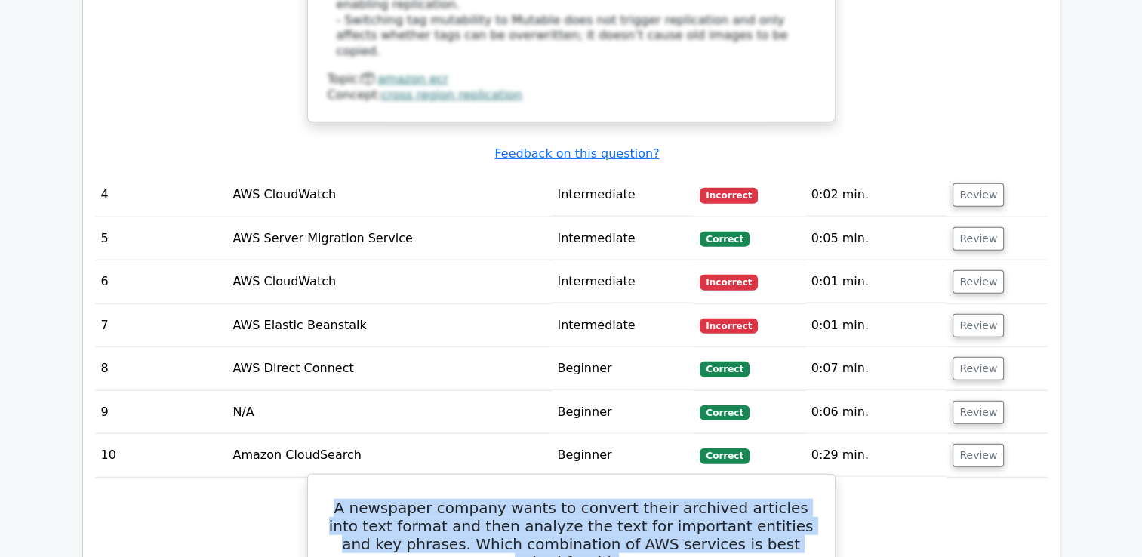
drag, startPoint x: 317, startPoint y: 301, endPoint x: 797, endPoint y: 337, distance: 480.8
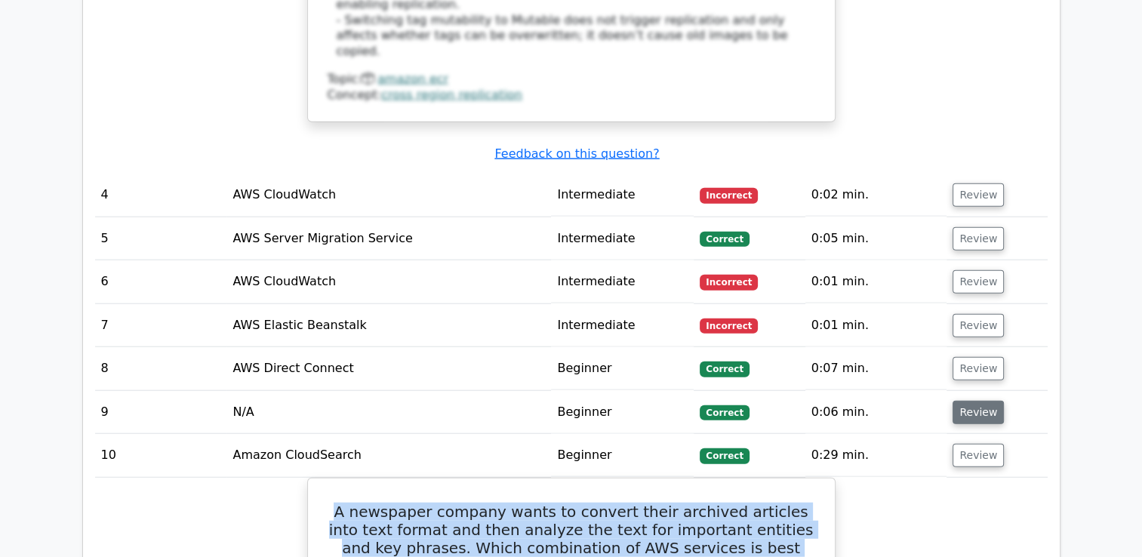
drag, startPoint x: 797, startPoint y: 337, endPoint x: 967, endPoint y: 196, distance: 221.0
click at [967, 401] on button "Review" at bounding box center [978, 412] width 51 height 23
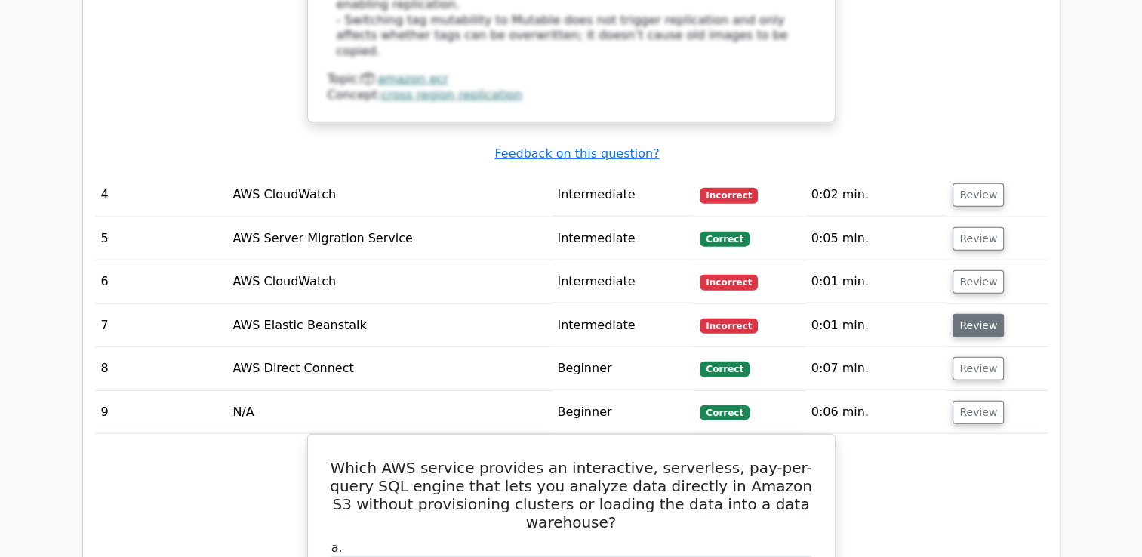
click at [962, 314] on button "Review" at bounding box center [978, 325] width 51 height 23
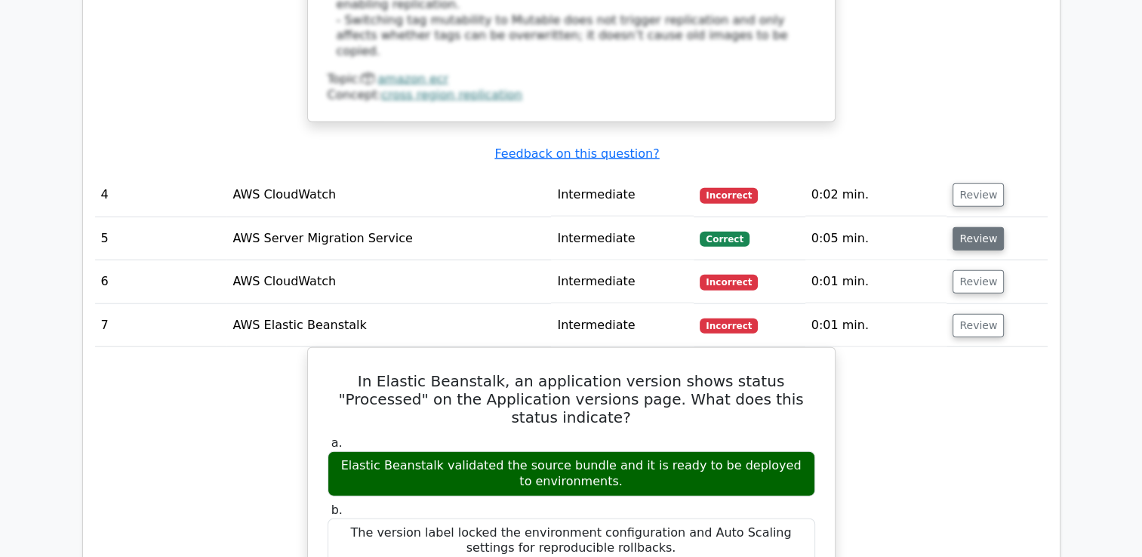
click at [967, 227] on button "Review" at bounding box center [978, 238] width 51 height 23
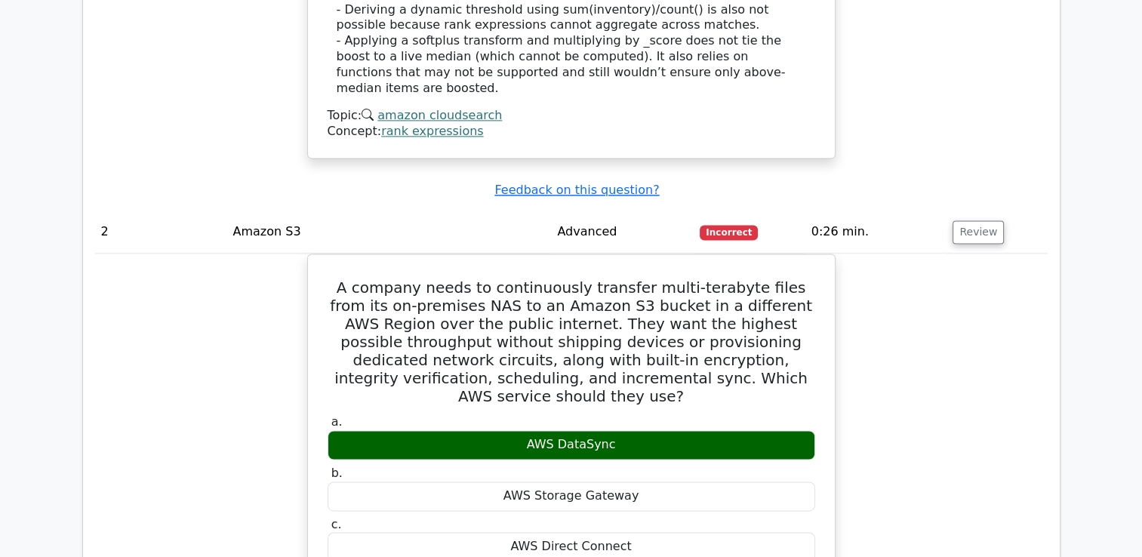
scroll to position [2024, 0]
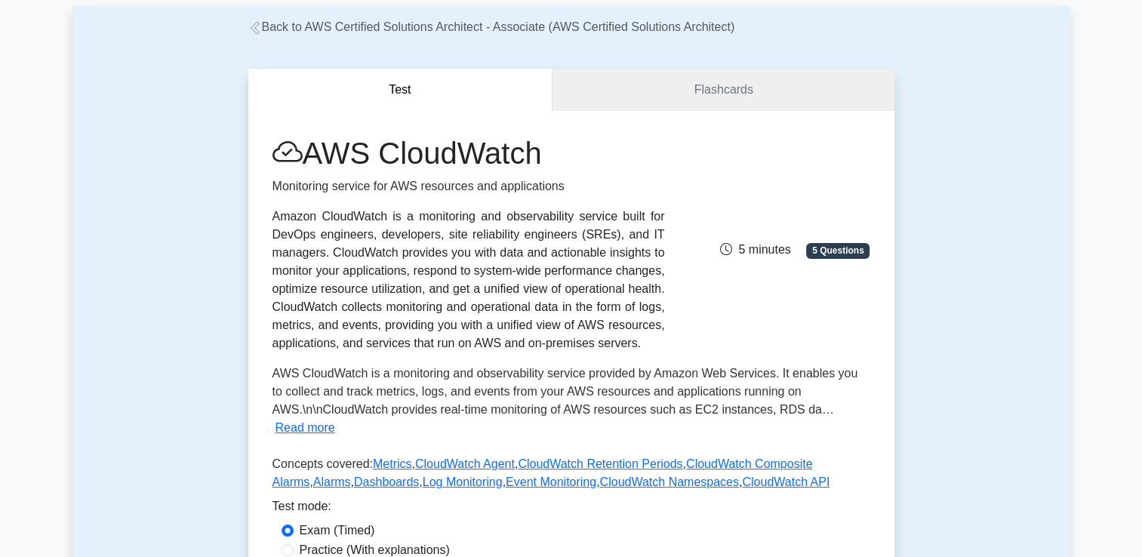
scroll to position [80, 0]
click at [612, 92] on link "Flashcards" at bounding box center [723, 88] width 341 height 43
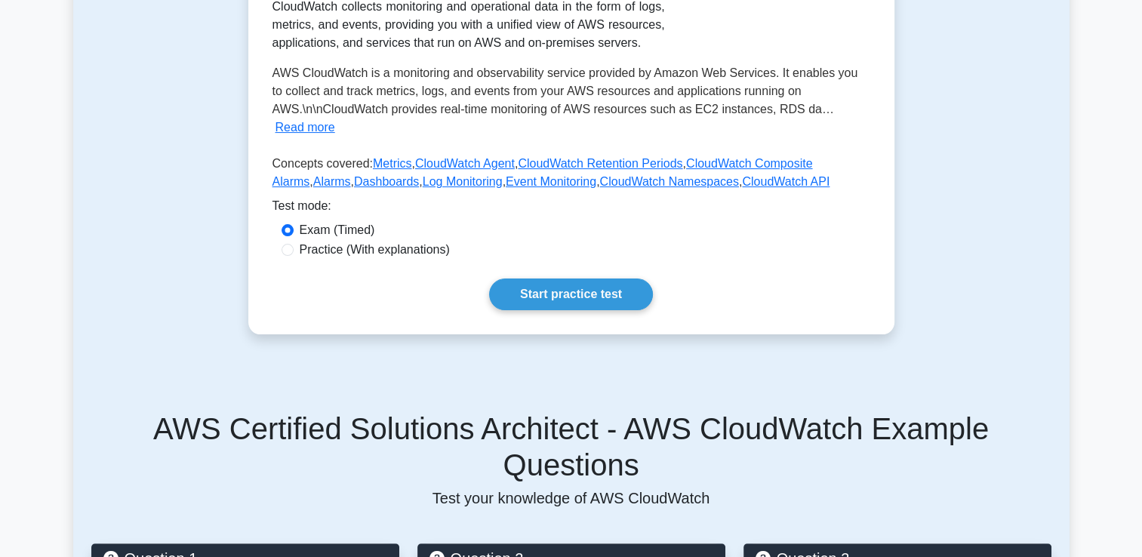
scroll to position [380, 0]
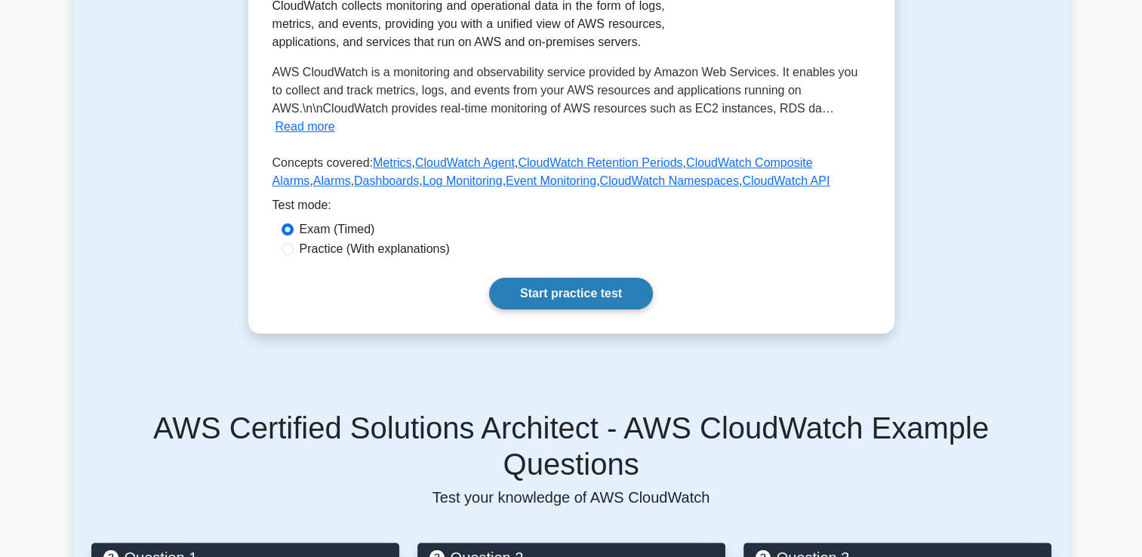
click at [607, 307] on link "Start practice test" at bounding box center [571, 294] width 164 height 32
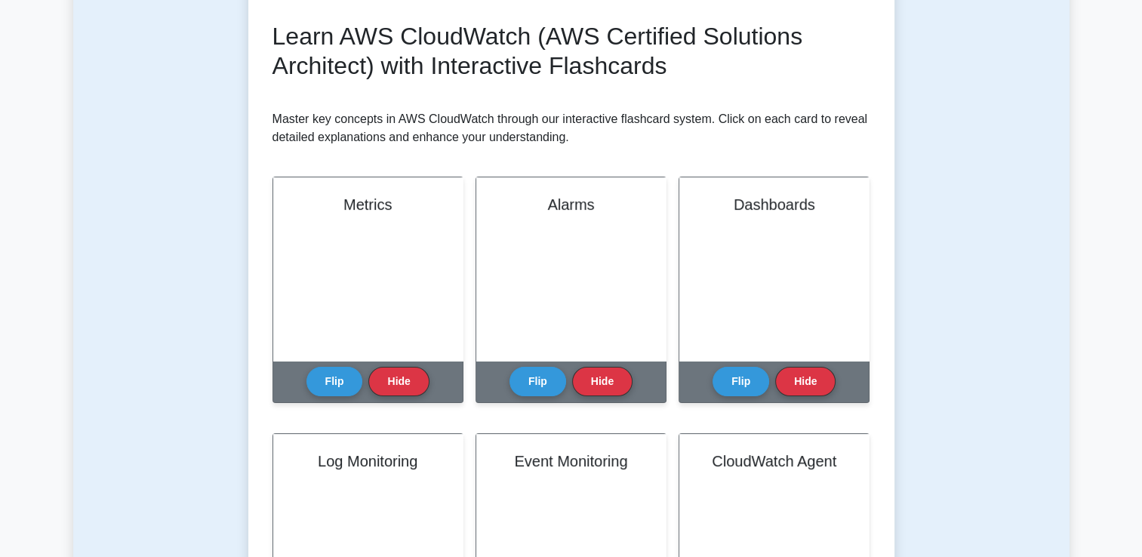
scroll to position [231, 0]
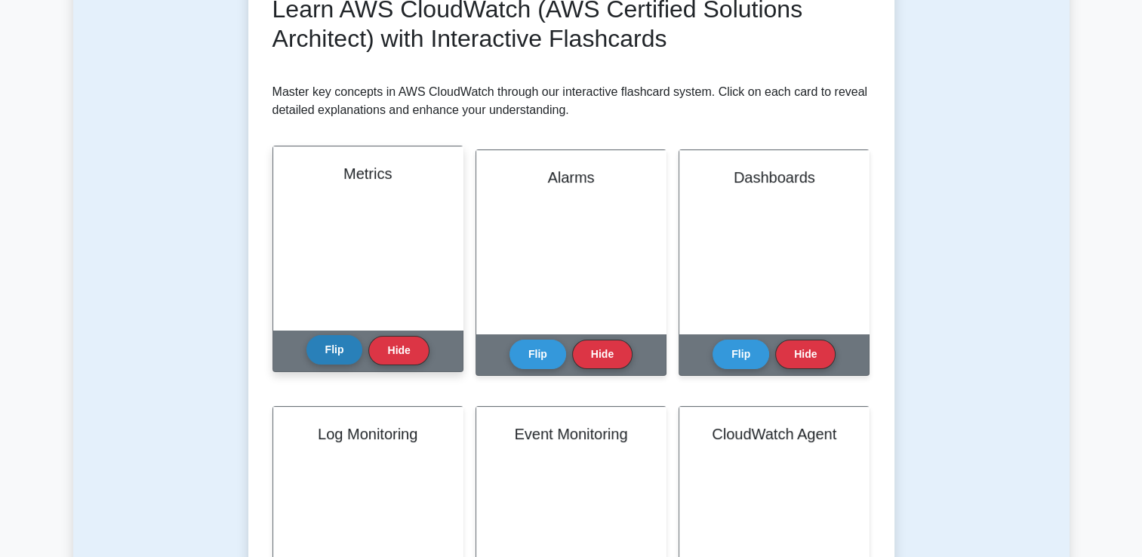
click at [342, 360] on button "Flip" at bounding box center [335, 349] width 57 height 29
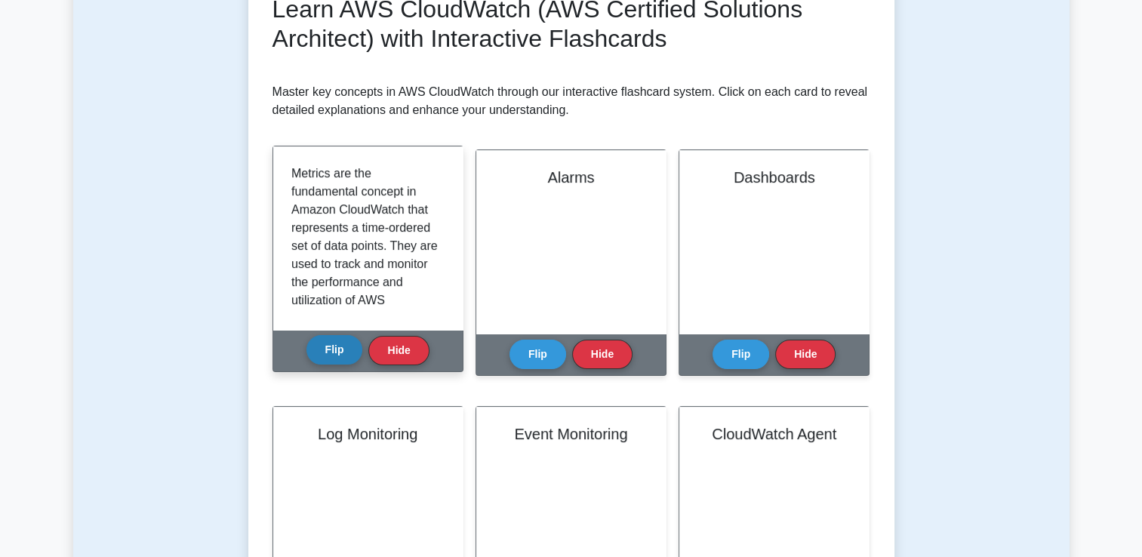
click at [342, 360] on button "Flip" at bounding box center [335, 349] width 57 height 29
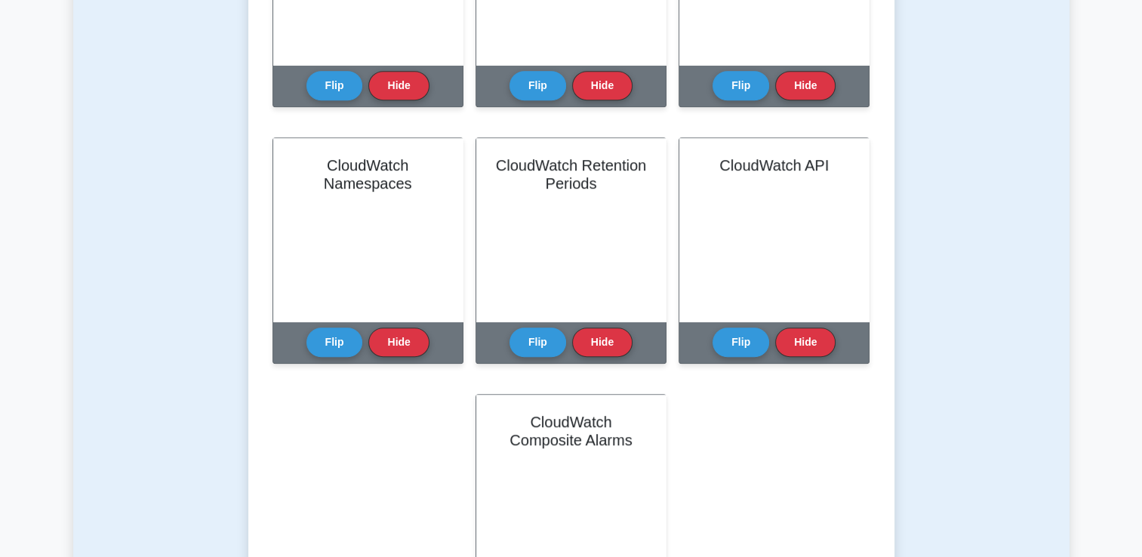
scroll to position [1108, 0]
